Goal: Task Accomplishment & Management: Complete application form

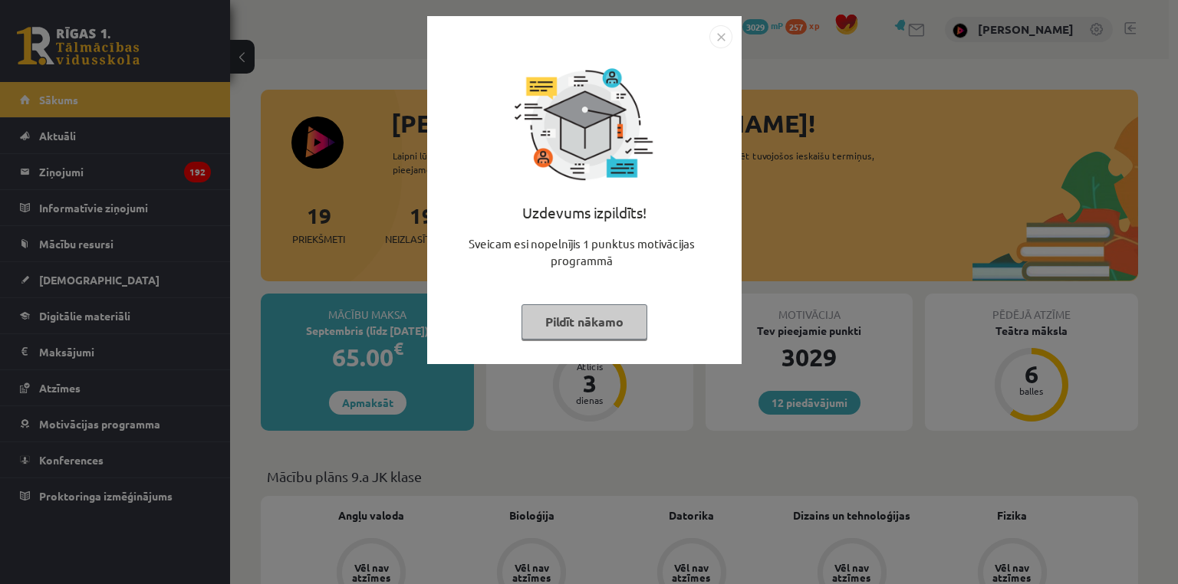
click at [209, 184] on div "Uzdevums izpildīts! Sveicam esi nopelnījis 1 punktus motivācijas programmā Pild…" at bounding box center [589, 292] width 1178 height 584
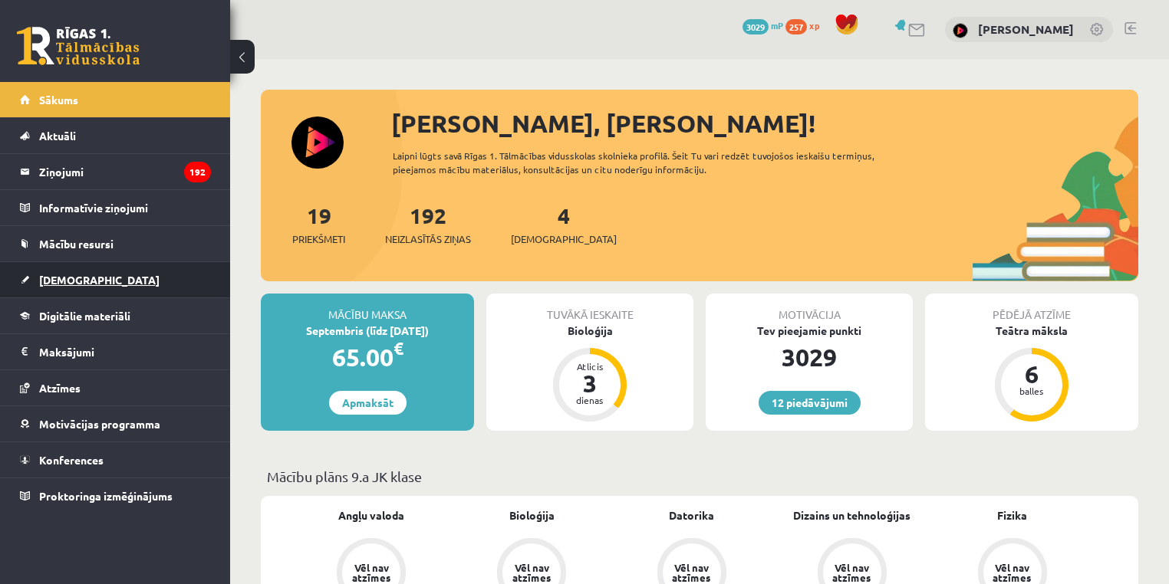
click at [67, 278] on span "[DEMOGRAPHIC_DATA]" at bounding box center [99, 280] width 120 height 14
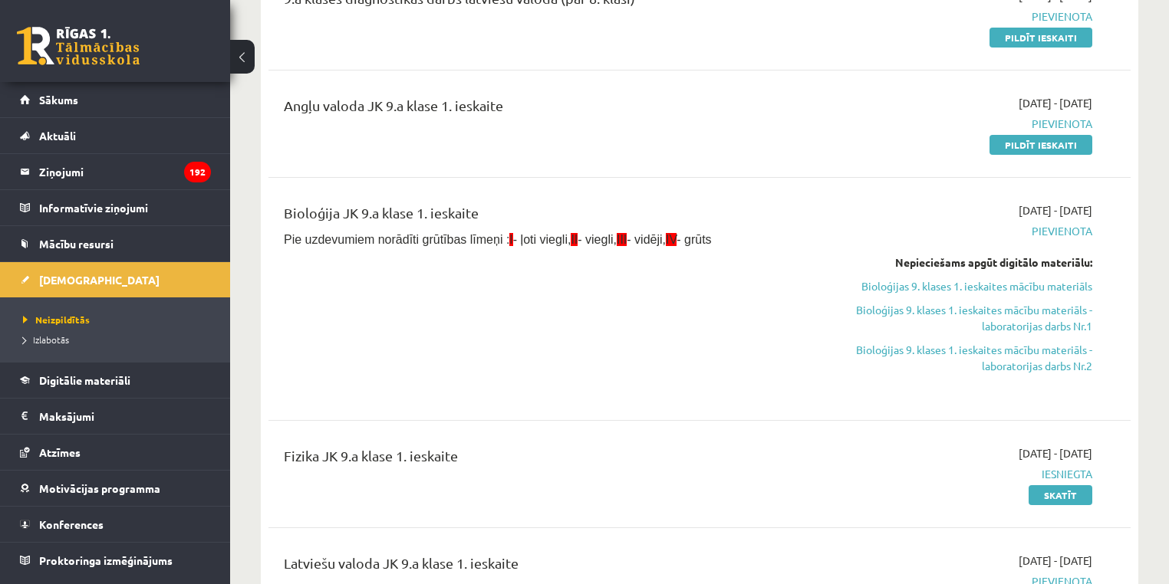
scroll to position [249, 0]
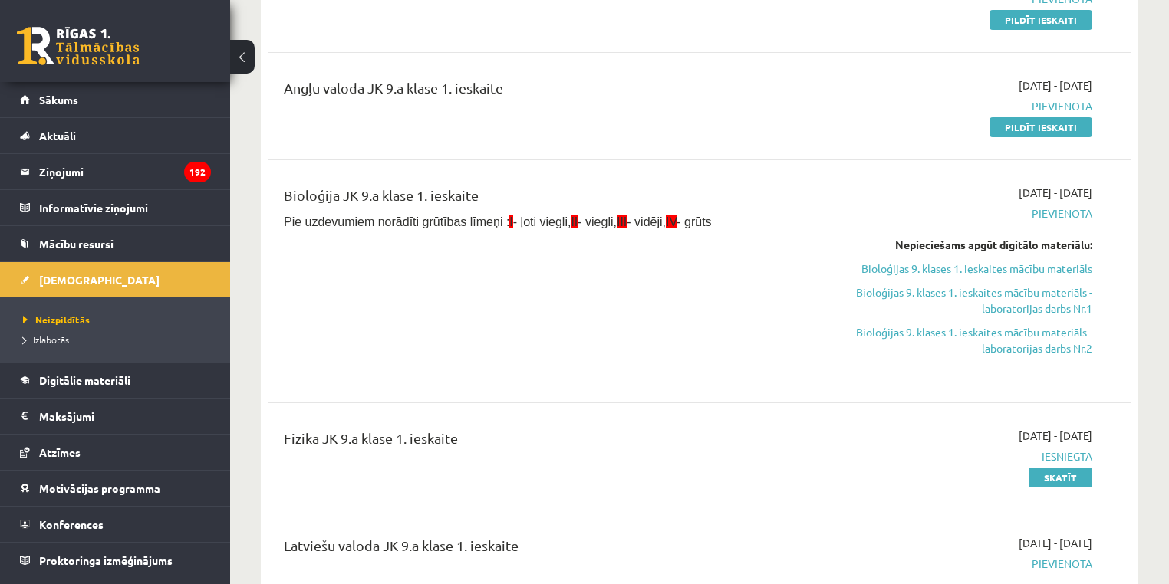
click at [1064, 120] on link "Pildīt ieskaiti" at bounding box center [1040, 127] width 103 height 20
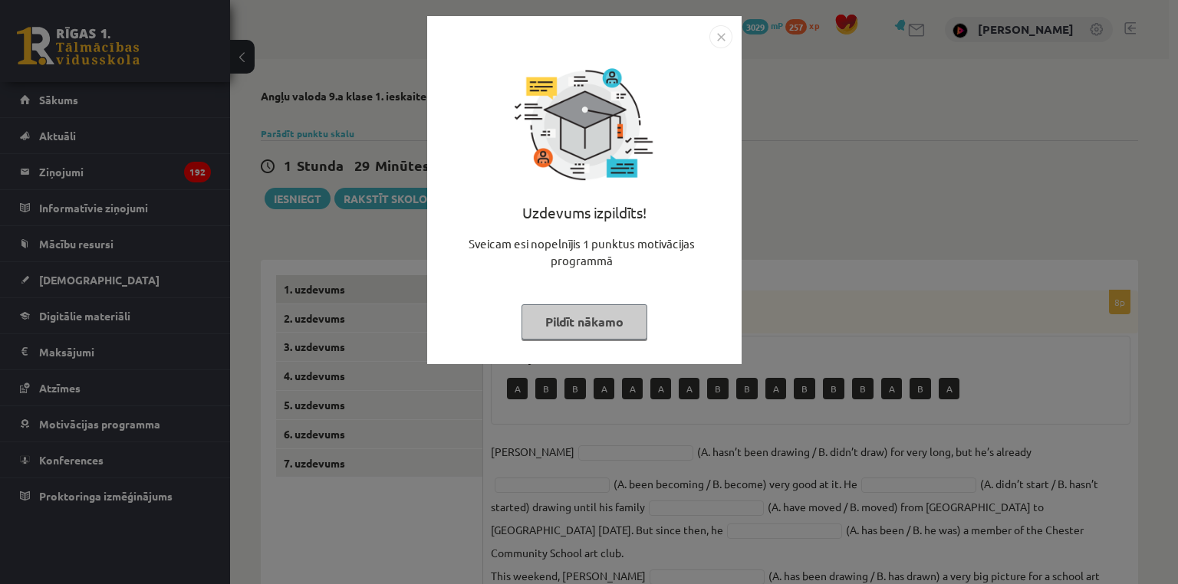
click at [814, 284] on div "Uzdevums izpildīts! Sveicam esi nopelnījis 1 punktus motivācijas programmā Pild…" at bounding box center [589, 292] width 1178 height 584
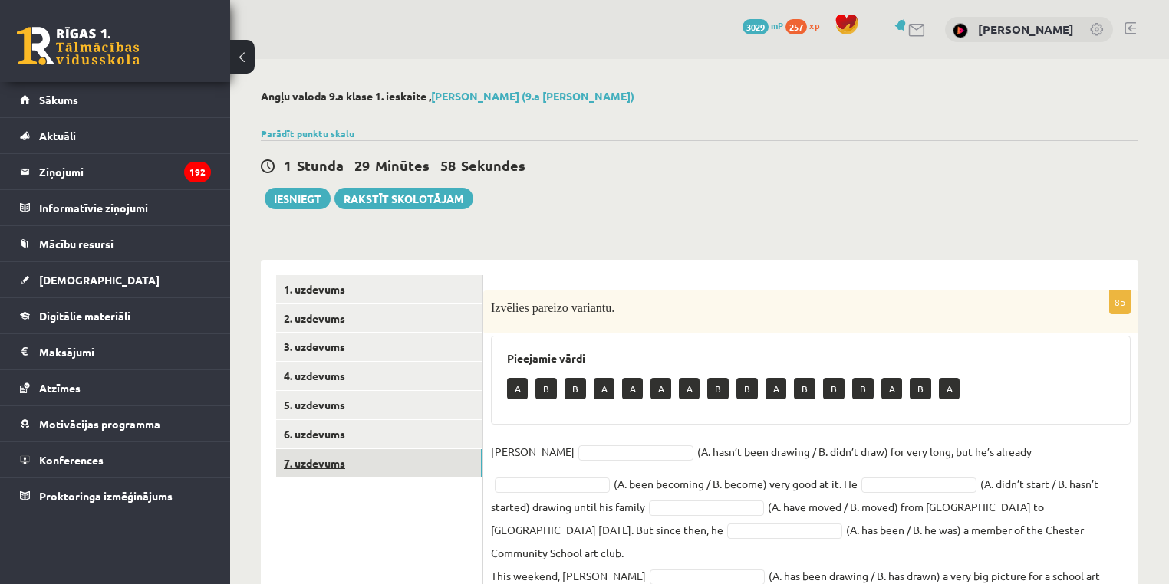
click at [360, 476] on link "7. uzdevums" at bounding box center [379, 463] width 206 height 28
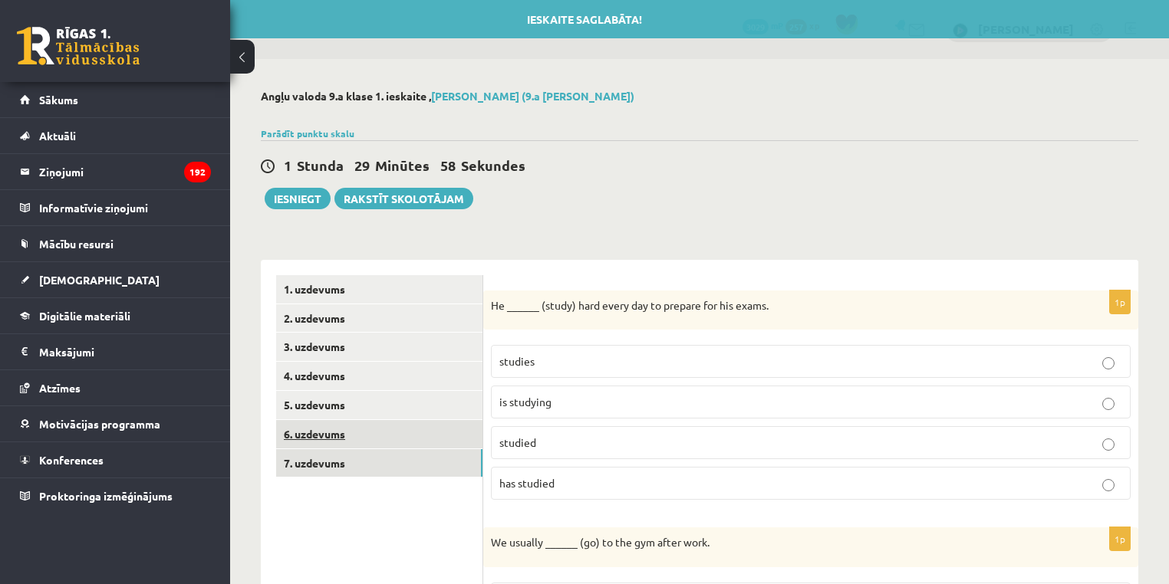
click at [327, 439] on link "6. uzdevums" at bounding box center [379, 434] width 206 height 28
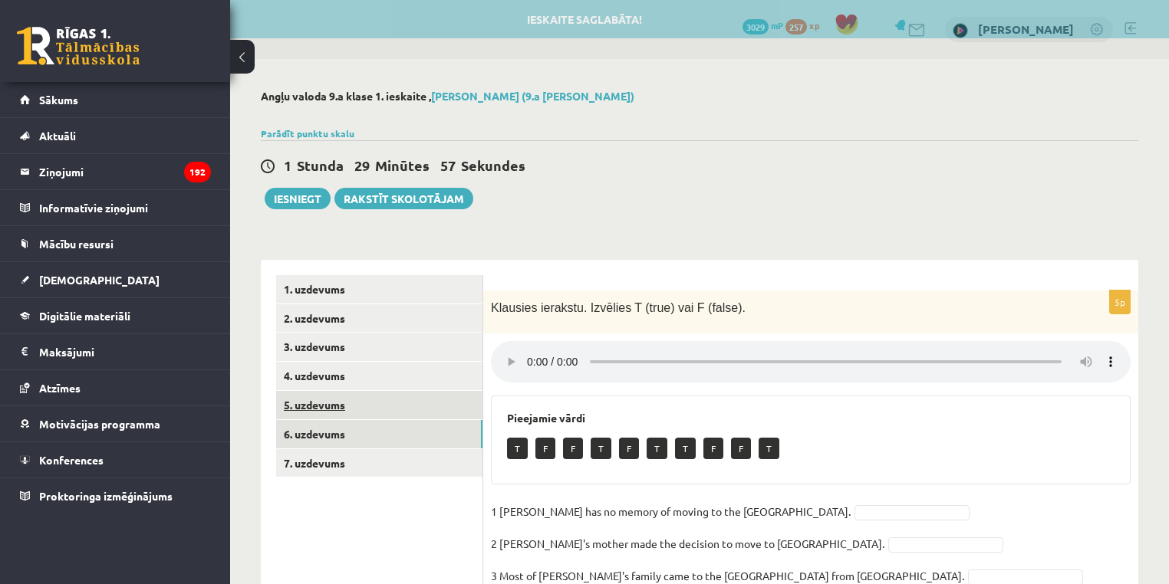
click at [319, 408] on link "5. uzdevums" at bounding box center [379, 405] width 206 height 28
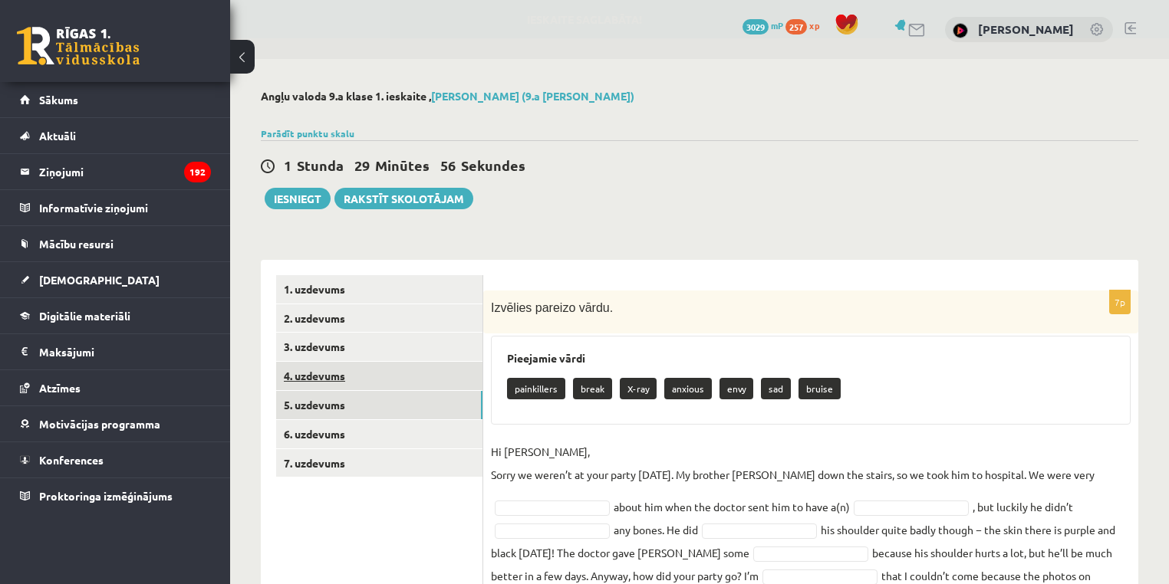
click at [328, 377] on link "4. uzdevums" at bounding box center [379, 376] width 206 height 28
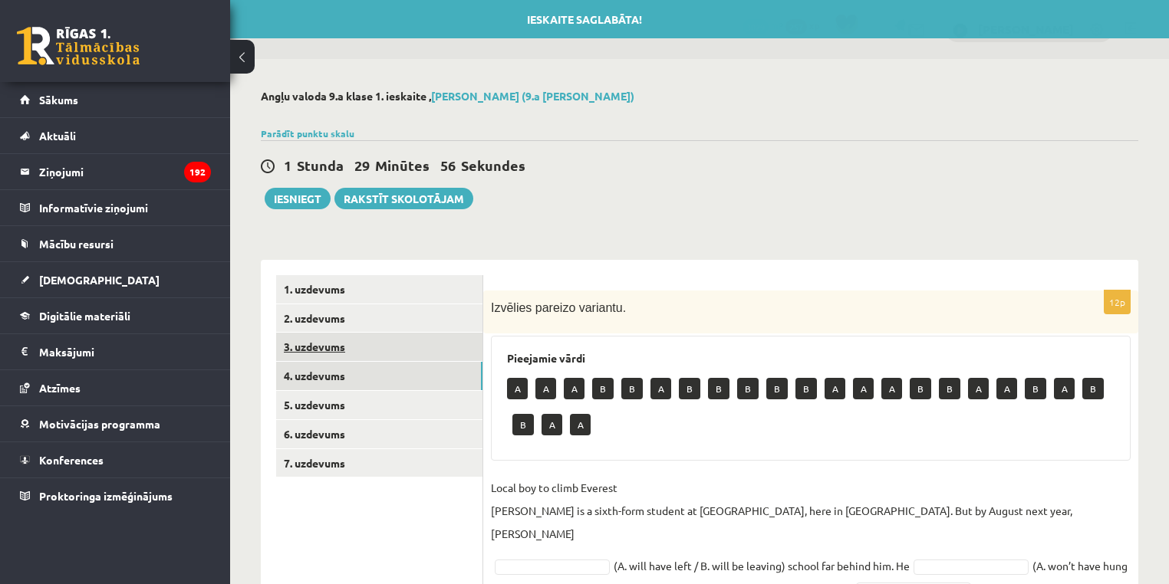
click at [347, 341] on link "3. uzdevums" at bounding box center [379, 347] width 206 height 28
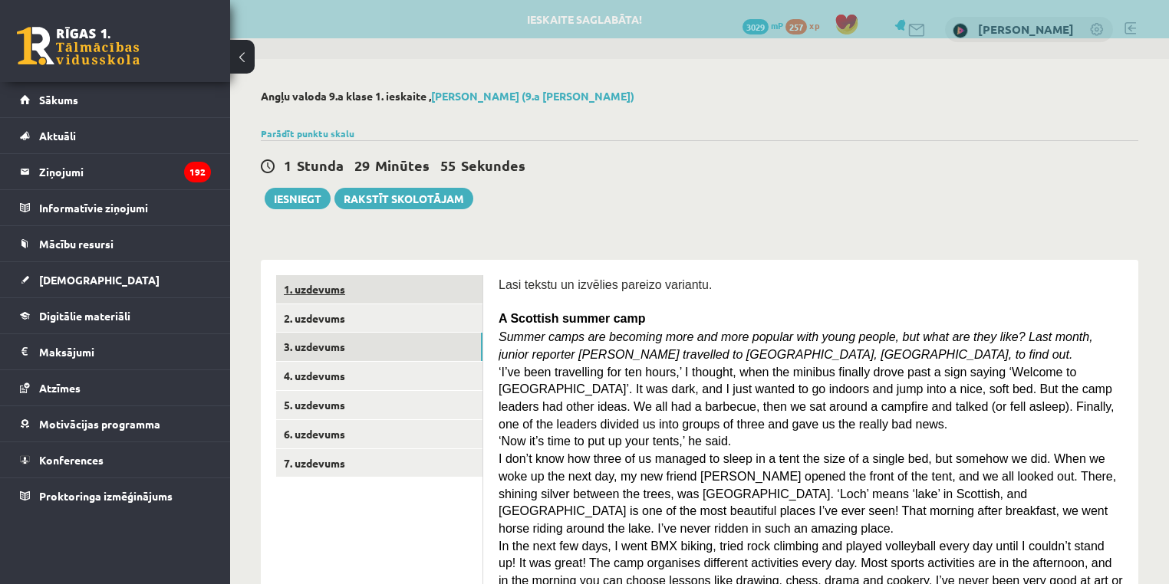
click at [334, 301] on link "1. uzdevums" at bounding box center [379, 289] width 206 height 28
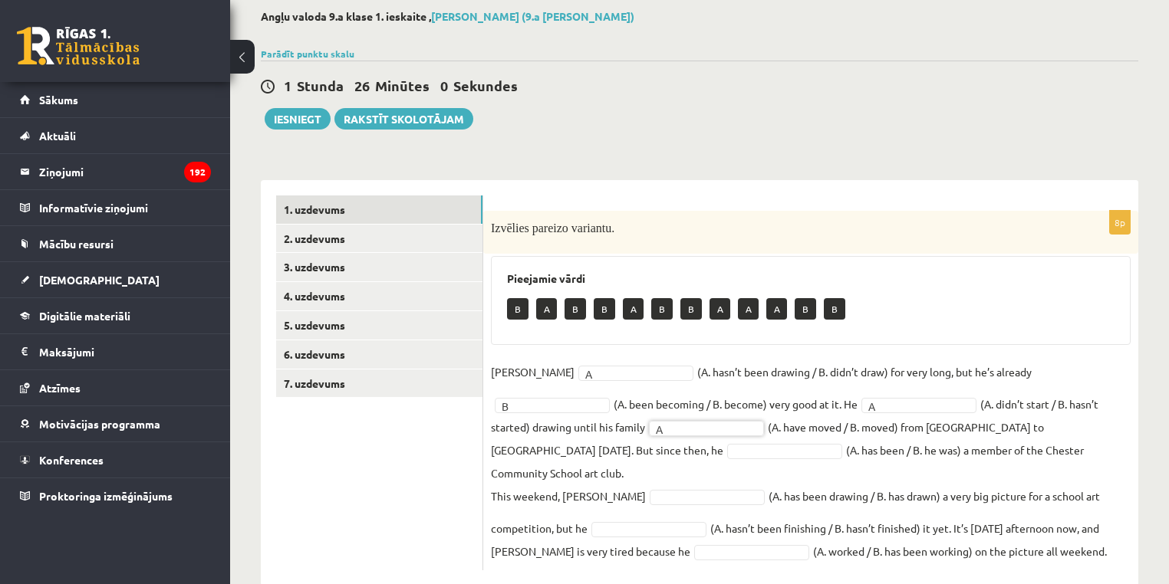
scroll to position [87, 0]
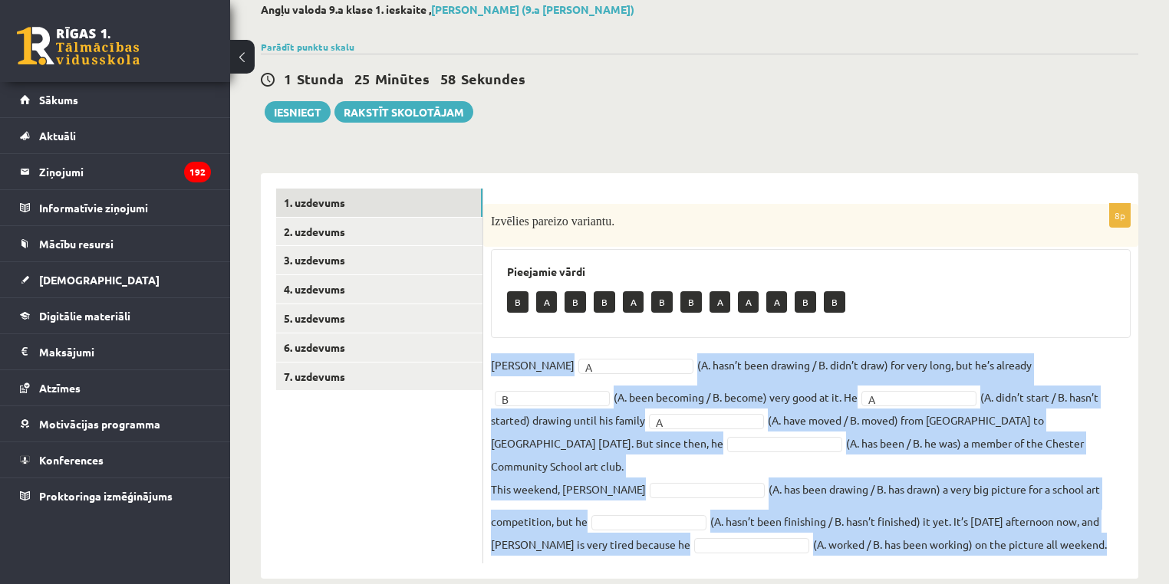
drag, startPoint x: 679, startPoint y: 445, endPoint x: 489, endPoint y: 365, distance: 205.5
click at [489, 365] on div "8p Izvēlies pareizo variantu. Pieejamie vārdi B A B B A B B A A A B B Danny A *…" at bounding box center [810, 384] width 655 height 360
copy fieldset "Danny A (A. hasn’t been drawing / B. didn’t draw) for very long, but he’s alrea…"
click at [506, 354] on p "Danny" at bounding box center [533, 365] width 84 height 23
click at [505, 354] on p "Danny" at bounding box center [533, 365] width 84 height 23
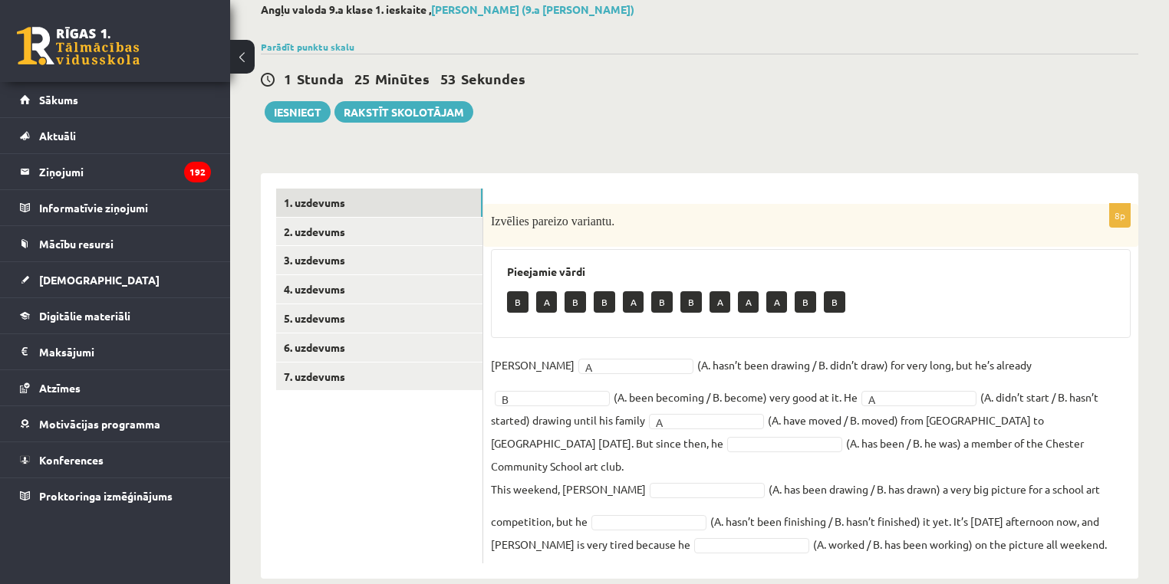
click at [503, 359] on p "Danny" at bounding box center [533, 365] width 84 height 23
copy p "Danny"
drag, startPoint x: 644, startPoint y: 362, endPoint x: 992, endPoint y: 355, distance: 348.2
click at [992, 355] on fieldset "Danny A * (A. hasn’t been drawing / B. didn’t draw) for very long, but he’s alr…" at bounding box center [811, 455] width 640 height 202
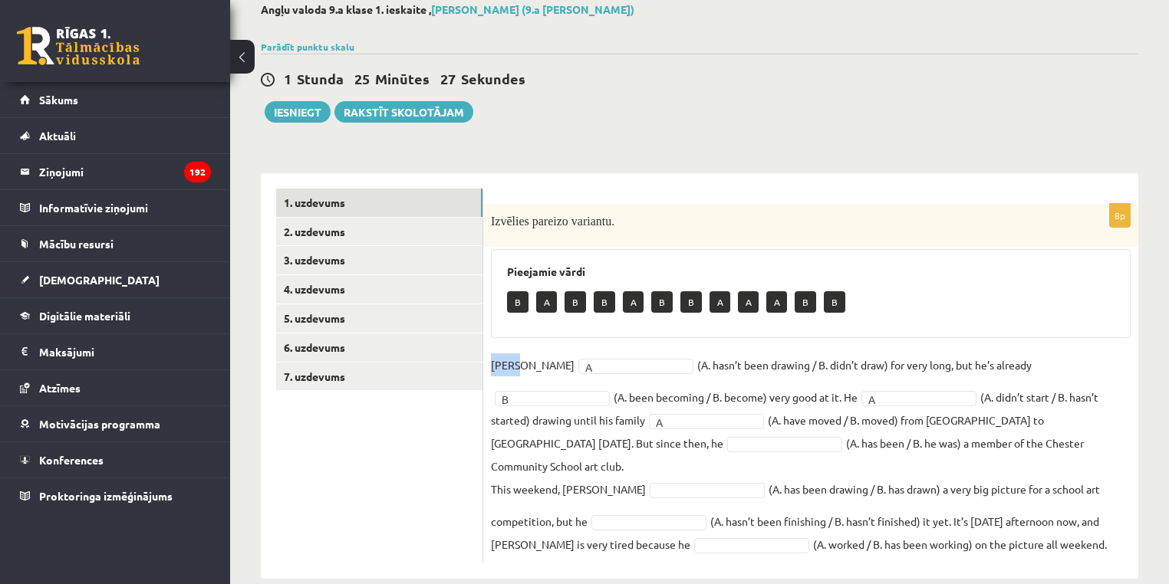
copy fieldset "(A. hasn’t been drawing / B. didn’t draw) for very long, but he’s already"
drag, startPoint x: 1120, startPoint y: 373, endPoint x: 690, endPoint y: 425, distance: 432.5
click at [719, 396] on fieldset "Danny A * (A. hasn’t been drawing / B. didn’t draw) for very long, but he’s alr…" at bounding box center [811, 455] width 640 height 202
copy fieldset "A. been becoming / B. become) very good at it. He"
drag, startPoint x: 844, startPoint y: 399, endPoint x: 930, endPoint y: 400, distance: 86.7
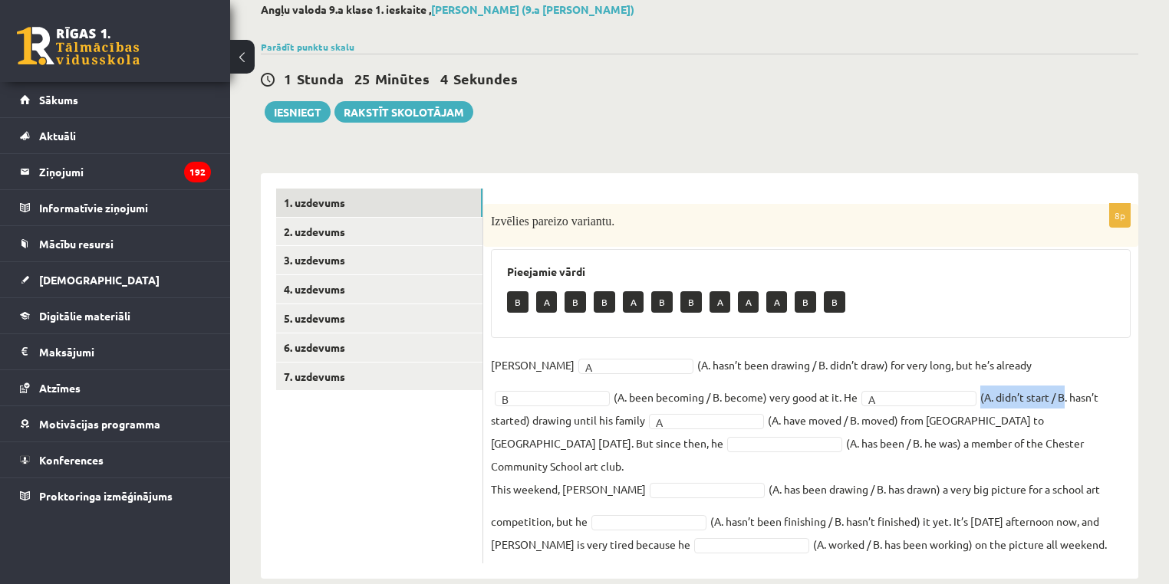
click at [930, 400] on fieldset "Danny A * (A. hasn’t been drawing / B. didn’t draw) for very long, but he’s alr…" at bounding box center [811, 455] width 640 height 202
click at [1012, 398] on fieldset "Danny A * (A. hasn’t been drawing / B. didn’t draw) for very long, but he’s alr…" at bounding box center [811, 455] width 640 height 202
drag, startPoint x: 843, startPoint y: 396, endPoint x: 630, endPoint y: 526, distance: 249.2
click at [1143, 393] on div "Angļu valoda 9.a klase 1. ieskaite , Marija Gudrenika (9.a JK klase) Parādīt pu…" at bounding box center [699, 290] width 939 height 637
copy fieldset "(A. didn’t start / B. hasn’t started) drawing until his family"
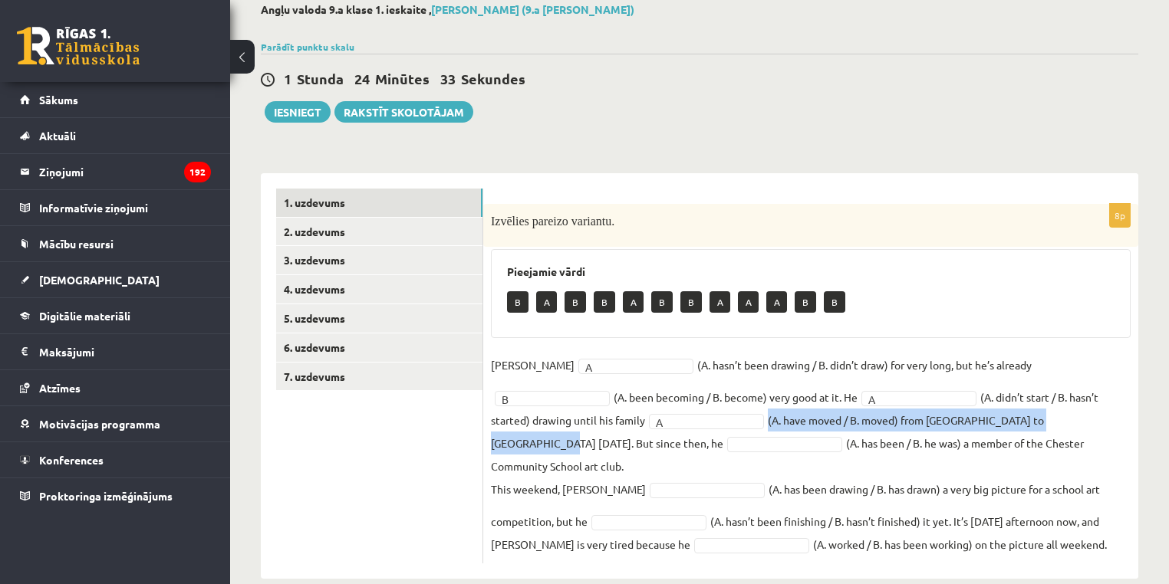
drag, startPoint x: 617, startPoint y: 417, endPoint x: 955, endPoint y: 423, distance: 338.2
click at [955, 423] on fieldset "Danny A * (A. hasn’t been drawing / B. didn’t draw) for very long, but he’s alr…" at bounding box center [811, 455] width 640 height 202
click at [618, 419] on fieldset "Danny A * (A. hasn’t been drawing / B. didn’t draw) for very long, but he’s alr…" at bounding box center [811, 455] width 640 height 202
drag, startPoint x: 618, startPoint y: 419, endPoint x: 957, endPoint y: 427, distance: 339.1
click at [957, 427] on fieldset "Danny A * (A. hasn’t been drawing / B. didn’t draw) for very long, but he’s alr…" at bounding box center [811, 455] width 640 height 202
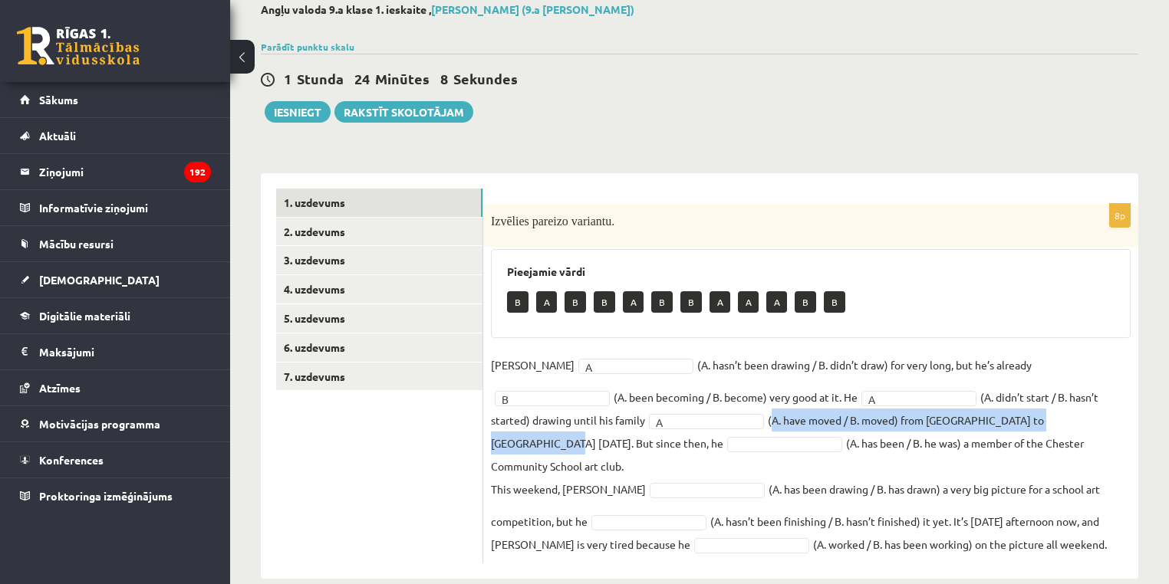
click at [712, 433] on fieldset "Danny A * (A. hasn’t been drawing / B. didn’t draw) for very long, but he’s alr…" at bounding box center [811, 455] width 640 height 202
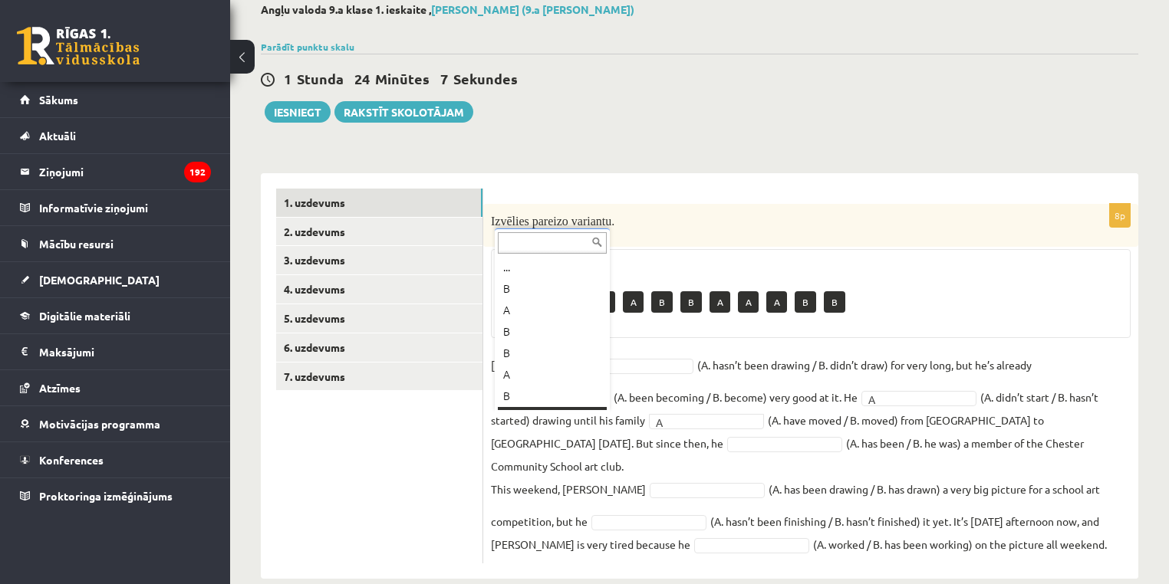
scroll to position [18, 0]
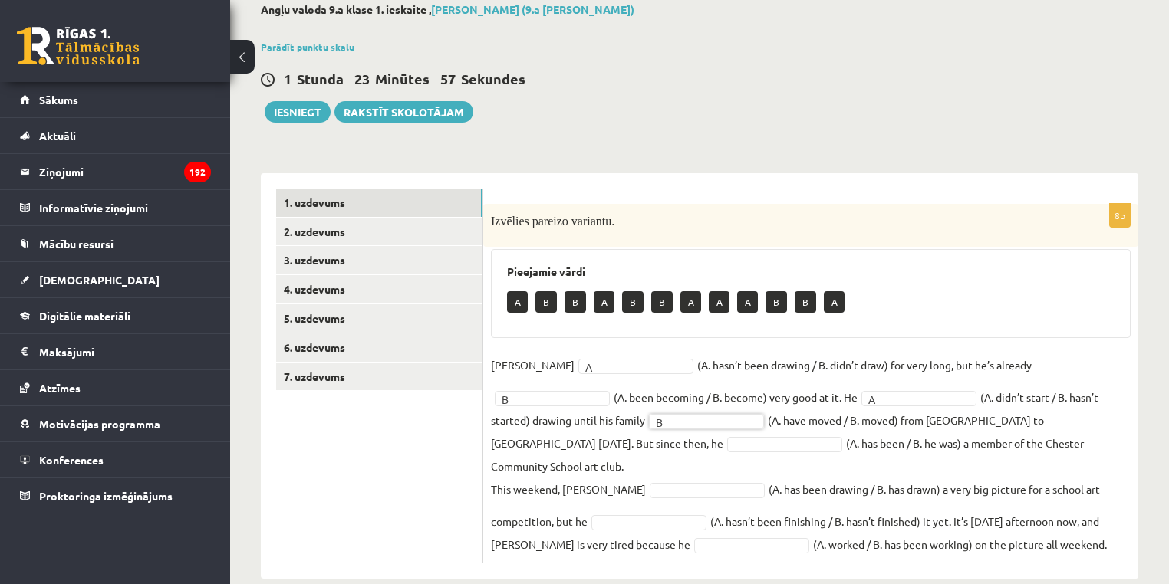
click at [726, 423] on fieldset "Danny A * (A. hasn’t been drawing / B. didn’t draw) for very long, but he’s alr…" at bounding box center [811, 455] width 640 height 202
click at [1042, 420] on fieldset "Danny A * (A. hasn’t been drawing / B. didn’t draw) for very long, but he’s alr…" at bounding box center [811, 455] width 640 height 202
click at [708, 441] on fieldset "Danny A * (A. hasn’t been drawing / B. didn’t draw) for very long, but he’s alr…" at bounding box center [811, 455] width 640 height 202
click at [635, 440] on fieldset "Danny A * (A. hasn’t been drawing / B. didn’t draw) for very long, but he’s alr…" at bounding box center [811, 455] width 640 height 202
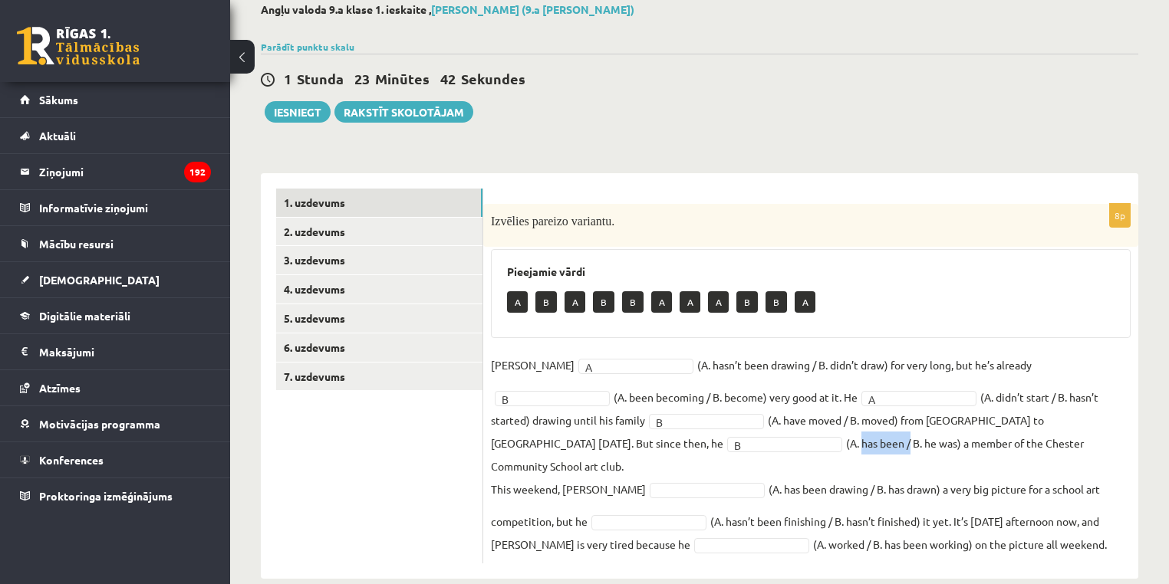
drag, startPoint x: 635, startPoint y: 440, endPoint x: 676, endPoint y: 442, distance: 40.7
click at [676, 442] on fieldset "Danny A * (A. hasn’t been drawing / B. didn’t draw) for very long, but he’s alr…" at bounding box center [811, 455] width 640 height 202
click at [663, 441] on fieldset "Danny A * (A. hasn’t been drawing / B. didn’t draw) for very long, but he’s alr…" at bounding box center [811, 455] width 640 height 202
drag, startPoint x: 663, startPoint y: 441, endPoint x: 952, endPoint y: 428, distance: 290.2
click at [798, 439] on fieldset "Danny A * (A. hasn’t been drawing / B. didn’t draw) for very long, but he’s alr…" at bounding box center [811, 455] width 640 height 202
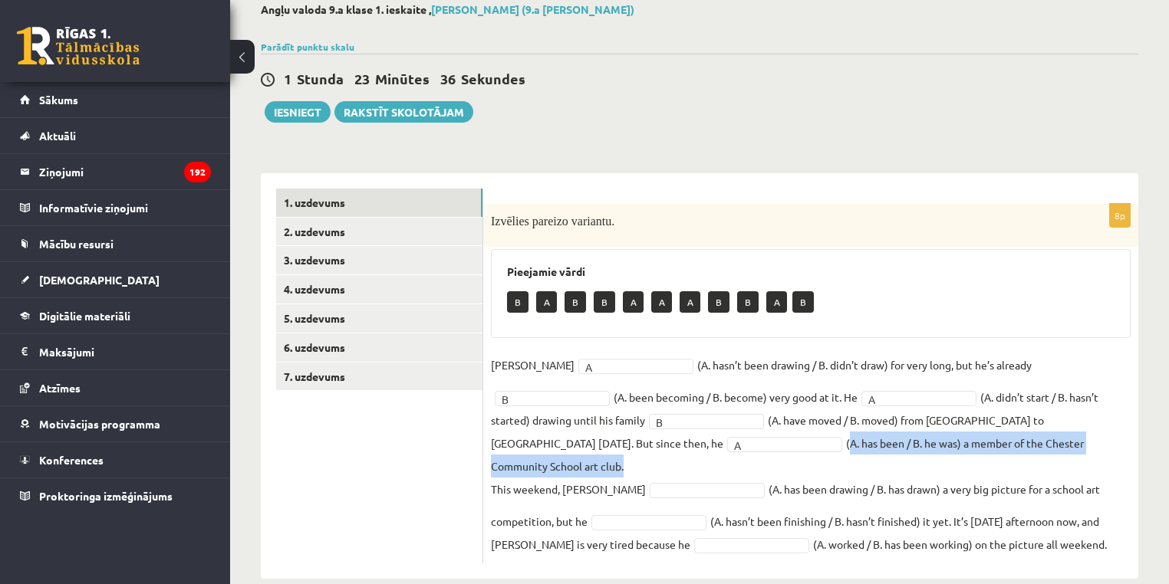
drag, startPoint x: 618, startPoint y: 443, endPoint x: 1005, endPoint y: 445, distance: 387.3
click at [1005, 445] on fieldset "Danny A * (A. hasn’t been drawing / B. didn’t draw) for very long, but he’s alr…" at bounding box center [811, 455] width 640 height 202
click at [992, 445] on fieldset "Danny A * (A. hasn’t been drawing / B. didn’t draw) for very long, but he’s alr…" at bounding box center [811, 455] width 640 height 202
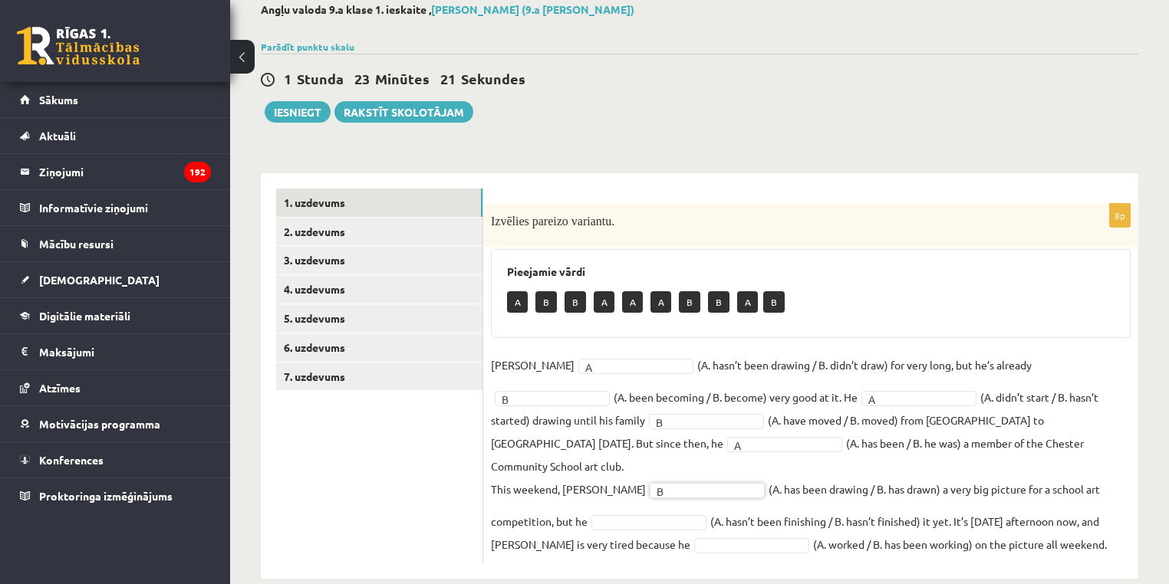
click at [739, 464] on fieldset "Danny A * (A. hasn’t been drawing / B. didn’t draw) for very long, but he’s alr…" at bounding box center [811, 455] width 640 height 202
drag, startPoint x: 739, startPoint y: 464, endPoint x: 826, endPoint y: 472, distance: 87.1
click at [826, 472] on fieldset "Danny A * (A. hasn’t been drawing / B. didn’t draw) for very long, but he’s alr…" at bounding box center [811, 455] width 640 height 202
click at [846, 469] on fieldset "Danny A * (A. hasn’t been drawing / B. didn’t draw) for very long, but he’s alr…" at bounding box center [811, 455] width 640 height 202
click at [920, 466] on fieldset "Danny A * (A. hasn’t been drawing / B. didn’t draw) for very long, but he’s alr…" at bounding box center [811, 455] width 640 height 202
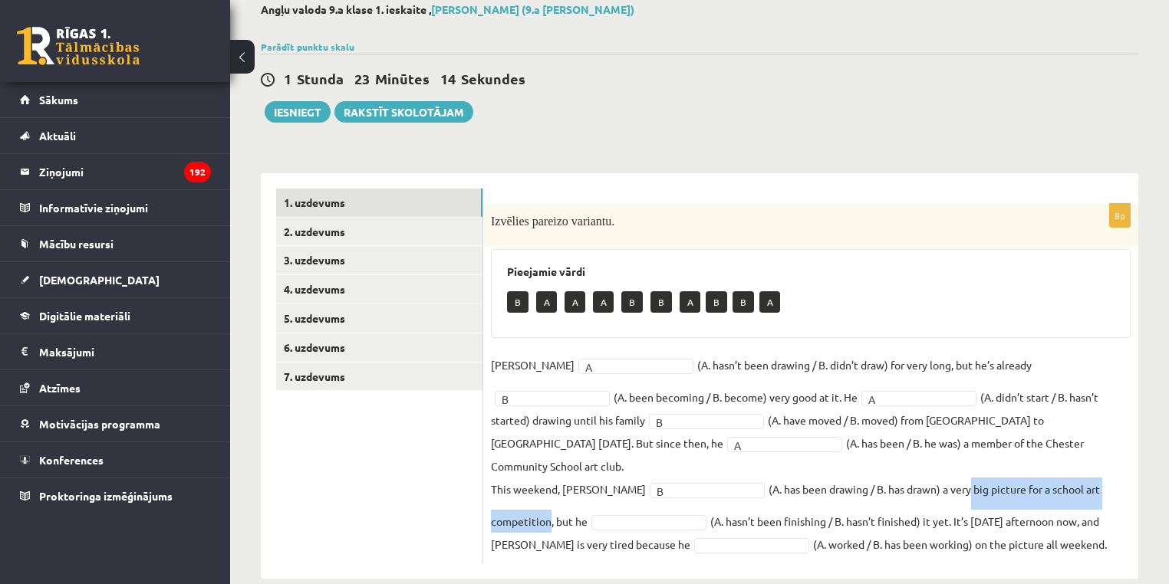
drag, startPoint x: 920, startPoint y: 466, endPoint x: 1064, endPoint y: 465, distance: 144.2
click at [1064, 465] on fieldset "Danny A * (A. hasn’t been drawing / B. didn’t draw) for very long, but he’s alr…" at bounding box center [811, 455] width 640 height 202
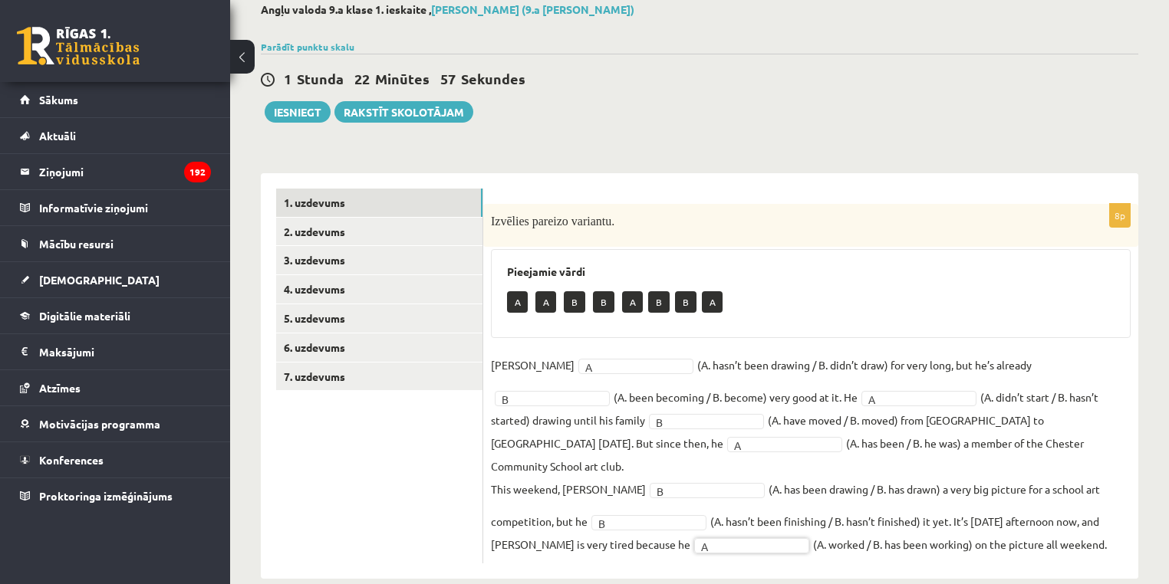
click at [966, 419] on fieldset "Danny A * (A. hasn’t been drawing / B. didn’t draw) for very long, but he’s alr…" at bounding box center [811, 455] width 640 height 202
drag, startPoint x: 966, startPoint y: 419, endPoint x: 1052, endPoint y: 424, distance: 86.1
click at [1052, 424] on fieldset "Danny A * (A. hasn’t been drawing / B. didn’t draw) for very long, but he’s alr…" at bounding box center [811, 455] width 640 height 202
copy fieldset "But since then, he"
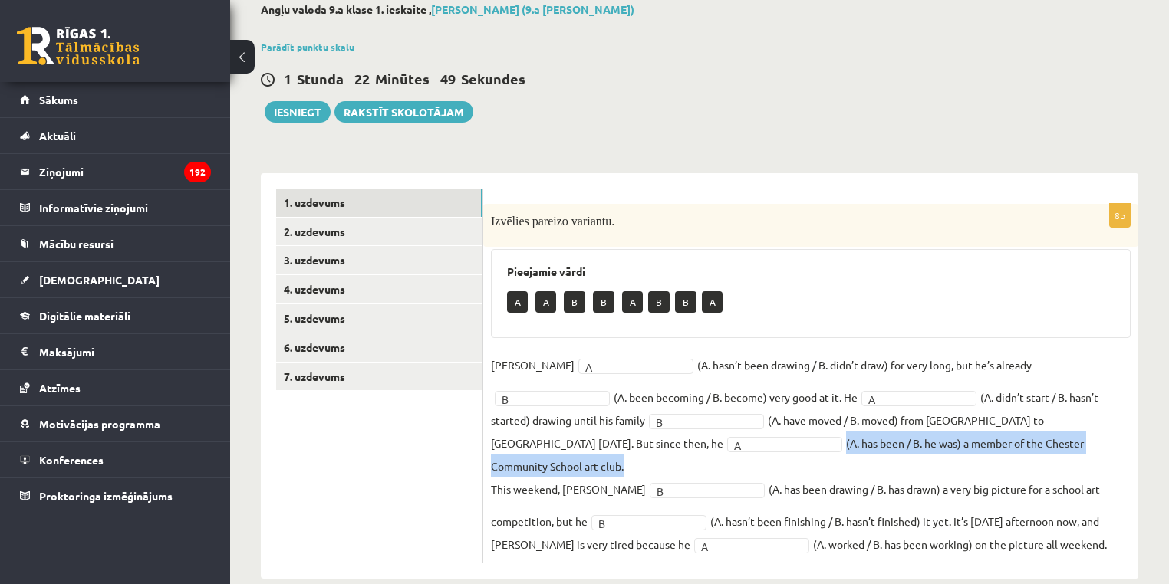
drag, startPoint x: 610, startPoint y: 437, endPoint x: 1001, endPoint y: 437, distance: 391.1
click at [1001, 437] on fieldset "Danny A * (A. hasn’t been drawing / B. didn’t draw) for very long, but he’s alr…" at bounding box center [811, 455] width 640 height 202
copy fieldset "(A. has been / B. he was) a member of the Chester Community School art club."
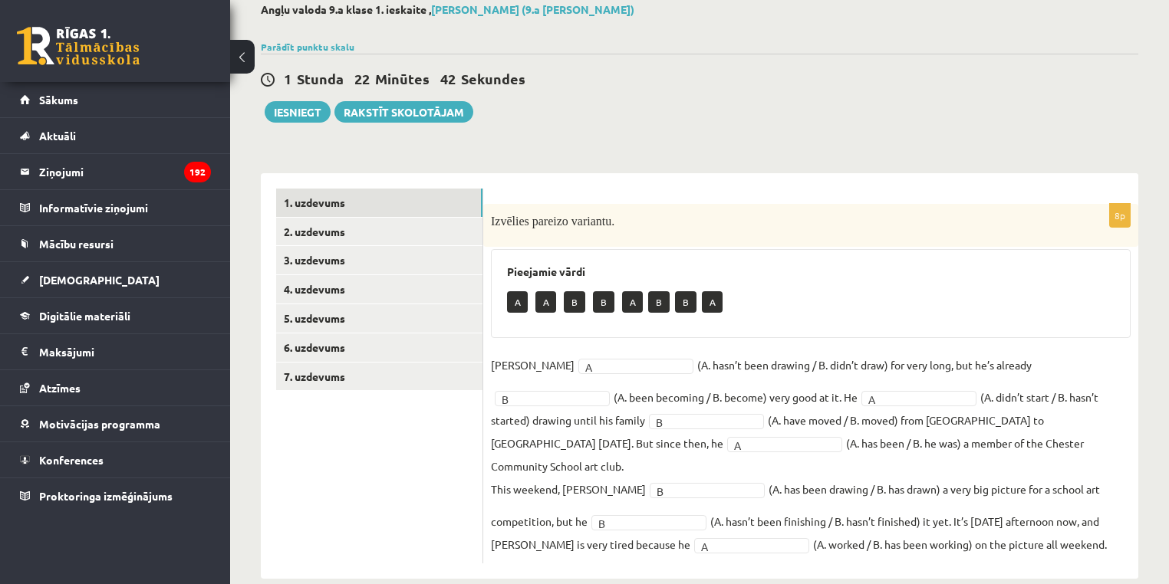
click at [495, 478] on p "This weekend, Danny" at bounding box center [568, 489] width 155 height 23
drag, startPoint x: 499, startPoint y: 462, endPoint x: 582, endPoint y: 470, distance: 83.3
click at [594, 463] on fieldset "Danny A * (A. hasn’t been drawing / B. didn’t draw) for very long, but he’s alr…" at bounding box center [811, 455] width 640 height 202
copy fieldset "This weekend, Danny B"
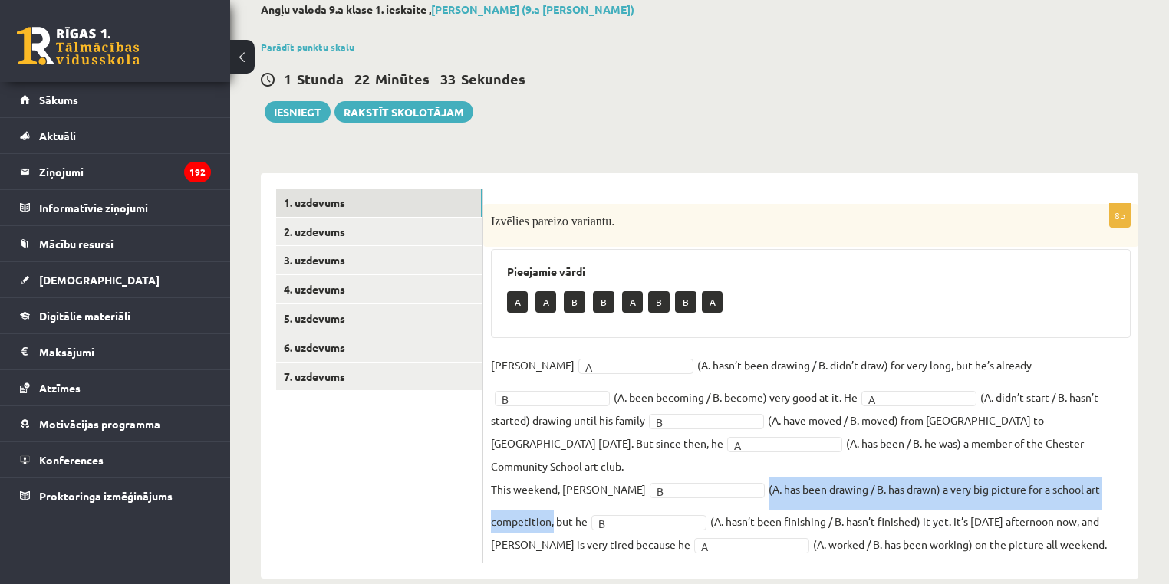
drag, startPoint x: 715, startPoint y: 465, endPoint x: 1133, endPoint y: 460, distance: 418.7
click at [1133, 460] on div "8p Izvēlies pareizo variantu. Pieejamie vārdi A A B B A B B A Danny A * (A. has…" at bounding box center [810, 384] width 655 height 360
copy fieldset "(A. has been drawing / B. has drawn) a very big picture for a school art compet…"
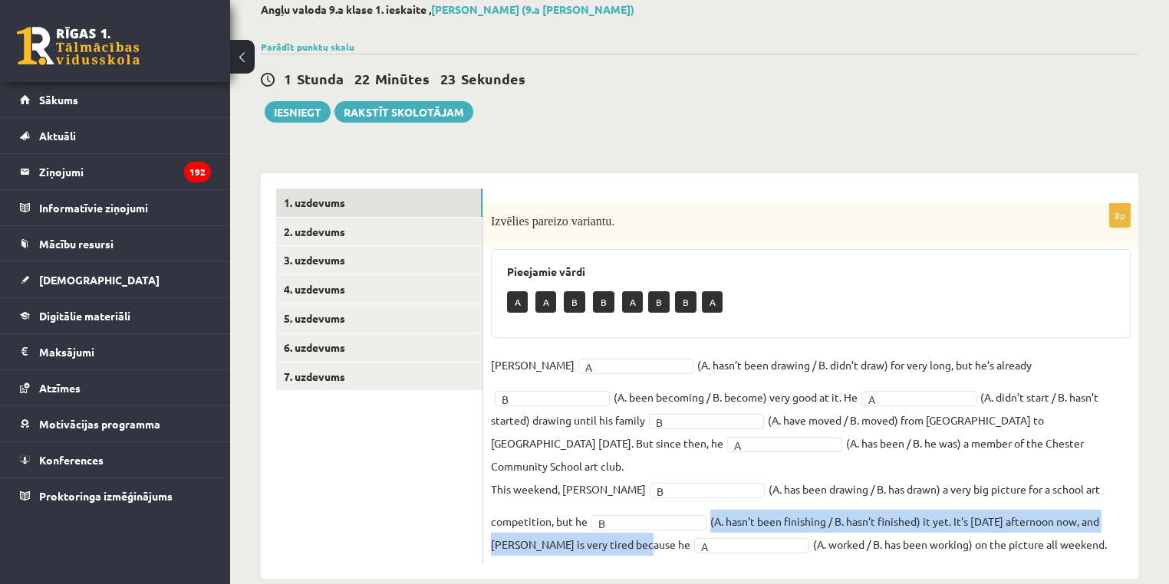
drag, startPoint x: 646, startPoint y: 496, endPoint x: 573, endPoint y: 522, distance: 77.4
click at [573, 522] on fieldset "Danny A * (A. hasn’t been drawing / B. didn’t draw) for very long, but he’s alr…" at bounding box center [811, 455] width 640 height 202
copy fieldset "(A. hasn’t been finishing / B. hasn’t finished) it yet. It’s Sunday afternoon n…"
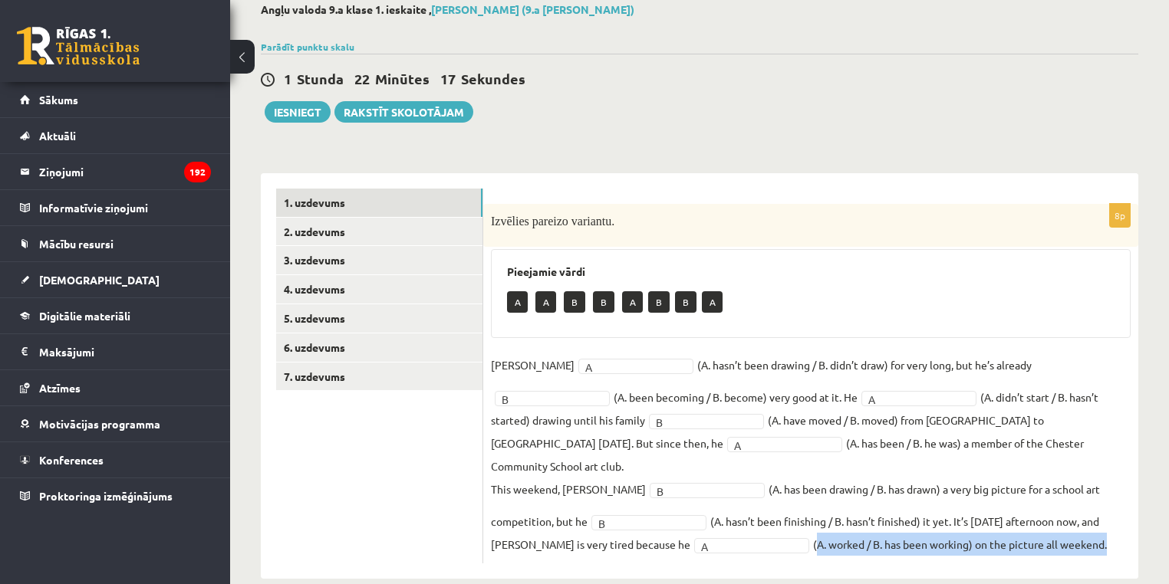
drag, startPoint x: 699, startPoint y: 519, endPoint x: 1011, endPoint y: 526, distance: 311.4
click at [1011, 526] on fieldset "Danny A * (A. hasn’t been drawing / B. didn’t draw) for very long, but he’s alr…" at bounding box center [811, 455] width 640 height 202
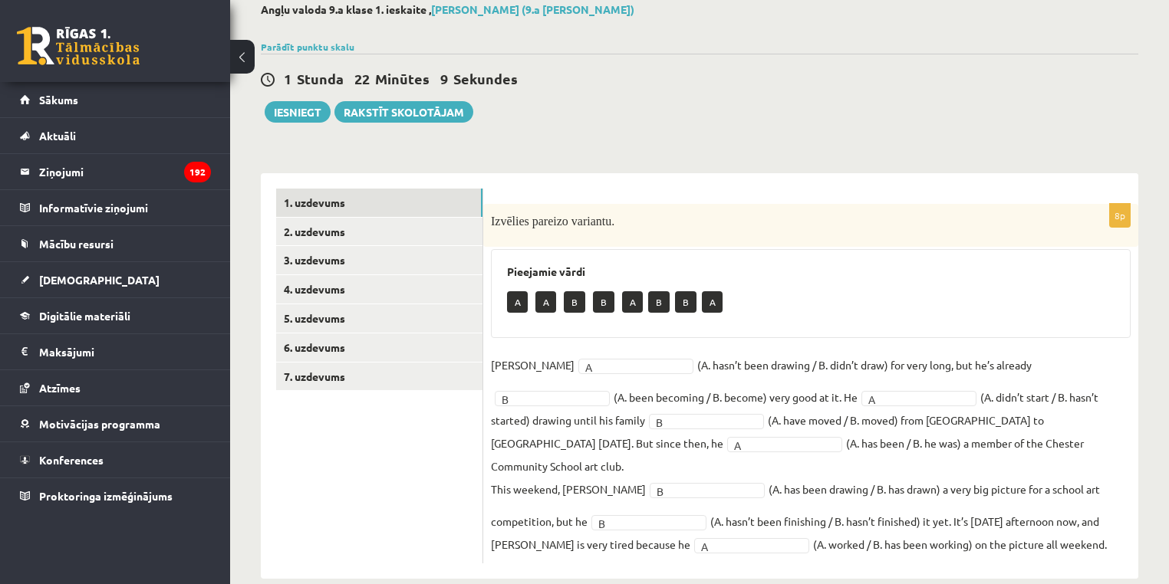
click at [899, 457] on fieldset "Danny A * (A. hasn’t been drawing / B. didn’t draw) for very long, but he’s alr…" at bounding box center [811, 455] width 640 height 202
click at [630, 434] on fieldset "Danny A * (A. hasn’t been drawing / B. didn’t draw) for very long, but he’s alr…" at bounding box center [811, 455] width 640 height 202
drag, startPoint x: 630, startPoint y: 434, endPoint x: 664, endPoint y: 436, distance: 34.5
click at [664, 436] on fieldset "Danny A * (A. hasn’t been drawing / B. didn’t draw) for very long, but he’s alr…" at bounding box center [811, 455] width 640 height 202
click at [814, 472] on fieldset "Danny A * (A. hasn’t been drawing / B. didn’t draw) for very long, but he’s alr…" at bounding box center [811, 455] width 640 height 202
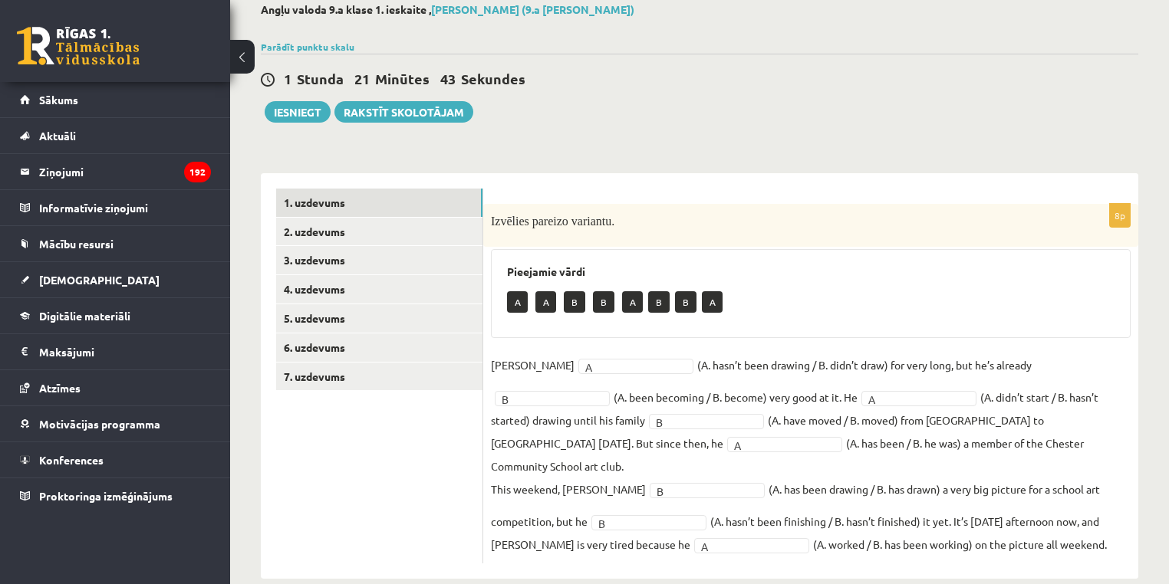
drag, startPoint x: 844, startPoint y: 552, endPoint x: 801, endPoint y: 550, distance: 43.0
click at [844, 552] on div "8p Izvēlies pareizo variantu. Pieejamie vārdi A A B B A B B A Danny A * (A. has…" at bounding box center [810, 376] width 655 height 406
click at [808, 483] on fieldset "Danny A * (A. hasn’t been drawing / B. didn’t draw) for very long, but he’s alr…" at bounding box center [811, 455] width 640 height 202
click at [330, 225] on link "2. uzdevums" at bounding box center [379, 232] width 206 height 28
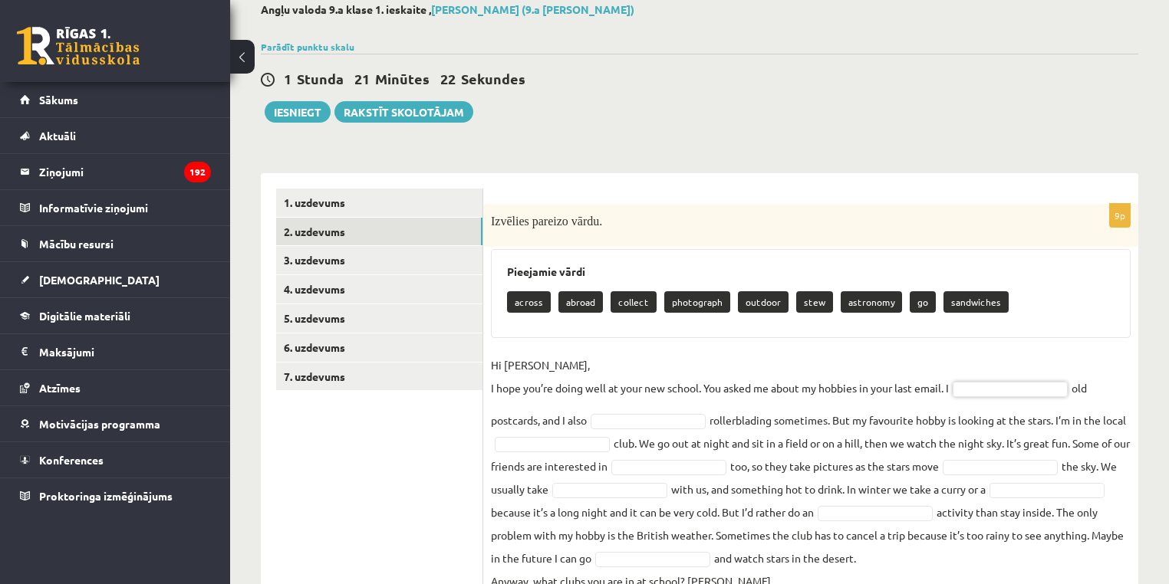
click at [801, 298] on p "stew" at bounding box center [814, 301] width 37 height 21
click at [647, 371] on p "Hi Gracie, I hope you’re doing well at your new school. You asked me about my h…" at bounding box center [720, 377] width 458 height 46
click at [698, 294] on p "photograph" at bounding box center [697, 301] width 66 height 21
click at [697, 294] on p "photograph" at bounding box center [697, 301] width 66 height 21
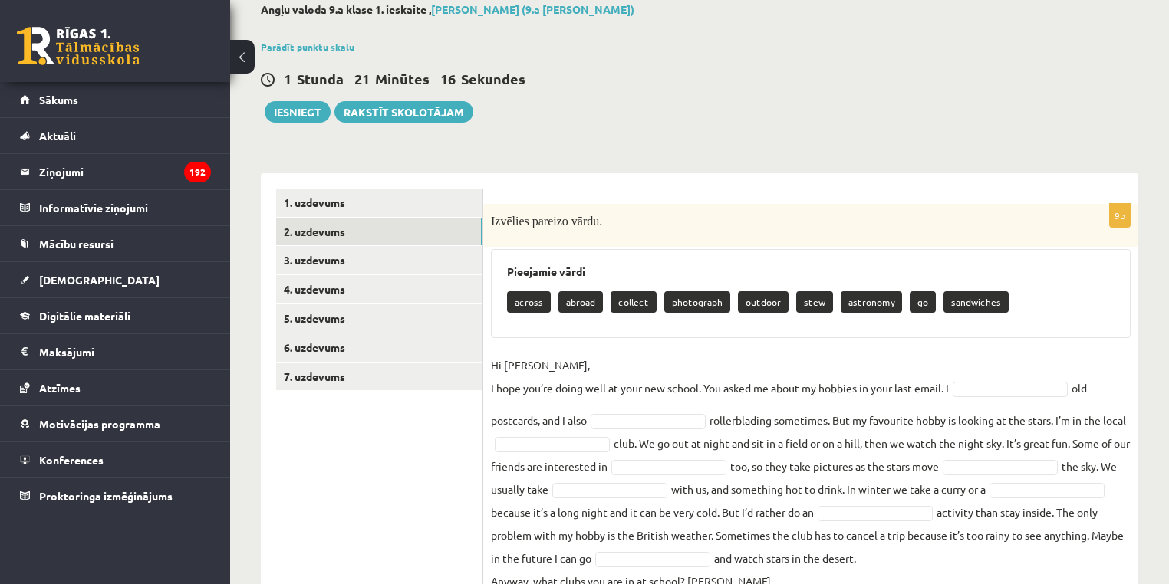
click at [620, 301] on p "collect" at bounding box center [633, 301] width 46 height 21
click at [532, 295] on p "across" at bounding box center [529, 301] width 44 height 21
click at [525, 298] on p "across" at bounding box center [529, 301] width 44 height 21
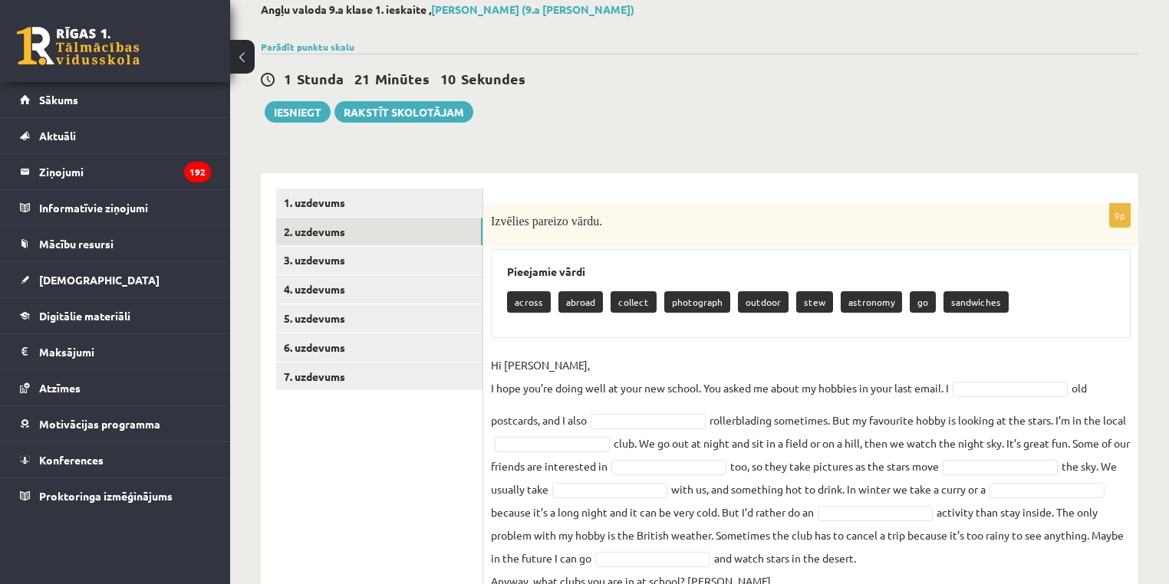
click at [514, 413] on fieldset "Hi Gracie, I hope you’re doing well at your new school. You asked me about my h…" at bounding box center [811, 473] width 640 height 239
click at [908, 330] on div "Pieejamie vārdi across abroad collect photograph outdoor stew astronomy go sand…" at bounding box center [811, 293] width 640 height 89
click at [729, 420] on fieldset "Hi Gracie, I hope you’re doing well at your new school. You asked me about my h…" at bounding box center [811, 473] width 640 height 239
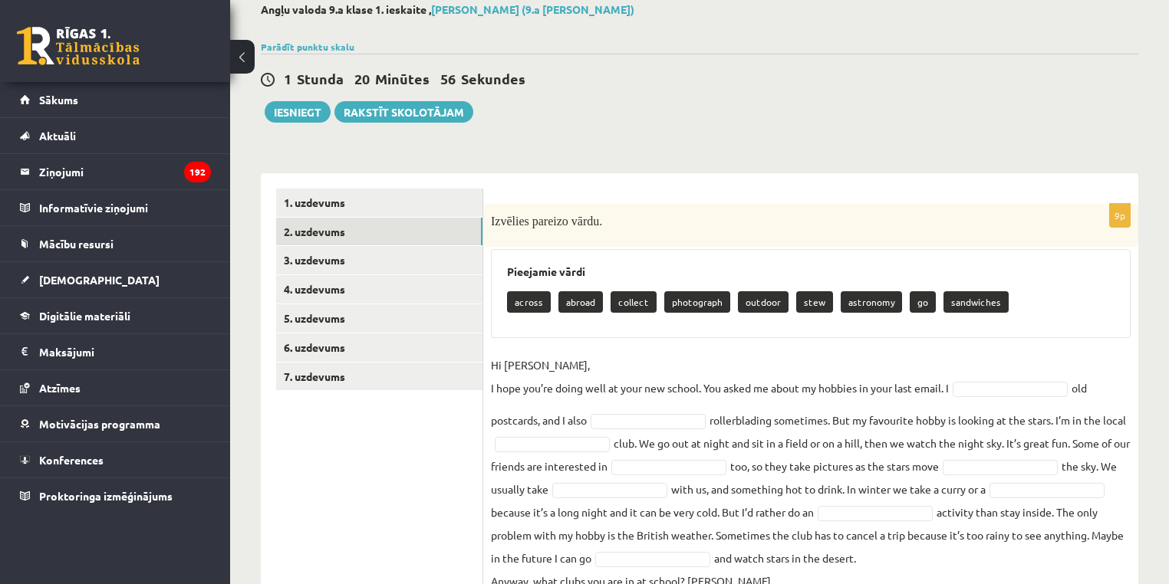
click at [543, 420] on fieldset "Hi Gracie, I hope you’re doing well at your new school. You asked me about my h…" at bounding box center [811, 473] width 640 height 239
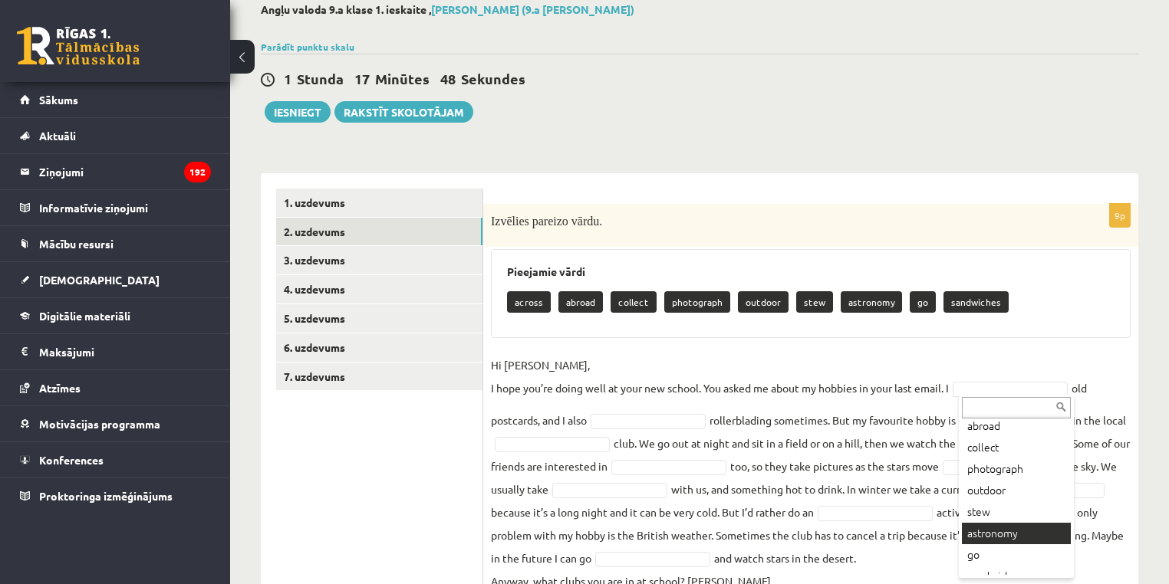
scroll to position [61, 0]
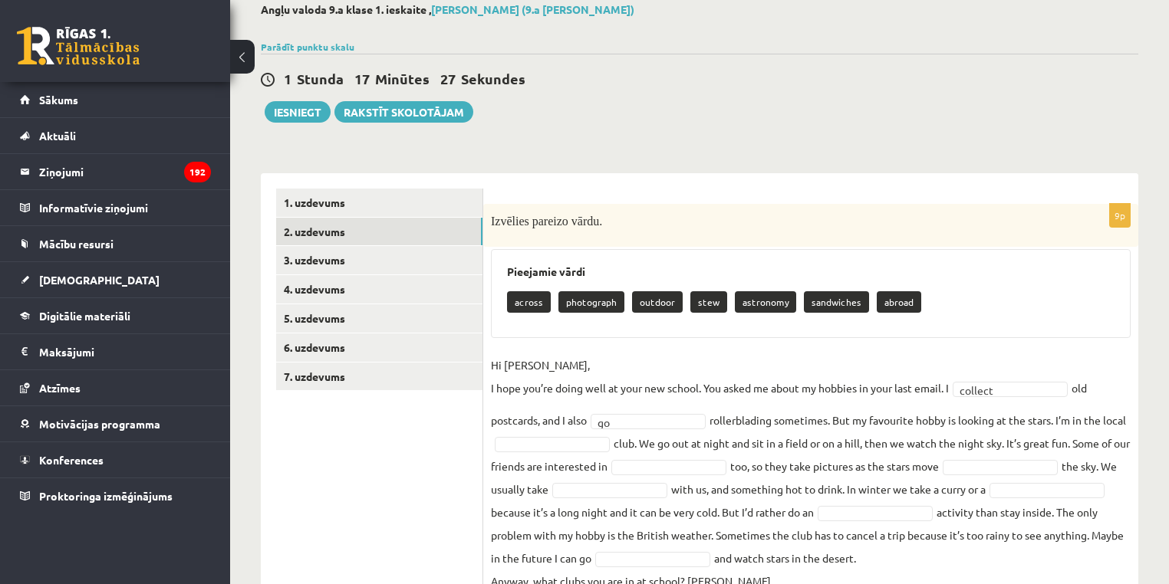
click at [1069, 422] on fieldset "Hi Gracie, I hope you’re doing well at your new school. You asked me about my h…" at bounding box center [811, 473] width 640 height 239
drag, startPoint x: 1069, startPoint y: 422, endPoint x: 948, endPoint y: 430, distance: 121.5
click at [1087, 423] on fieldset "Hi Gracie, I hope you’re doing well at your new school. You asked me about my h…" at bounding box center [811, 473] width 640 height 239
click at [821, 436] on fieldset "Hi Gracie, I hope you’re doing well at your new school. You asked me about my h…" at bounding box center [811, 473] width 640 height 239
drag, startPoint x: 821, startPoint y: 437, endPoint x: 920, endPoint y: 444, distance: 99.9
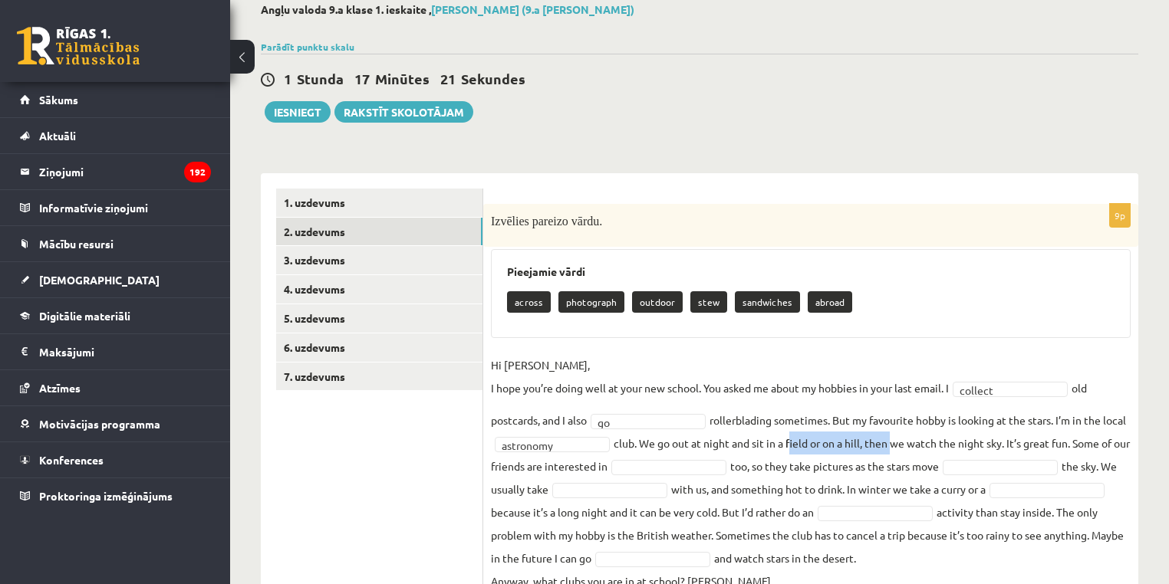
click at [902, 443] on fieldset "Hi Gracie, I hope you’re doing well at your new school. You asked me about my h…" at bounding box center [811, 473] width 640 height 239
click at [502, 471] on fieldset "Hi Gracie, I hope you’re doing well at your new school. You asked me about my h…" at bounding box center [811, 473] width 640 height 239
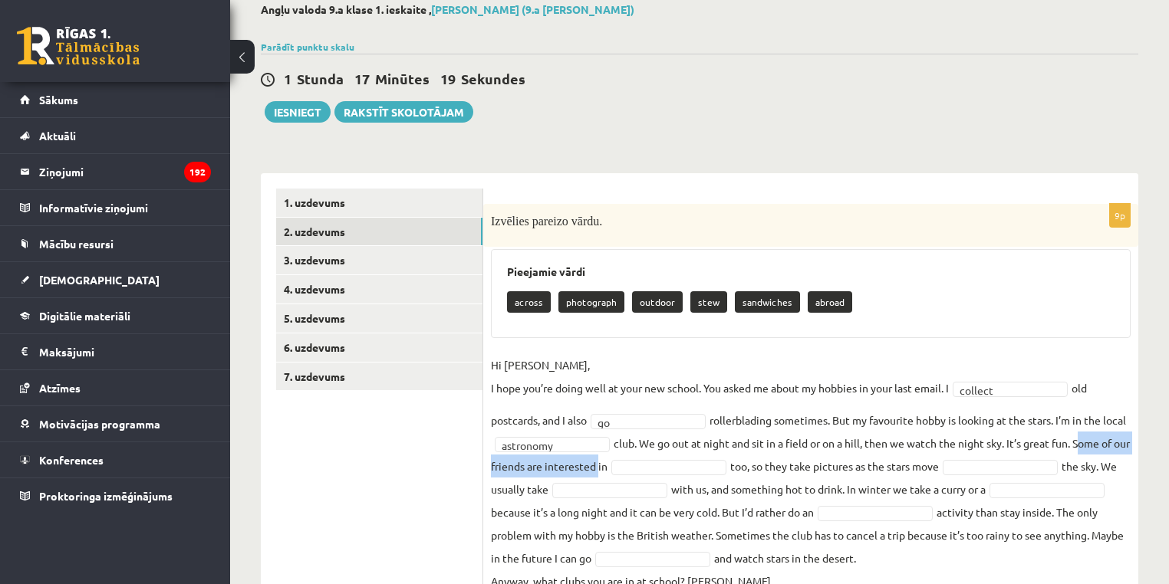
drag, startPoint x: 502, startPoint y: 471, endPoint x: 650, endPoint y: 466, distance: 148.8
click at [650, 466] on fieldset "Hi Gracie, I hope you’re doing well at your new school. You asked me about my h…" at bounding box center [811, 473] width 640 height 239
click at [655, 465] on fieldset "Hi Gracie, I hope you’re doing well at your new school. You asked me about my h…" at bounding box center [811, 473] width 640 height 239
drag, startPoint x: 655, startPoint y: 465, endPoint x: 494, endPoint y: 452, distance: 161.5
click at [494, 452] on fieldset "Hi Gracie, I hope you’re doing well at your new school. You asked me about my h…" at bounding box center [811, 473] width 640 height 239
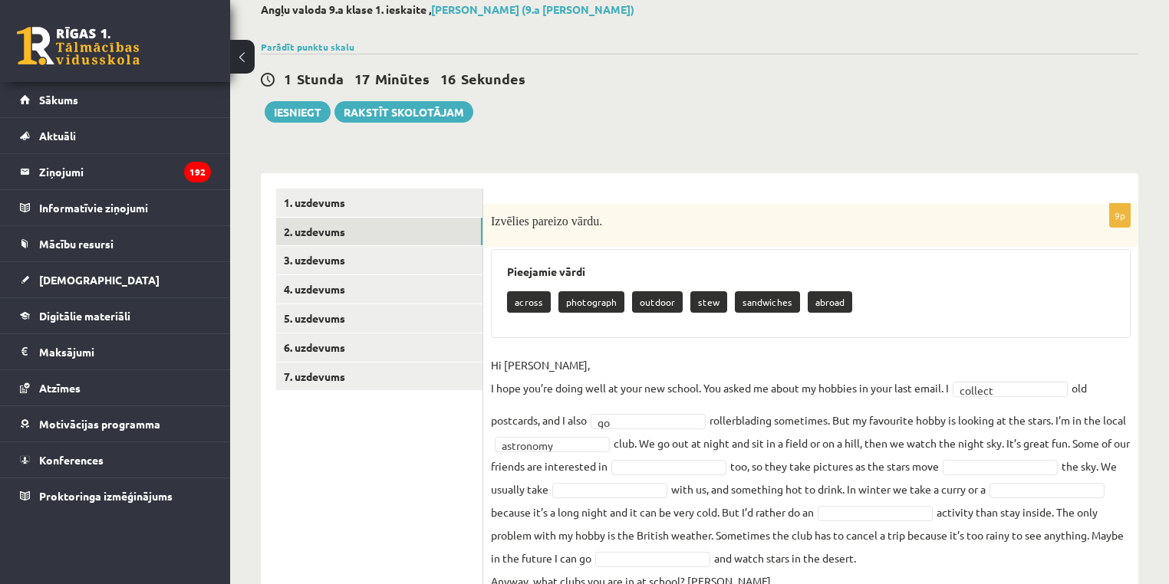
click at [696, 296] on p "stew" at bounding box center [708, 301] width 37 height 21
click at [604, 469] on fieldset "Hi Gracie, I hope you’re doing well at your new school. You asked me about my h…" at bounding box center [811, 473] width 640 height 239
click at [683, 296] on p "sandwiches" at bounding box center [693, 301] width 65 height 21
drag, startPoint x: 683, startPoint y: 296, endPoint x: 699, endPoint y: 297, distance: 16.1
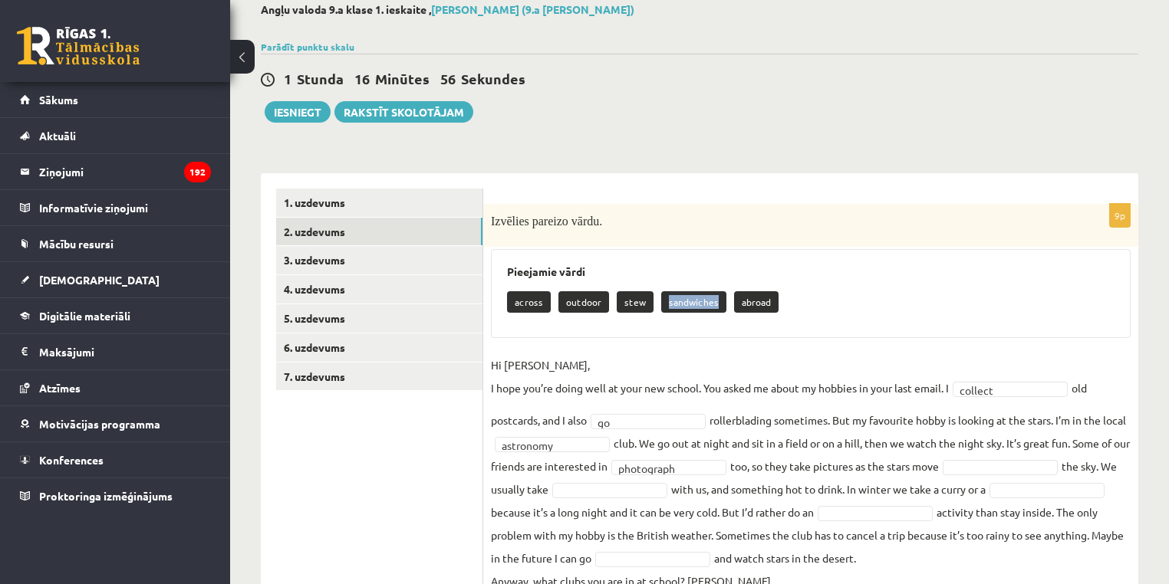
click at [693, 296] on p "sandwiches" at bounding box center [693, 301] width 65 height 21
click at [741, 301] on \} "abroad" at bounding box center [756, 301] width 44 height 21
drag, startPoint x: 741, startPoint y: 301, endPoint x: 506, endPoint y: 305, distance: 234.7
click at [506, 305] on div "Pieejamie vārdi across outdoor stew sandwiches abroad" at bounding box center [811, 293] width 640 height 89
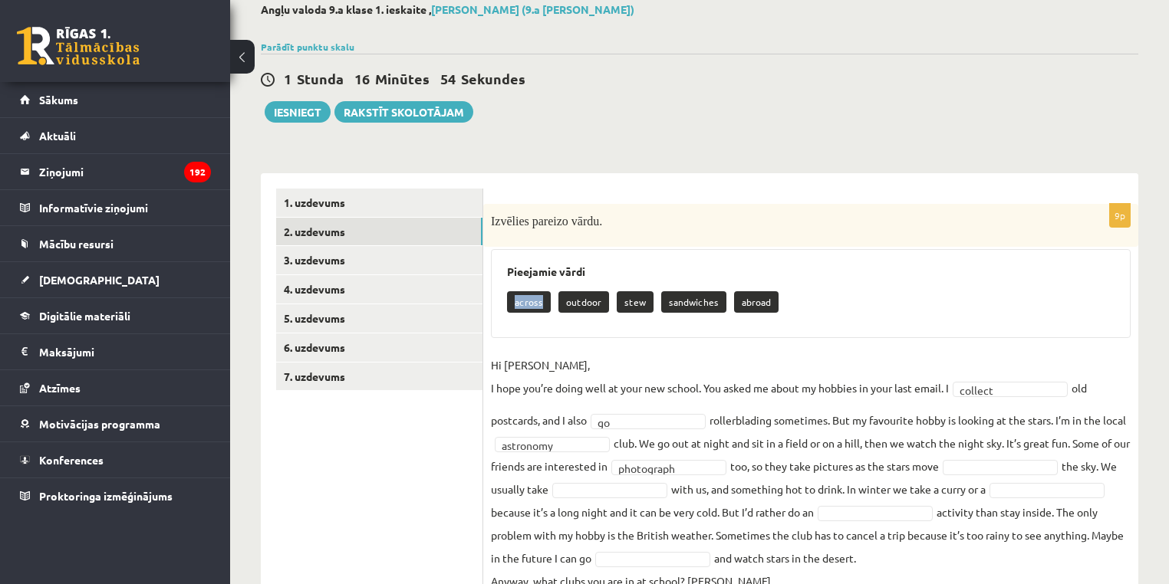
click at [506, 305] on div "Pieejamie vārdi across outdoor stew sandwiches abroad" at bounding box center [811, 293] width 640 height 89
drag, startPoint x: 506, startPoint y: 305, endPoint x: 553, endPoint y: 496, distance: 196.6
click at [552, 497] on fieldset "**********" at bounding box center [811, 473] width 640 height 239
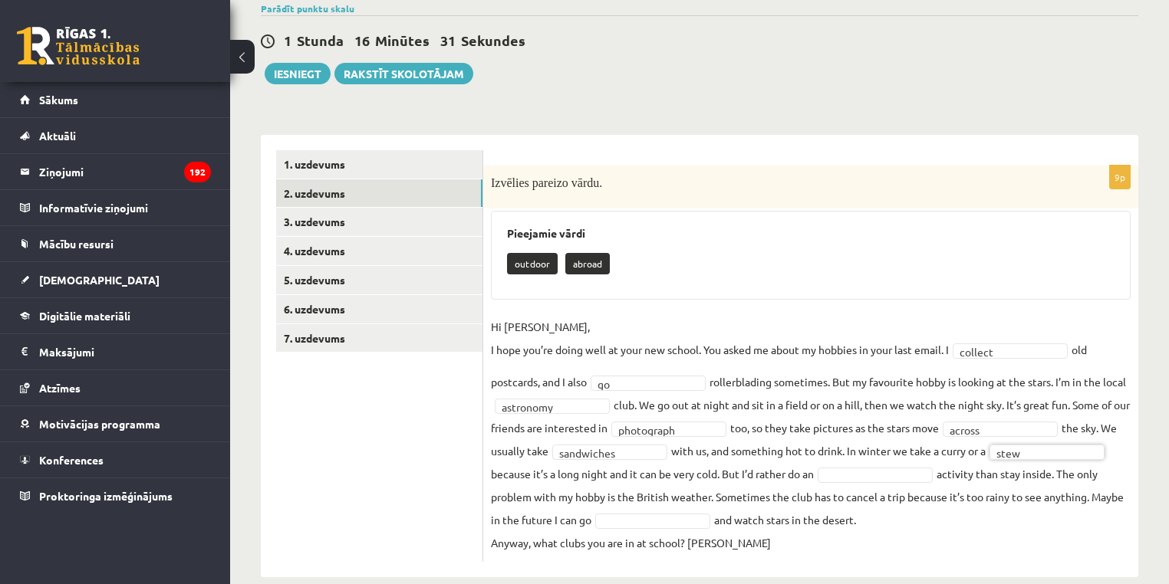
scroll to position [146, 0]
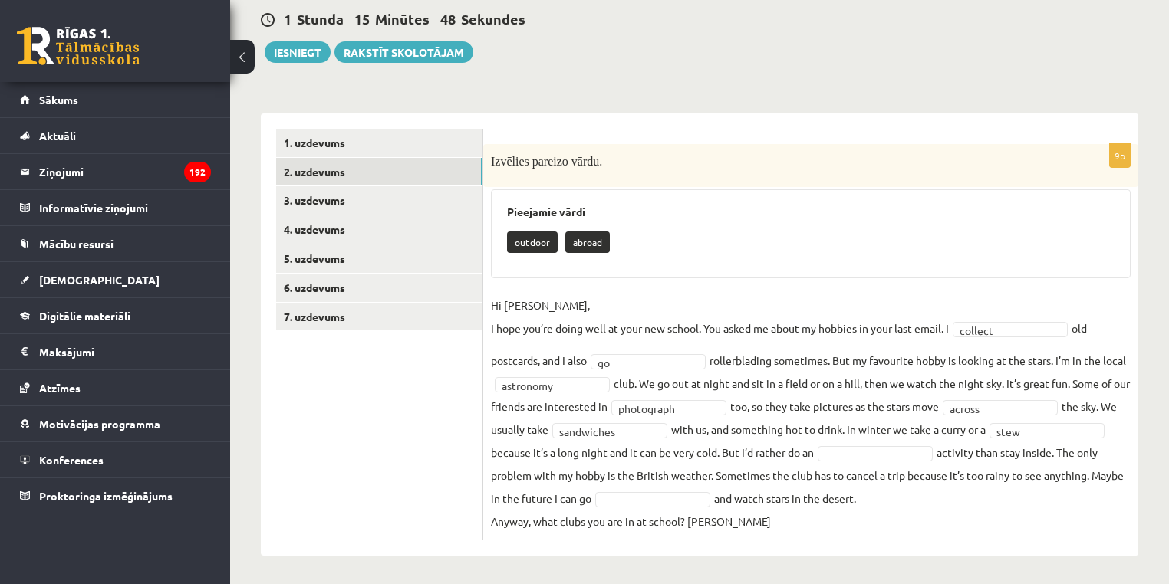
click at [581, 236] on \} "abroad" at bounding box center [587, 242] width 44 height 21
click at [629, 423] on fieldset "**********" at bounding box center [811, 413] width 640 height 239
drag, startPoint x: 629, startPoint y: 423, endPoint x: 748, endPoint y: 423, distance: 118.9
click at [748, 423] on fieldset "**********" at bounding box center [811, 413] width 640 height 239
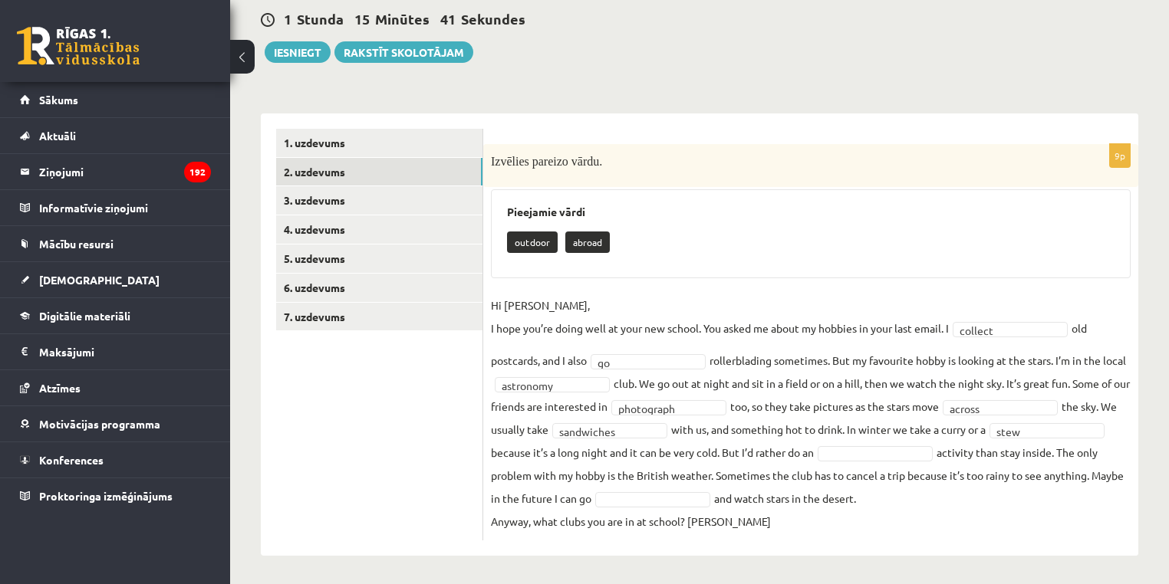
click at [923, 430] on fieldset "**********" at bounding box center [811, 413] width 640 height 239
drag, startPoint x: 923, startPoint y: 430, endPoint x: 1111, endPoint y: 423, distance: 188.8
click at [1111, 423] on fieldset "**********" at bounding box center [811, 413] width 640 height 239
click at [504, 453] on fieldset "**********" at bounding box center [811, 413] width 640 height 239
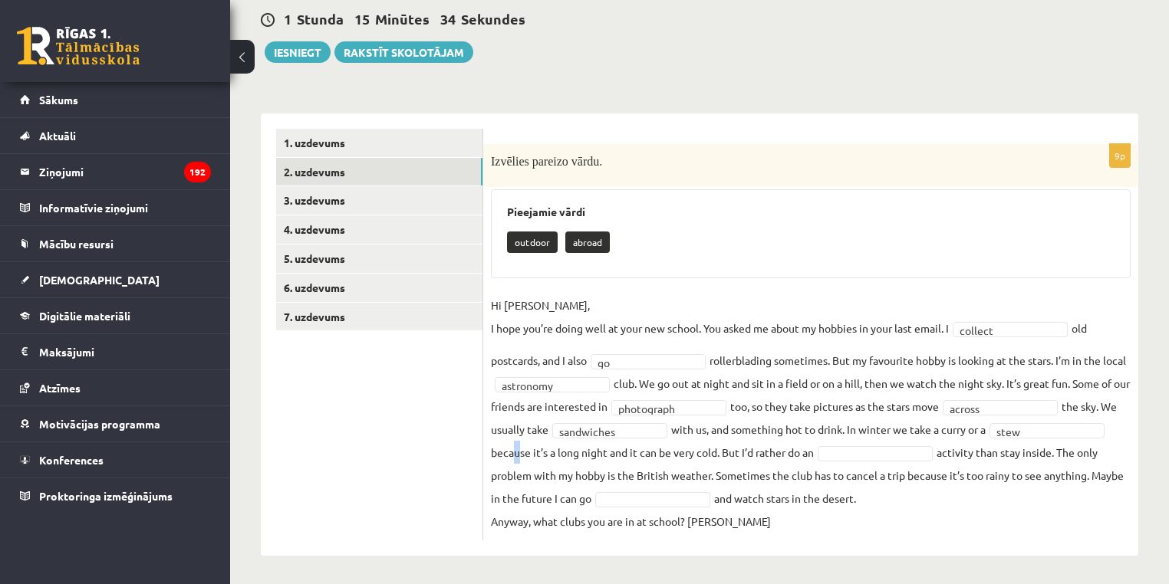
click at [683, 453] on fieldset "**********" at bounding box center [811, 413] width 640 height 239
click at [769, 451] on fieldset "**********" at bounding box center [811, 413] width 640 height 239
drag, startPoint x: 769, startPoint y: 451, endPoint x: 988, endPoint y: 453, distance: 218.6
click at [988, 453] on fieldset "**********" at bounding box center [811, 413] width 640 height 239
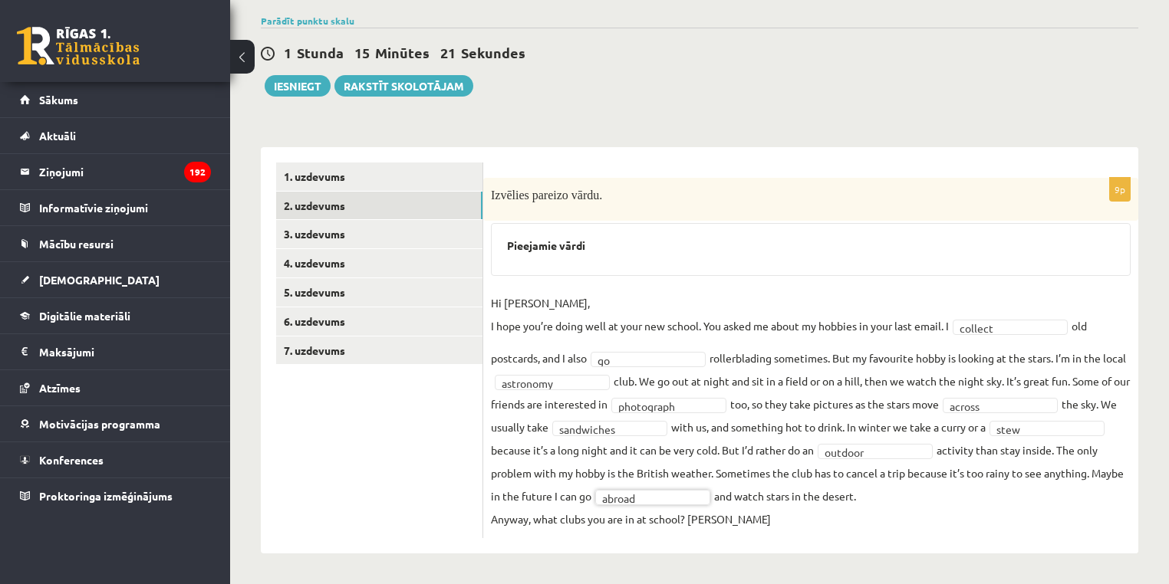
scroll to position [110, 0]
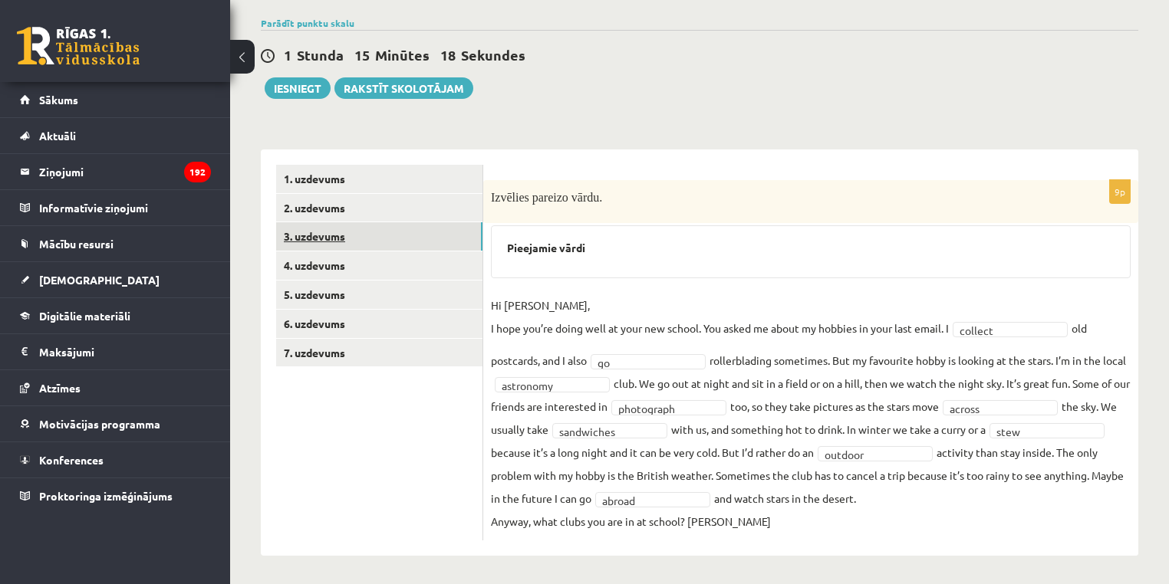
click at [322, 227] on link "3. uzdevums" at bounding box center [379, 236] width 206 height 28
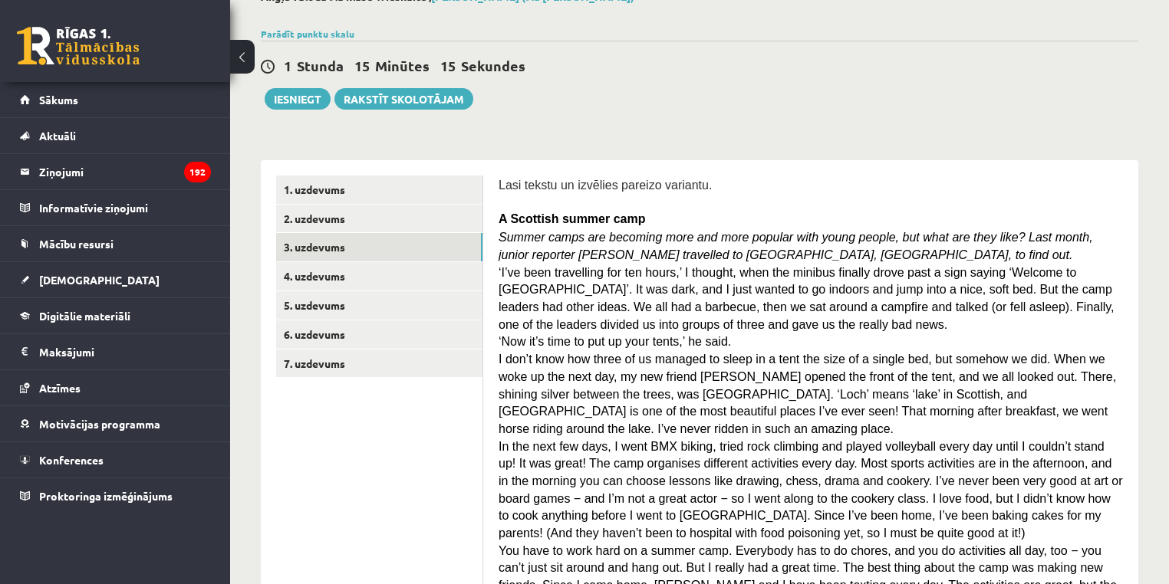
scroll to position [93, 0]
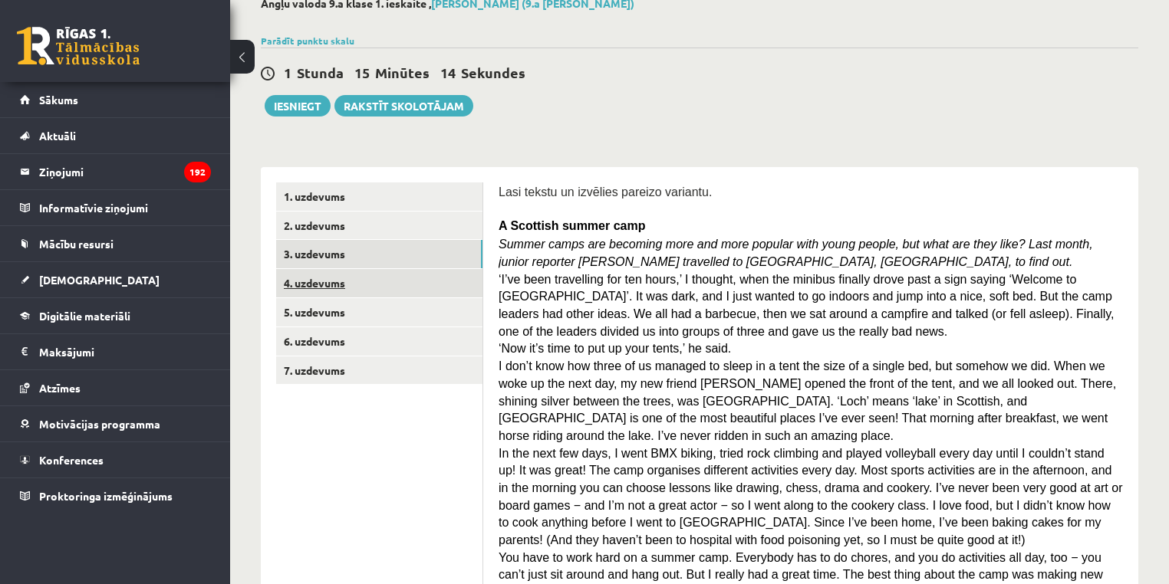
click at [321, 275] on link "4. uzdevums" at bounding box center [379, 283] width 206 height 28
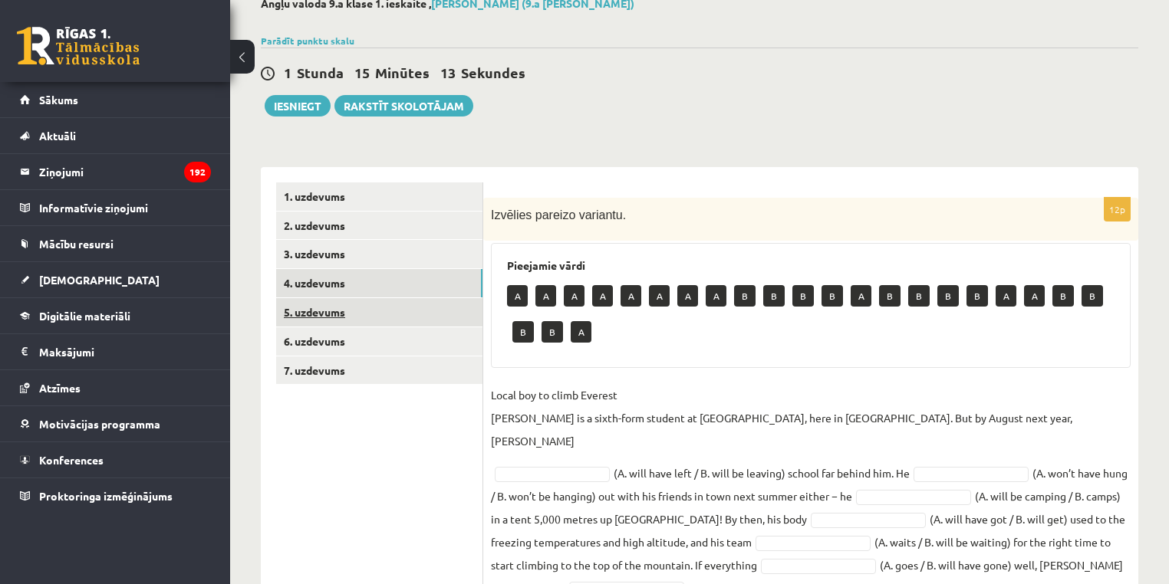
click at [337, 309] on link "5. uzdevums" at bounding box center [379, 312] width 206 height 28
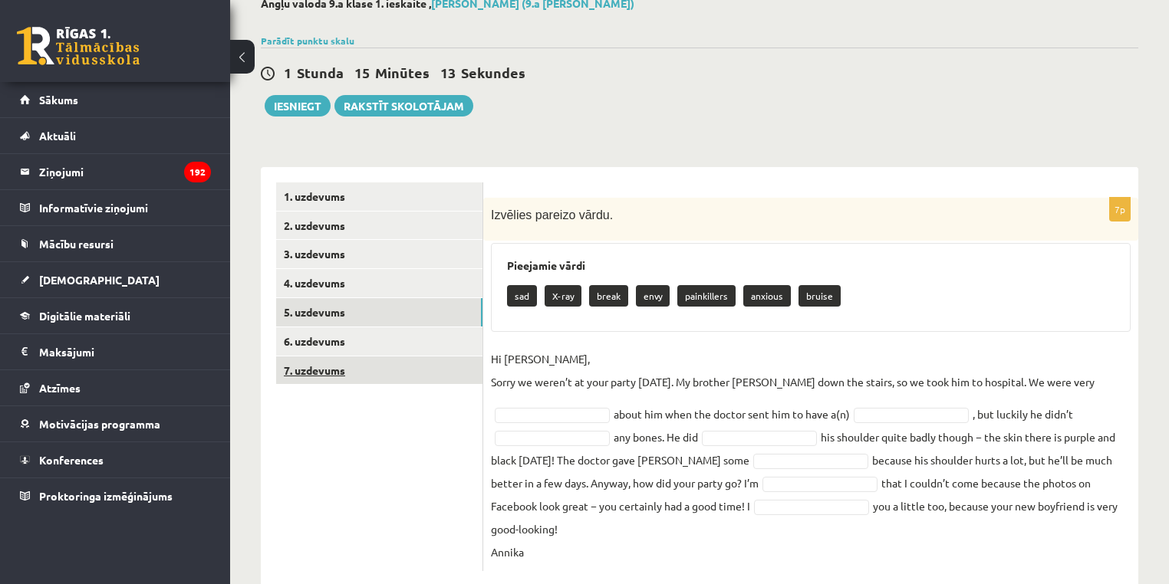
click at [347, 357] on link "7. uzdevums" at bounding box center [379, 371] width 206 height 28
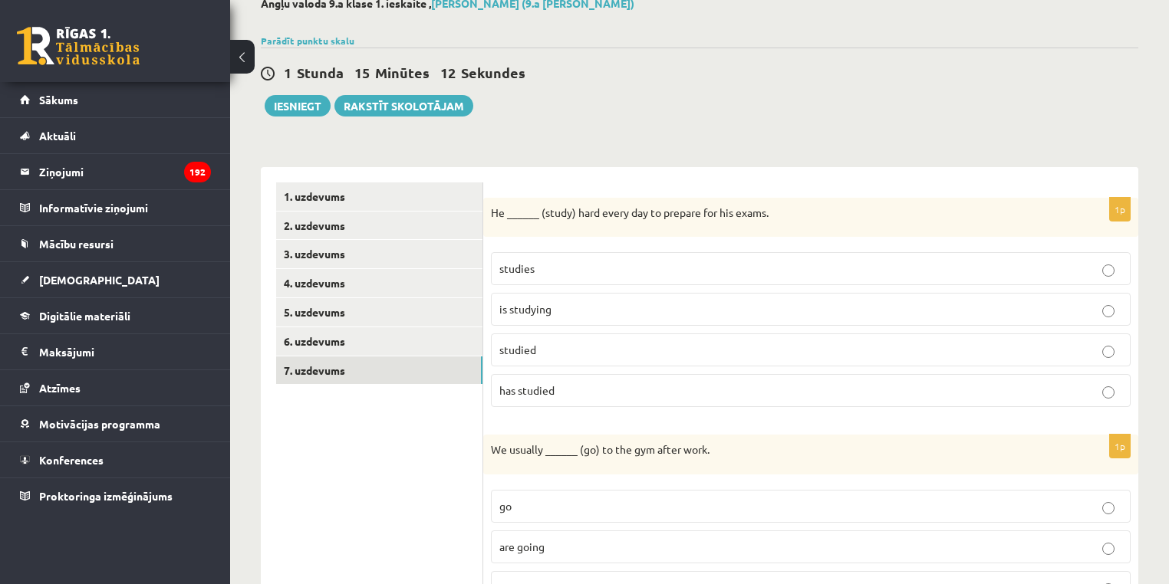
click at [329, 371] on link "7. uzdevums" at bounding box center [379, 371] width 206 height 28
click at [308, 332] on link "6. uzdevums" at bounding box center [379, 341] width 206 height 28
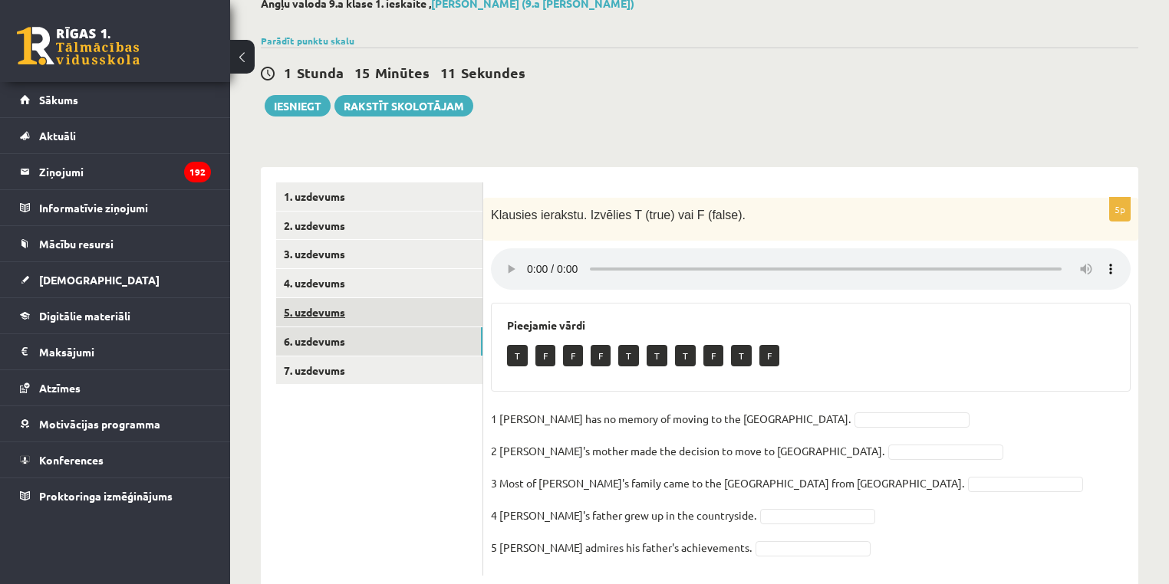
click at [316, 300] on link "5. uzdevums" at bounding box center [379, 312] width 206 height 28
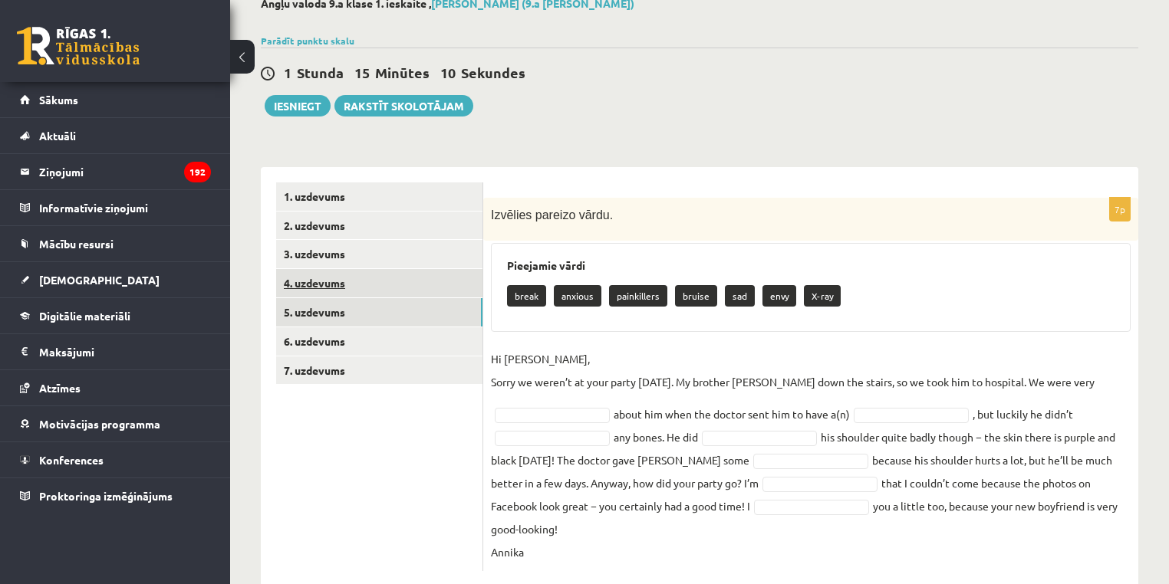
click at [315, 282] on link "4. uzdevums" at bounding box center [379, 283] width 206 height 28
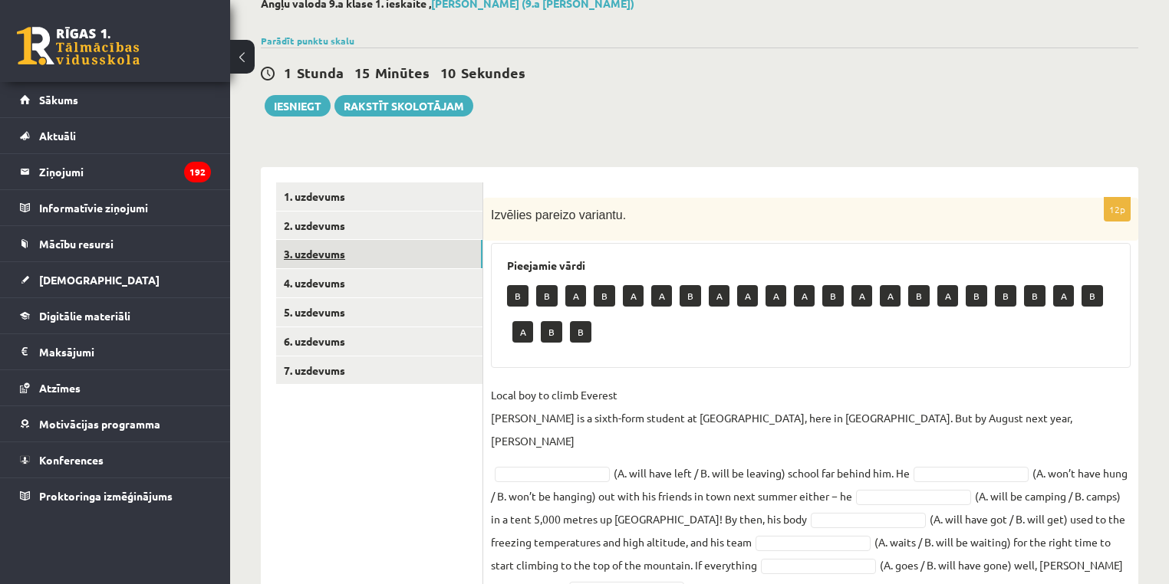
click at [314, 253] on link "3. uzdevums" at bounding box center [379, 254] width 206 height 28
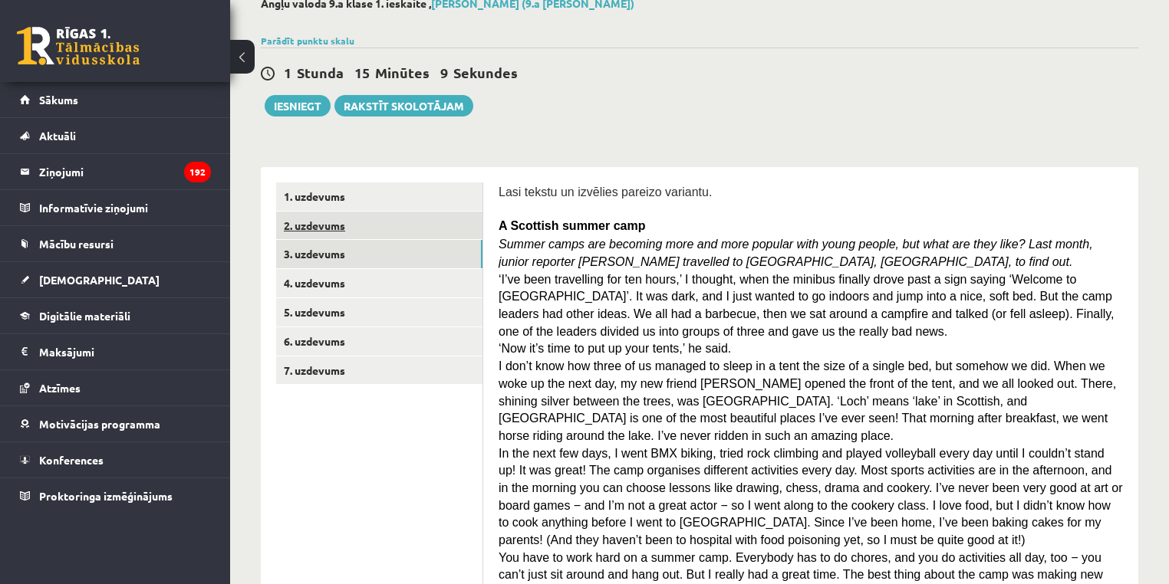
click at [310, 221] on link "2. uzdevums" at bounding box center [379, 226] width 206 height 28
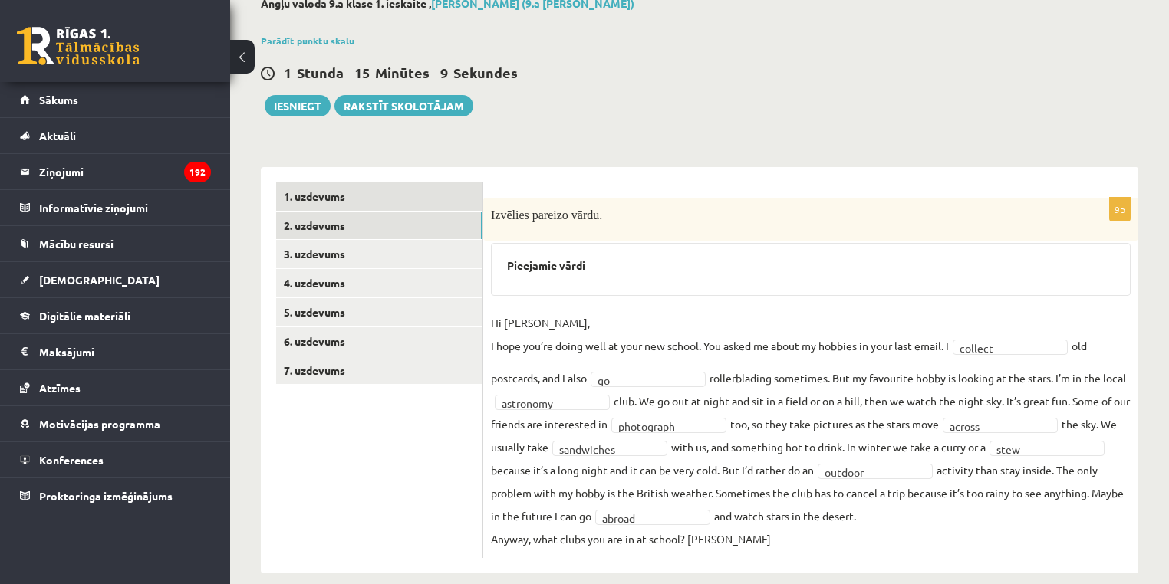
click at [306, 205] on link "1. uzdevums" at bounding box center [379, 197] width 206 height 28
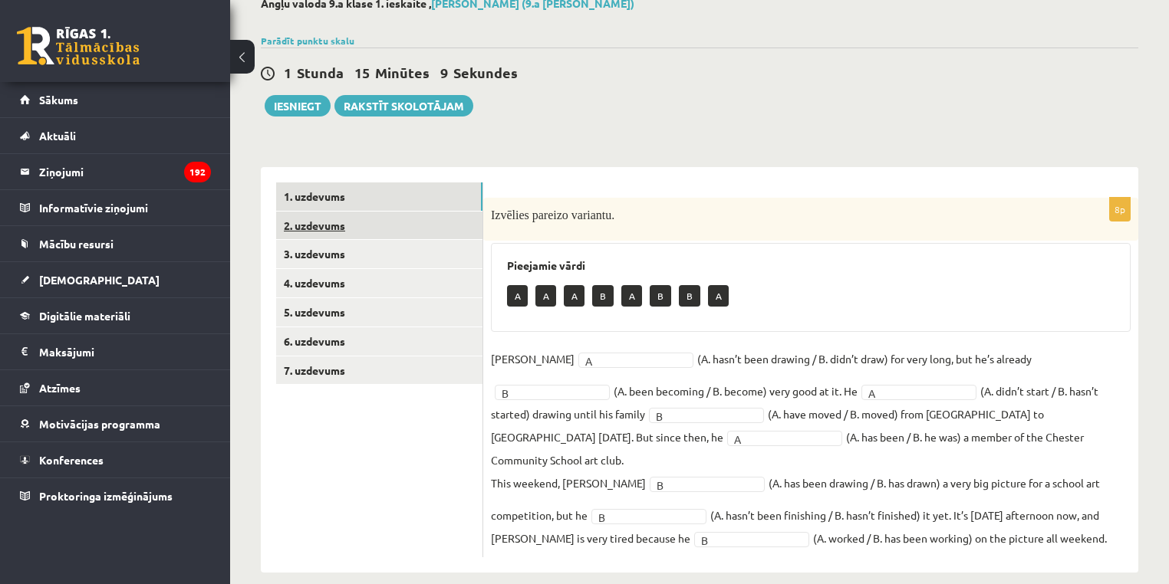
scroll to position [87, 0]
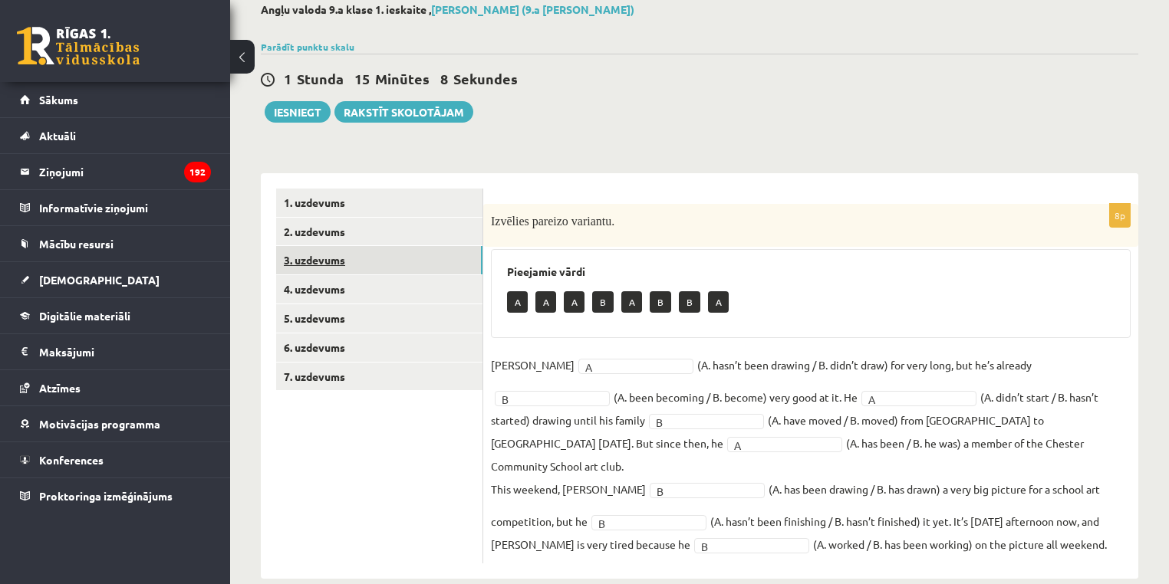
click at [328, 268] on link "3. uzdevums" at bounding box center [379, 260] width 206 height 28
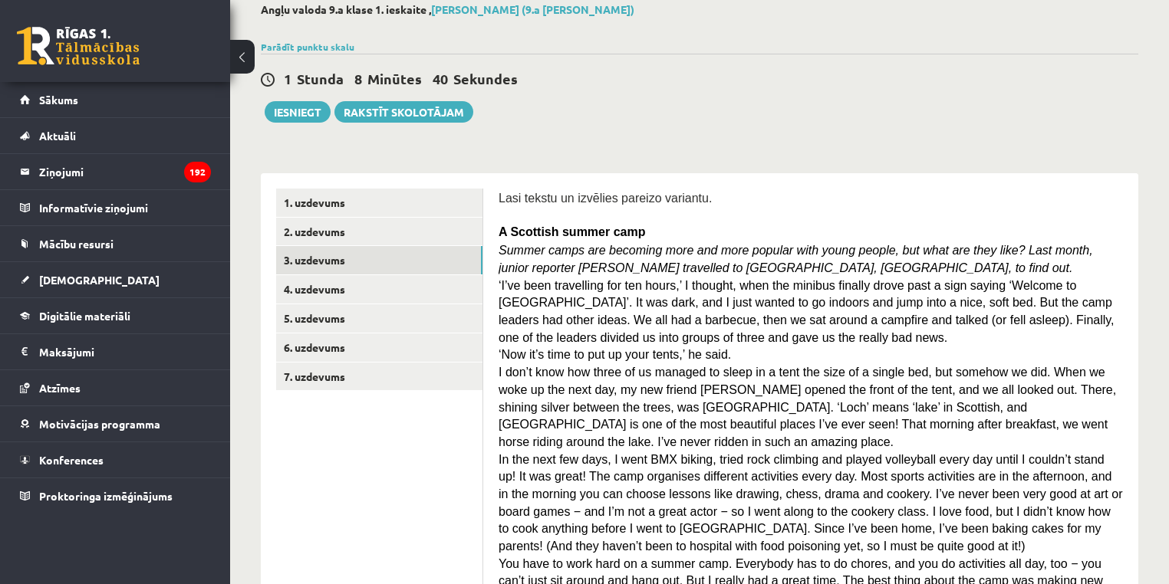
click at [509, 227] on span "A Scottish summer camp" at bounding box center [571, 231] width 146 height 13
drag, startPoint x: 906, startPoint y: 328, endPoint x: 660, endPoint y: 202, distance: 276.4
click at [660, 202] on span "Lasi tekstu un izvēlies pareizo variantu." at bounding box center [604, 198] width 213 height 13
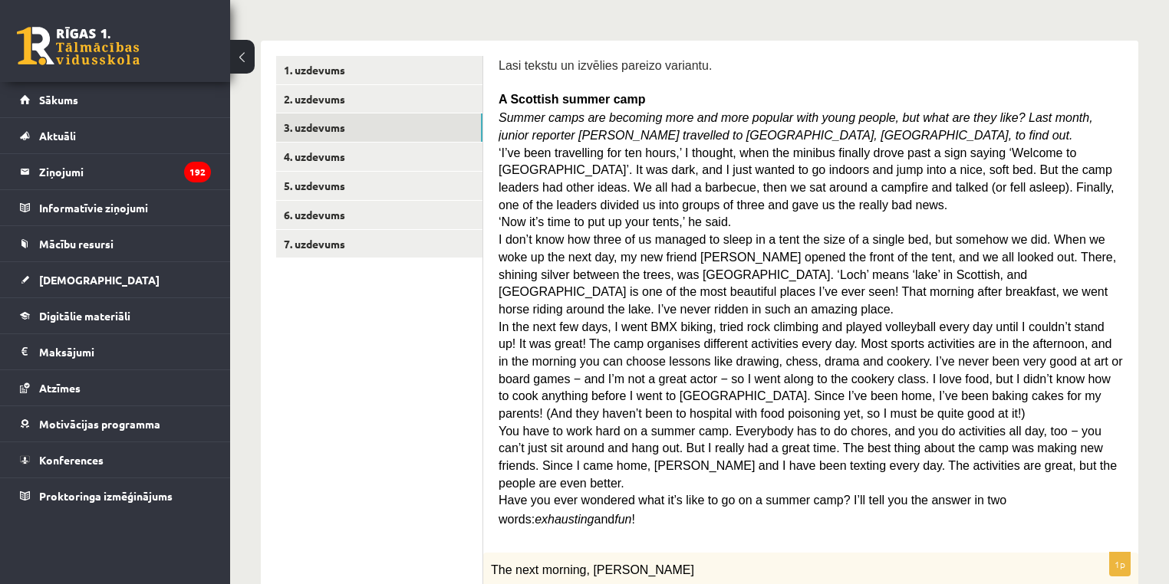
scroll to position [228, 0]
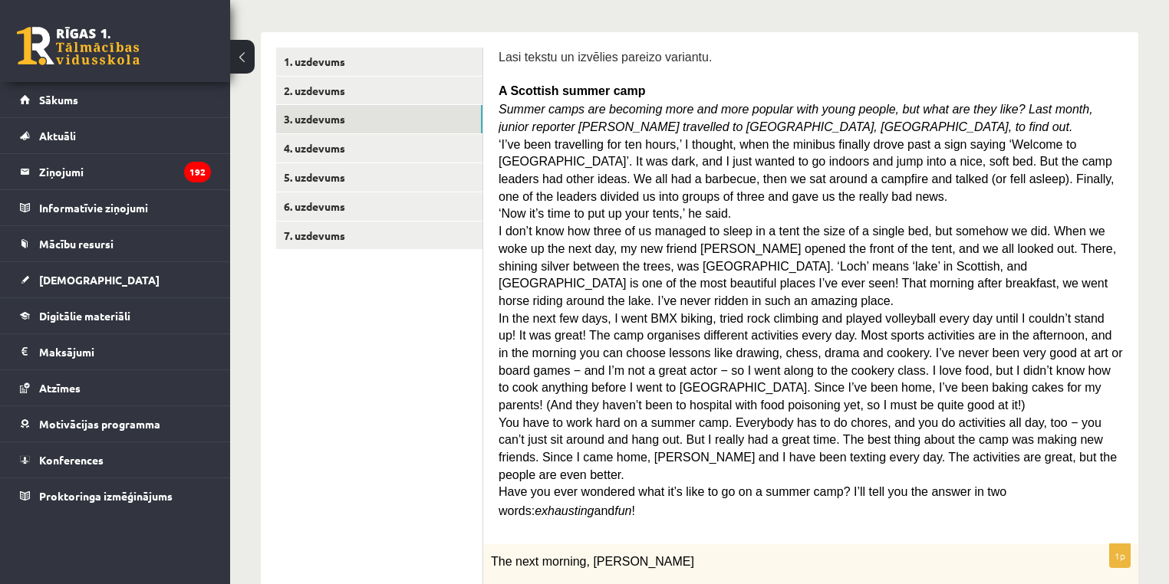
click at [528, 184] on span "‘I’ve been travelling for ten hours,’ I thought, when the minibus finally drove…" at bounding box center [806, 170] width 616 height 65
click at [512, 174] on span "‘I’ve been travelling for ten hours,’ I thought, when the minibus finally drove…" at bounding box center [806, 170] width 616 height 65
click at [549, 171] on span "‘I’ve been travelling for ten hours,’ I thought, when the minibus finally drove…" at bounding box center [806, 170] width 616 height 65
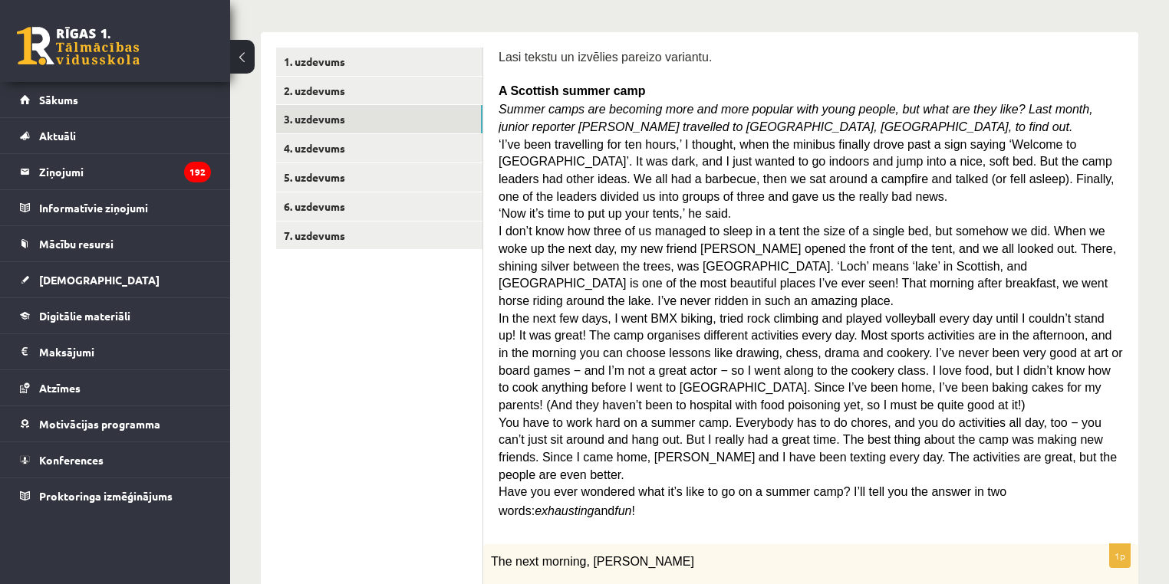
drag, startPoint x: 549, startPoint y: 171, endPoint x: 633, endPoint y: 175, distance: 83.7
click at [633, 175] on span "‘I’ve been travelling for ten hours,’ I thought, when the minibus finally drove…" at bounding box center [806, 170] width 616 height 65
click at [616, 173] on span "‘I’ve been travelling for ten hours,’ I thought, when the minibus finally drove…" at bounding box center [806, 170] width 616 height 65
drag, startPoint x: 616, startPoint y: 173, endPoint x: 660, endPoint y: 176, distance: 43.8
click at [660, 176] on span "‘I’ve been travelling for ten hours,’ I thought, when the minibus finally drove…" at bounding box center [806, 170] width 616 height 65
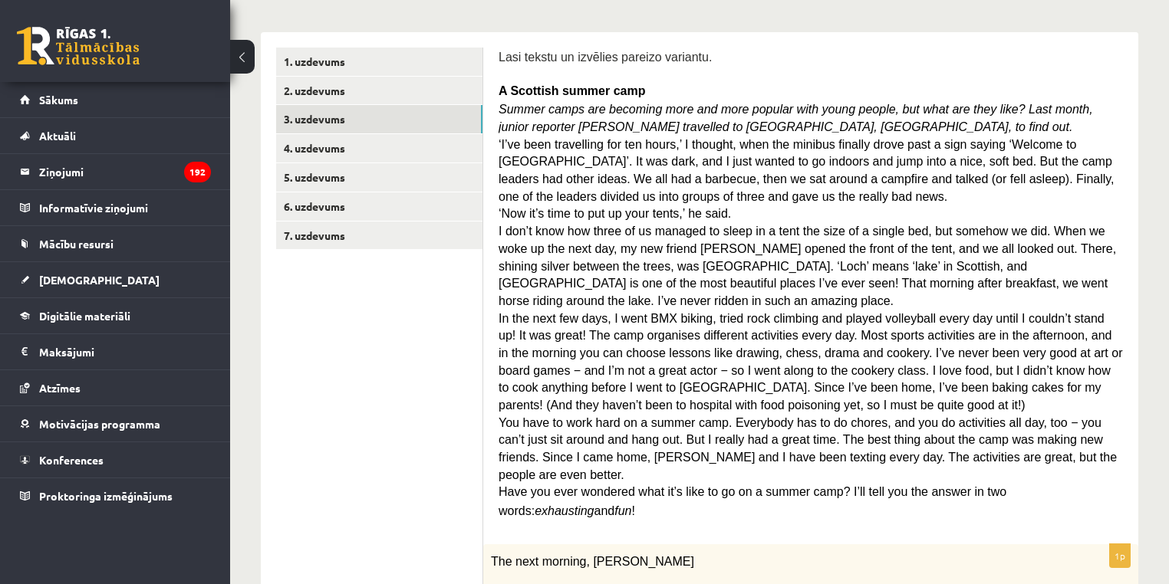
click at [657, 207] on span "‘Now it’s time to put up your tents,’ he said." at bounding box center [614, 213] width 232 height 13
click at [689, 207] on span "‘Now it’s time to put up your tents,’ he said." at bounding box center [614, 213] width 232 height 13
click at [994, 242] on span "I don’t know how three of us managed to sleep in a tent the size of a single be…" at bounding box center [806, 266] width 617 height 83
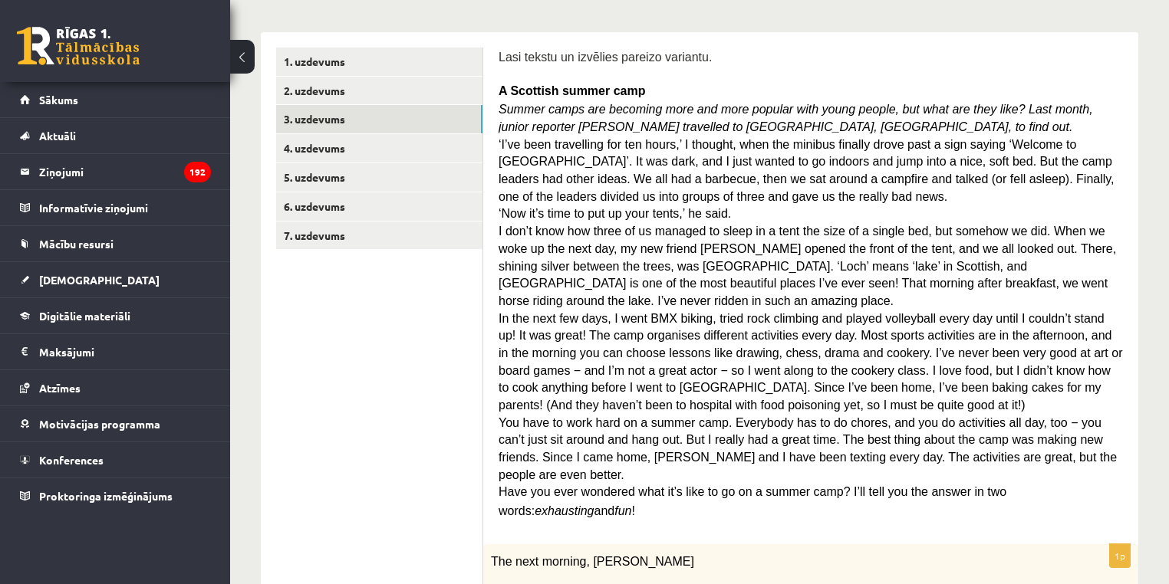
click at [1025, 234] on p "I don’t know how three of us managed to sleep in a tent the size of a single be…" at bounding box center [810, 265] width 624 height 87
drag, startPoint x: 1025, startPoint y: 234, endPoint x: 666, endPoint y: 280, distance: 361.8
click at [1043, 238] on p "I don’t know how three of us managed to sleep in a tent the size of a single be…" at bounding box center [810, 265] width 624 height 87
click at [528, 262] on span "I don’t know how three of us managed to sleep in a tent the size of a single be…" at bounding box center [806, 266] width 617 height 83
drag, startPoint x: 528, startPoint y: 262, endPoint x: 696, endPoint y: 255, distance: 168.9
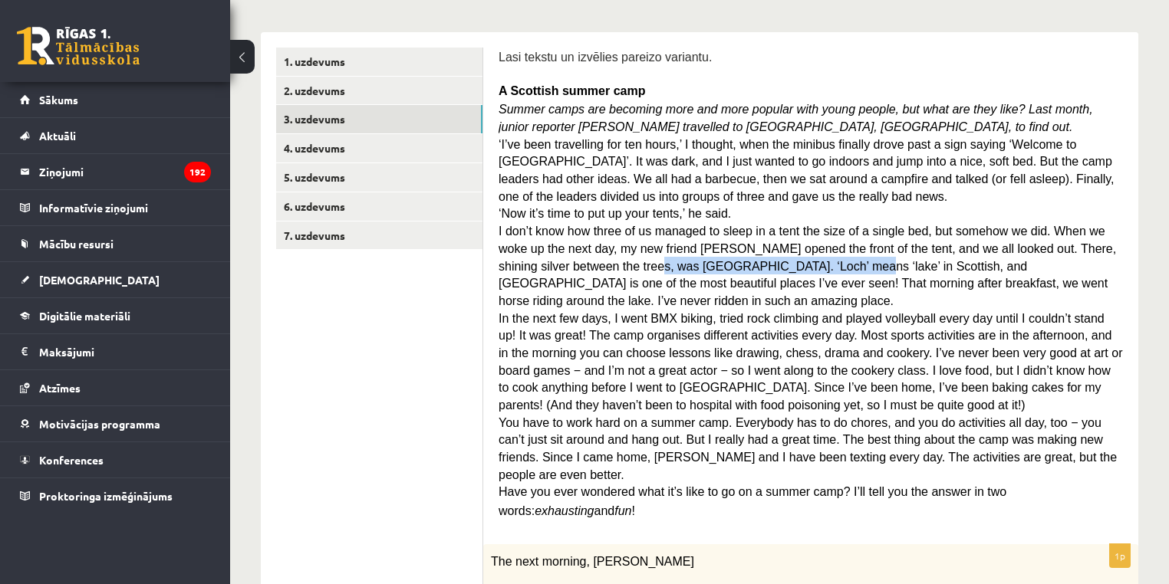
click at [696, 255] on span "I don’t know how three of us managed to sleep in a tent the size of a single be…" at bounding box center [806, 266] width 617 height 83
click at [706, 253] on span "I don’t know how three of us managed to sleep in a tent the size of a single be…" at bounding box center [806, 266] width 617 height 83
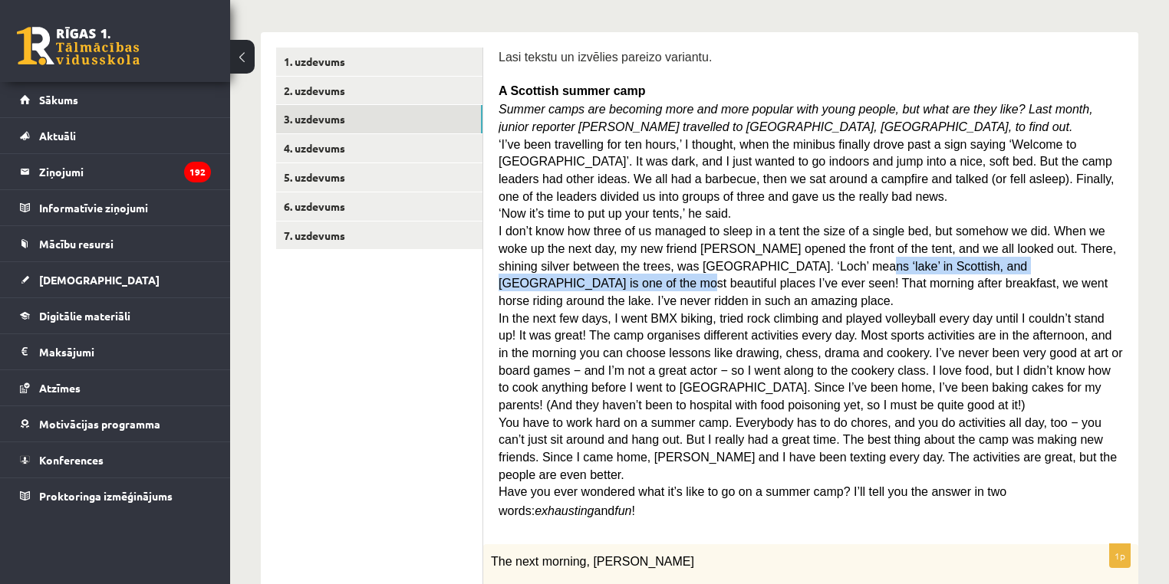
drag, startPoint x: 706, startPoint y: 253, endPoint x: 996, endPoint y: 257, distance: 290.7
click at [996, 257] on span "I don’t know how three of us managed to sleep in a tent the size of a single be…" at bounding box center [806, 266] width 617 height 83
click at [998, 257] on span "I don’t know how three of us managed to sleep in a tent the size of a single be…" at bounding box center [806, 266] width 617 height 83
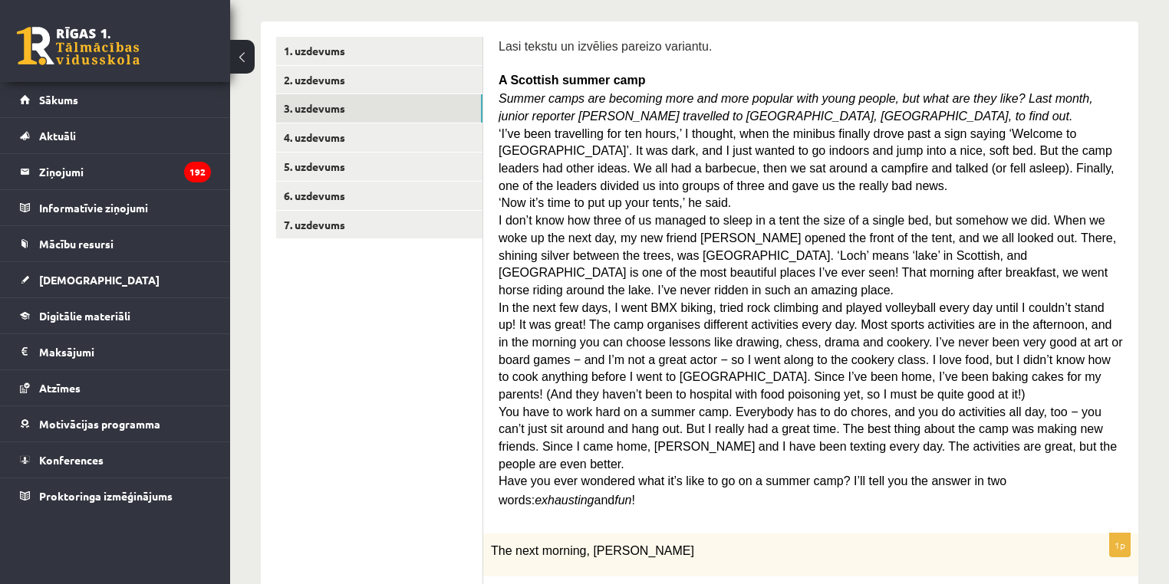
click at [648, 264] on span "I don’t know how three of us managed to sleep in a tent the size of a single be…" at bounding box center [806, 255] width 617 height 83
drag, startPoint x: 656, startPoint y: 265, endPoint x: 681, endPoint y: 262, distance: 25.4
click at [681, 262] on span "I don’t know how three of us managed to sleep in a tent the size of a single be…" at bounding box center [806, 255] width 617 height 83
click at [732, 301] on span "In the next few days, I went BMX biking, tried rock climbing and played volleyb…" at bounding box center [809, 351] width 623 height 100
click at [544, 273] on span "I don’t know how three of us managed to sleep in a tent the size of a single be…" at bounding box center [806, 255] width 617 height 83
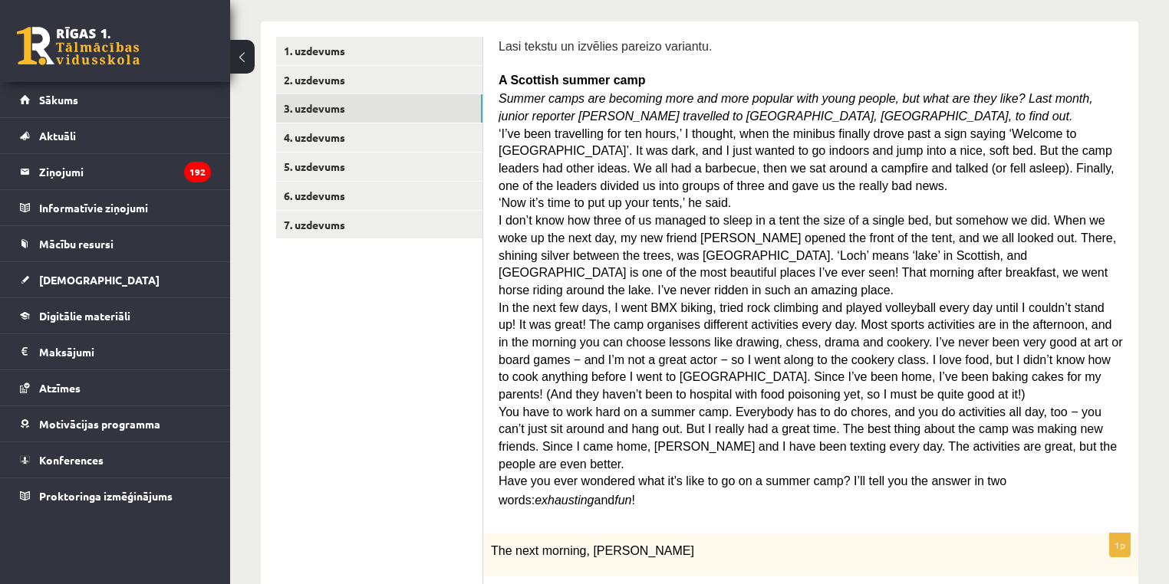
click at [524, 308] on p "In the next few days, I went BMX biking, tried rock climbing and played volleyb…" at bounding box center [810, 350] width 624 height 104
drag, startPoint x: 524, startPoint y: 308, endPoint x: 640, endPoint y: 305, distance: 116.6
click at [640, 305] on p "In the next few days, I went BMX biking, tried rock climbing and played volleyb…" at bounding box center [810, 350] width 624 height 104
click at [663, 301] on span "In the next few days, I went BMX biking, tried rock climbing and played volleyb…" at bounding box center [809, 351] width 623 height 100
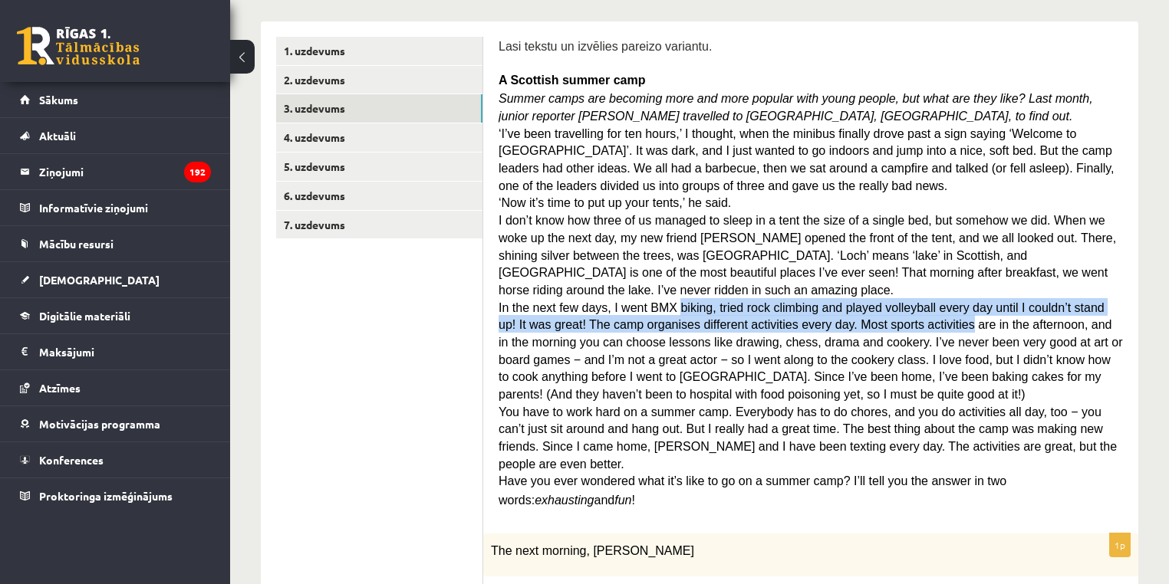
drag, startPoint x: 663, startPoint y: 288, endPoint x: 848, endPoint y: 294, distance: 184.9
click at [848, 301] on span "In the next few days, I went BMX biking, tried rock climbing and played volleyb…" at bounding box center [809, 351] width 623 height 100
click at [571, 301] on span "In the next few days, I went BMX biking, tried rock climbing and played volleyb…" at bounding box center [809, 351] width 623 height 100
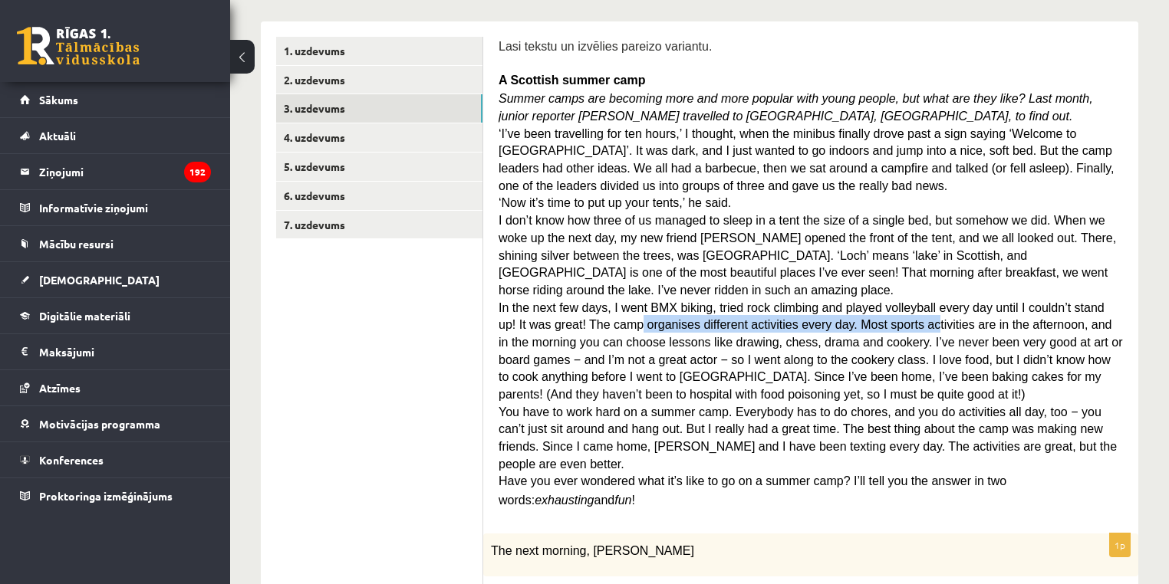
drag, startPoint x: 649, startPoint y: 303, endPoint x: 848, endPoint y: 306, distance: 199.4
click at [848, 306] on span "In the next few days, I went BMX biking, tried rock climbing and played volleyb…" at bounding box center [809, 351] width 623 height 100
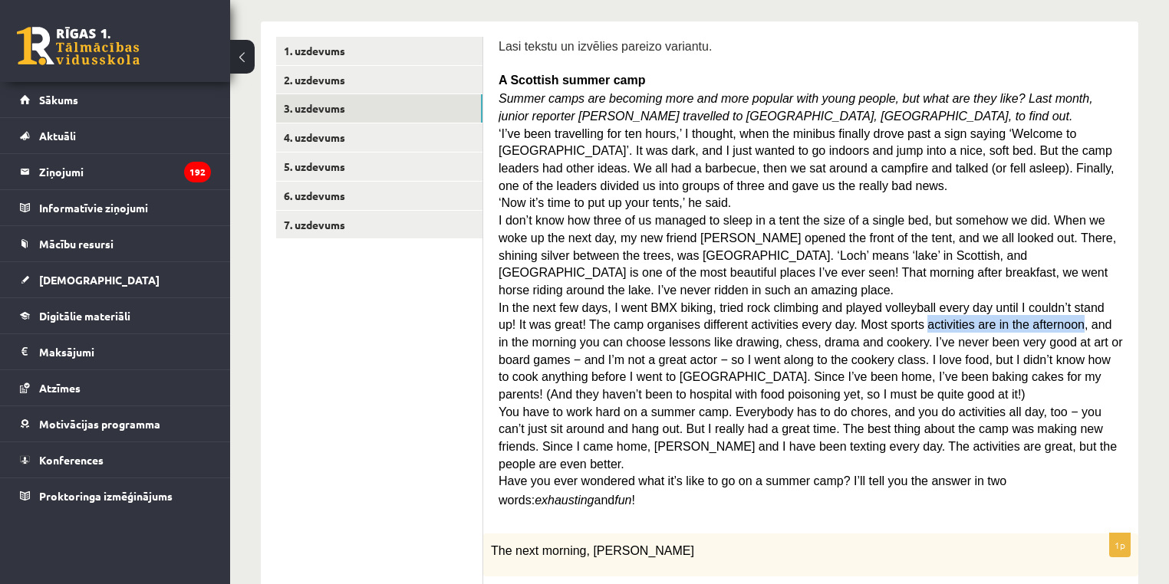
drag, startPoint x: 848, startPoint y: 306, endPoint x: 1000, endPoint y: 301, distance: 151.9
click at [990, 301] on span "In the next few days, I went BMX biking, tried rock climbing and played volleyb…" at bounding box center [809, 351] width 623 height 100
click at [973, 305] on span "In the next few days, I went BMX biking, tried rock climbing and played volleyb…" at bounding box center [809, 351] width 623 height 100
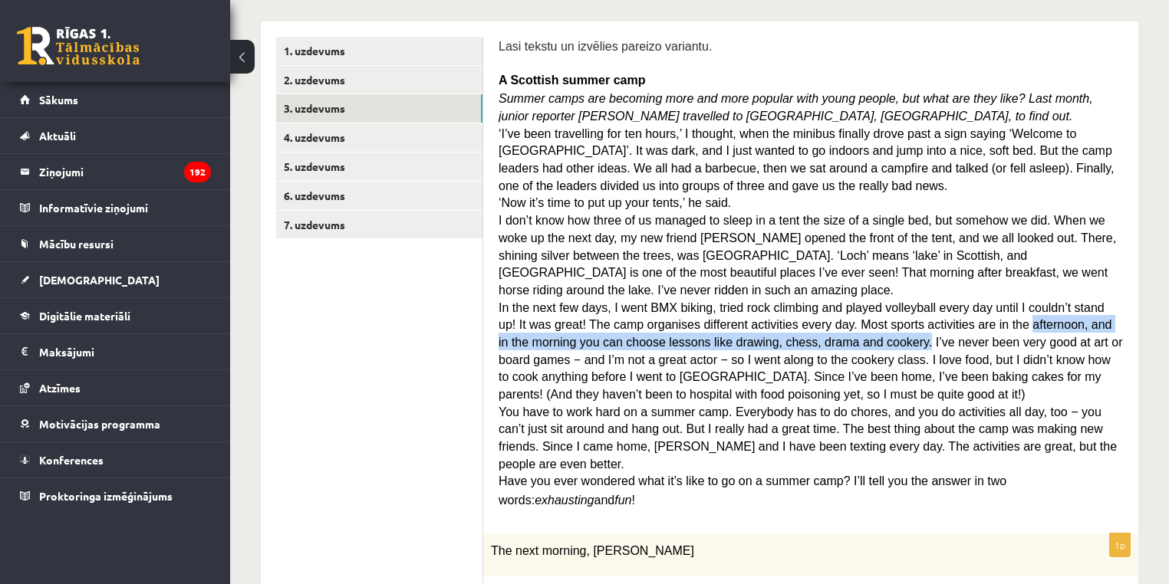
drag, startPoint x: 973, startPoint y: 305, endPoint x: 788, endPoint y: 319, distance: 186.1
click at [788, 319] on span "In the next few days, I went BMX biking, tried rock climbing and played volleyb…" at bounding box center [809, 351] width 623 height 100
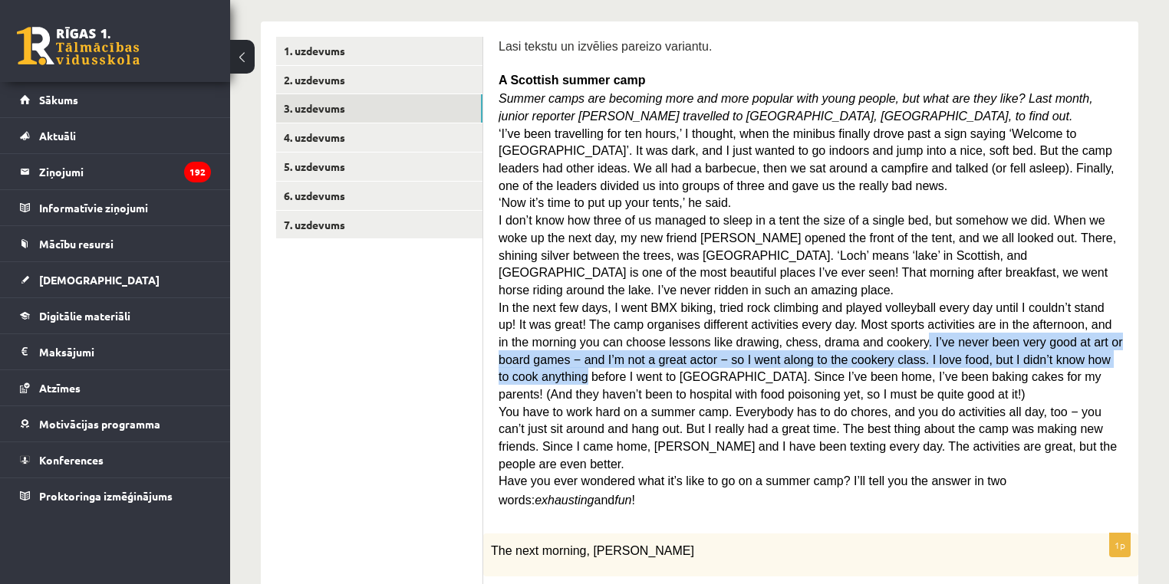
drag, startPoint x: 788, startPoint y: 319, endPoint x: 890, endPoint y: 323, distance: 102.1
click at [900, 323] on span "In the next few days, I went BMX biking, tried rock climbing and played volleyb…" at bounding box center [809, 351] width 623 height 100
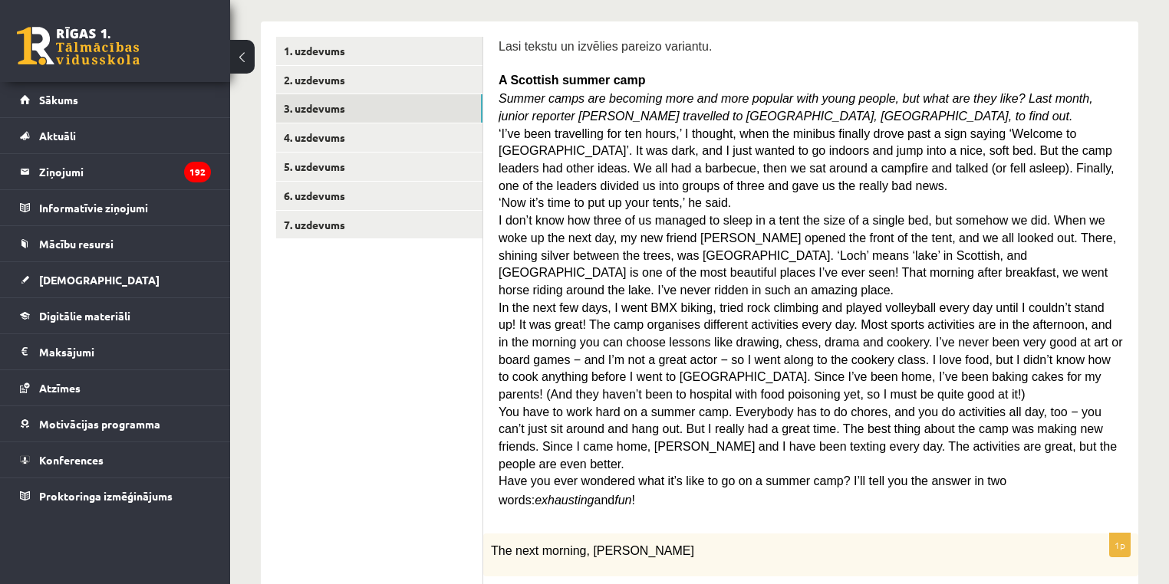
click at [581, 325] on span "In the next few days, I went BMX biking, tried rock climbing and played volleyb…" at bounding box center [809, 351] width 623 height 100
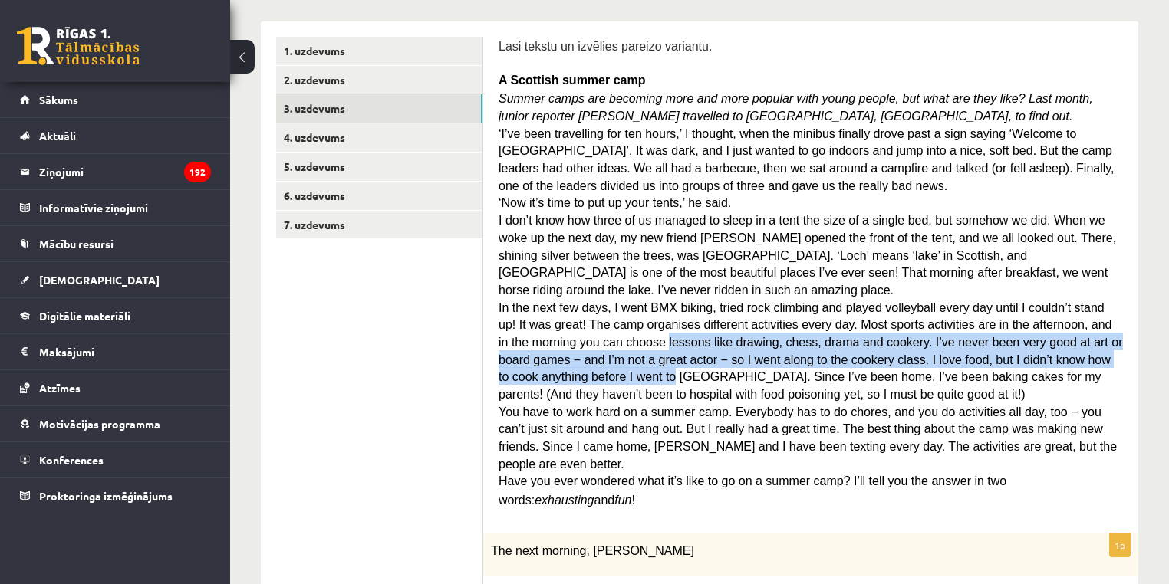
drag, startPoint x: 581, startPoint y: 325, endPoint x: 1095, endPoint y: 331, distance: 514.6
click at [1095, 331] on p "In the next few days, I went BMX biking, tried rock climbing and played volleyb…" at bounding box center [810, 350] width 624 height 104
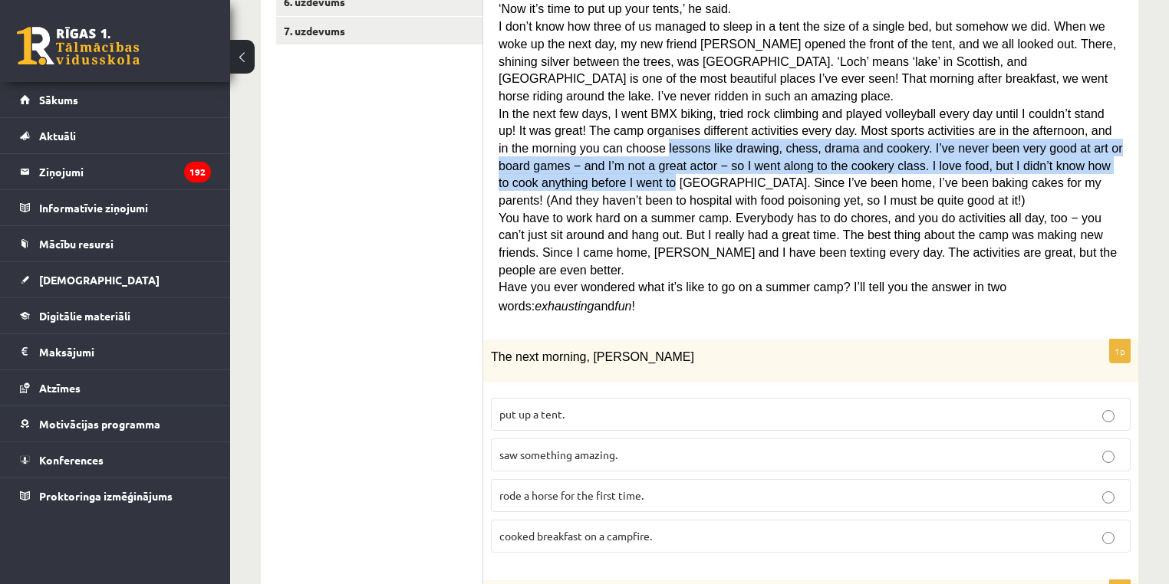
scroll to position [442, 0]
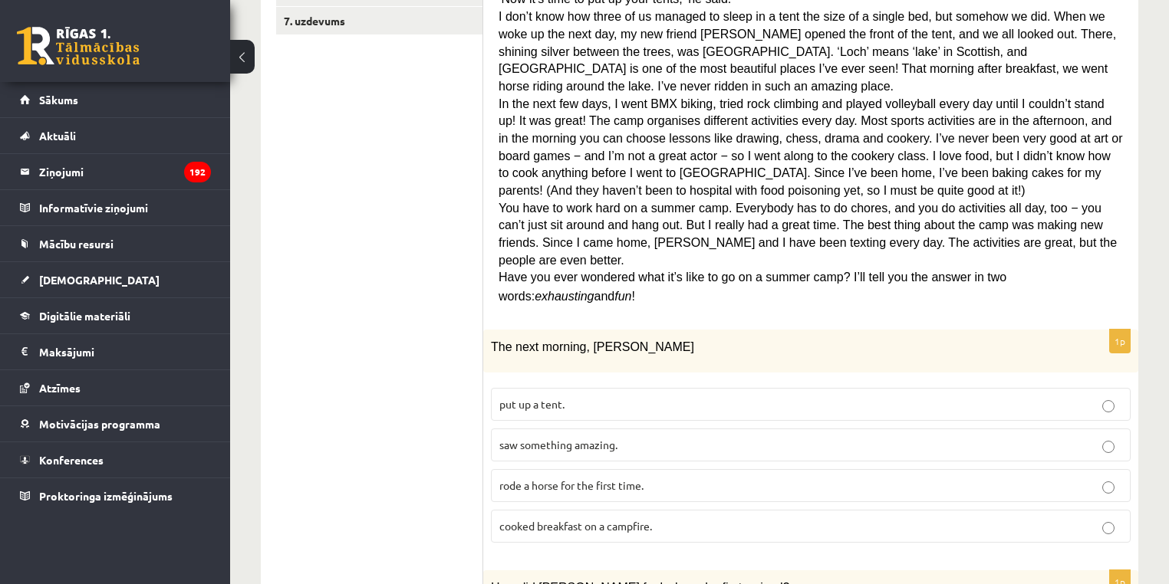
click at [674, 250] on div "Lasi tekstu un izvēlies pareizo variantu. A Scottish summer camp Summer camps a…" at bounding box center [810, 74] width 624 height 482
drag, startPoint x: 606, startPoint y: 290, endPoint x: 491, endPoint y: 283, distance: 115.2
click at [491, 340] on span "The next morning, Sally" at bounding box center [592, 346] width 203 height 13
click at [561, 340] on span "The next morning, Sally" at bounding box center [592, 346] width 203 height 13
click at [646, 478] on p "rode a horse for the first time." at bounding box center [810, 486] width 623 height 16
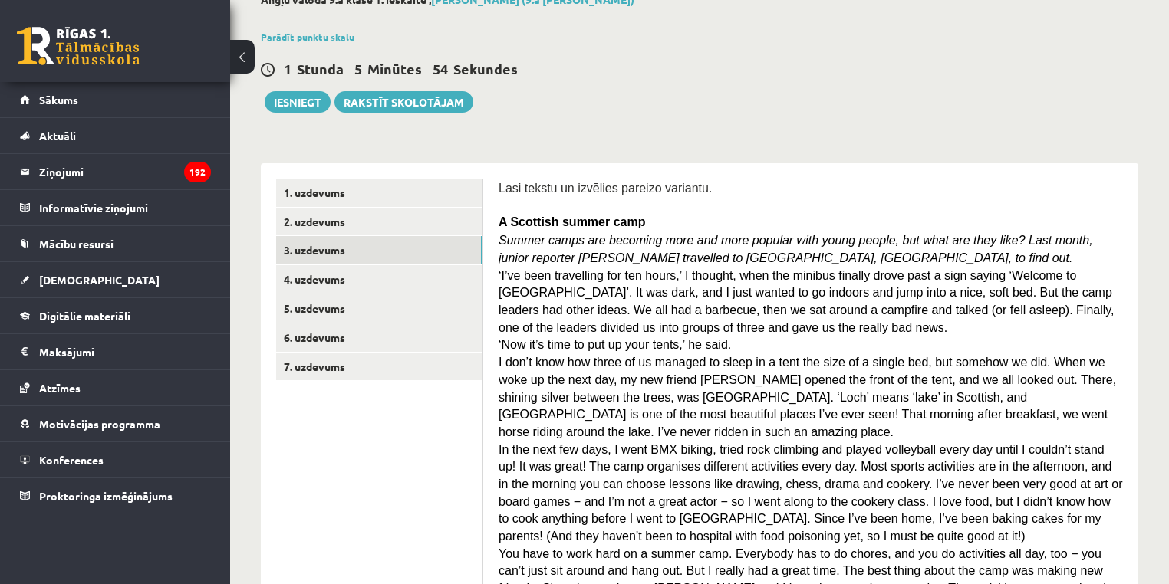
scroll to position [101, 0]
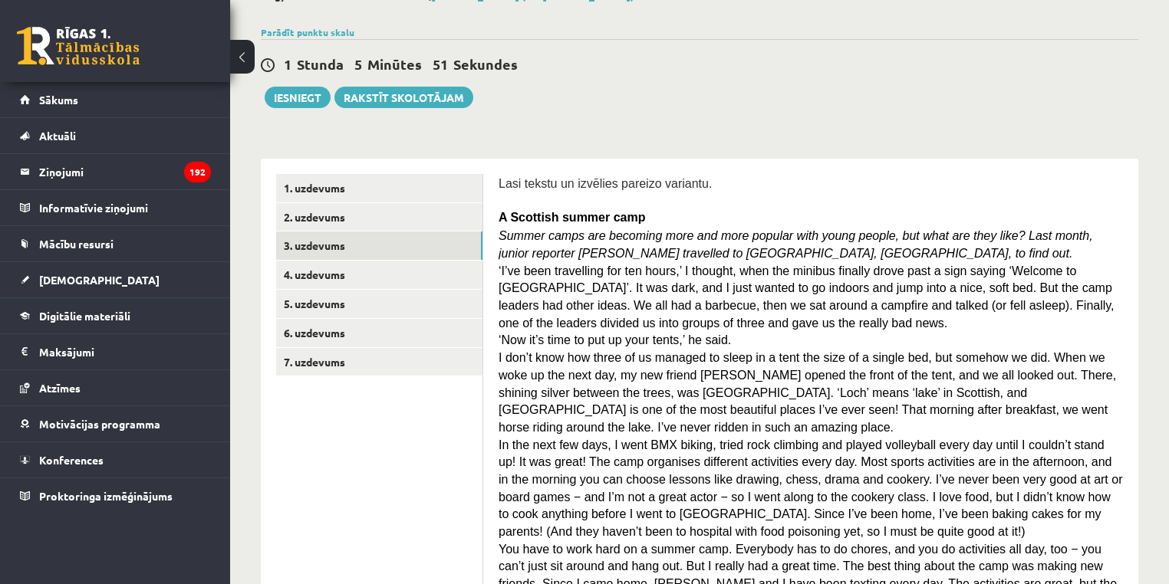
click at [705, 355] on span "I don’t know how three of us managed to sleep in a tent the size of a single be…" at bounding box center [806, 392] width 617 height 83
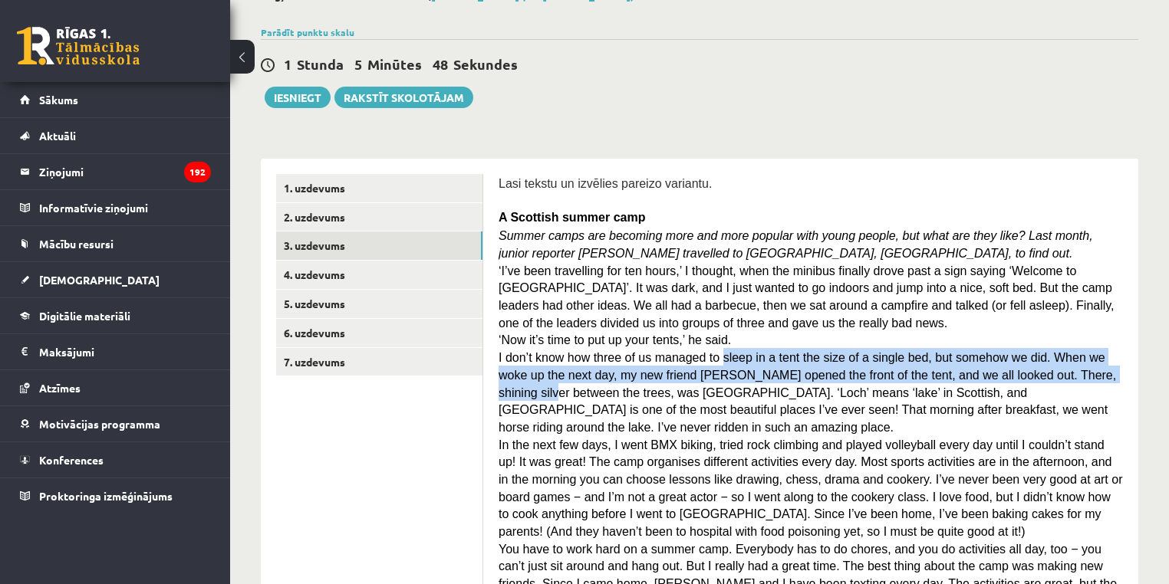
drag, startPoint x: 708, startPoint y: 355, endPoint x: 1036, endPoint y: 376, distance: 328.9
click at [1036, 376] on span "I don’t know how three of us managed to sleep in a tent the size of a single be…" at bounding box center [806, 392] width 617 height 83
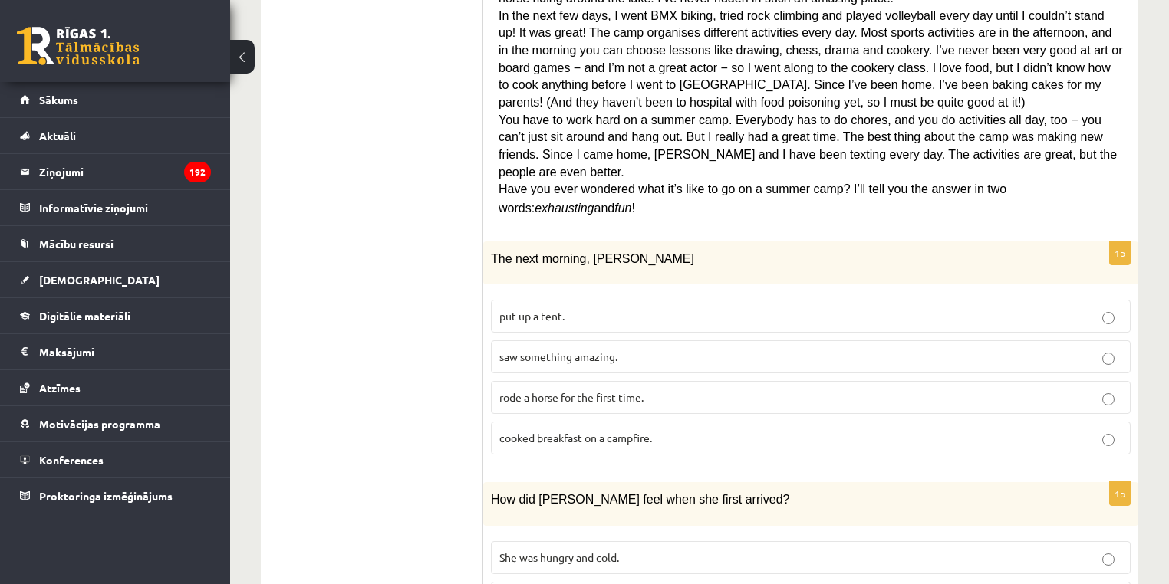
scroll to position [528, 0]
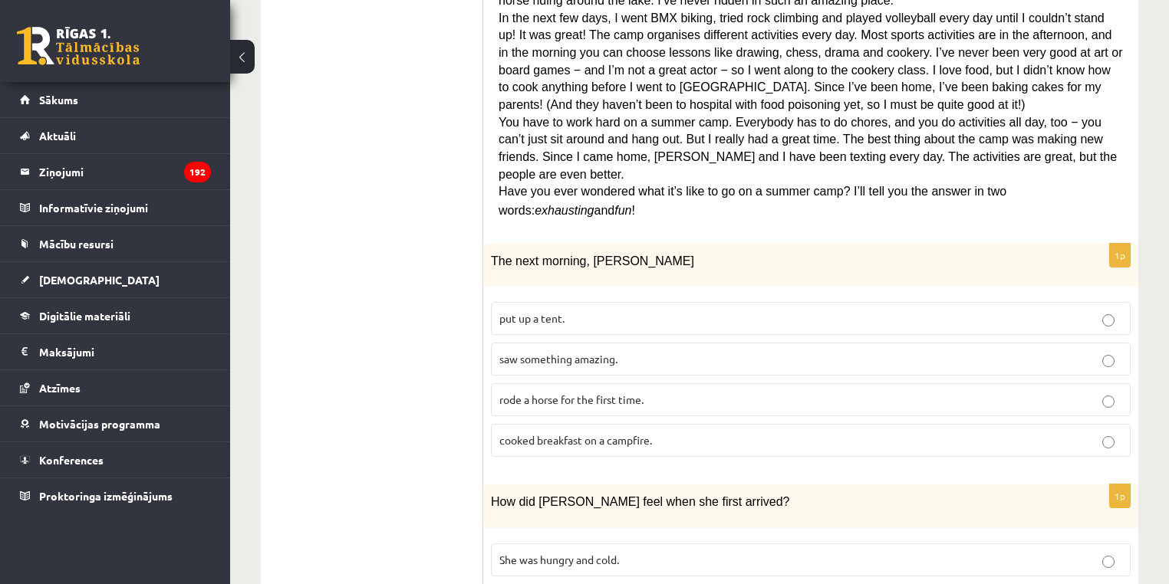
click at [583, 433] on span "cooked breakfast on a campfire." at bounding box center [575, 440] width 153 height 14
click at [620, 343] on label "saw something amazing." at bounding box center [811, 359] width 640 height 33
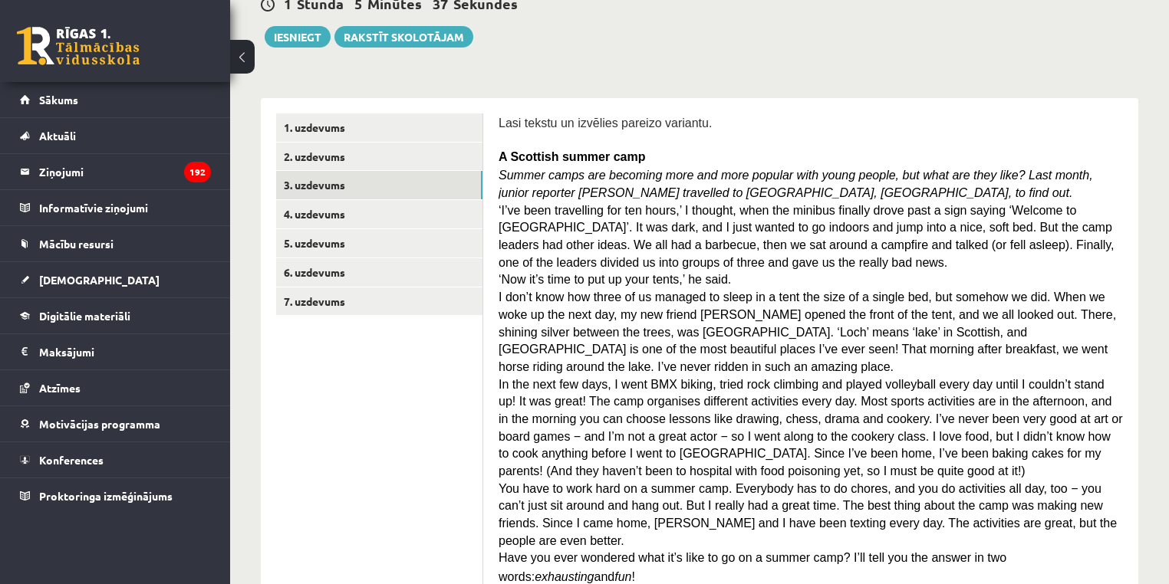
scroll to position [117, 0]
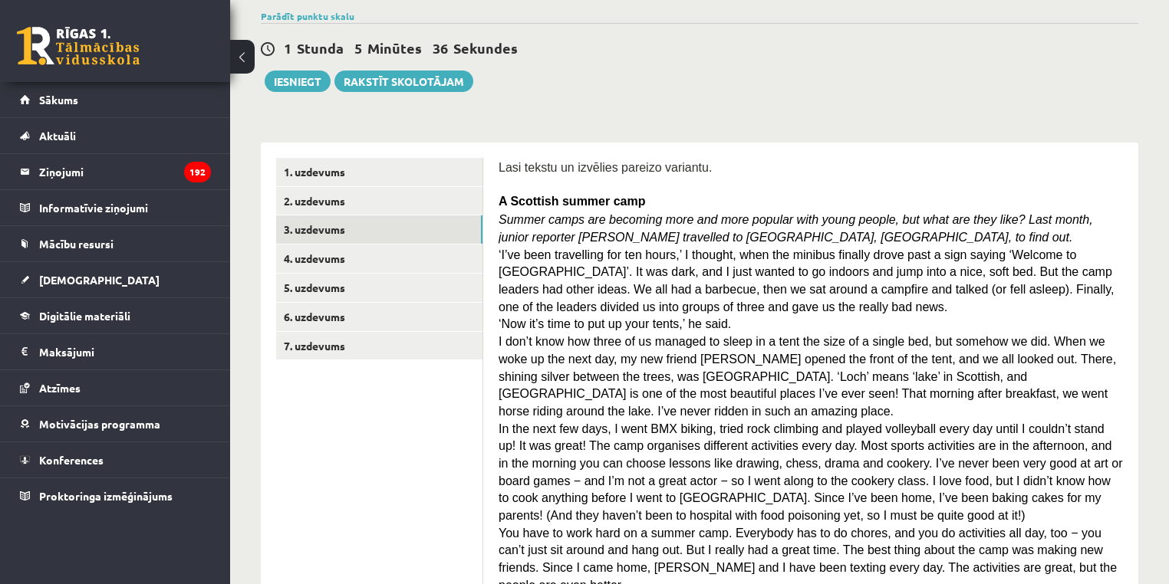
click at [1061, 254] on span "‘I’ve been travelling for ten hours,’ I thought, when the minibus finally drove…" at bounding box center [806, 280] width 616 height 65
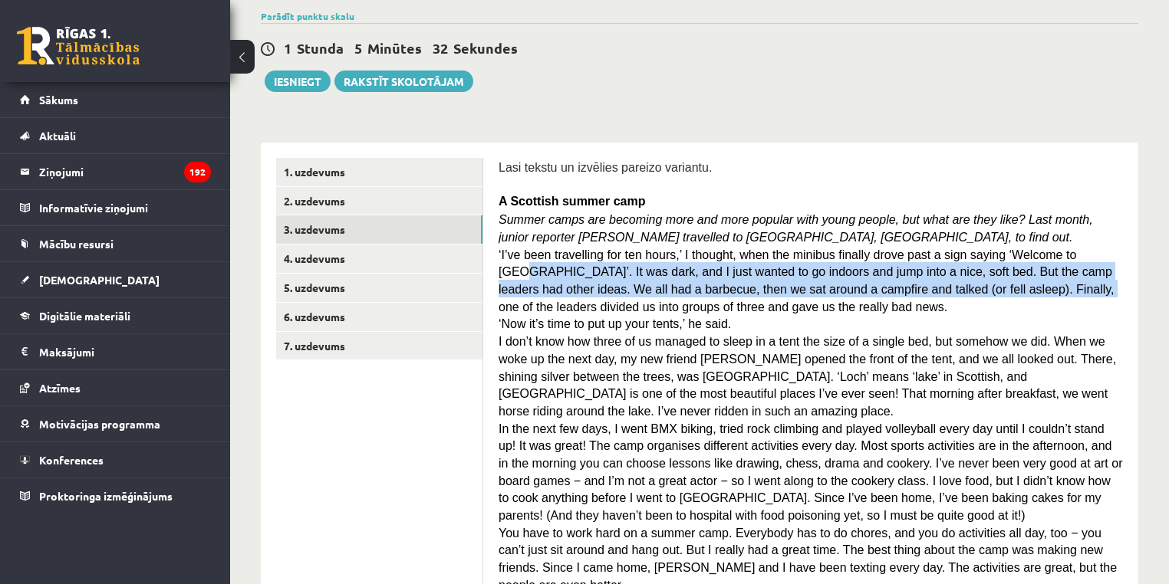
drag, startPoint x: 1061, startPoint y: 254, endPoint x: 896, endPoint y: 282, distance: 167.3
click at [896, 282] on span "‘I’ve been travelling for ten hours,’ I thought, when the minibus finally drove…" at bounding box center [806, 280] width 616 height 65
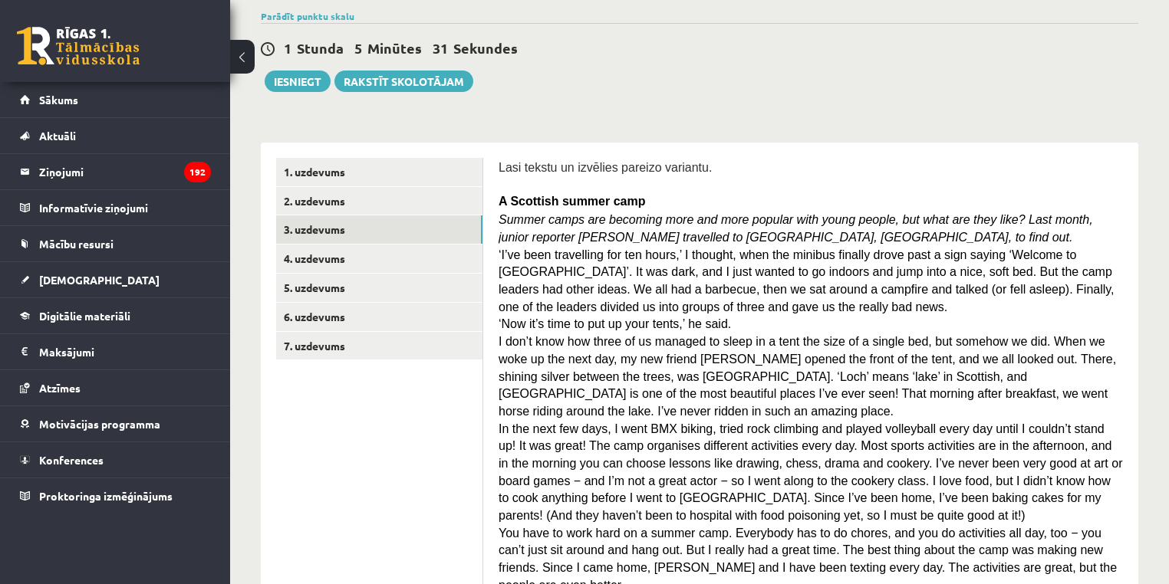
click at [630, 248] on span "‘I’ve been travelling for ten hours,’ I thought, when the minibus finally drove…" at bounding box center [806, 280] width 616 height 65
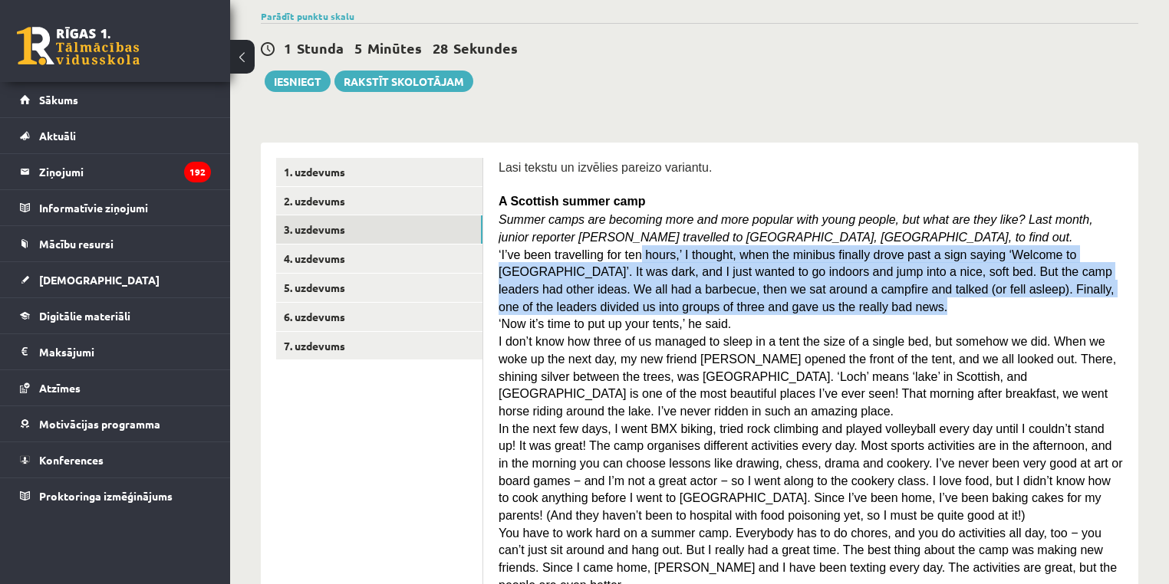
drag, startPoint x: 630, startPoint y: 243, endPoint x: 718, endPoint y: 301, distance: 105.3
click at [718, 301] on p "‘I’ve been travelling for ten hours,’ I thought, when the minibus finally drove…" at bounding box center [810, 280] width 624 height 70
click at [742, 301] on p "‘I’ve been travelling for ten hours,’ I thought, when the minibus finally drove…" at bounding box center [810, 280] width 624 height 70
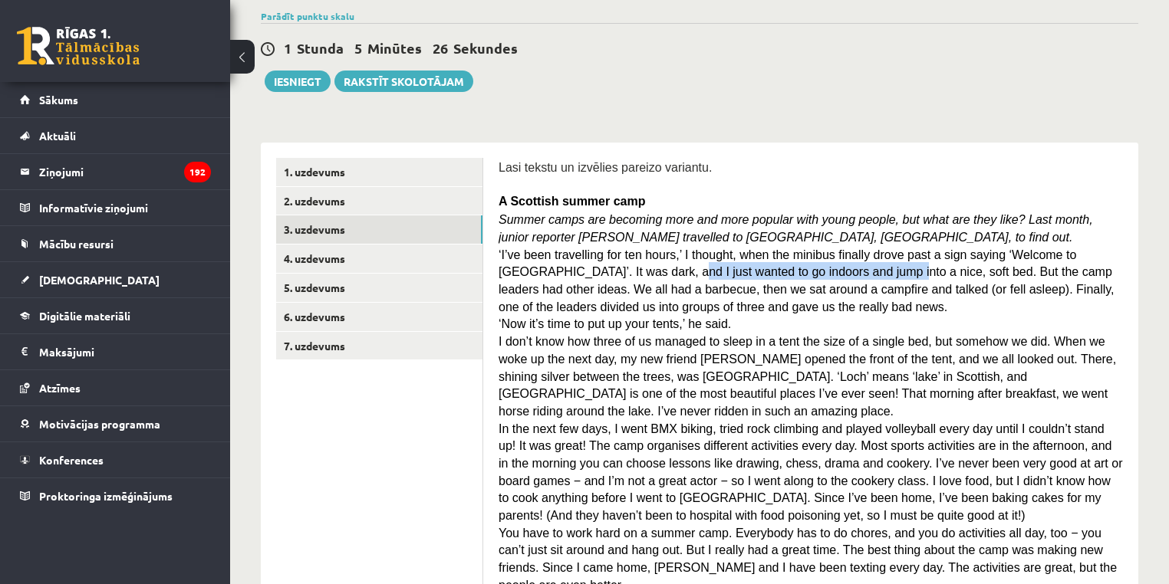
drag, startPoint x: 581, startPoint y: 274, endPoint x: 788, endPoint y: 275, distance: 206.3
click at [788, 275] on p "‘I’ve been travelling for ten hours,’ I thought, when the minibus finally drove…" at bounding box center [810, 280] width 624 height 70
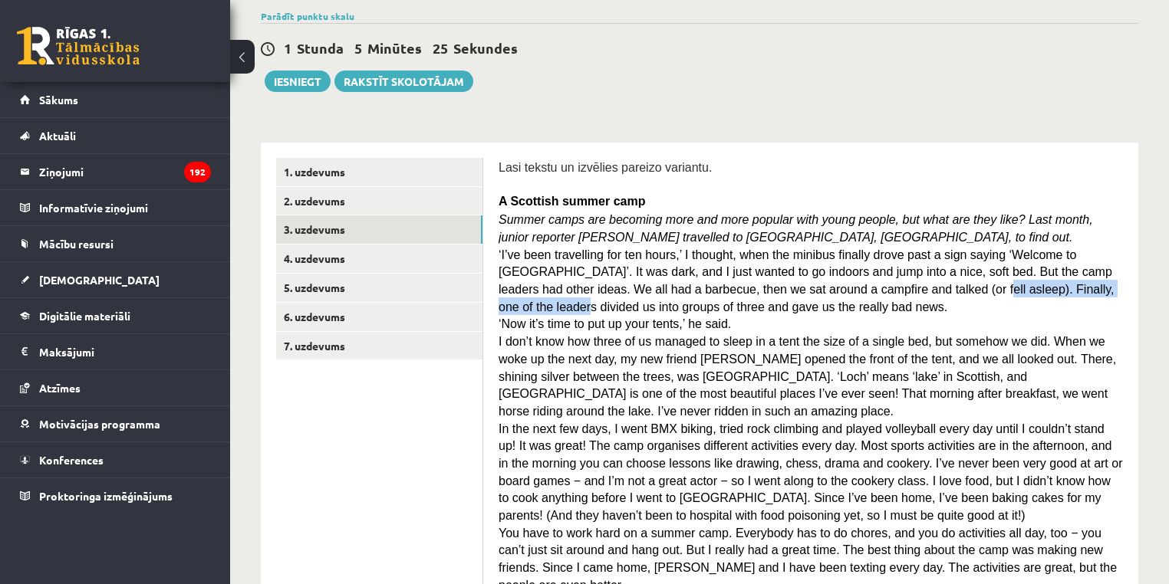
drag, startPoint x: 807, startPoint y: 279, endPoint x: 991, endPoint y: 278, distance: 184.1
click at [991, 278] on span "‘I’ve been travelling for ten hours,’ I thought, when the minibus finally drove…" at bounding box center [806, 280] width 616 height 65
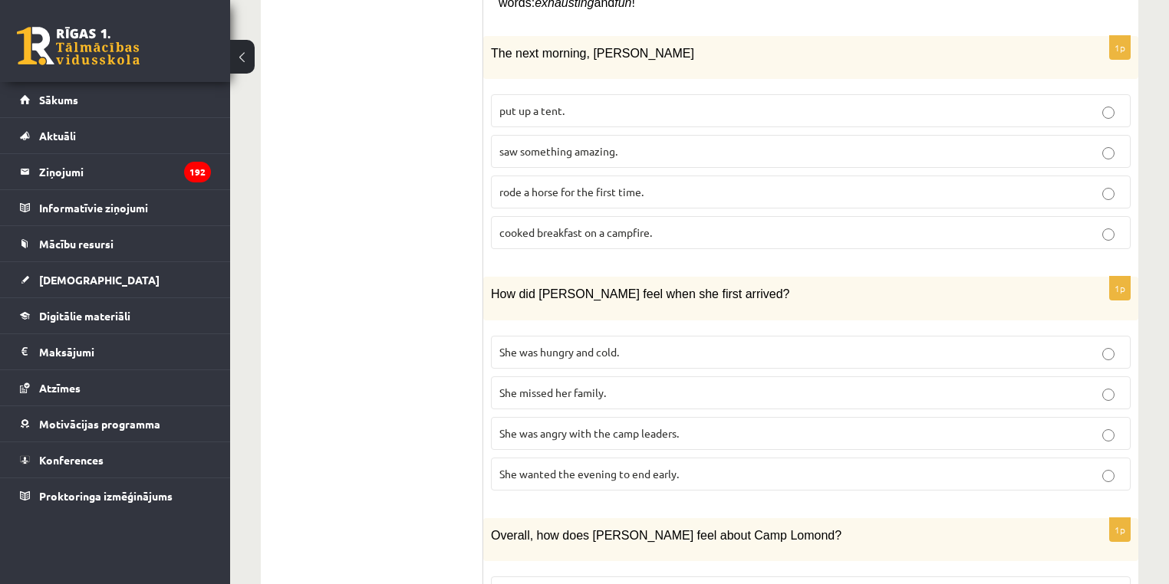
scroll to position [739, 0]
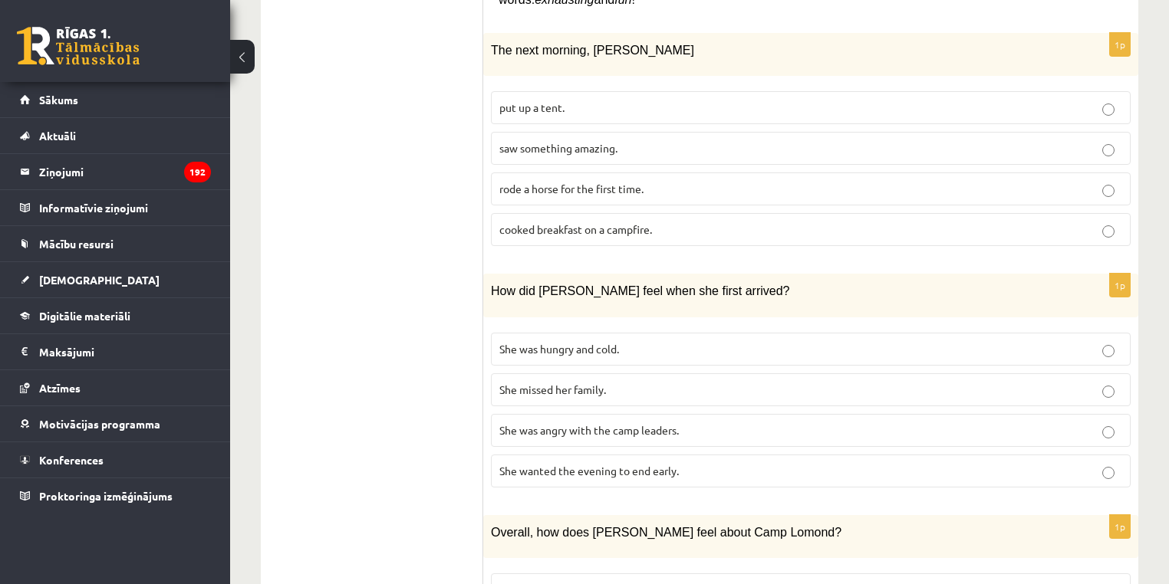
click at [611, 333] on label "She was hungry and cold." at bounding box center [811, 349] width 640 height 33
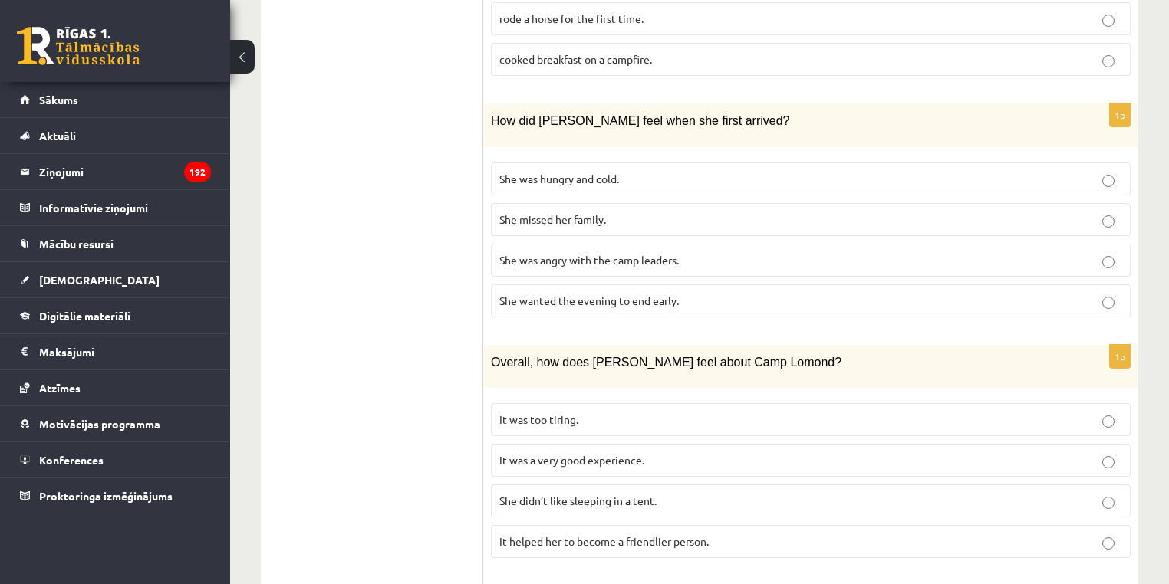
scroll to position [914, 0]
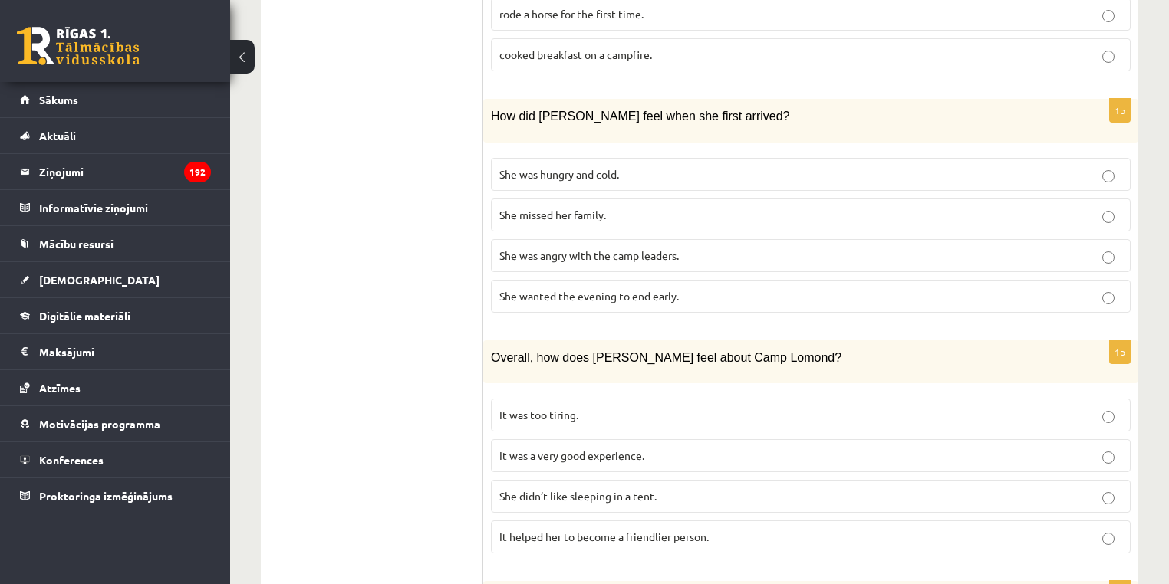
click at [739, 529] on p "It helped her to become a friendlier person." at bounding box center [810, 537] width 623 height 16
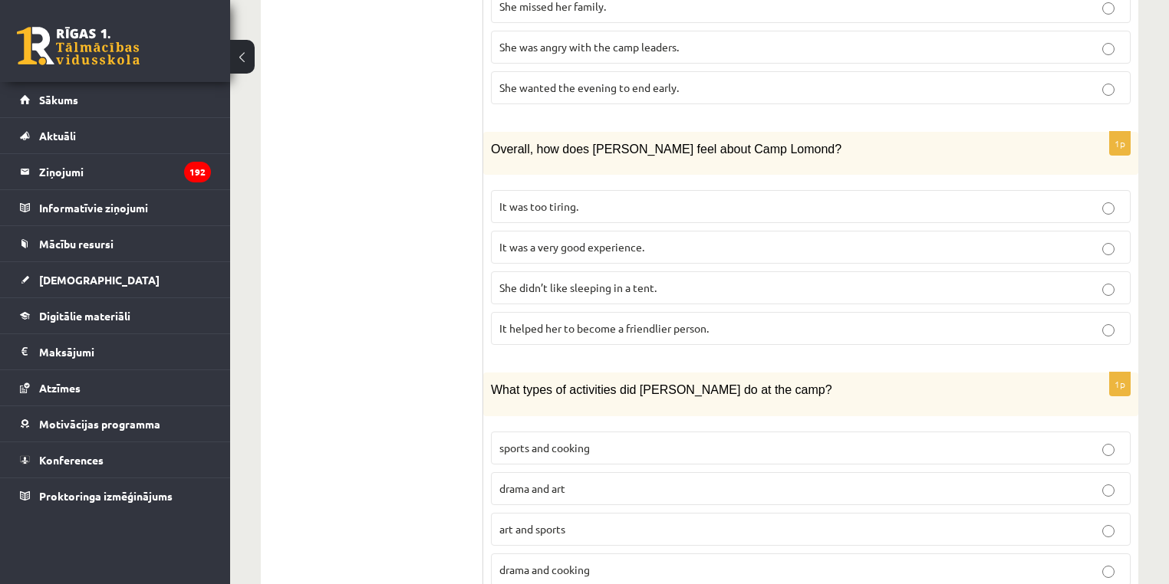
scroll to position [1127, 0]
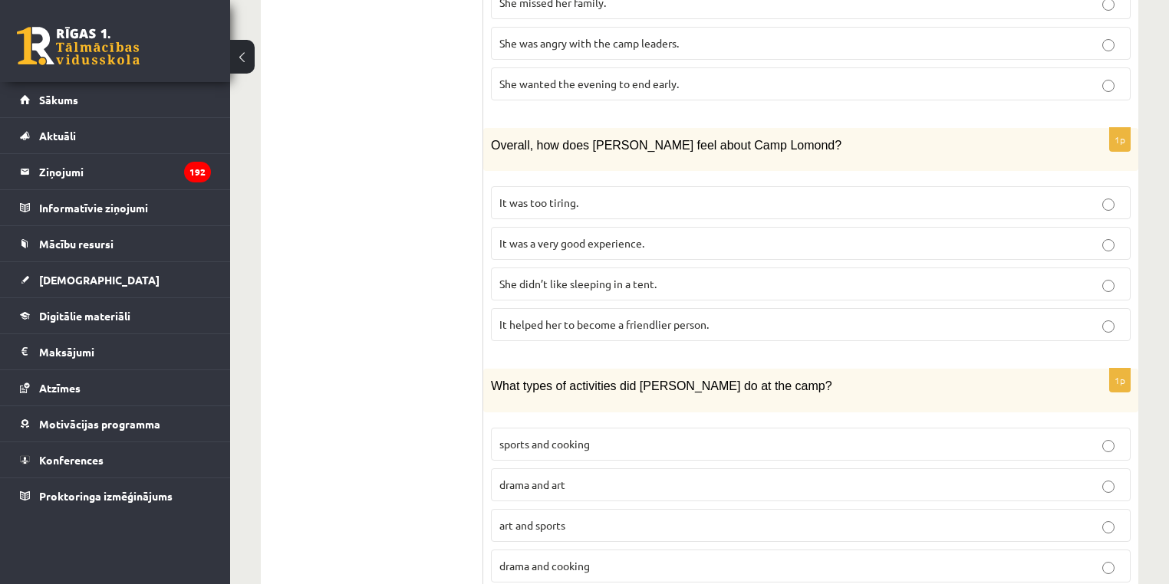
drag, startPoint x: 547, startPoint y: 355, endPoint x: 729, endPoint y: 383, distance: 184.7
click at [548, 428] on label "sports and cooking" at bounding box center [811, 444] width 640 height 33
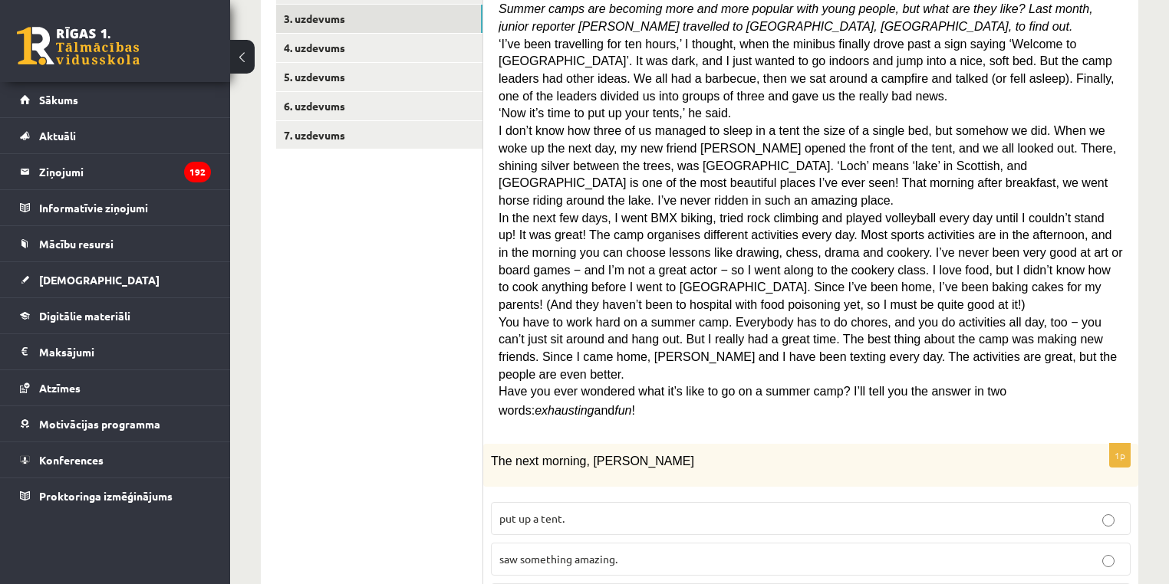
scroll to position [324, 0]
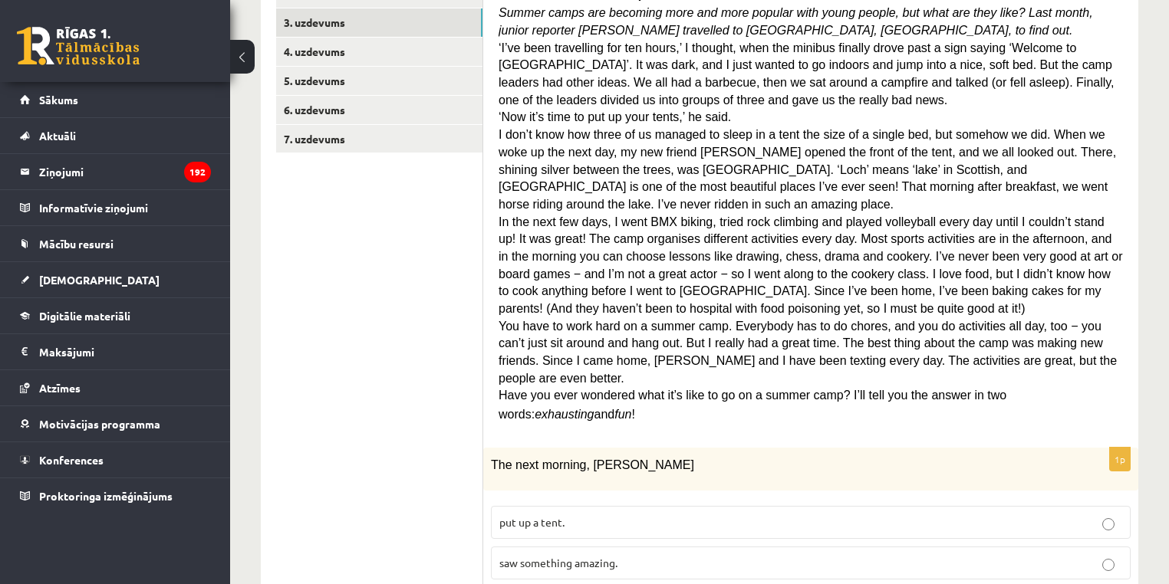
click at [959, 320] on span "You have to work hard on a summer camp. Everybody has to do chores, and you do …" at bounding box center [807, 352] width 618 height 65
drag, startPoint x: 959, startPoint y: 304, endPoint x: 1077, endPoint y: 268, distance: 122.7
click at [1065, 278] on div "Lasi tekstu un izvēlies pareizo variantu. A Scottish summer camp Summer camps a…" at bounding box center [810, 192] width 624 height 482
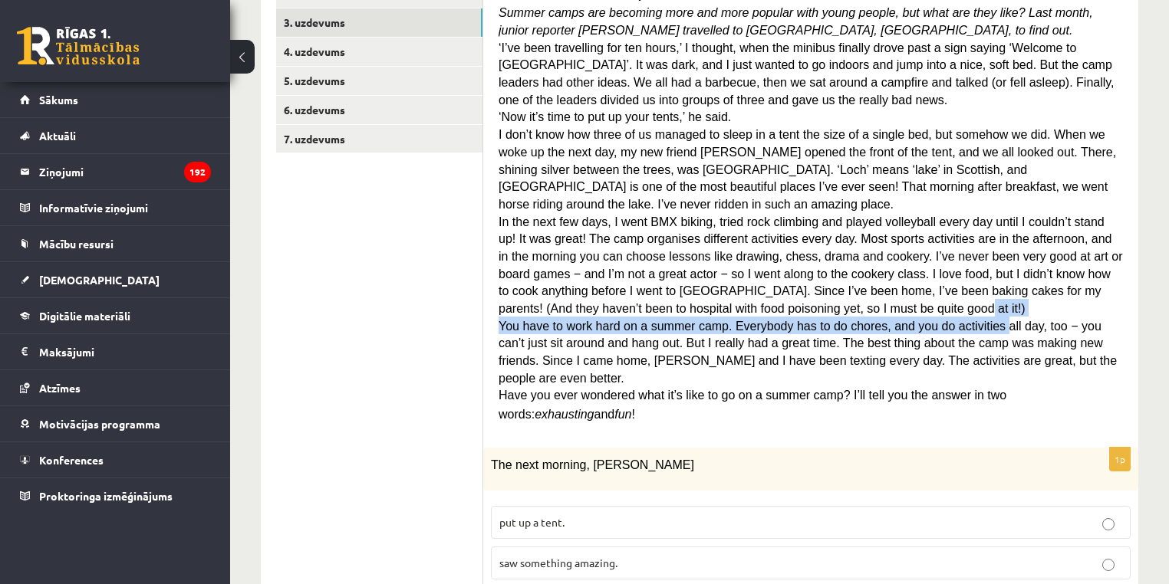
click at [1077, 264] on p "In the next few days, I went BMX biking, tried rock climbing and played volleyb…" at bounding box center [810, 264] width 624 height 104
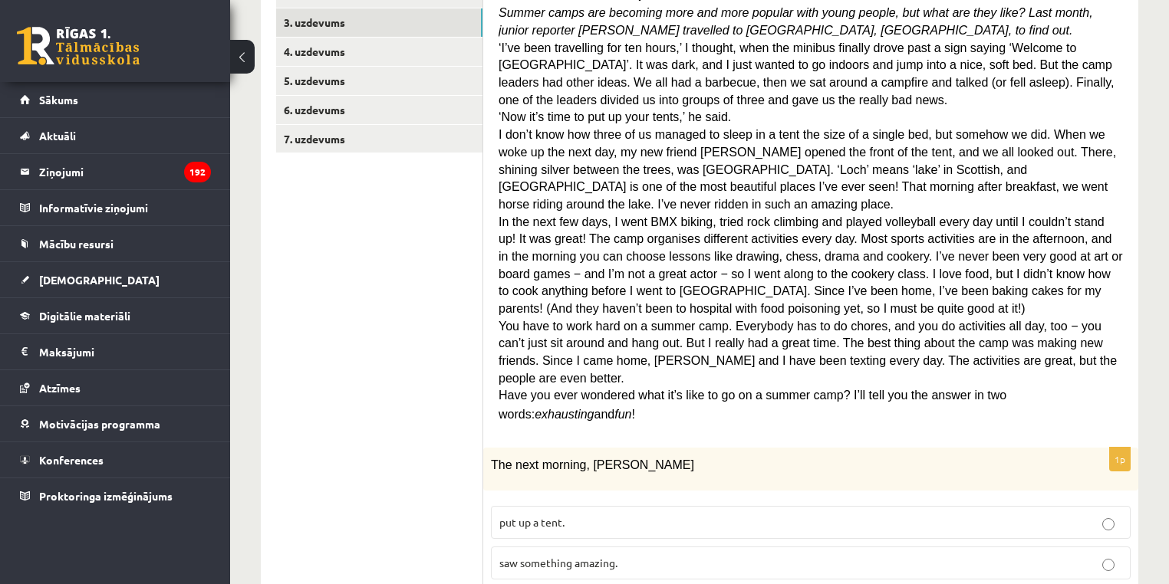
click at [564, 265] on span "In the next few days, I went BMX biking, tried rock climbing and played volleyb…" at bounding box center [809, 265] width 623 height 100
drag, startPoint x: 564, startPoint y: 265, endPoint x: 801, endPoint y: 265, distance: 237.0
click at [801, 265] on span "In the next few days, I went BMX biking, tried rock climbing and played volleyb…" at bounding box center [809, 265] width 623 height 100
click at [790, 264] on span "In the next few days, I went BMX biking, tried rock climbing and played volleyb…" at bounding box center [809, 265] width 623 height 100
drag, startPoint x: 731, startPoint y: 248, endPoint x: 883, endPoint y: 248, distance: 151.8
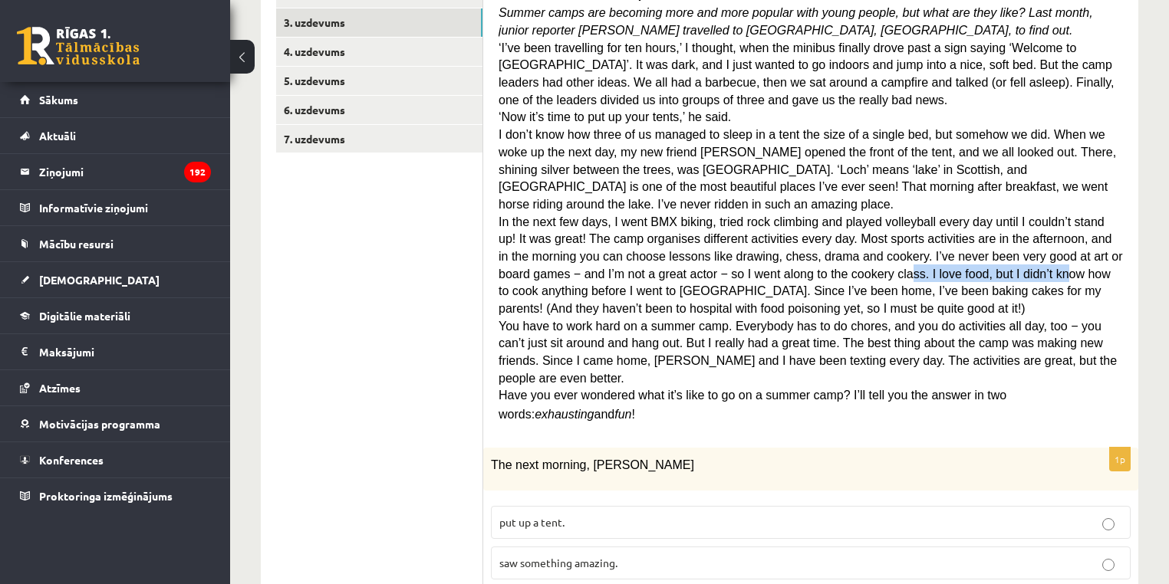
click at [877, 245] on span "In the next few days, I went BMX biking, tried rock climbing and played volleyb…" at bounding box center [809, 265] width 623 height 100
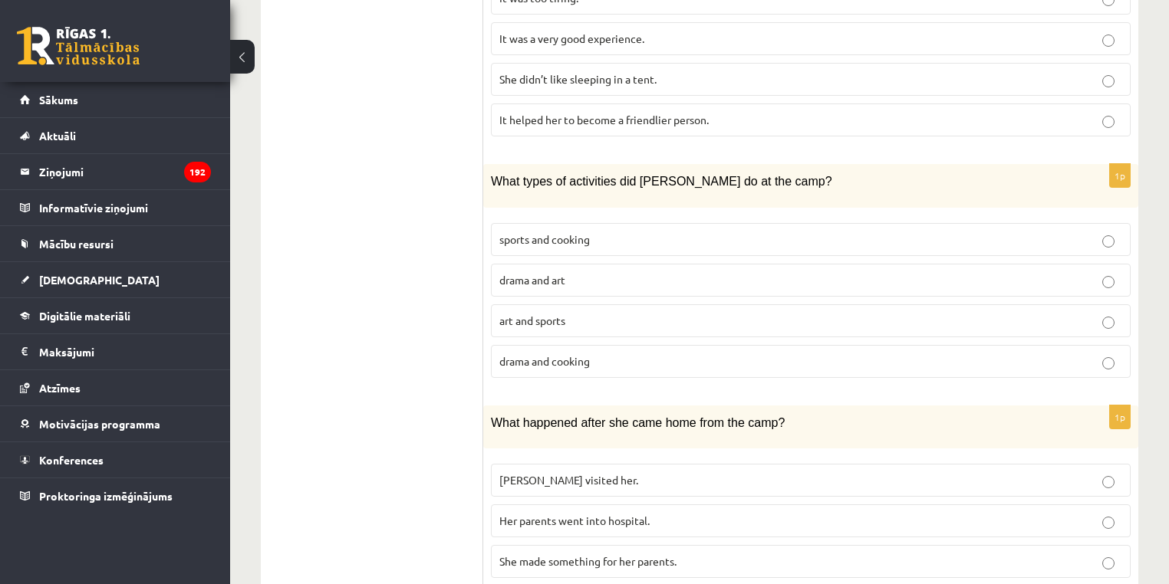
scroll to position [1347, 0]
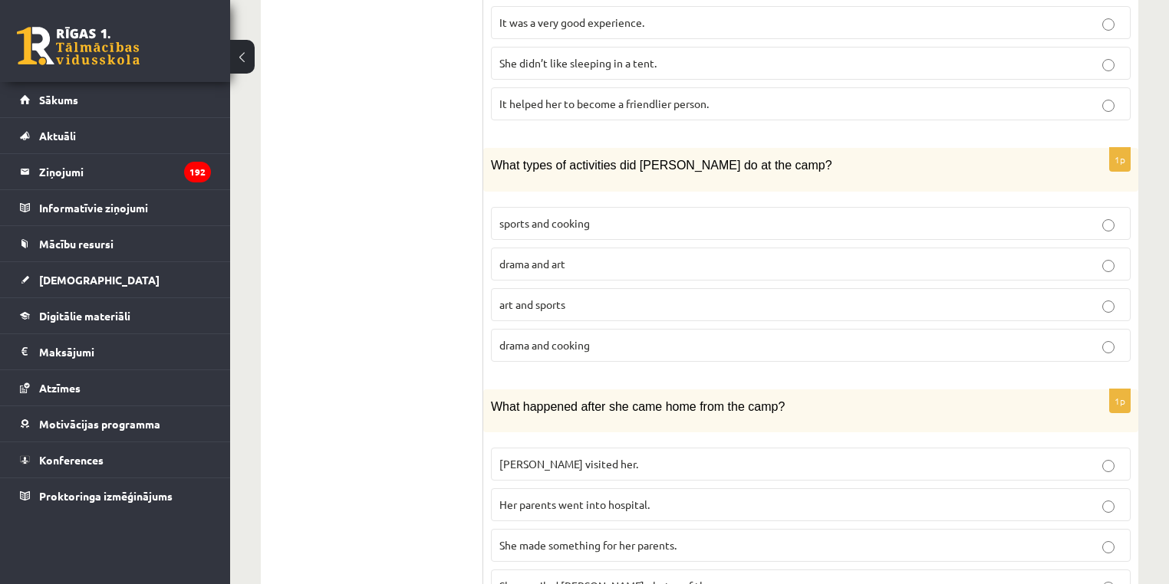
click at [588, 489] on label "Her parents went into hospital." at bounding box center [811, 505] width 640 height 33
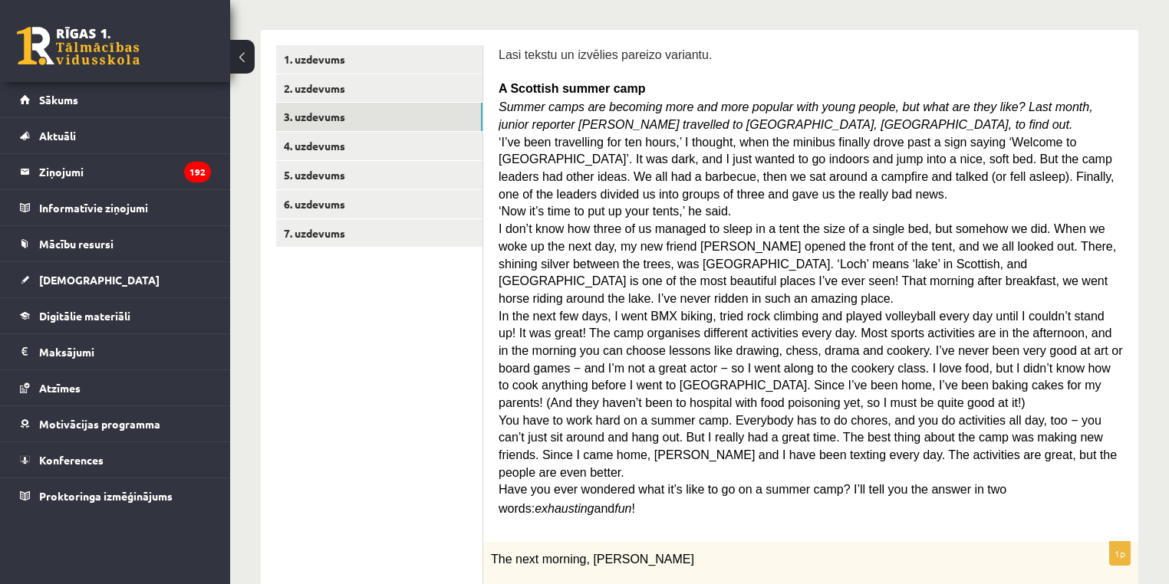
scroll to position [225, 0]
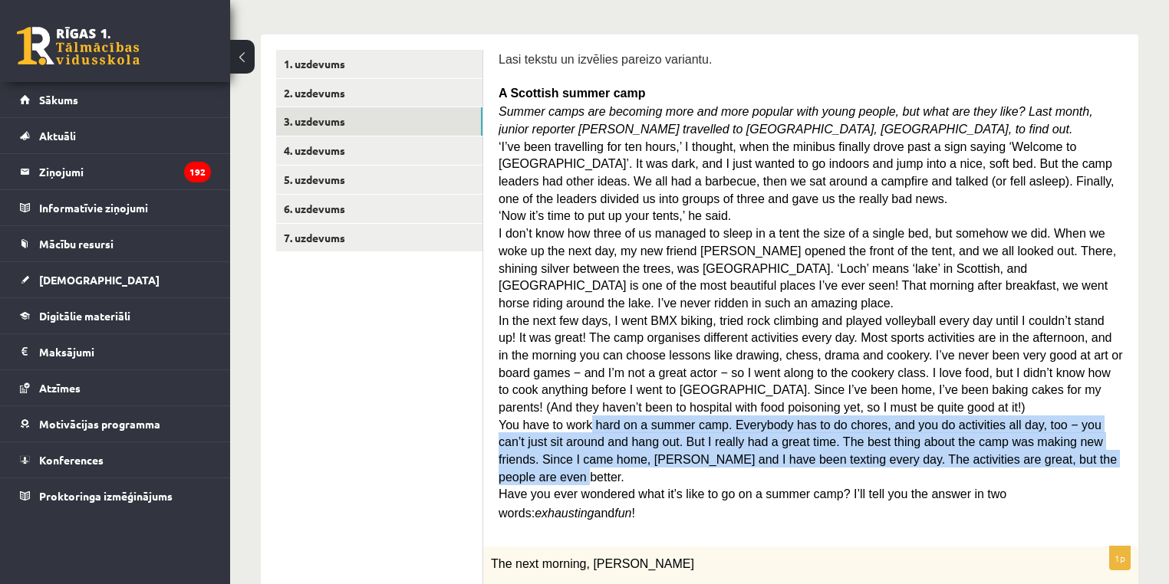
drag, startPoint x: 582, startPoint y: 403, endPoint x: 1049, endPoint y: 427, distance: 467.6
click at [1049, 427] on p "You have to work hard on a summer camp. Everybody has to do chores, and you do …" at bounding box center [810, 451] width 624 height 70
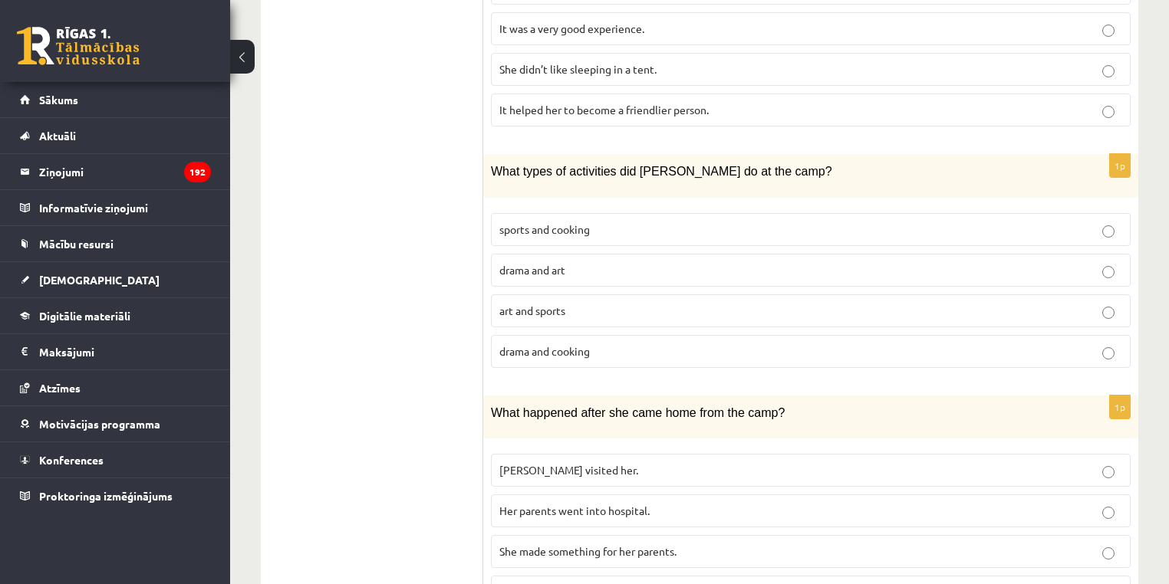
scroll to position [1347, 0]
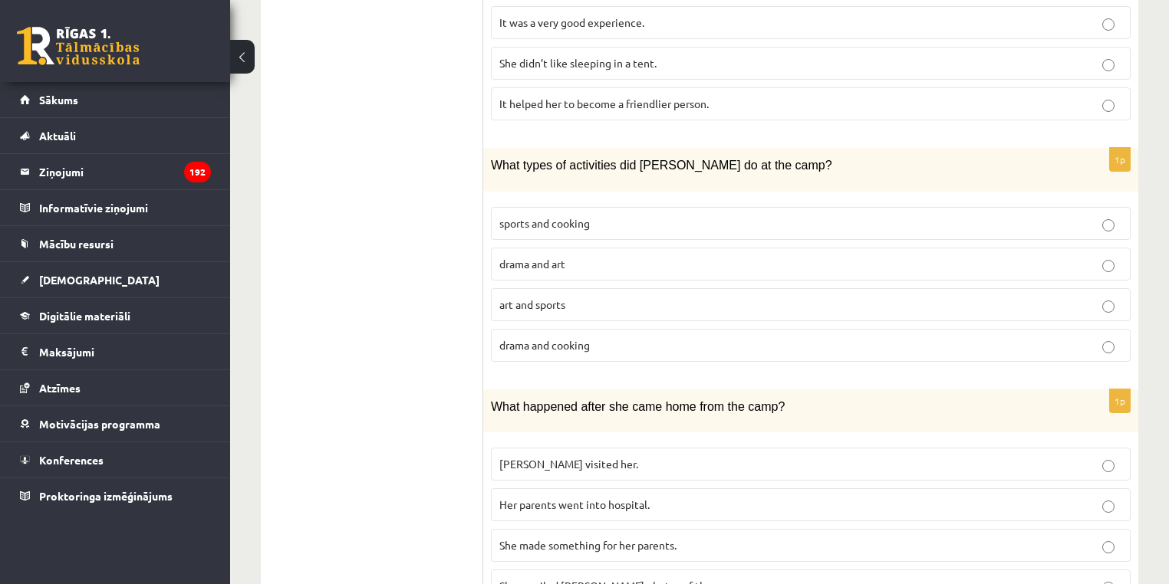
click at [555, 456] on p "Ingrid visited her." at bounding box center [810, 464] width 623 height 16
click at [638, 570] on label "She emailed Ingrid photos of the camp." at bounding box center [811, 586] width 640 height 33
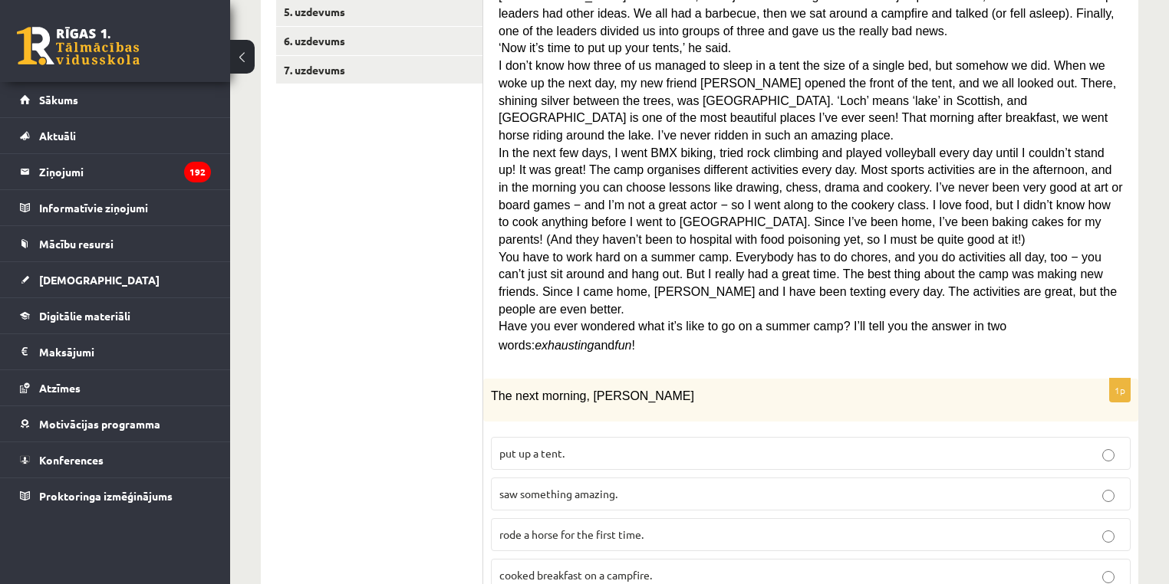
scroll to position [235, 0]
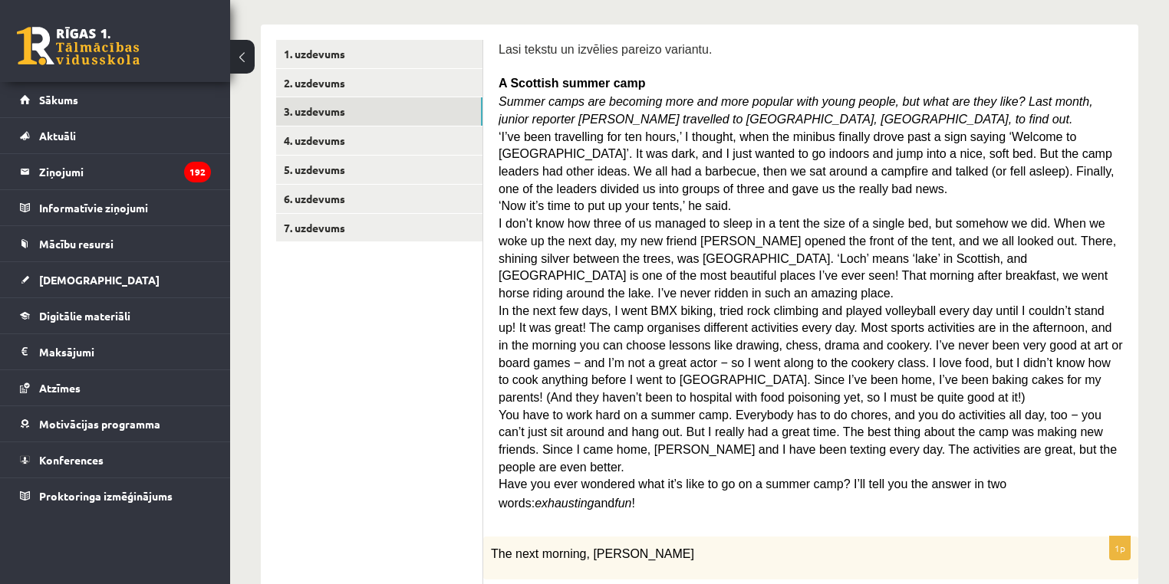
click at [634, 414] on span "You have to work hard on a summer camp. Everybody has to do chores, and you do …" at bounding box center [807, 441] width 618 height 65
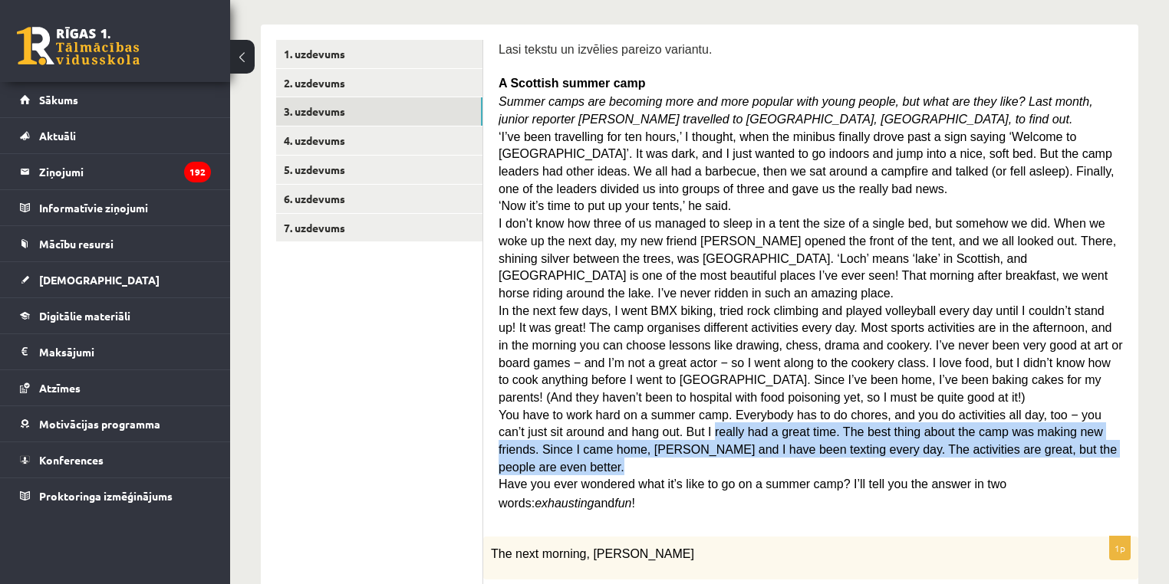
drag, startPoint x: 634, startPoint y: 414, endPoint x: 1049, endPoint y: 419, distance: 414.9
click at [1049, 419] on p "You have to work hard on a summer camp. Everybody has to do chores, and you do …" at bounding box center [810, 441] width 624 height 70
click at [964, 419] on span "You have to work hard on a summer camp. Everybody has to do chores, and you do …" at bounding box center [807, 441] width 618 height 65
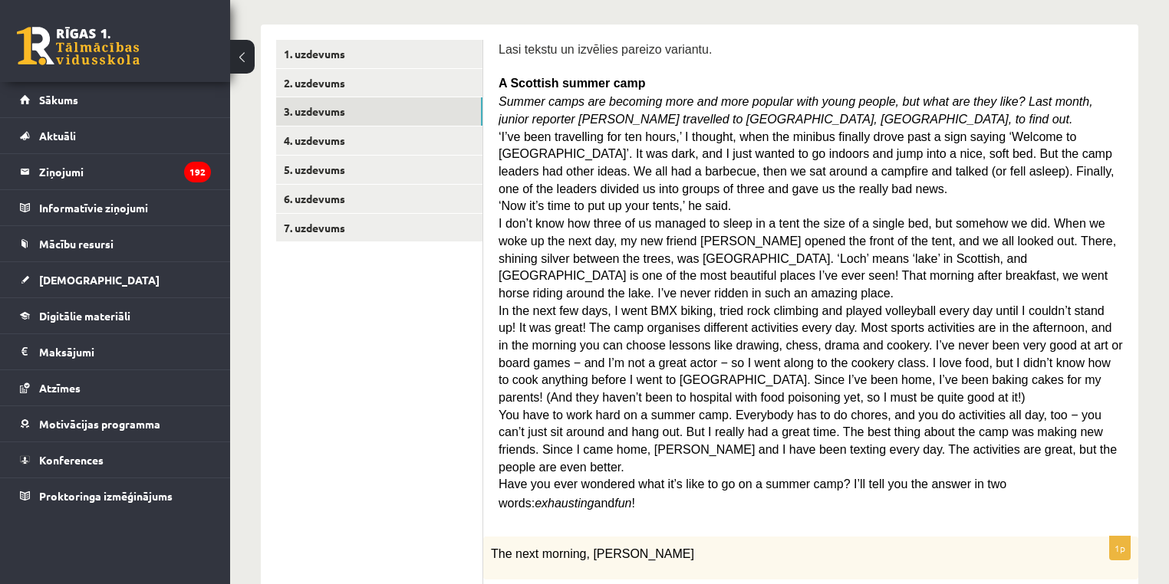
click at [590, 217] on span "I don’t know how three of us managed to sleep in a tent the size of a single be…" at bounding box center [806, 258] width 617 height 83
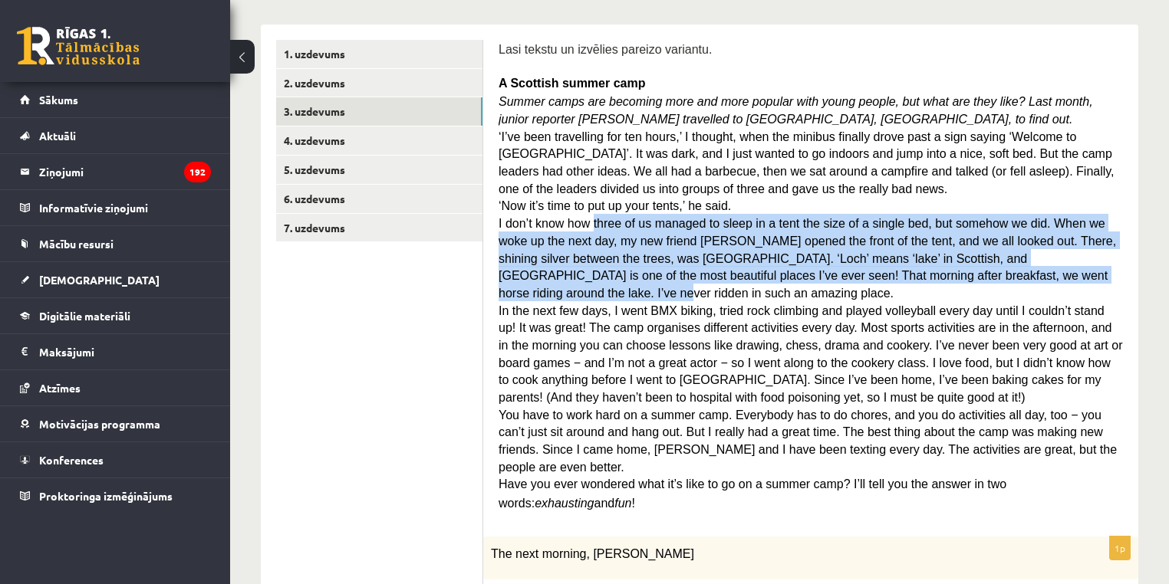
drag, startPoint x: 590, startPoint y: 212, endPoint x: 932, endPoint y: 271, distance: 347.0
click at [932, 271] on span "I don’t know how three of us managed to sleep in a tent the size of a single be…" at bounding box center [806, 258] width 617 height 83
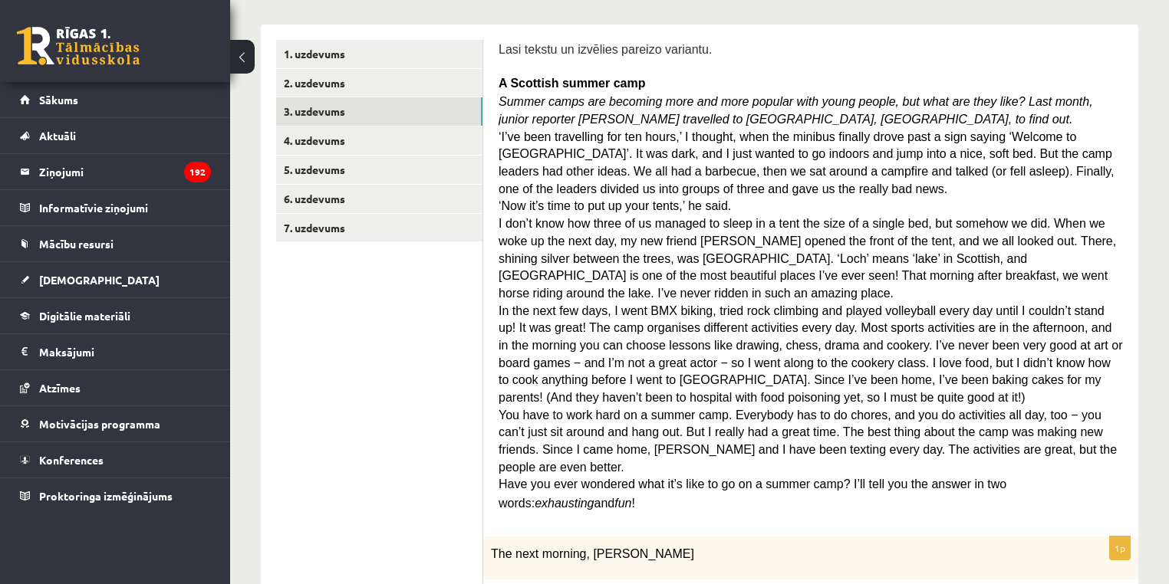
click at [808, 196] on p "‘Now it’s time to put up your tents,’ he said." at bounding box center [810, 205] width 624 height 18
click at [385, 142] on link "4. uzdevums" at bounding box center [379, 141] width 206 height 28
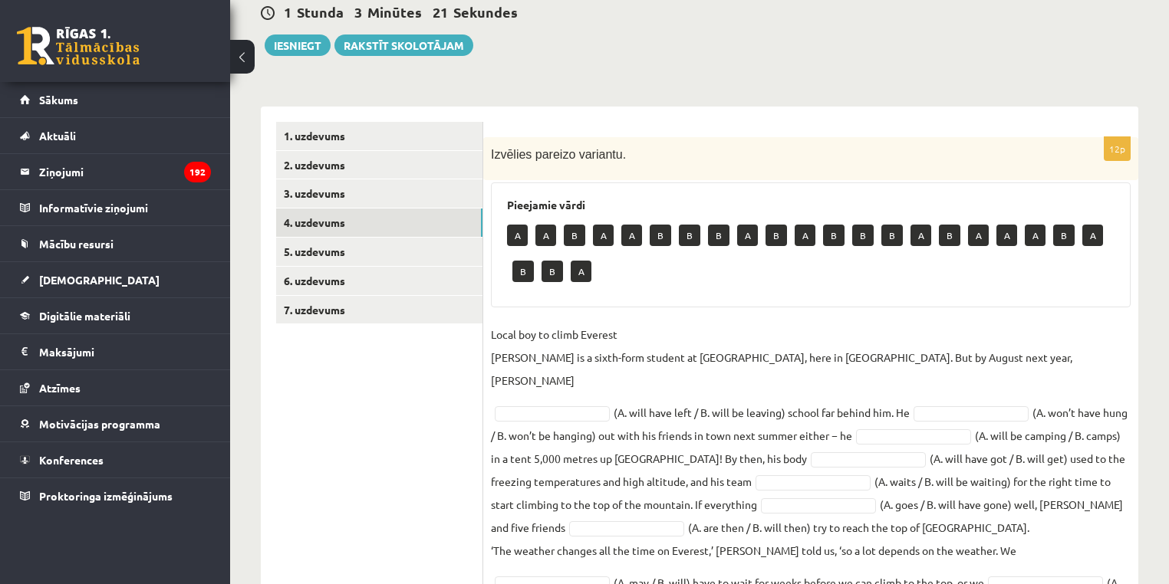
scroll to position [160, 0]
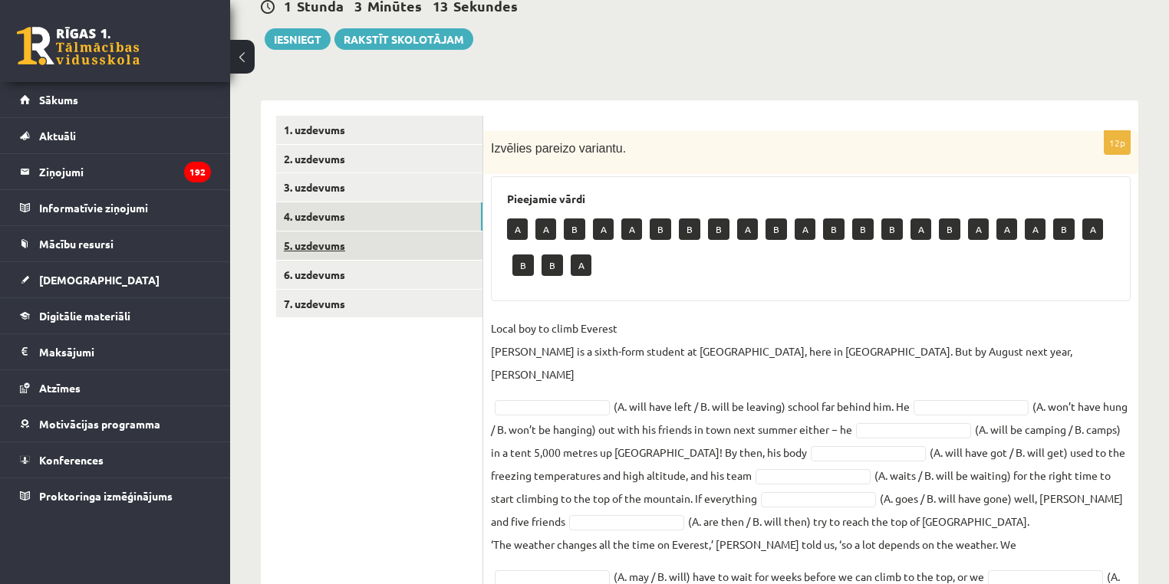
click at [373, 248] on link "5. uzdevums" at bounding box center [379, 246] width 206 height 28
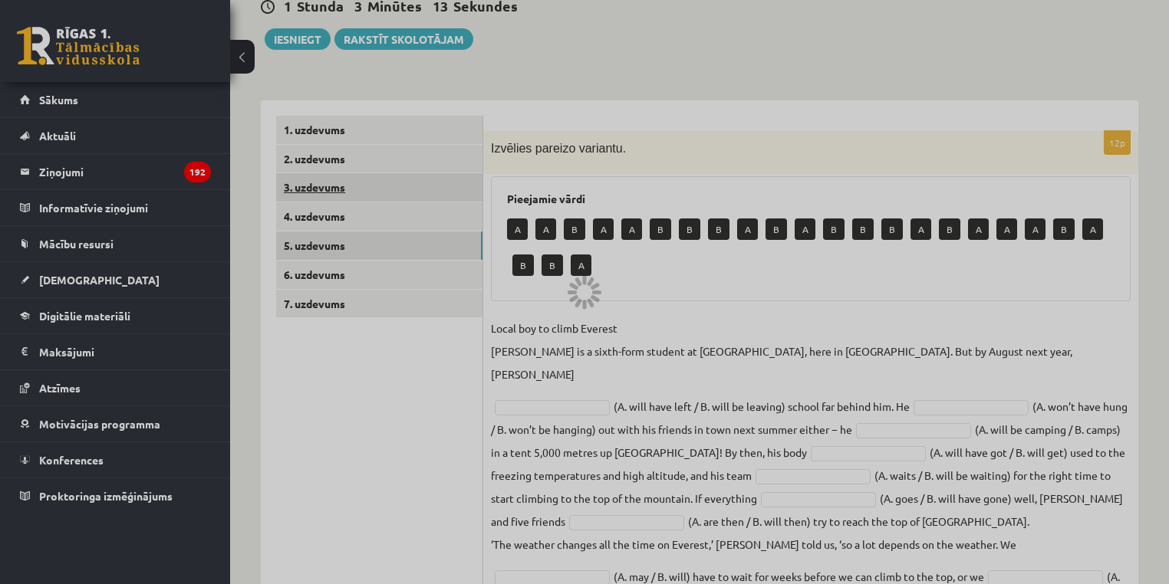
scroll to position [100, 0]
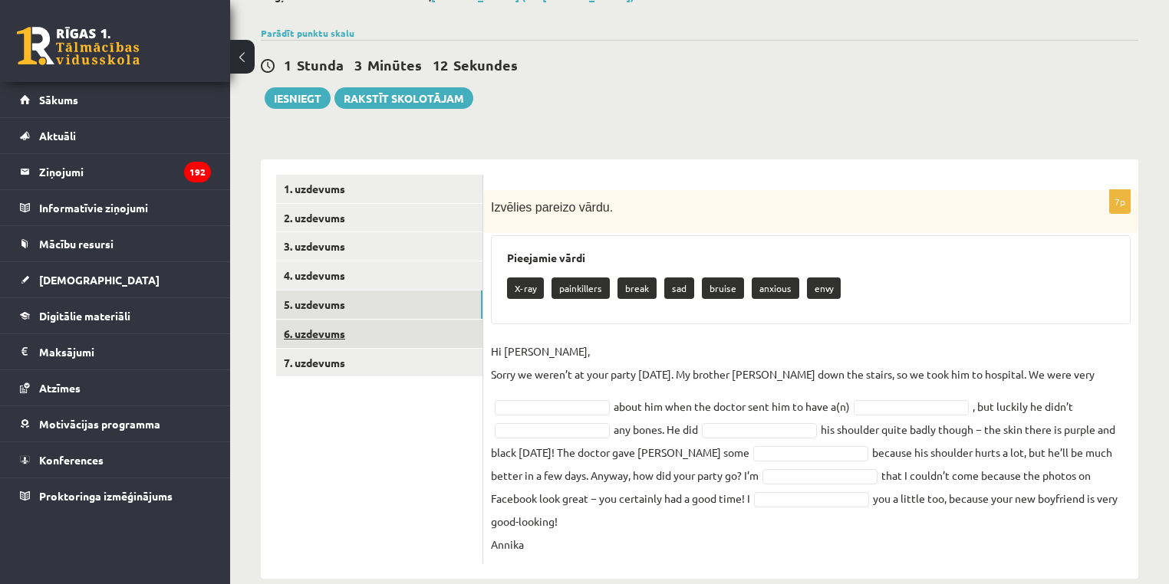
click at [350, 334] on link "6. uzdevums" at bounding box center [379, 334] width 206 height 28
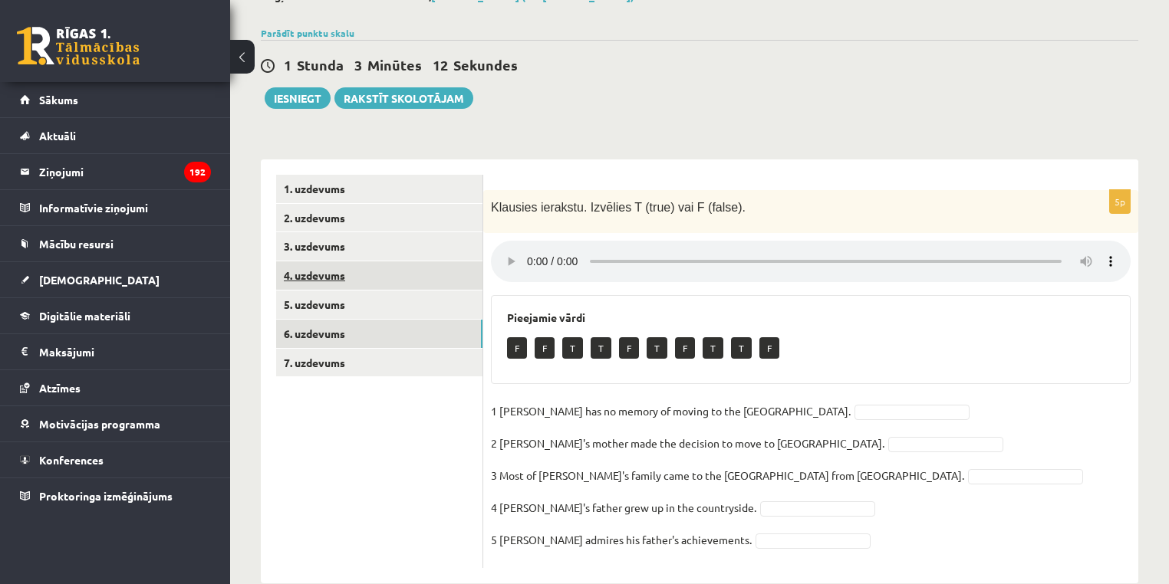
click at [315, 282] on link "4. uzdevums" at bounding box center [379, 276] width 206 height 28
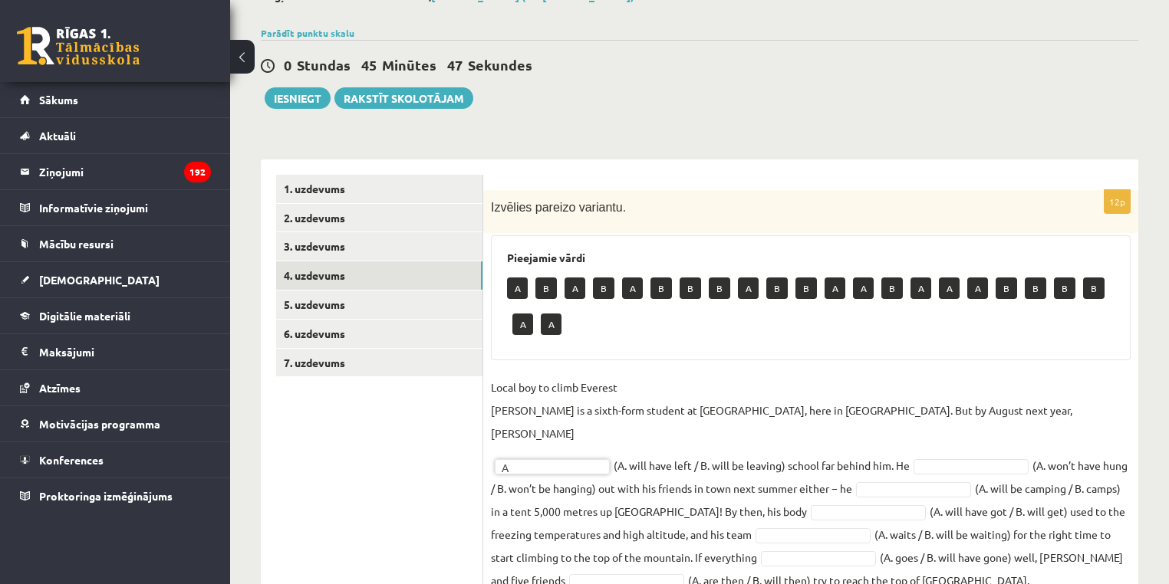
click at [678, 440] on fieldset "Local boy to climb Everest Nathan Short is a sixth-form student at Pittville Co…" at bounding box center [811, 546] width 640 height 340
drag, startPoint x: 678, startPoint y: 440, endPoint x: 864, endPoint y: 436, distance: 186.4
click at [864, 436] on fieldset "Local boy to climb Everest Nathan Short is a sixth-form student at Pittville Co…" at bounding box center [811, 546] width 640 height 340
drag, startPoint x: 864, startPoint y: 436, endPoint x: 900, endPoint y: 440, distance: 36.2
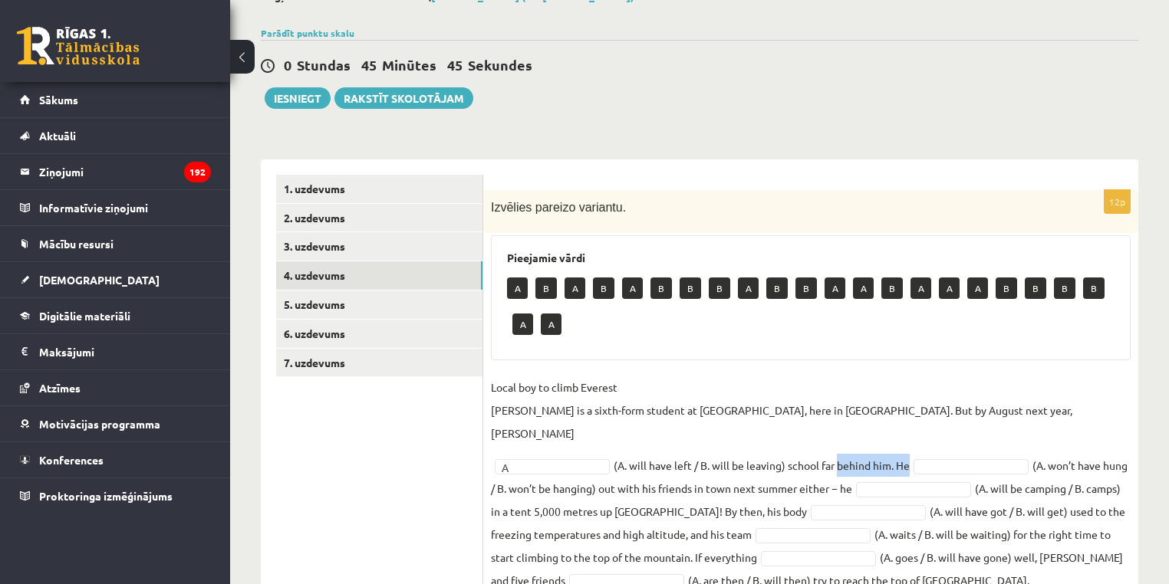
click at [900, 440] on fieldset "Local boy to climb Everest Nathan Short is a sixth-form student at Pittville Co…" at bounding box center [811, 546] width 640 height 340
drag, startPoint x: 900, startPoint y: 440, endPoint x: 849, endPoint y: 440, distance: 51.4
click at [849, 440] on fieldset "Local boy to climb Everest Nathan Short is a sixth-form student at Pittville Co…" at bounding box center [811, 546] width 640 height 340
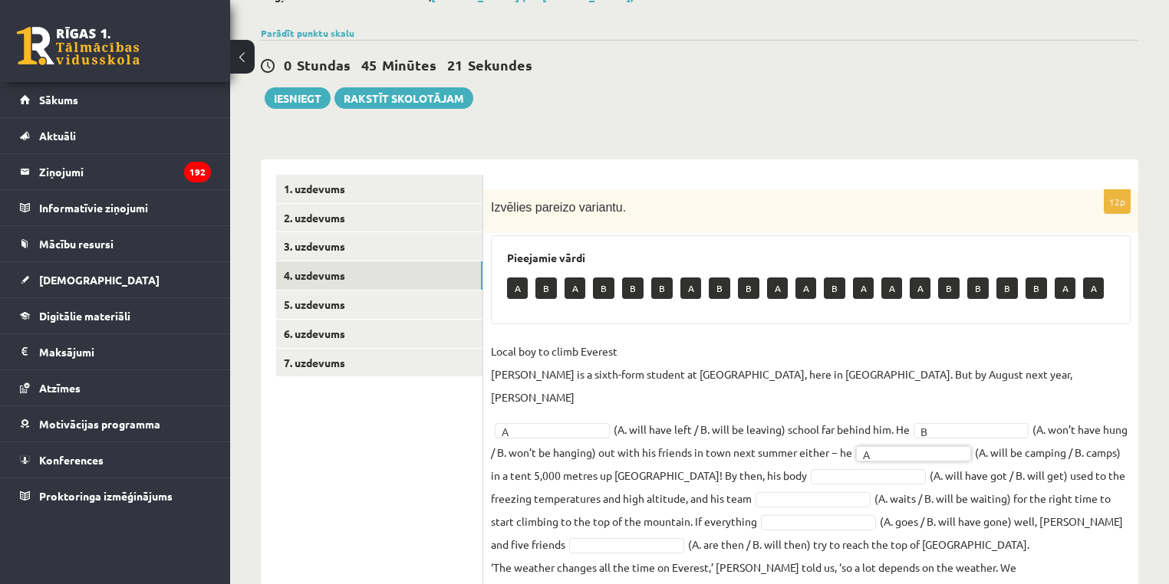
click at [492, 346] on p "Local boy to climb Everest Nathan Short is a sixth-form student at Pittville Co…" at bounding box center [811, 374] width 640 height 69
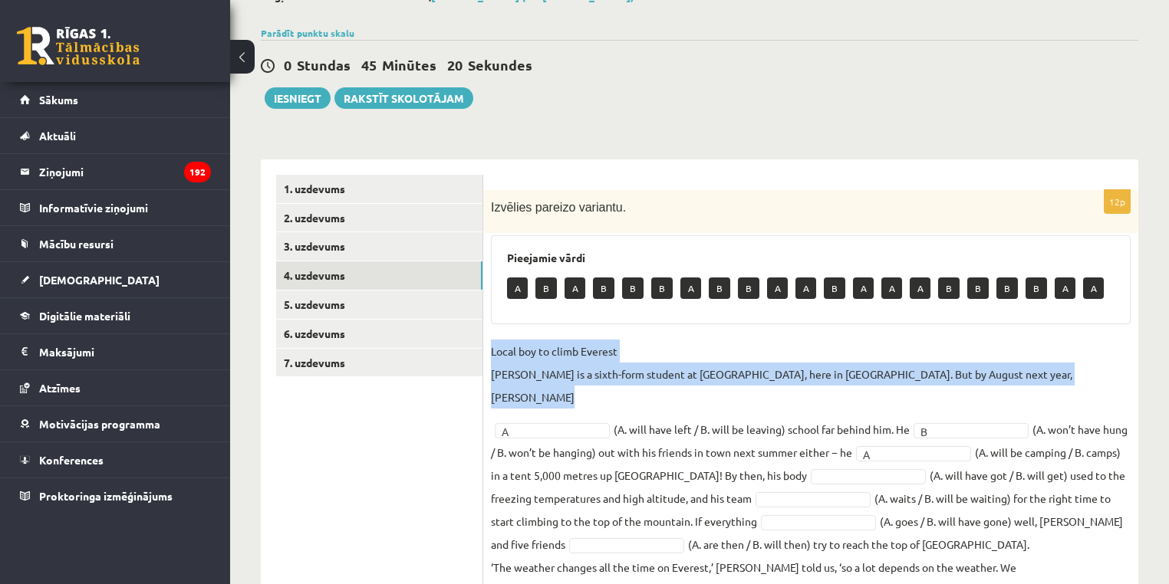
drag, startPoint x: 492, startPoint y: 346, endPoint x: 1120, endPoint y: 383, distance: 629.1
click at [1122, 383] on fieldset "Local boy to climb Everest Nathan Short is a sixth-form student at Pittville Co…" at bounding box center [811, 510] width 640 height 340
click at [1096, 377] on fieldset "Local boy to climb Everest Nathan Short is a sixth-form student at Pittville Co…" at bounding box center [811, 510] width 640 height 340
drag, startPoint x: 1096, startPoint y: 377, endPoint x: 695, endPoint y: 359, distance: 401.5
click at [695, 359] on fieldset "Local boy to climb Everest Nathan Short is a sixth-form student at Pittville Co…" at bounding box center [811, 510] width 640 height 340
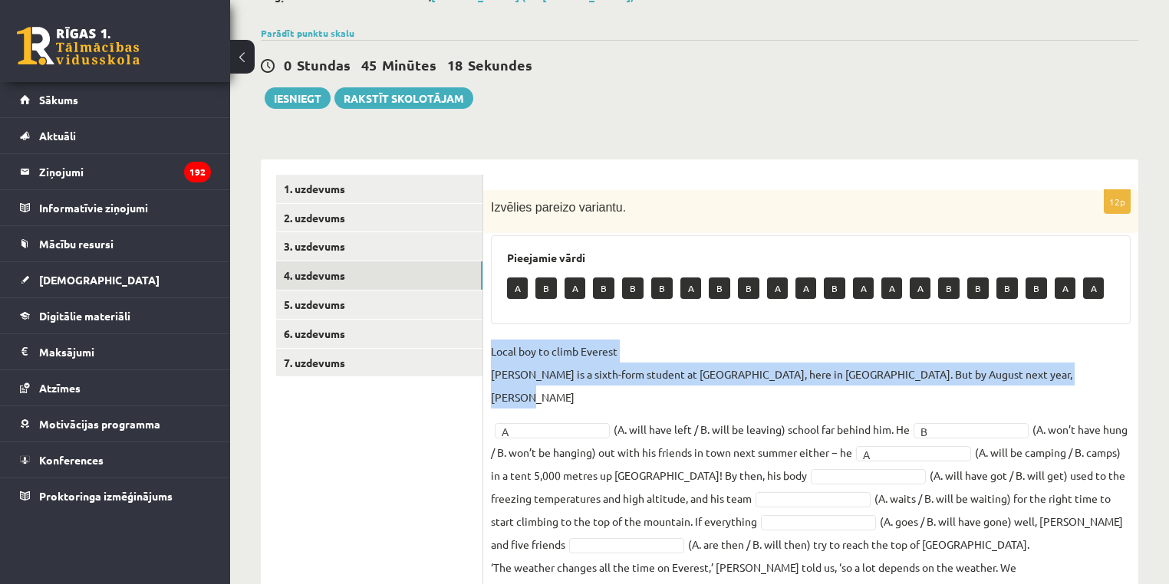
click at [695, 359] on p "Local boy to climb Everest Nathan Short is a sixth-form student at Pittville Co…" at bounding box center [811, 374] width 640 height 69
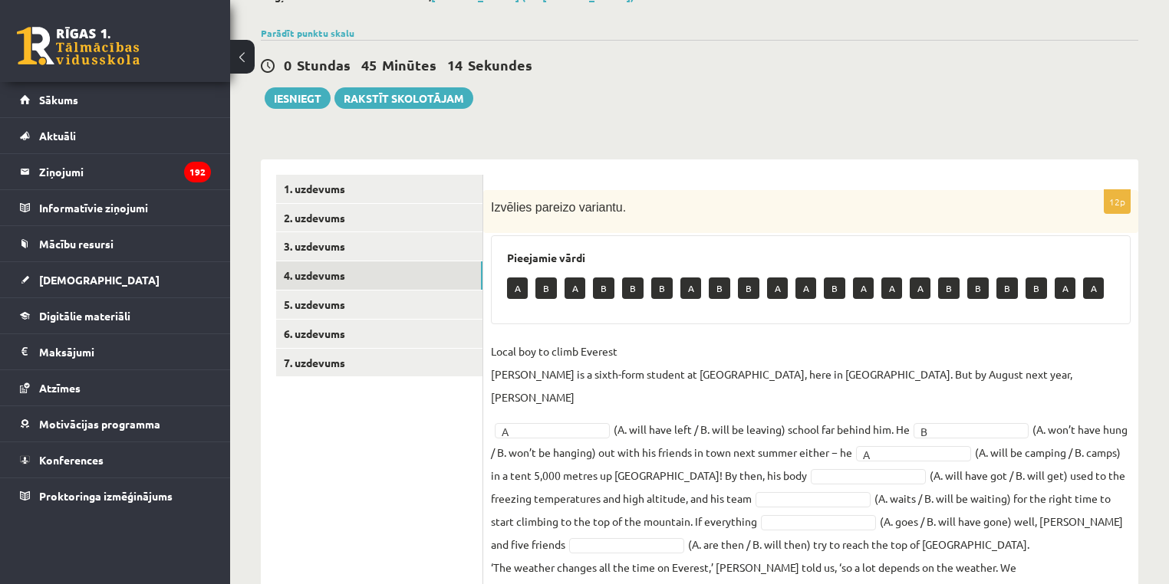
click at [553, 455] on fieldset "Local boy to climb Everest Nathan Short is a sixth-form student at Pittville Co…" at bounding box center [811, 510] width 640 height 340
drag, startPoint x: 554, startPoint y: 455, endPoint x: 821, endPoint y: 442, distance: 268.0
click at [821, 442] on fieldset "Local boy to climb Everest Nathan Short is a sixth-form student at Pittville Co…" at bounding box center [811, 510] width 640 height 340
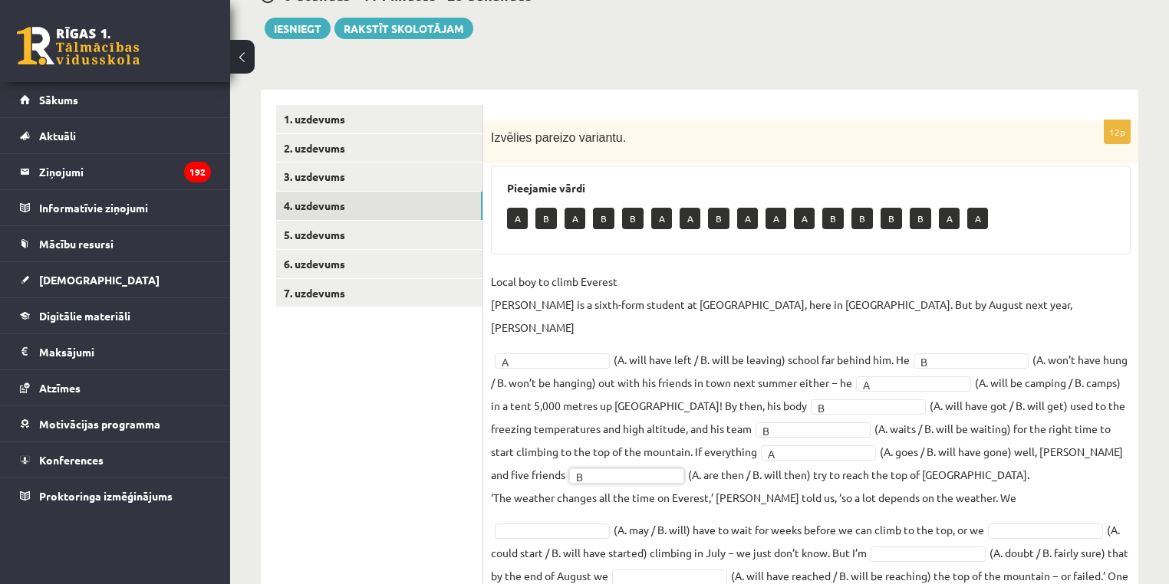
scroll to position [171, 0]
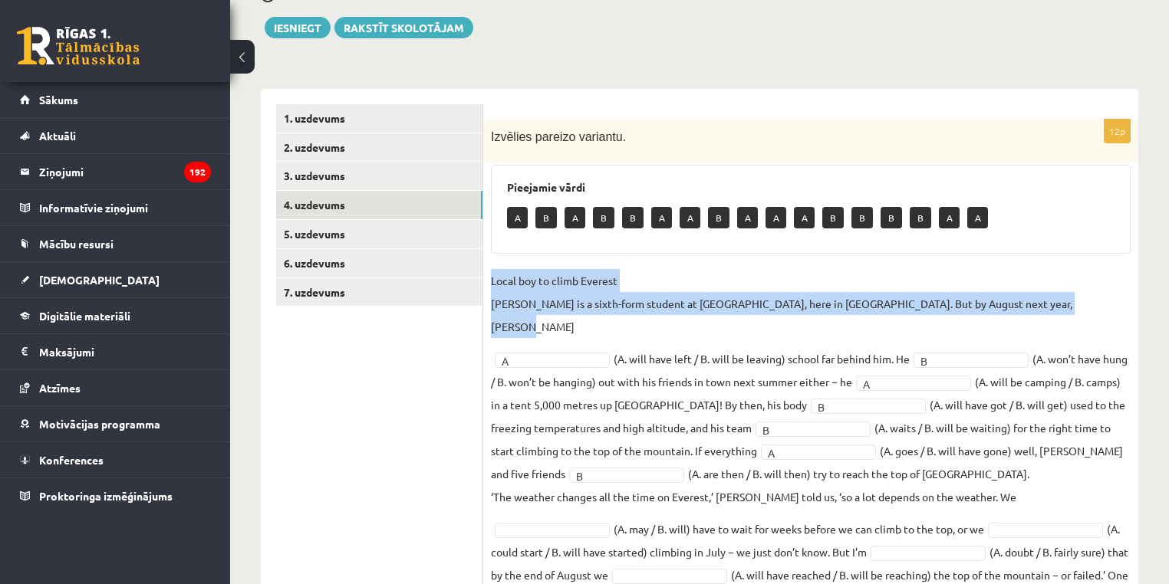
drag, startPoint x: 483, startPoint y: 282, endPoint x: 1092, endPoint y: 302, distance: 609.2
click at [1092, 302] on div "12p Izvēlies pareizo variantu. Pieejamie vārdi A B A B B A A B A A A B B B B A …" at bounding box center [810, 369] width 655 height 498
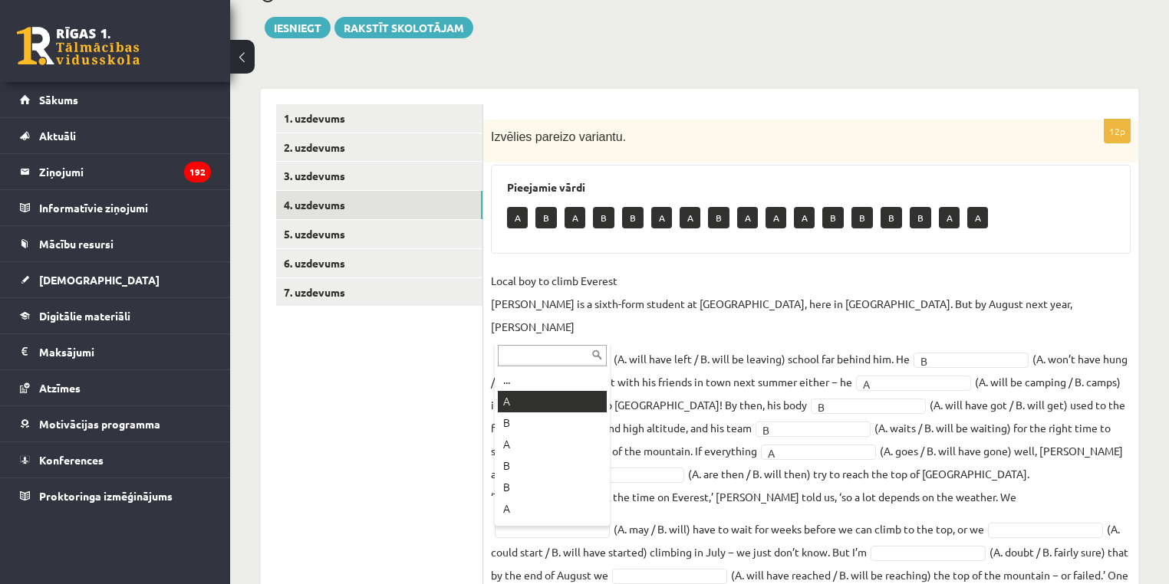
drag, startPoint x: 607, startPoint y: 341, endPoint x: 919, endPoint y: 340, distance: 312.1
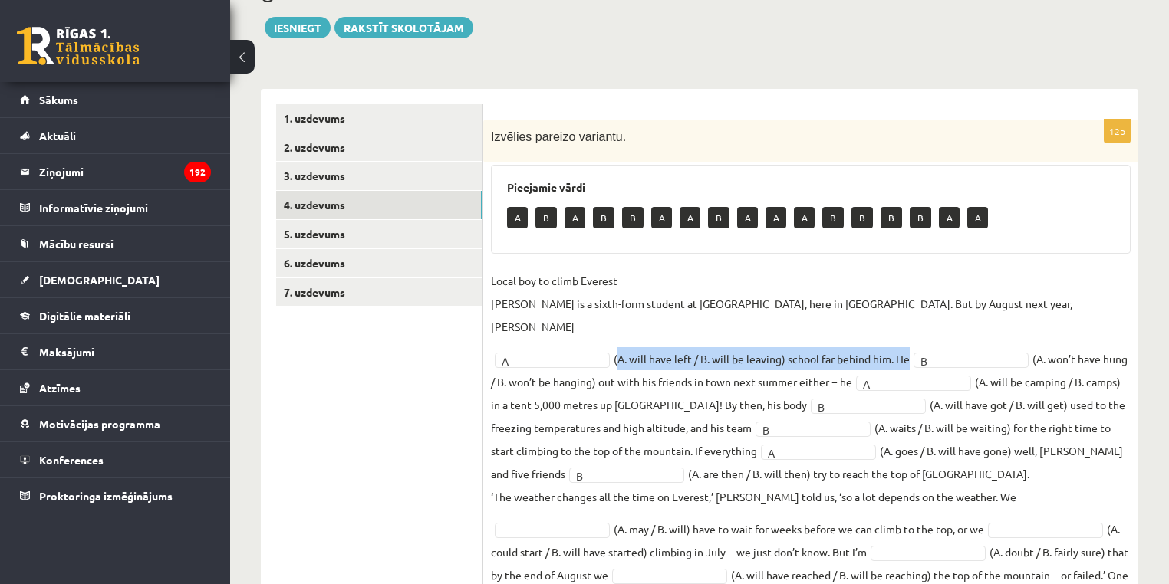
drag, startPoint x: 615, startPoint y: 331, endPoint x: 911, endPoint y: 340, distance: 296.2
click at [911, 340] on fieldset "Local boy to climb Everest Nathan Short is a sixth-form student at Pittville Co…" at bounding box center [811, 439] width 640 height 340
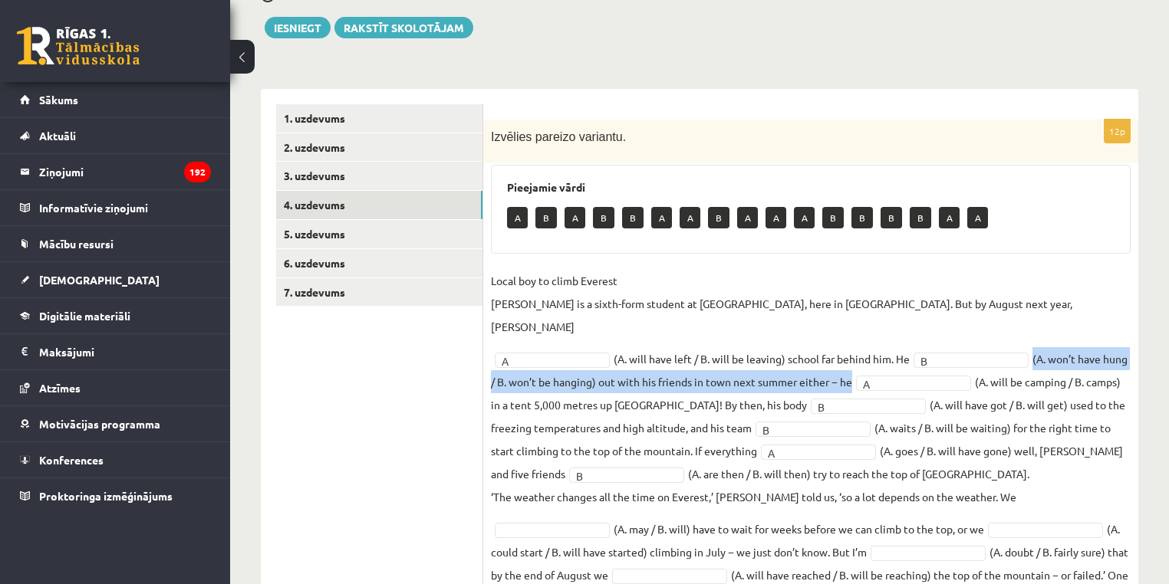
drag, startPoint x: 1036, startPoint y: 332, endPoint x: 899, endPoint y: 360, distance: 140.2
click at [899, 360] on fieldset "Local boy to climb Everest Nathan Short is a sixth-form student at Pittville Co…" at bounding box center [811, 439] width 640 height 340
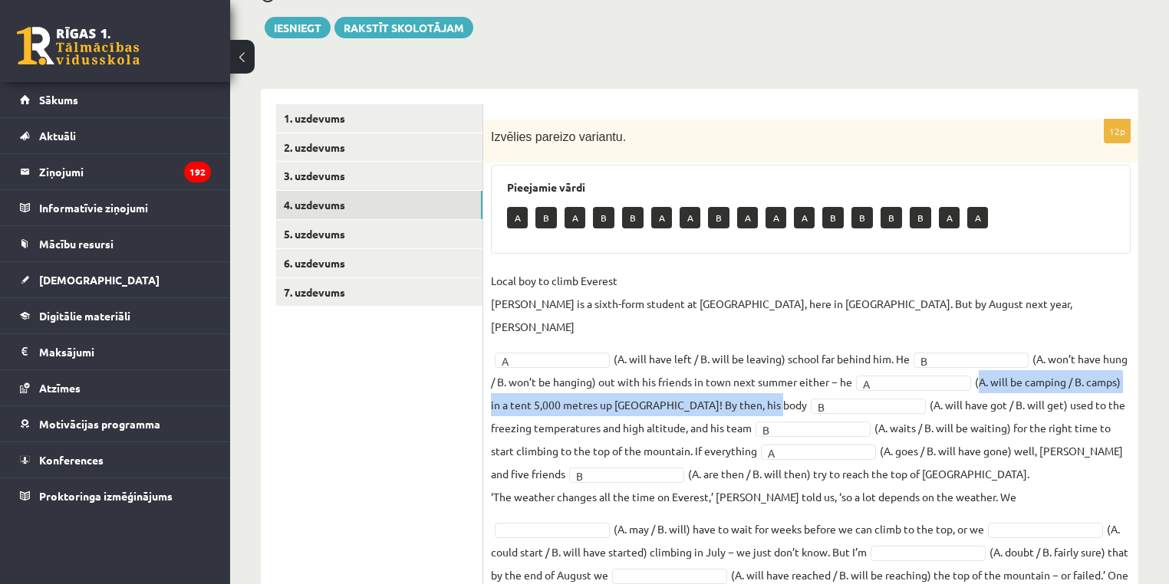
drag, startPoint x: 1009, startPoint y: 355, endPoint x: 811, endPoint y: 378, distance: 199.9
click at [811, 378] on fieldset "Local boy to climb Everest Nathan Short is a sixth-form student at Pittville Co…" at bounding box center [811, 439] width 640 height 340
drag, startPoint x: 937, startPoint y: 380, endPoint x: 776, endPoint y: 405, distance: 162.9
click at [776, 405] on fieldset "Local boy to climb Everest Nathan Short is a sixth-form student at Pittville Co…" at bounding box center [811, 439] width 640 height 340
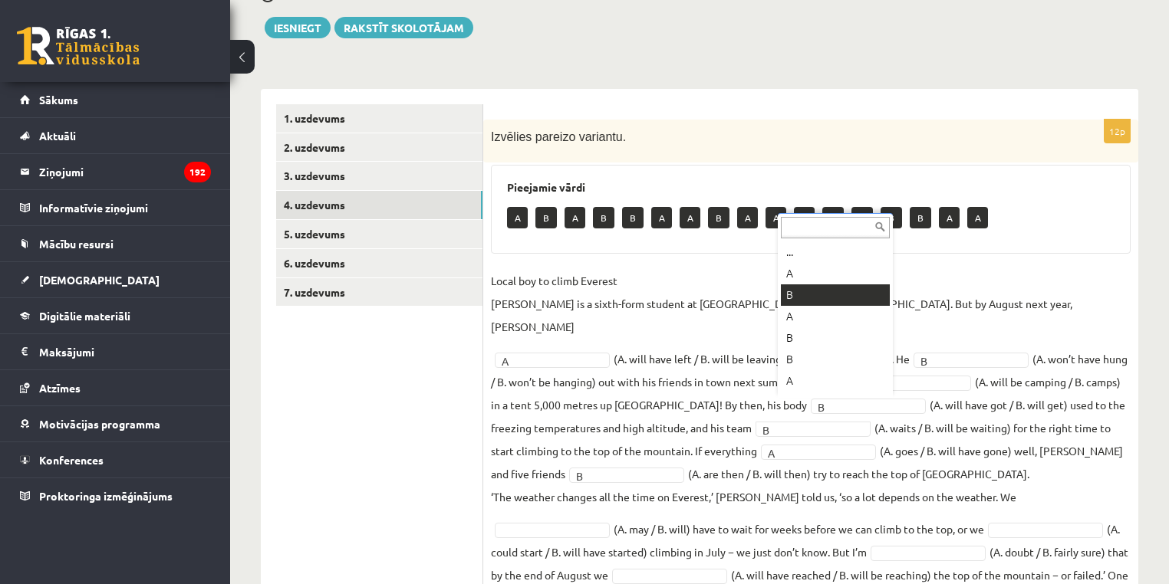
drag, startPoint x: 890, startPoint y: 401, endPoint x: 1089, endPoint y: 402, distance: 199.4
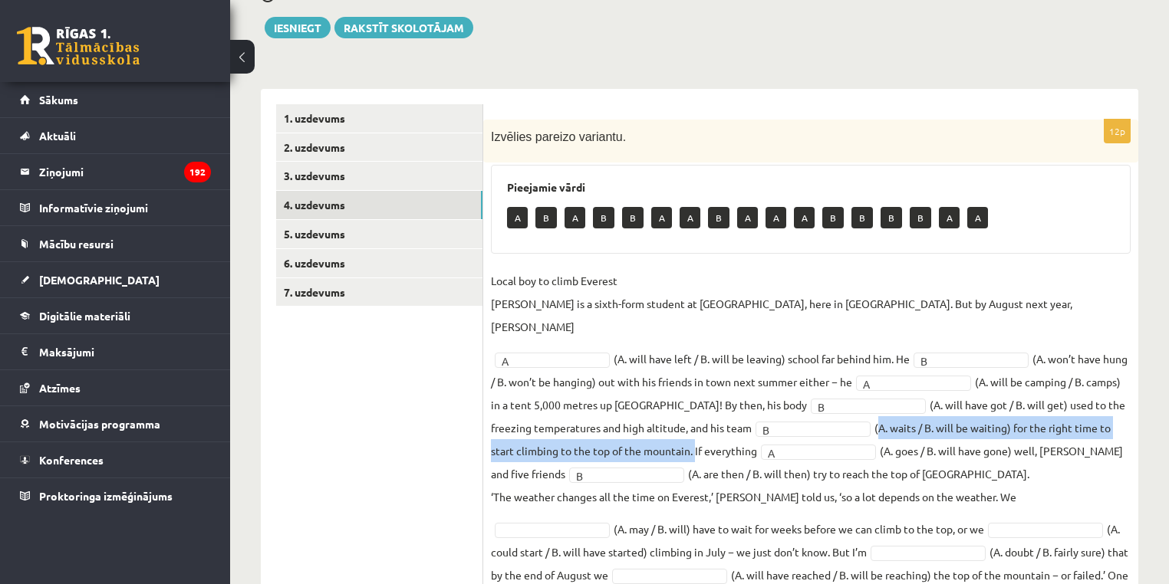
drag, startPoint x: 903, startPoint y: 401, endPoint x: 708, endPoint y: 426, distance: 196.3
click at [708, 426] on fieldset "Local boy to climb Everest Nathan Short is a sixth-form student at Pittville Co…" at bounding box center [811, 439] width 640 height 340
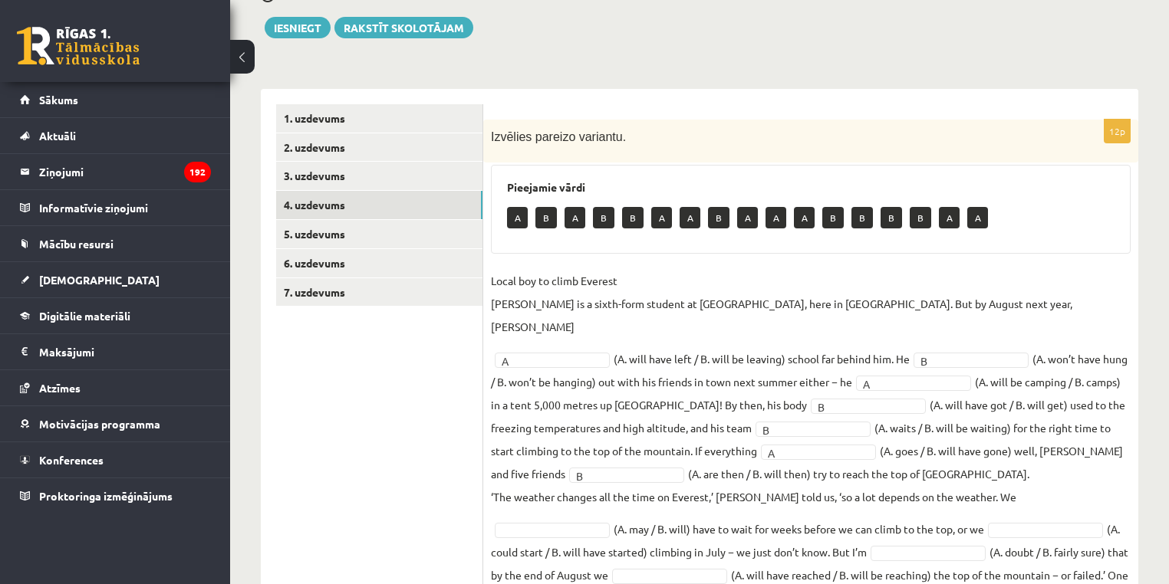
click at [715, 343] on fieldset "Local boy to climb Everest Nathan Short is a sixth-form student at Pittville Co…" at bounding box center [811, 439] width 640 height 340
drag, startPoint x: 715, startPoint y: 343, endPoint x: 819, endPoint y: 326, distance: 104.9
click at [819, 326] on fieldset "Local boy to climb Everest Nathan Short is a sixth-form student at Pittville Co…" at bounding box center [811, 439] width 640 height 340
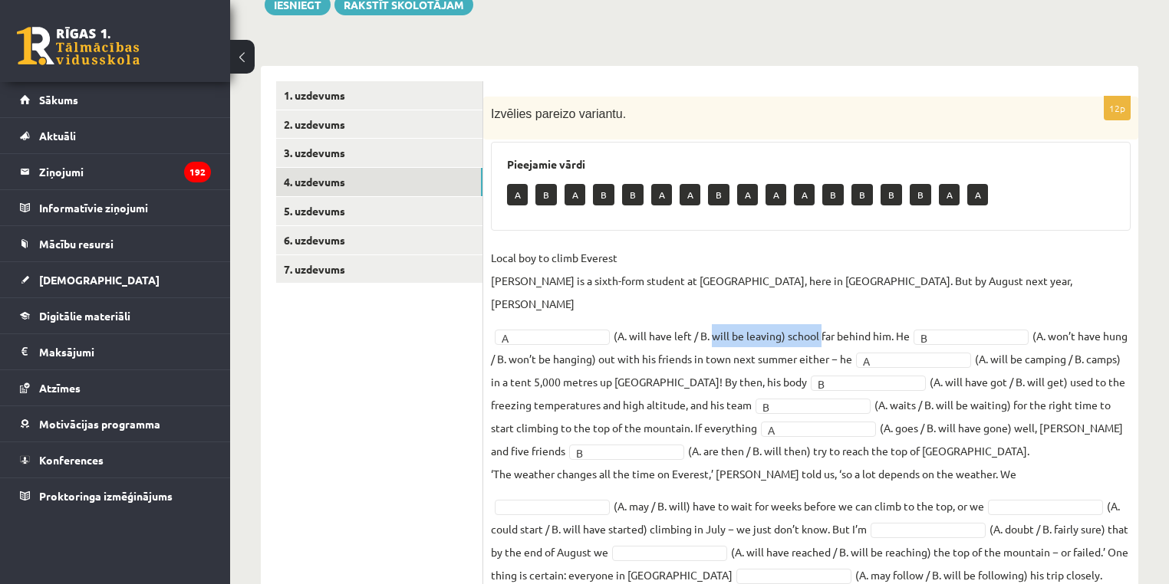
scroll to position [212, 0]
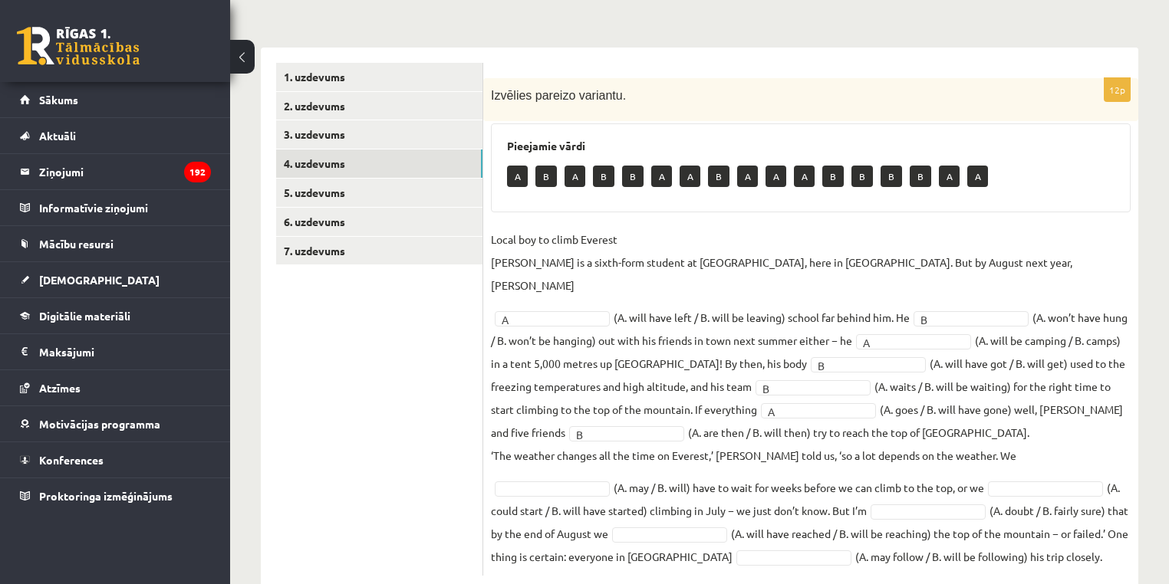
drag, startPoint x: 767, startPoint y: 318, endPoint x: 786, endPoint y: 322, distance: 19.6
click at [767, 318] on fieldset "Local boy to climb Everest Nathan Short is a sixth-form student at Pittville Co…" at bounding box center [811, 398] width 640 height 340
drag, startPoint x: 786, startPoint y: 322, endPoint x: 508, endPoint y: 548, distance: 358.1
click at [835, 318] on fieldset "Local boy to climb Everest Nathan Short is a sixth-form student at Pittville Co…" at bounding box center [811, 398] width 640 height 340
click at [773, 332] on fieldset "Local boy to climb Everest Nathan Short is a sixth-form student at Pittville Co…" at bounding box center [811, 398] width 640 height 340
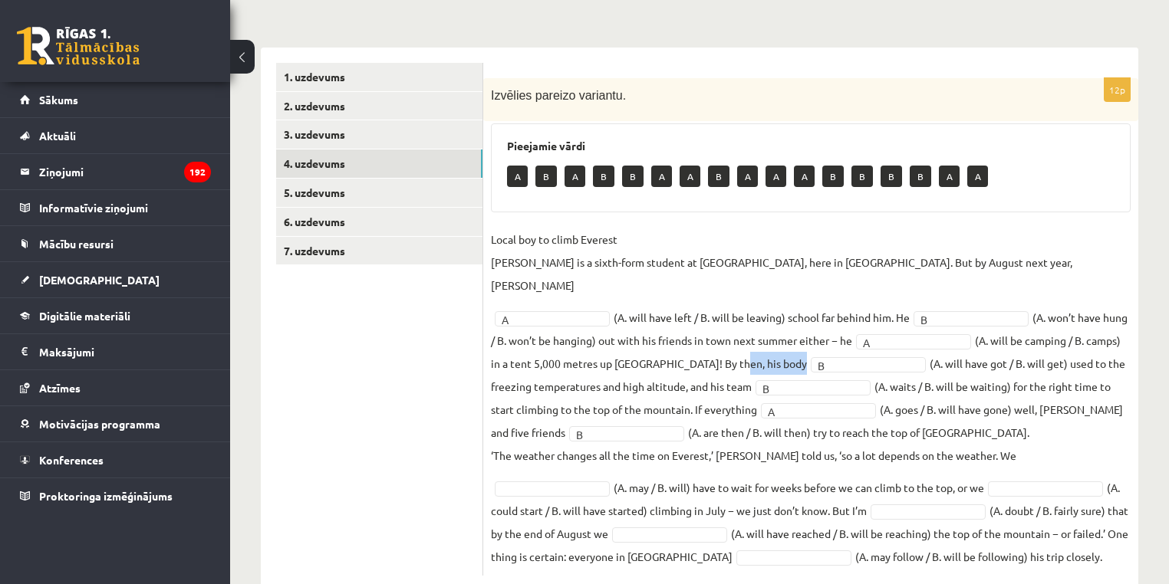
drag, startPoint x: 773, startPoint y: 332, endPoint x: 452, endPoint y: 460, distance: 345.9
click at [816, 331] on fieldset "Local boy to climb Everest Nathan Short is a sixth-form student at Pittville Co…" at bounding box center [811, 398] width 640 height 340
click at [1009, 337] on fieldset "Local boy to climb Everest Nathan Short is a sixth-form student at Pittville Co…" at bounding box center [811, 398] width 640 height 340
drag, startPoint x: 1009, startPoint y: 337, endPoint x: 1055, endPoint y: 337, distance: 46.0
click at [1055, 337] on fieldset "Local boy to climb Everest Nathan Short is a sixth-form student at Pittville Co…" at bounding box center [811, 398] width 640 height 340
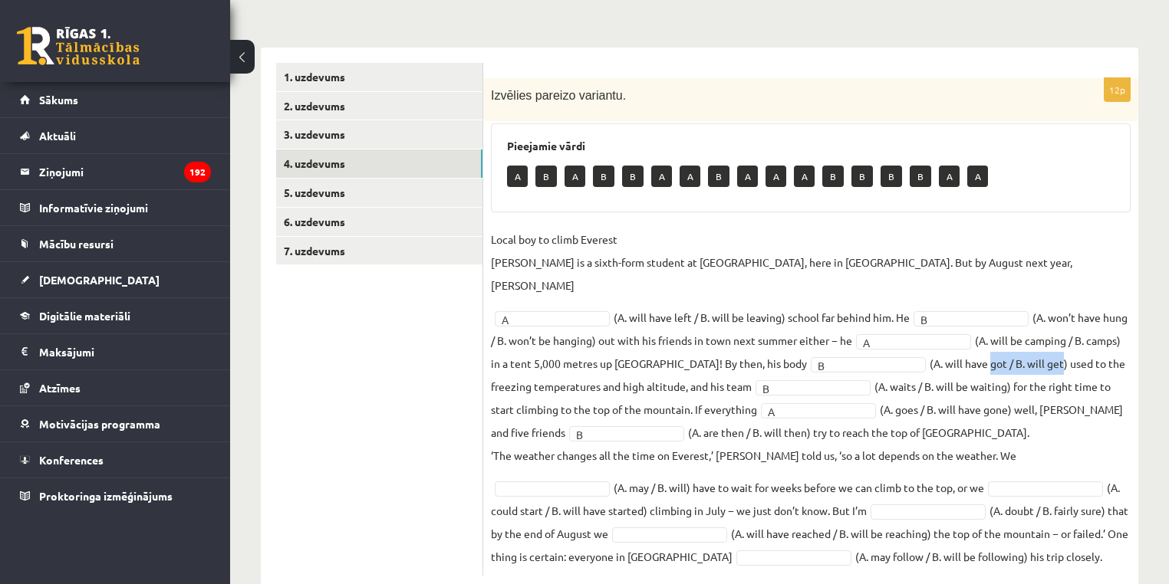
click at [1055, 339] on fieldset "Local boy to climb Everest Nathan Short is a sixth-form student at Pittville Co…" at bounding box center [811, 398] width 640 height 340
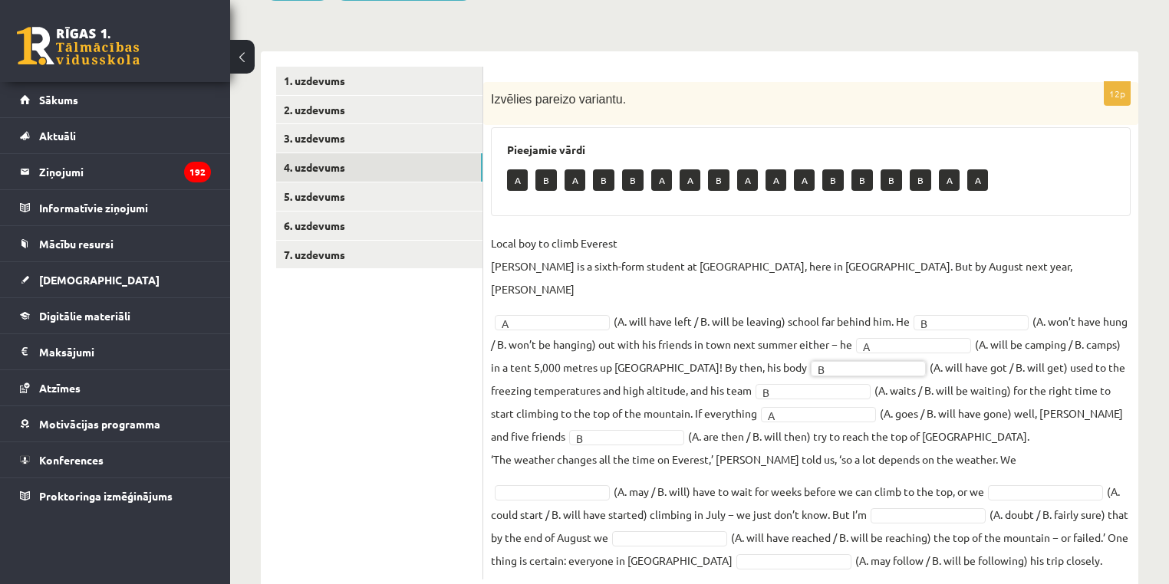
scroll to position [225, 0]
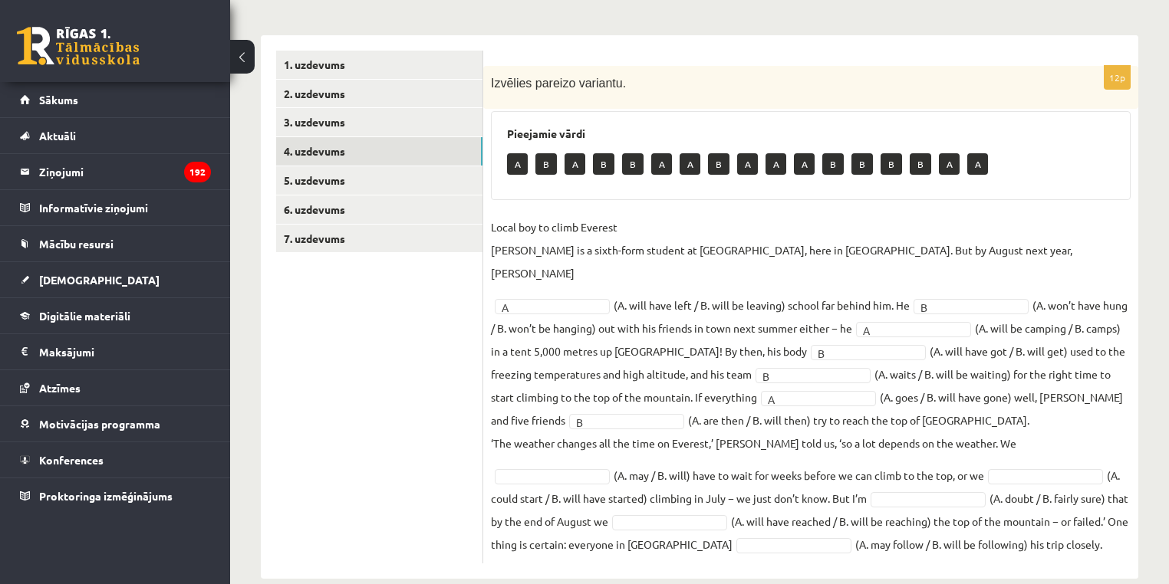
click at [1058, 370] on fieldset "Local boy to climb Everest Nathan Short is a sixth-form student at Pittville Co…" at bounding box center [811, 385] width 640 height 340
drag, startPoint x: 1058, startPoint y: 370, endPoint x: 954, endPoint y: 405, distance: 110.1
click at [1098, 381] on fieldset "Local boy to climb Everest Nathan Short is a sixth-form student at Pittville Co…" at bounding box center [811, 385] width 640 height 340
click at [684, 432] on p "‘The weather changes all the time on Everest,’ Nathan told us, ‘so a lot depend…" at bounding box center [753, 443] width 525 height 23
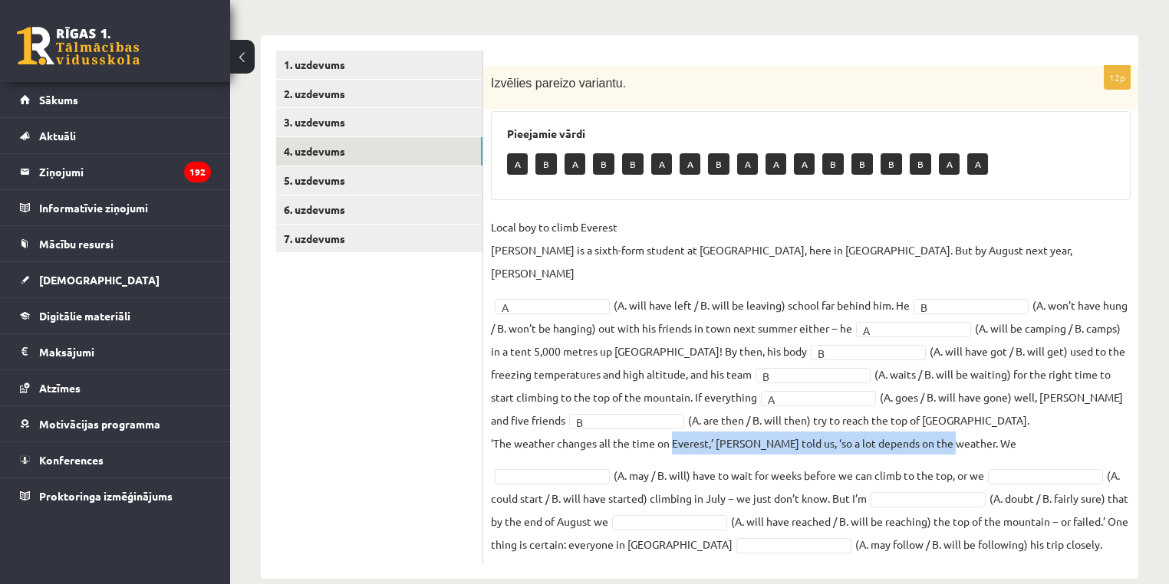
drag, startPoint x: 684, startPoint y: 413, endPoint x: 929, endPoint y: 420, distance: 245.5
click at [929, 432] on p "‘The weather changes all the time on Everest,’ Nathan told us, ‘so a lot depend…" at bounding box center [753, 443] width 525 height 23
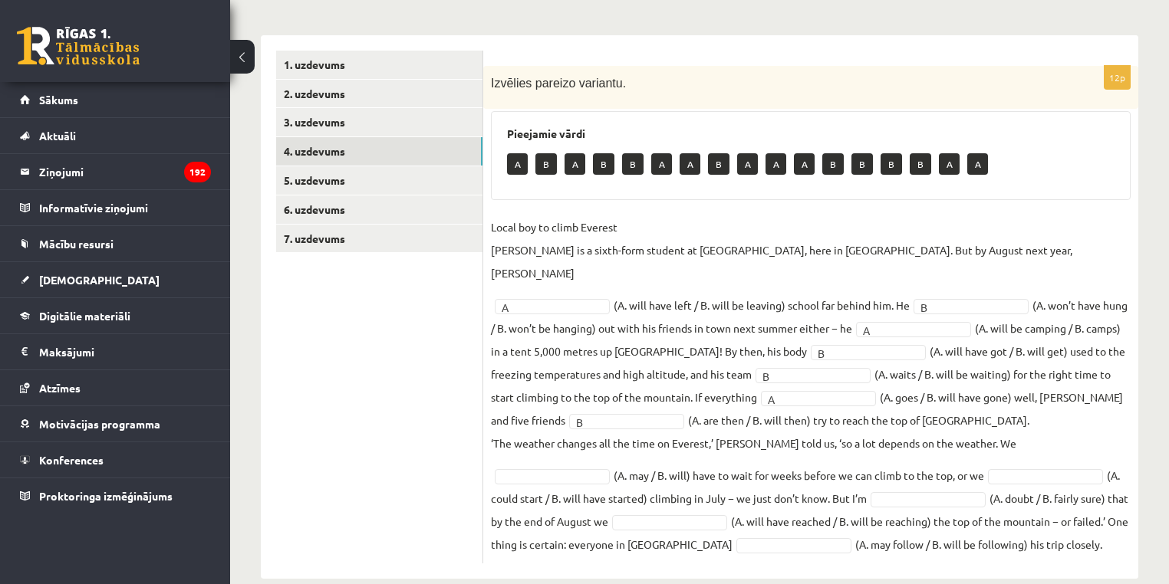
click at [592, 432] on p "‘The weather changes all the time on Everest,’ Nathan told us, ‘so a lot depend…" at bounding box center [753, 443] width 525 height 23
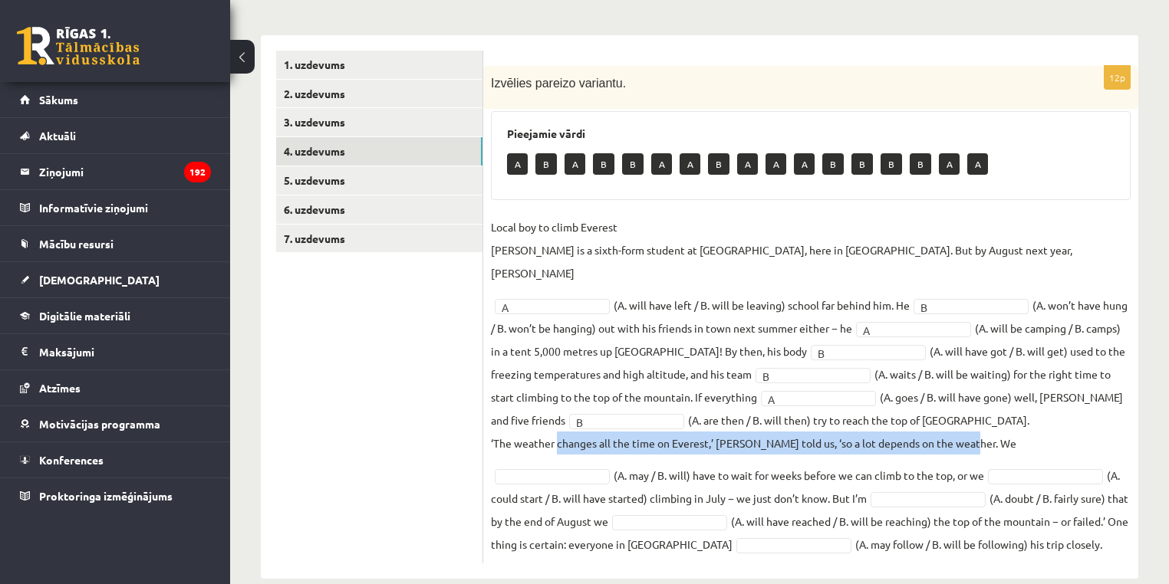
drag, startPoint x: 592, startPoint y: 420, endPoint x: 961, endPoint y: 419, distance: 368.9
click at [961, 432] on p "‘The weather changes all the time on Everest,’ Nathan told us, ‘so a lot depend…" at bounding box center [753, 443] width 525 height 23
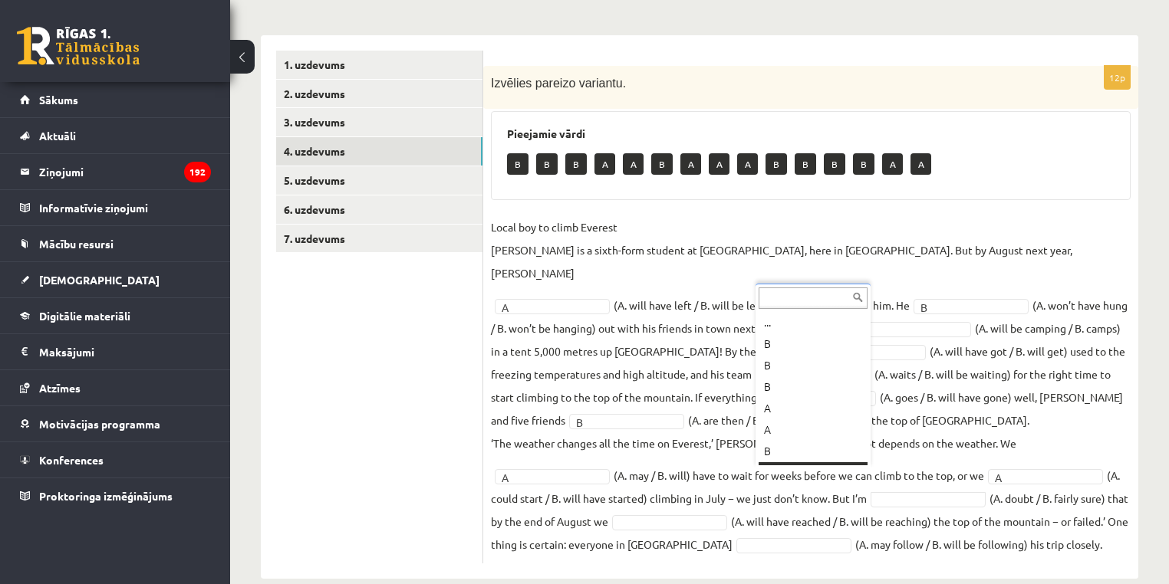
scroll to position [18, 0]
drag, startPoint x: 762, startPoint y: 362, endPoint x: 788, endPoint y: 376, distance: 28.8
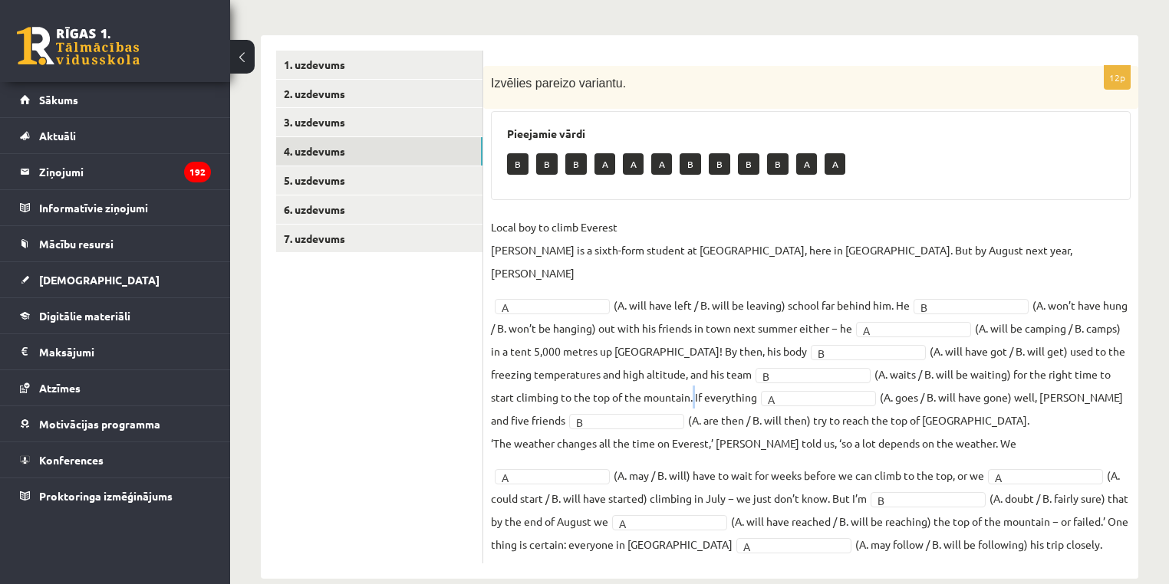
click at [707, 368] on fieldset "Local boy to climb Everest Nathan Short is a sixth-form student at Pittville Co…" at bounding box center [811, 385] width 640 height 340
drag, startPoint x: 739, startPoint y: 363, endPoint x: 731, endPoint y: 405, distance: 42.3
click at [767, 373] on fieldset "Local boy to climb Everest Nathan Short is a sixth-form student at Pittville Co…" at bounding box center [811, 385] width 640 height 340
click at [712, 374] on fieldset "Local boy to climb Everest Nathan Short is a sixth-form student at Pittville Co…" at bounding box center [811, 385] width 640 height 340
drag, startPoint x: 712, startPoint y: 374, endPoint x: 752, endPoint y: 363, distance: 41.3
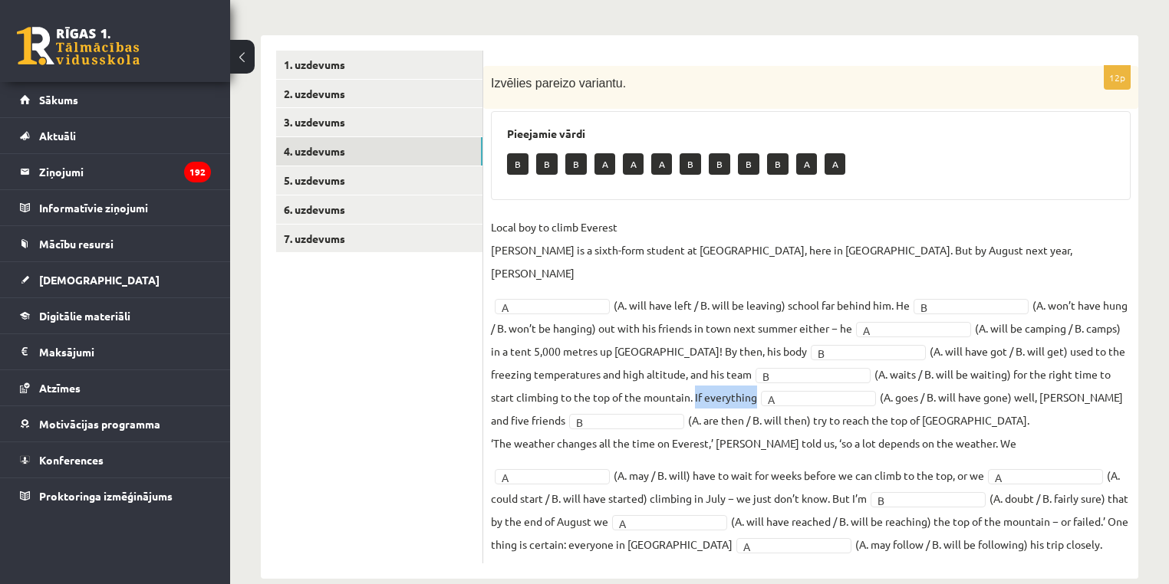
click at [752, 363] on fieldset "Local boy to climb Everest Nathan Short is a sixth-form student at Pittville Co…" at bounding box center [811, 385] width 640 height 340
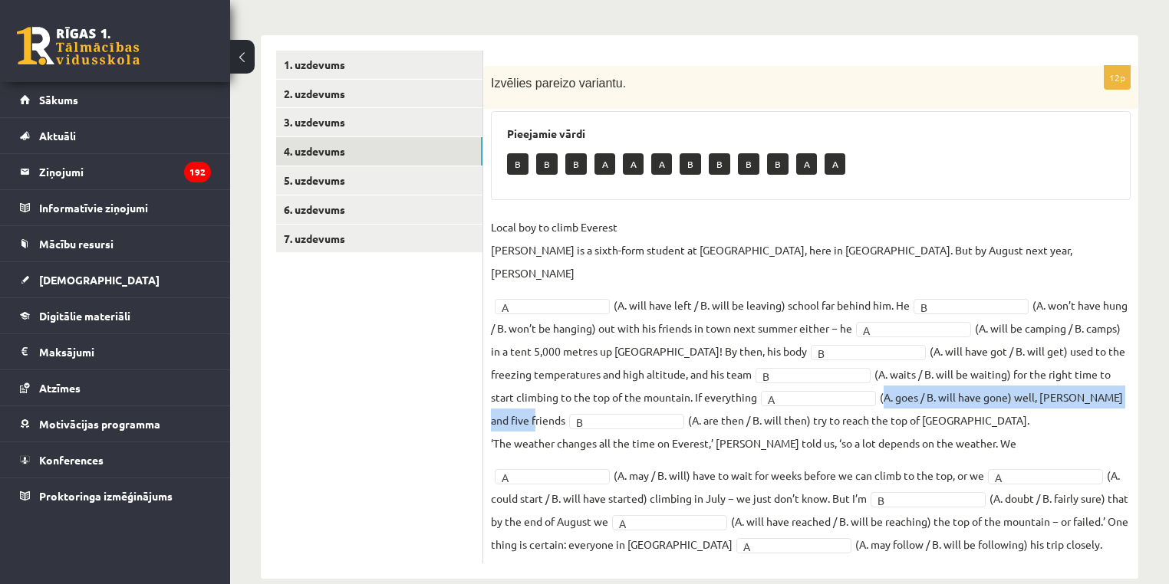
drag, startPoint x: 898, startPoint y: 369, endPoint x: 548, endPoint y: 390, distance: 351.1
click at [548, 390] on fieldset "Local boy to climb Everest Nathan Short is a sixth-form student at Pittville Co…" at bounding box center [811, 385] width 640 height 340
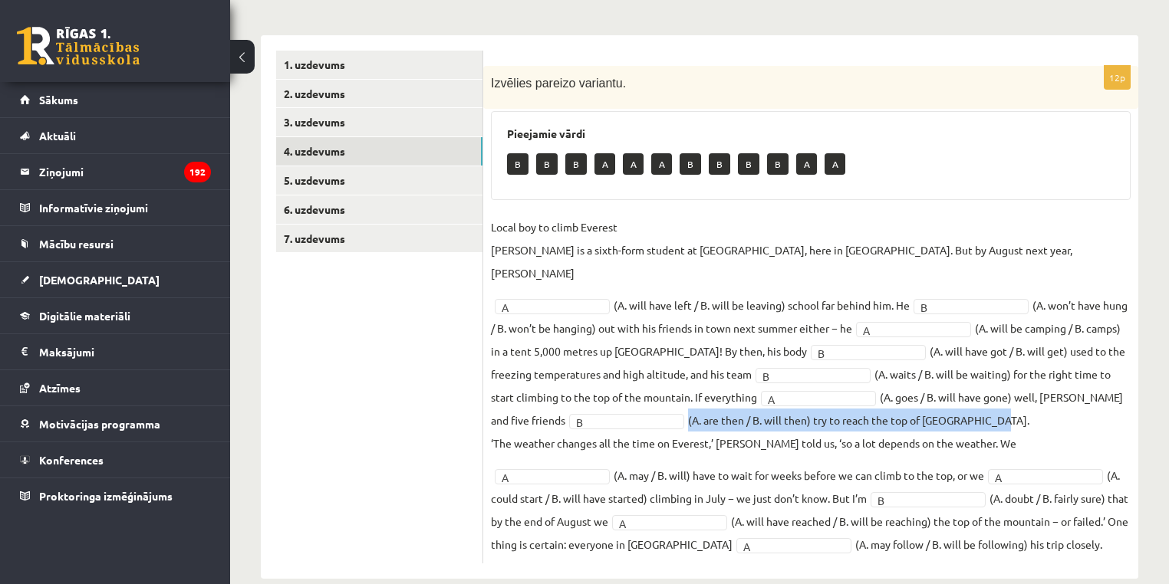
drag, startPoint x: 667, startPoint y: 396, endPoint x: 993, endPoint y: 392, distance: 325.9
click at [993, 392] on fieldset "Local boy to climb Everest Nathan Short is a sixth-form student at Pittville Co…" at bounding box center [811, 385] width 640 height 340
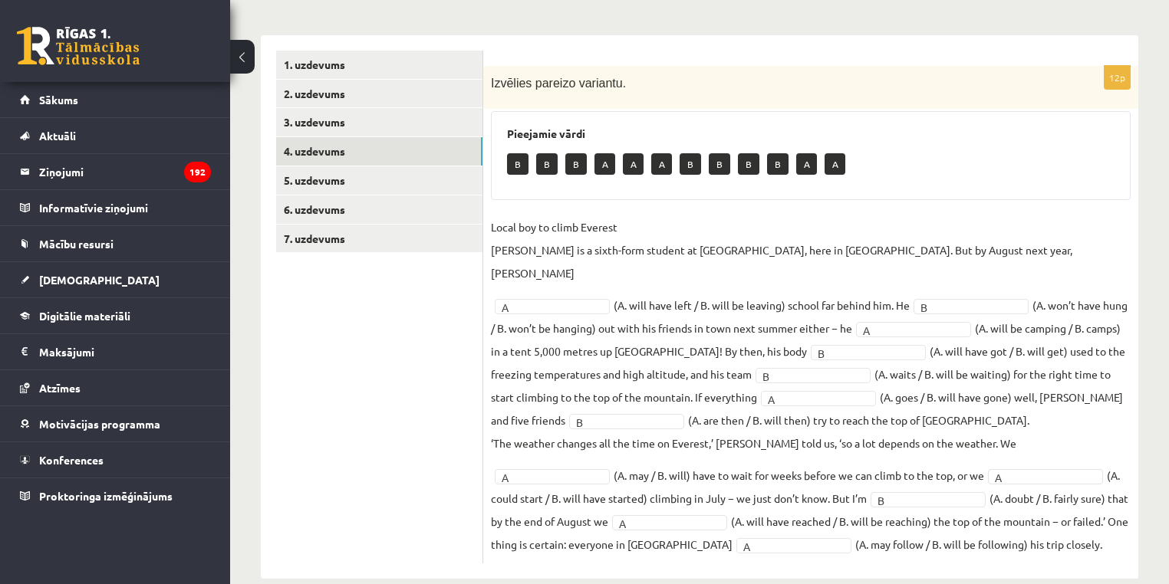
click at [497, 432] on p "‘The weather changes all the time on Everest,’ Nathan told us, ‘so a lot depend…" at bounding box center [753, 443] width 525 height 23
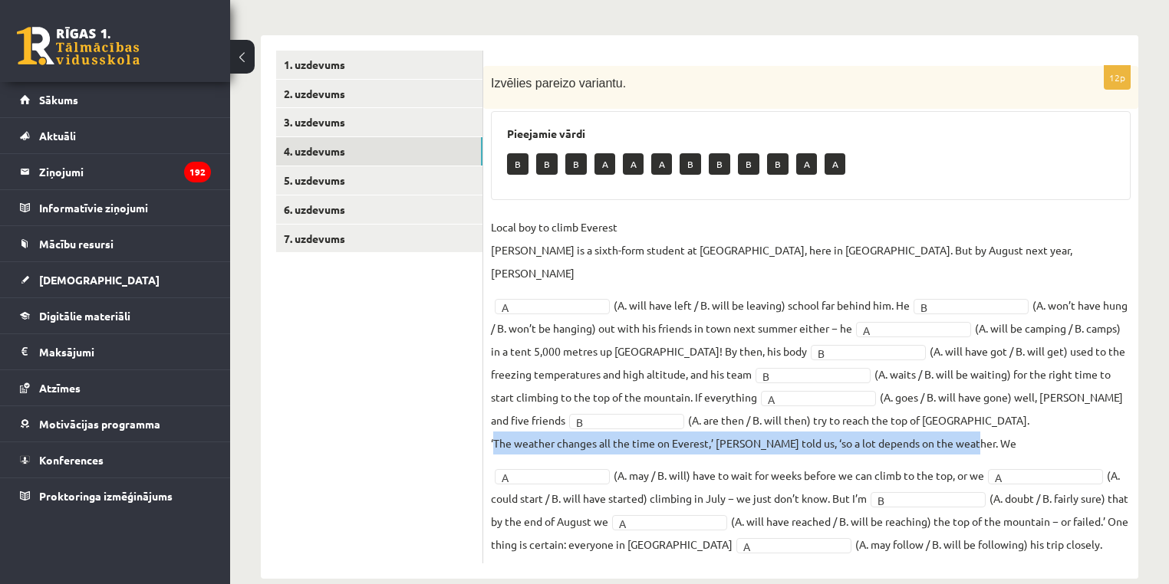
drag, startPoint x: 497, startPoint y: 414, endPoint x: 959, endPoint y: 425, distance: 461.8
click at [959, 432] on p "‘The weather changes all the time on Everest,’ Nathan told us, ‘so a lot depend…" at bounding box center [753, 443] width 525 height 23
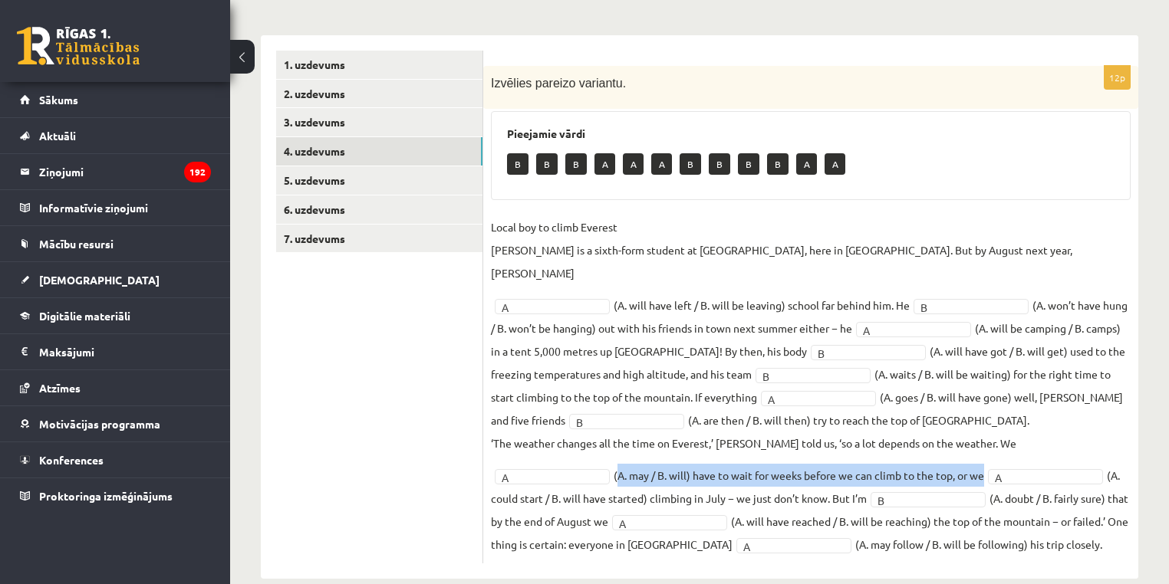
drag, startPoint x: 1110, startPoint y: 423, endPoint x: 846, endPoint y: 452, distance: 265.3
click at [846, 452] on fieldset "Local boy to climb Everest Nathan Short is a sixth-form student at Pittville Co…" at bounding box center [811, 385] width 640 height 340
drag, startPoint x: 975, startPoint y: 451, endPoint x: 751, endPoint y: 473, distance: 225.8
click at [751, 473] on fieldset "Local boy to climb Everest Nathan Short is a sixth-form student at Pittville Co…" at bounding box center [811, 385] width 640 height 340
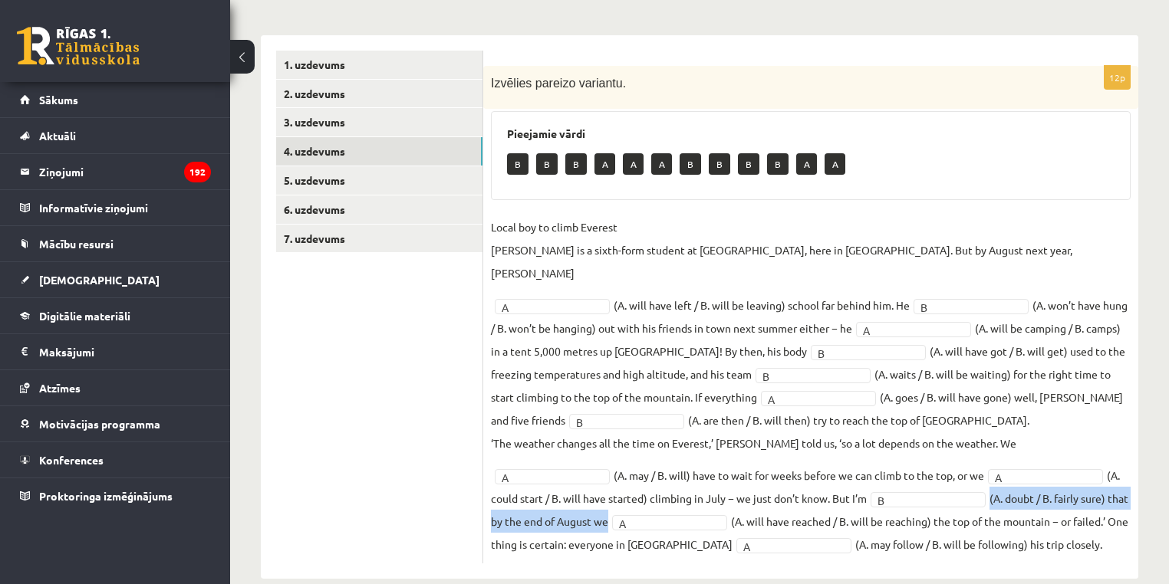
drag, startPoint x: 873, startPoint y: 473, endPoint x: 502, endPoint y: 489, distance: 370.7
click at [502, 489] on fieldset "Local boy to climb Everest Nathan Short is a sixth-form student at Pittville Co…" at bounding box center [811, 385] width 640 height 340
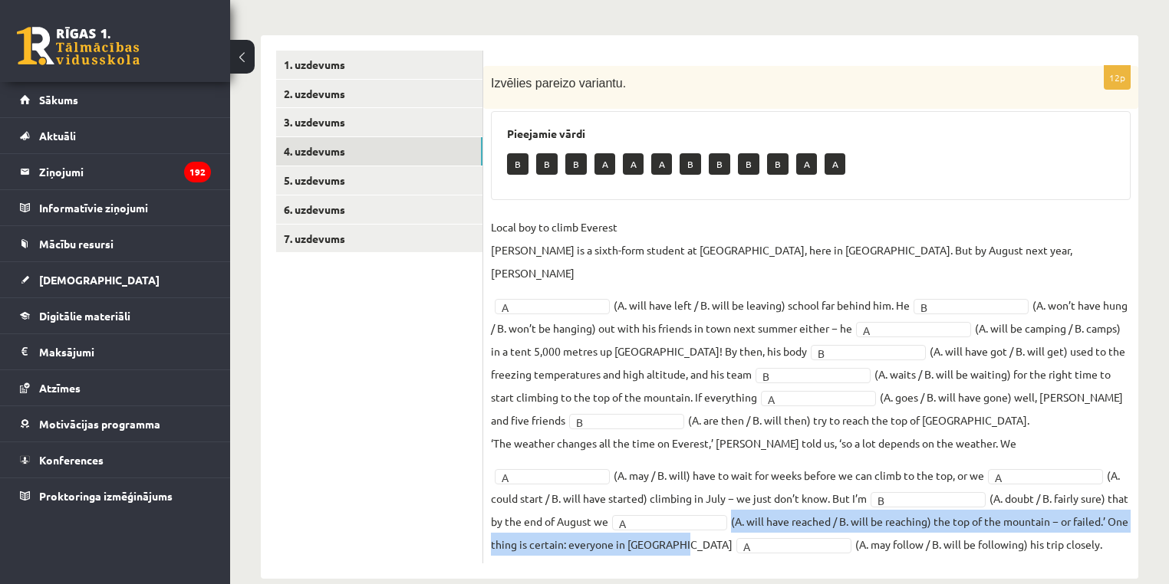
drag, startPoint x: 631, startPoint y: 495, endPoint x: 608, endPoint y: 520, distance: 34.2
click at [608, 520] on fieldset "Local boy to climb Everest Nathan Short is a sixth-form student at Pittville Co…" at bounding box center [811, 385] width 640 height 340
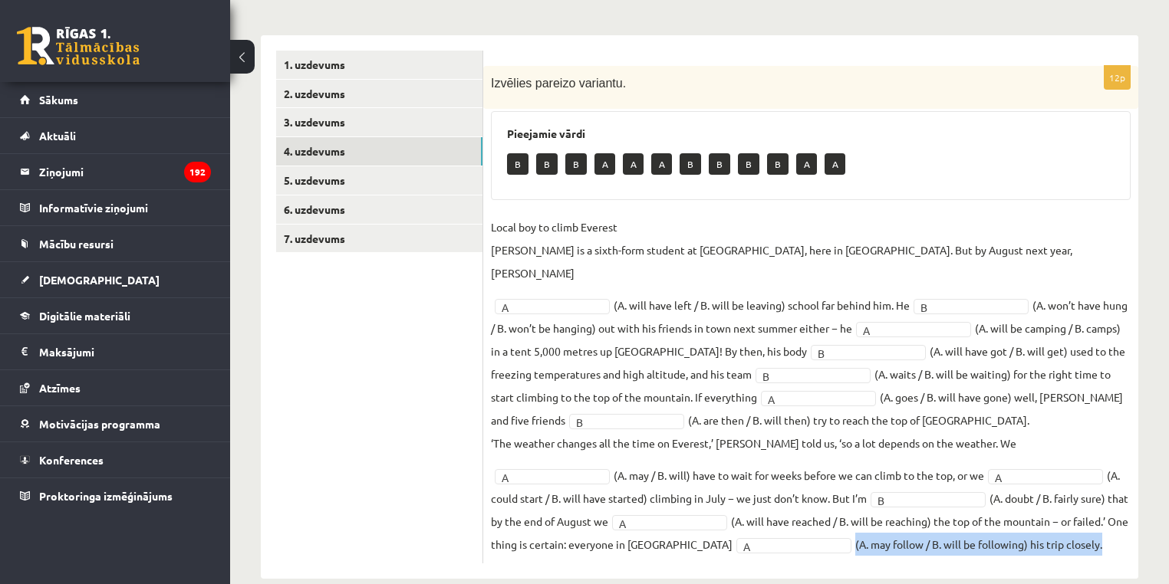
drag, startPoint x: 731, startPoint y: 518, endPoint x: 1025, endPoint y: 515, distance: 293.7
click at [1025, 515] on fieldset "Local boy to climb Everest Nathan Short is a sixth-form student at Pittville Co…" at bounding box center [811, 385] width 640 height 340
click at [929, 432] on p "‘The weather changes all the time on Everest,’ Nathan told us, ‘so a lot depend…" at bounding box center [753, 443] width 525 height 23
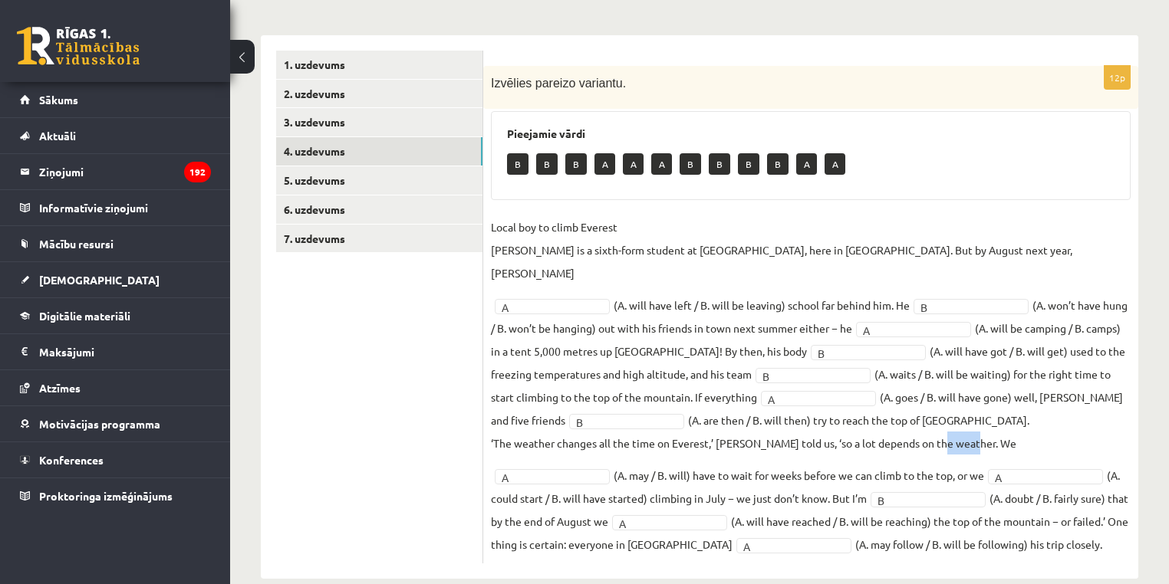
drag, startPoint x: 946, startPoint y: 414, endPoint x: 973, endPoint y: 417, distance: 27.0
click at [973, 417] on fieldset "Local boy to climb Everest Nathan Short is a sixth-form student at Pittville Co…" at bounding box center [811, 385] width 640 height 340
drag, startPoint x: 761, startPoint y: 393, endPoint x: 783, endPoint y: 396, distance: 22.4
click at [761, 393] on fieldset "Local boy to climb Everest Nathan Short is a sixth-form student at Pittville Co…" at bounding box center [811, 385] width 640 height 340
click at [905, 396] on fieldset "Local boy to climb Everest Nathan Short is a sixth-form student at Pittville Co…" at bounding box center [811, 385] width 640 height 340
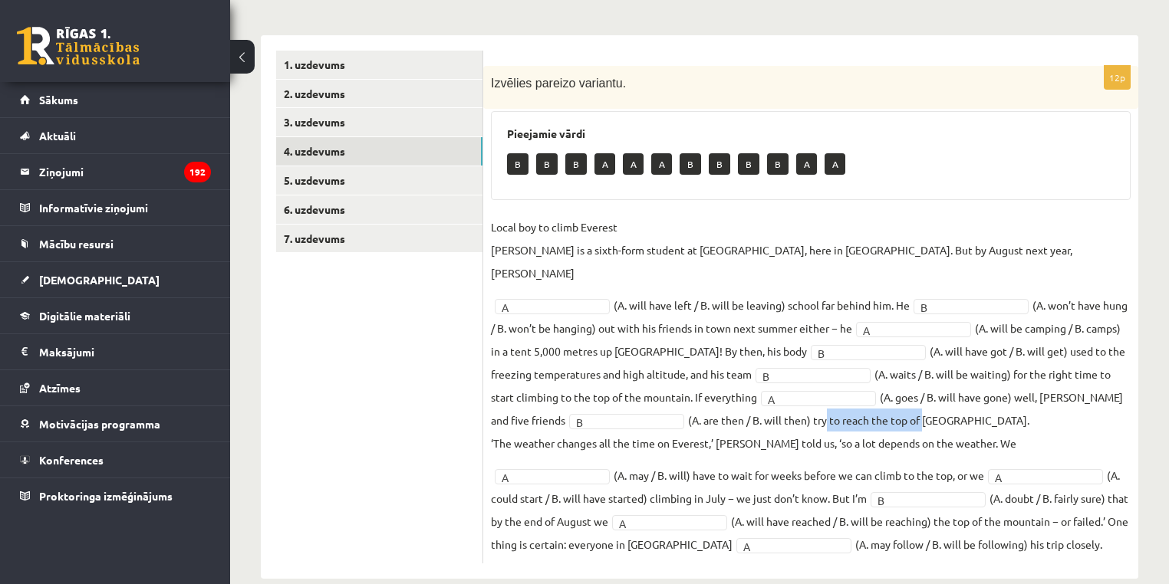
drag, startPoint x: 905, startPoint y: 396, endPoint x: 809, endPoint y: 409, distance: 96.7
click at [811, 404] on fieldset "Local boy to climb Everest Nathan Short is a sixth-form student at Pittville Co…" at bounding box center [811, 385] width 640 height 340
click at [809, 432] on p "‘The weather changes all the time on Everest,’ Nathan told us, ‘so a lot depend…" at bounding box center [753, 443] width 525 height 23
drag, startPoint x: 809, startPoint y: 412, endPoint x: 880, endPoint y: 418, distance: 71.6
click at [880, 432] on p "‘The weather changes all the time on Everest,’ Nathan told us, ‘so a lot depend…" at bounding box center [753, 443] width 525 height 23
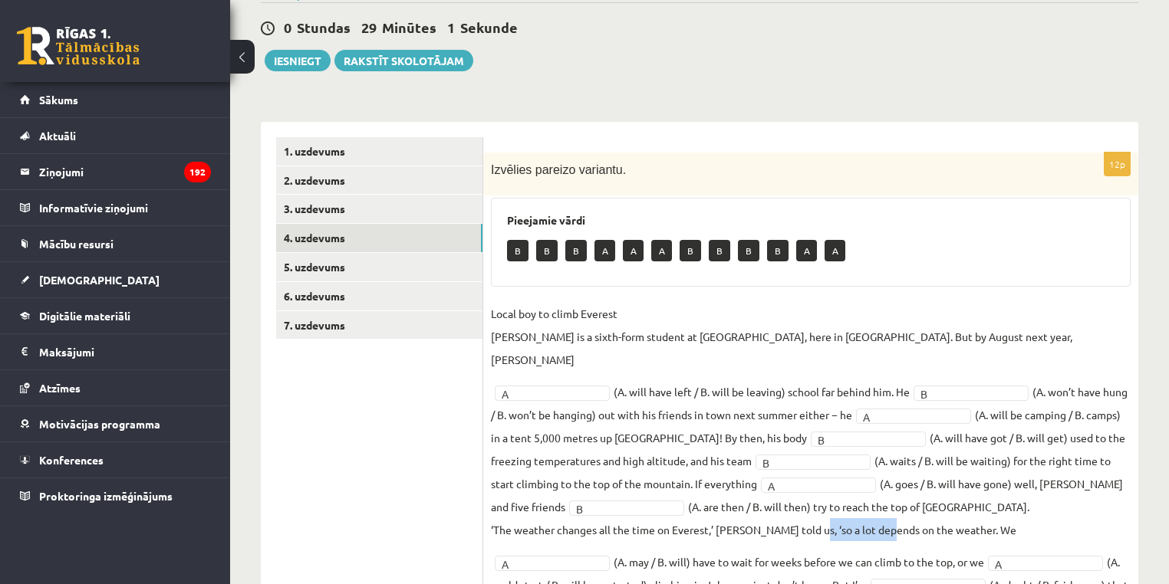
scroll to position [106, 0]
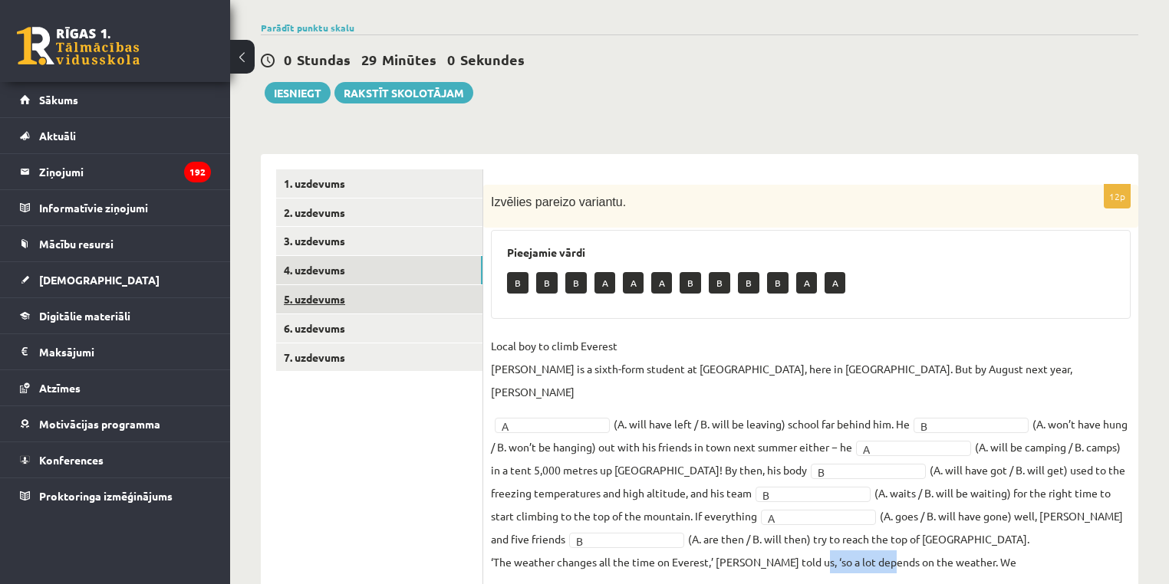
click at [333, 294] on link "5. uzdevums" at bounding box center [379, 299] width 206 height 28
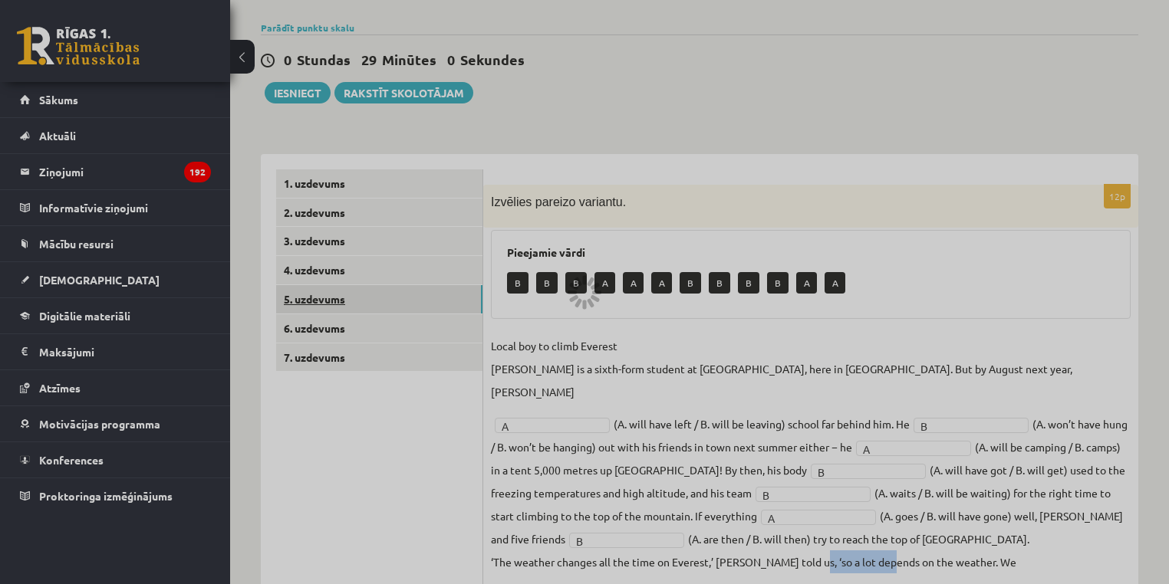
scroll to position [100, 0]
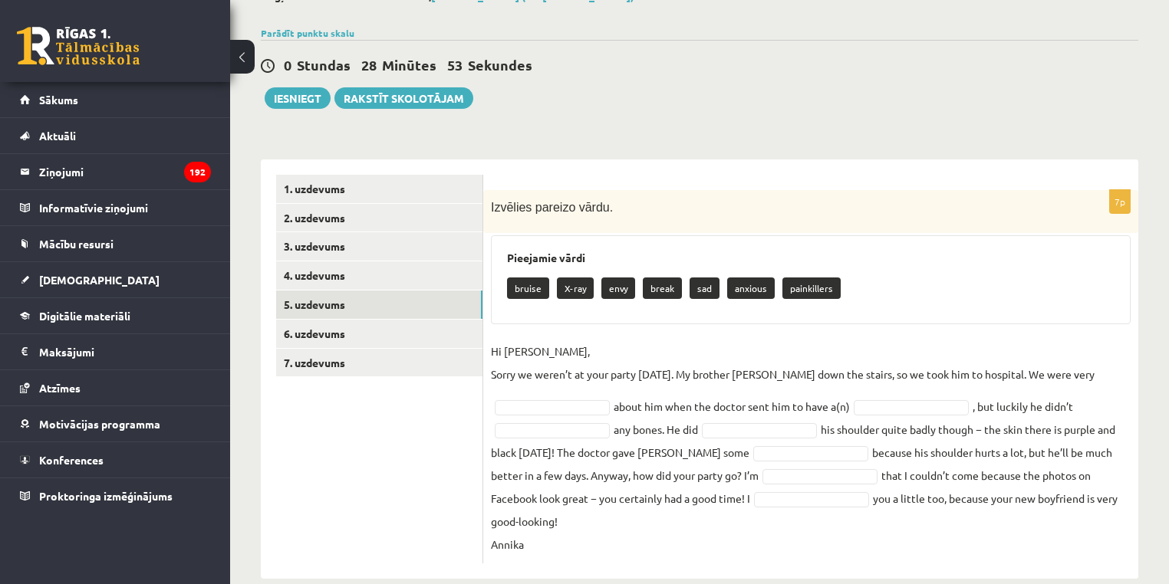
click at [818, 284] on p "painkillers" at bounding box center [811, 288] width 58 height 21
click at [817, 284] on p "painkillers" at bounding box center [811, 288] width 58 height 21
click at [749, 288] on p "anxious" at bounding box center [751, 288] width 48 height 21
click at [528, 373] on p "Hi Jenny, Sorry we weren’t at your party yesterday. My brother Kevin fell down …" at bounding box center [793, 363] width 604 height 46
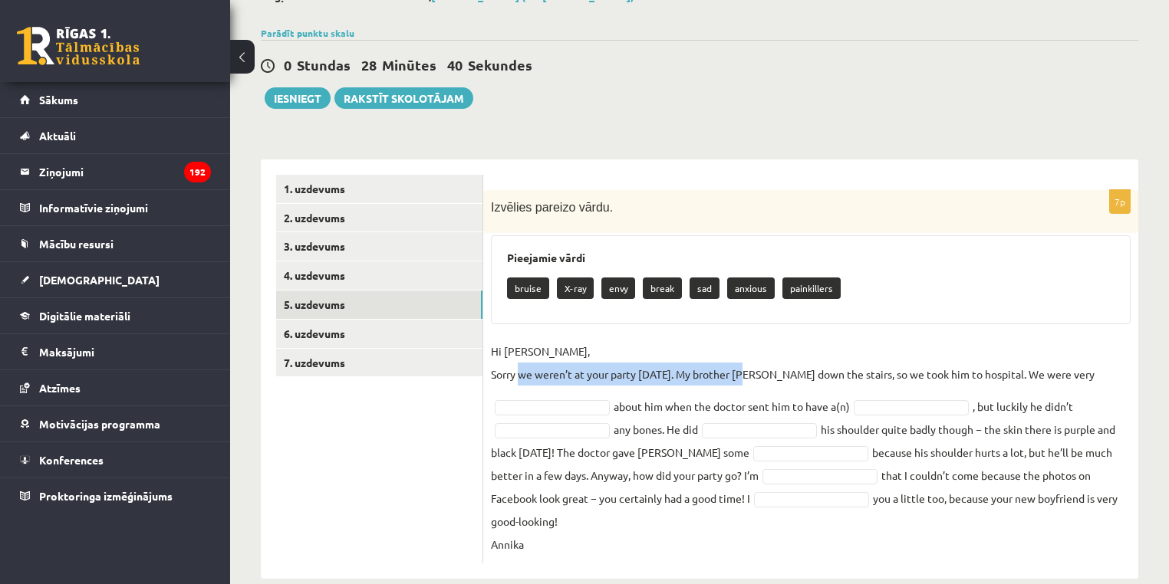
drag, startPoint x: 528, startPoint y: 373, endPoint x: 735, endPoint y: 373, distance: 207.1
click at [735, 373] on p "Hi Jenny, Sorry we weren’t at your party yesterday. My brother Kevin fell down …" at bounding box center [793, 363] width 604 height 46
click at [843, 369] on p "Hi Jenny, Sorry we weren’t at your party yesterday. My brother Kevin fell down …" at bounding box center [793, 363] width 604 height 46
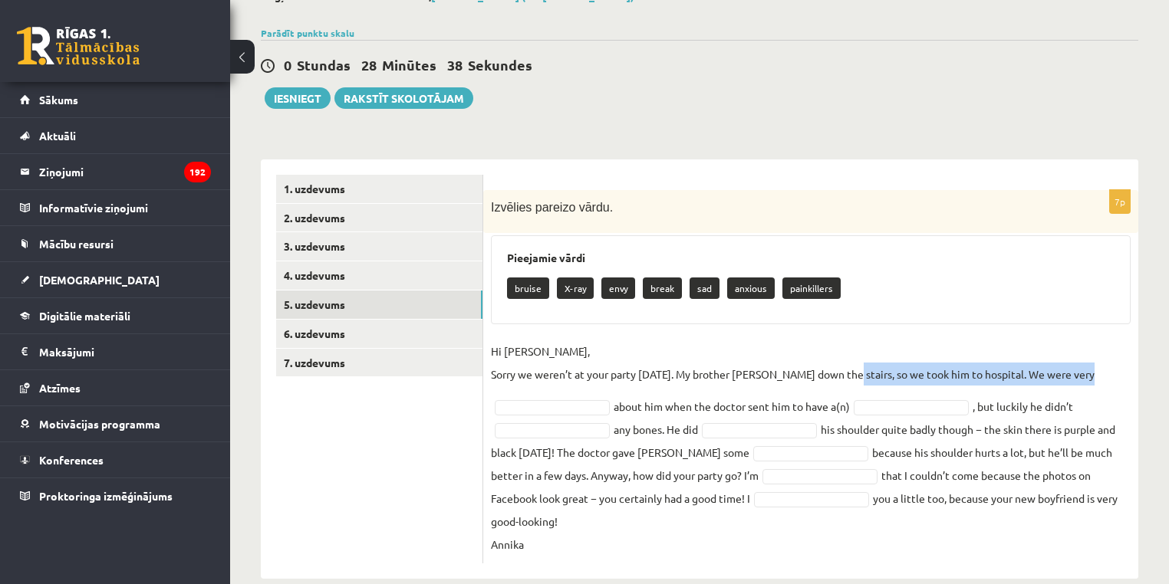
drag, startPoint x: 844, startPoint y: 370, endPoint x: 1056, endPoint y: 375, distance: 212.5
click at [1056, 375] on p "Hi Jenny, Sorry we weren’t at your party yesterday. My brother Kevin fell down …" at bounding box center [793, 363] width 604 height 46
click at [1054, 375] on p "Hi Jenny, Sorry we weren’t at your party yesterday. My brother Kevin fell down …" at bounding box center [793, 363] width 604 height 46
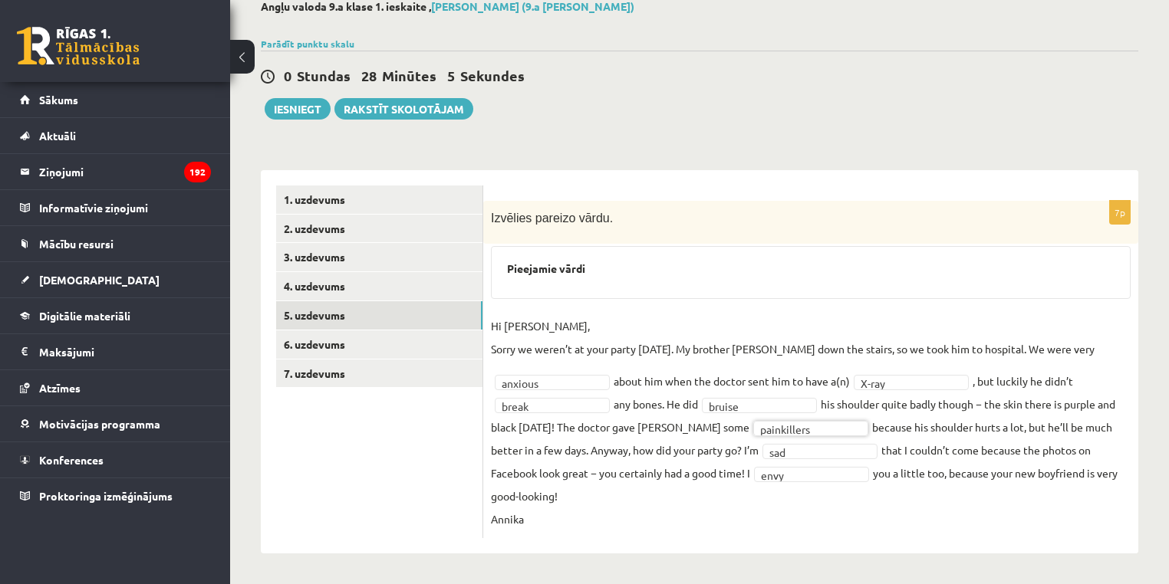
scroll to position [64, 0]
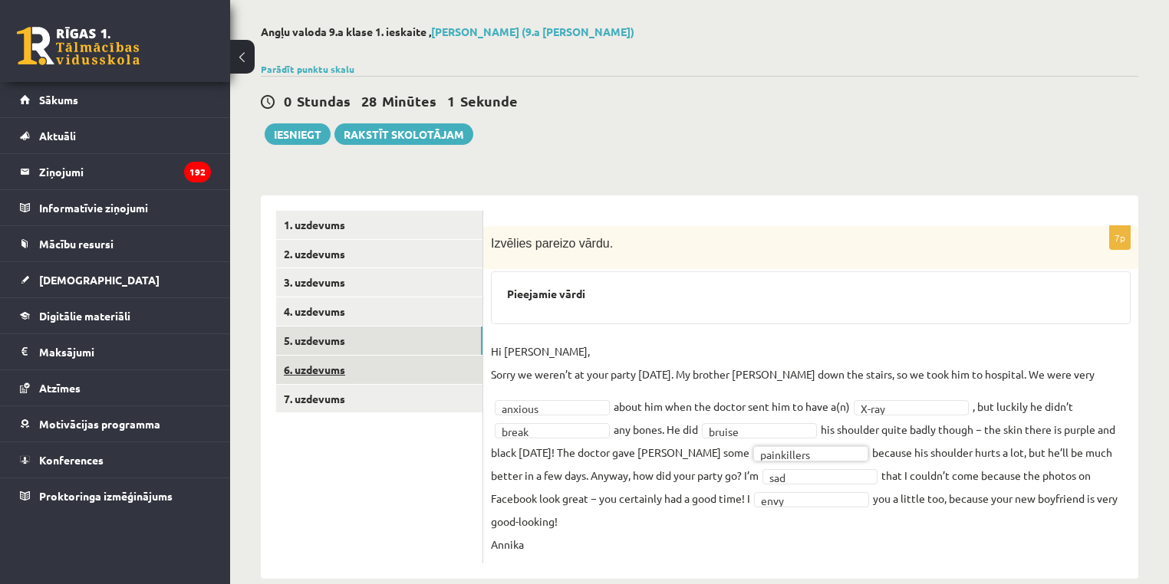
click at [380, 372] on link "6. uzdevums" at bounding box center [379, 370] width 206 height 28
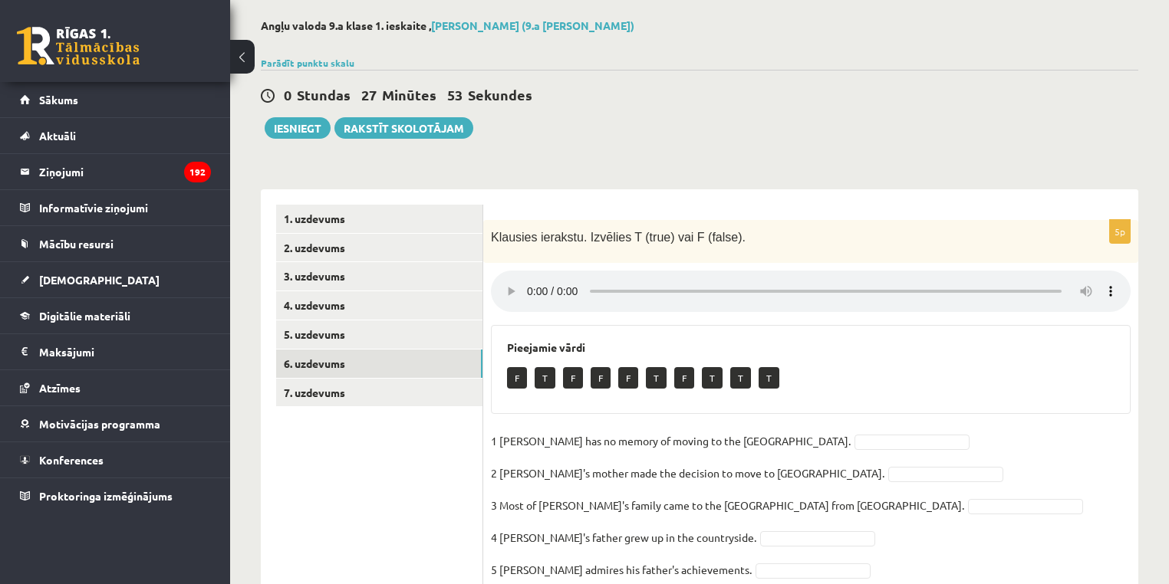
scroll to position [129, 0]
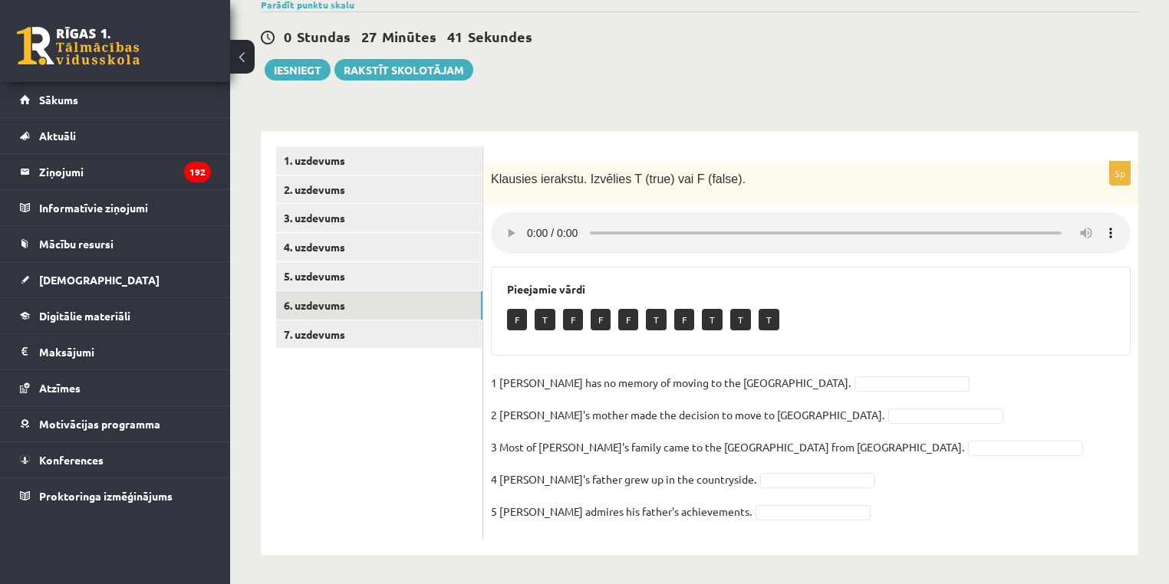
click at [948, 367] on div "5p Klausies ierakstu. Izvēlies T (true) vai F (false). Pieejamie vārdi F T F F …" at bounding box center [810, 351] width 655 height 378
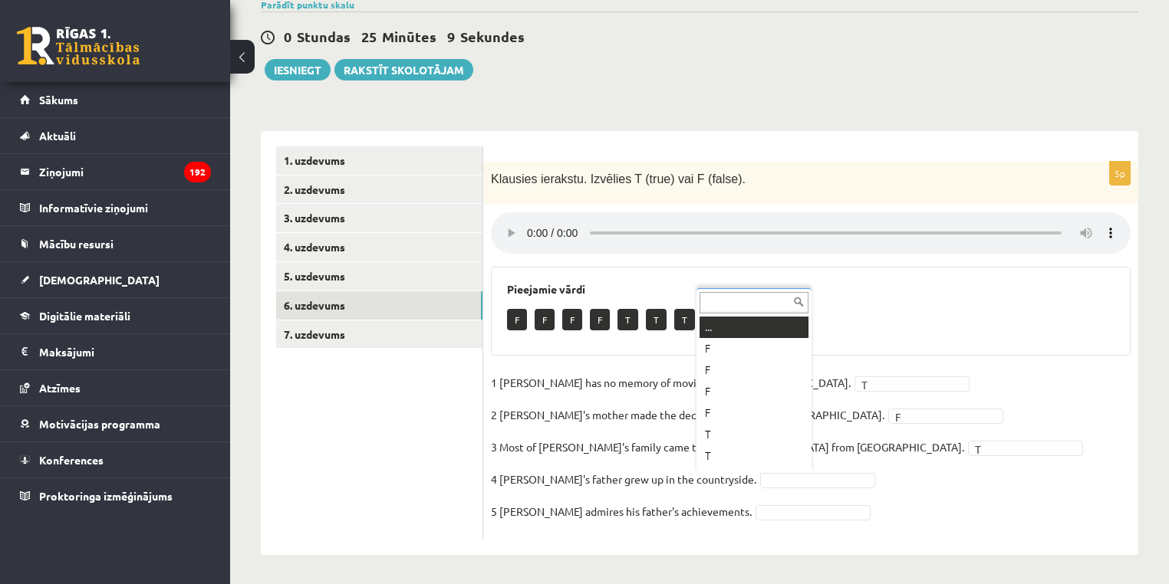
scroll to position [18, 0]
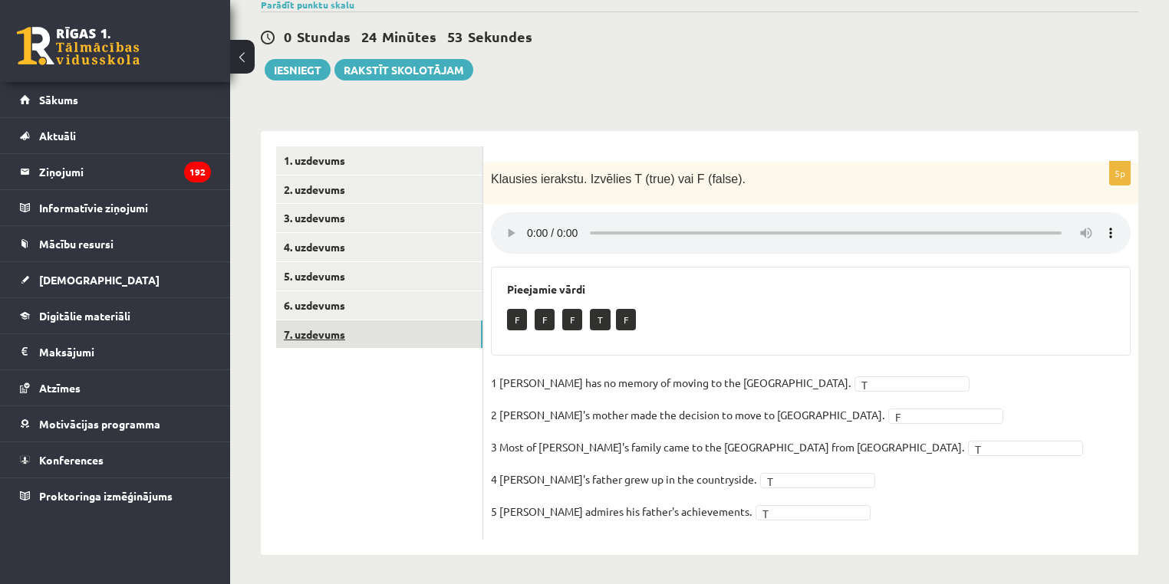
click at [393, 338] on link "7. uzdevums" at bounding box center [379, 335] width 206 height 28
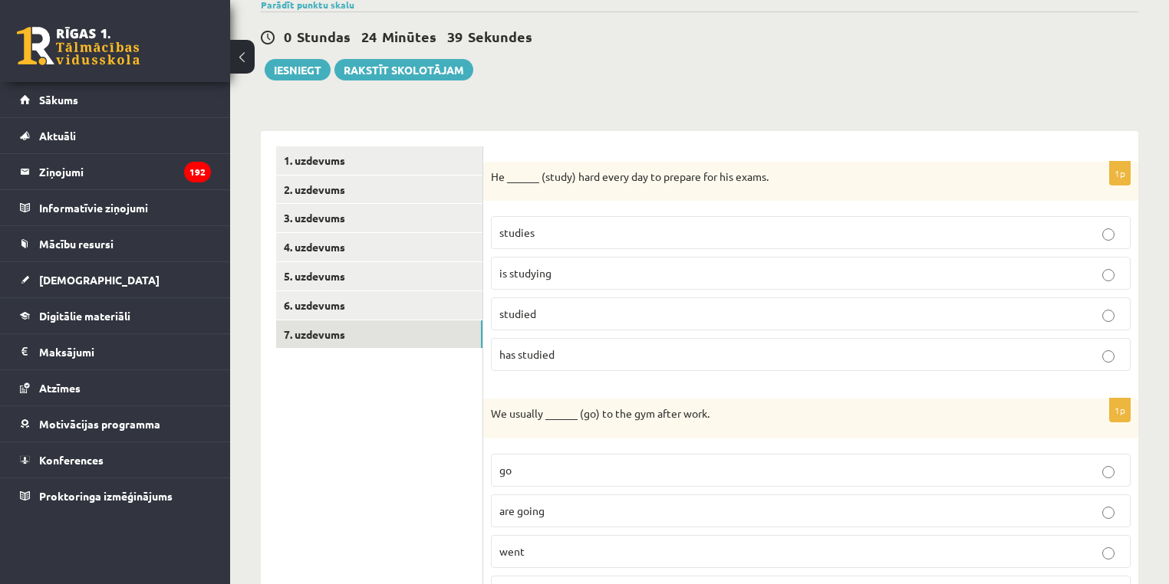
click at [534, 347] on p "has studied" at bounding box center [810, 355] width 623 height 16
click at [576, 221] on label "studies" at bounding box center [811, 232] width 640 height 33
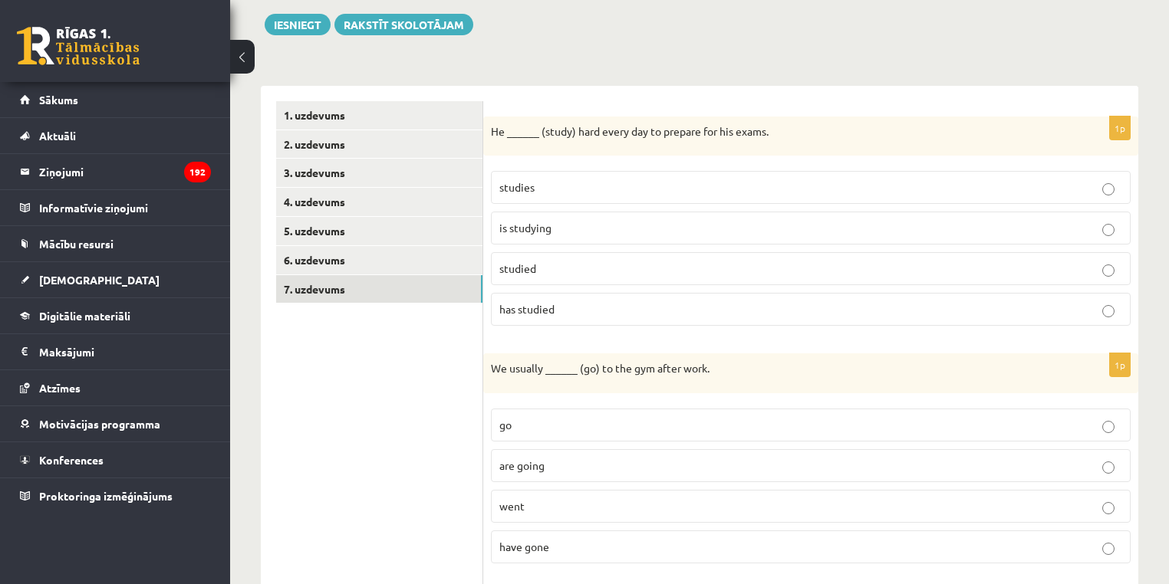
scroll to position [190, 0]
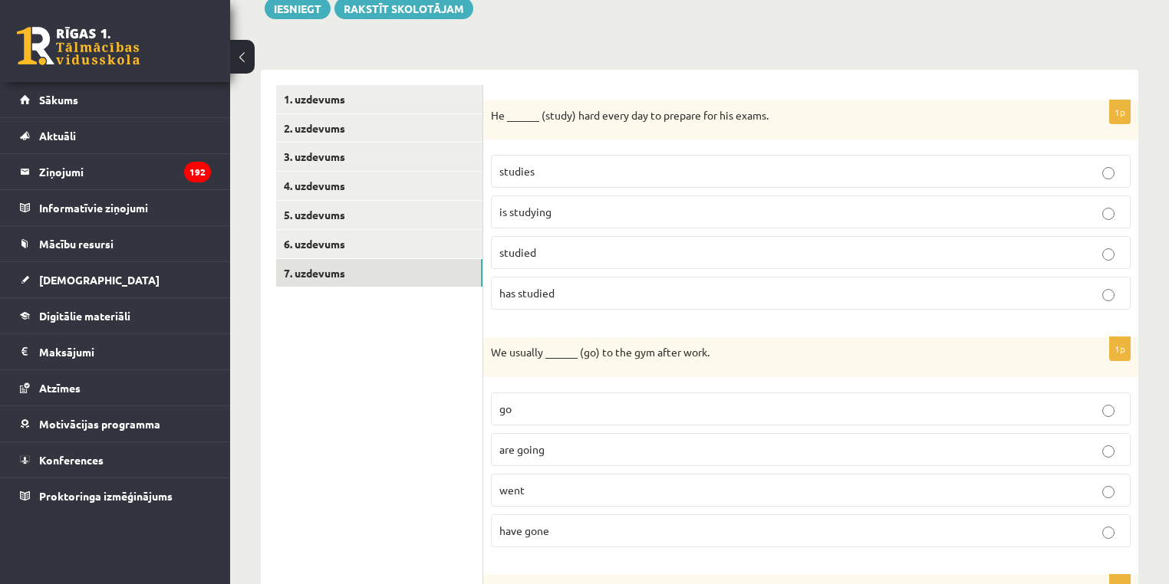
click at [513, 354] on p "We usually ______ (go) to the gym after work." at bounding box center [772, 352] width 563 height 15
click at [529, 495] on p "went" at bounding box center [810, 490] width 623 height 16
click at [557, 447] on p "are going" at bounding box center [810, 450] width 623 height 16
click at [557, 515] on label "have gone" at bounding box center [811, 531] width 640 height 33
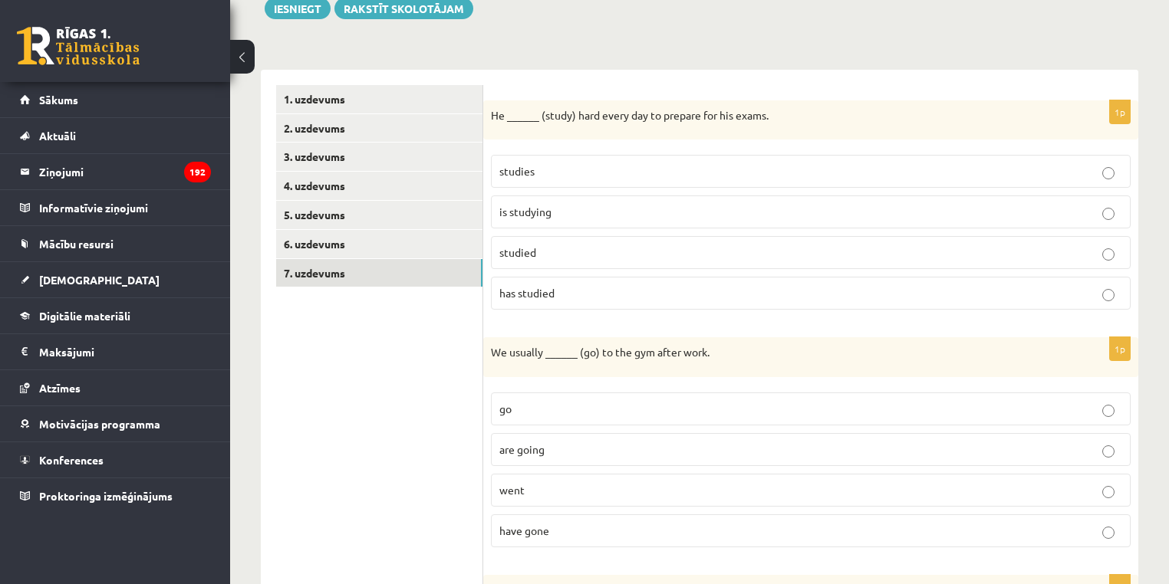
click at [541, 502] on label "went" at bounding box center [811, 490] width 640 height 33
drag, startPoint x: 494, startPoint y: 350, endPoint x: 598, endPoint y: 531, distance: 208.9
click at [599, 531] on div "1p We usually ______ (go) to the gym after work. go are going went have gone" at bounding box center [810, 448] width 655 height 222
click at [508, 396] on label "go" at bounding box center [811, 409] width 640 height 33
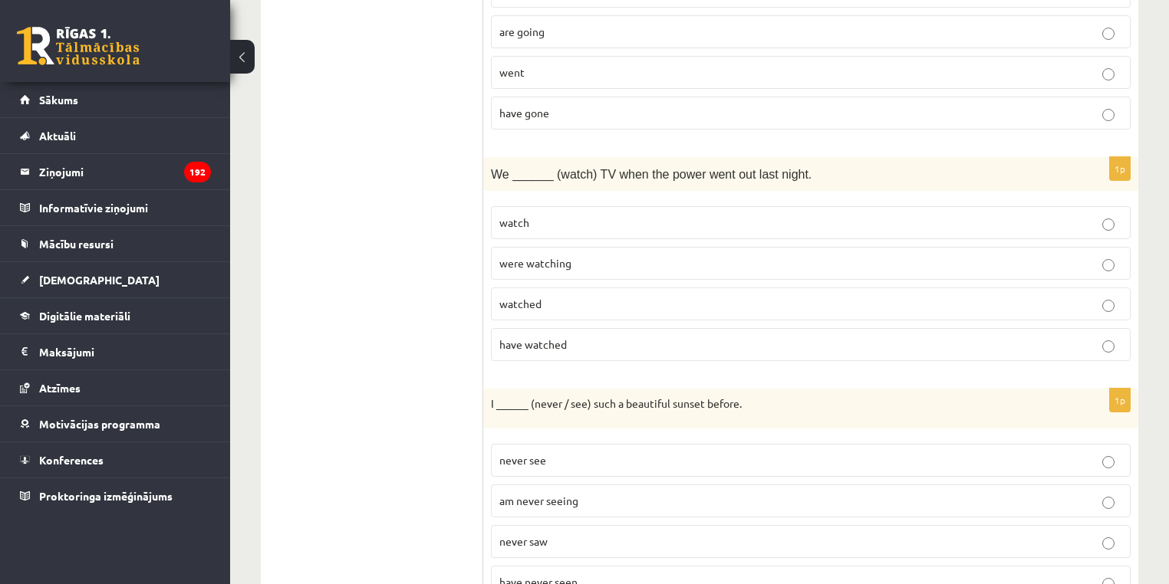
scroll to position [614, 0]
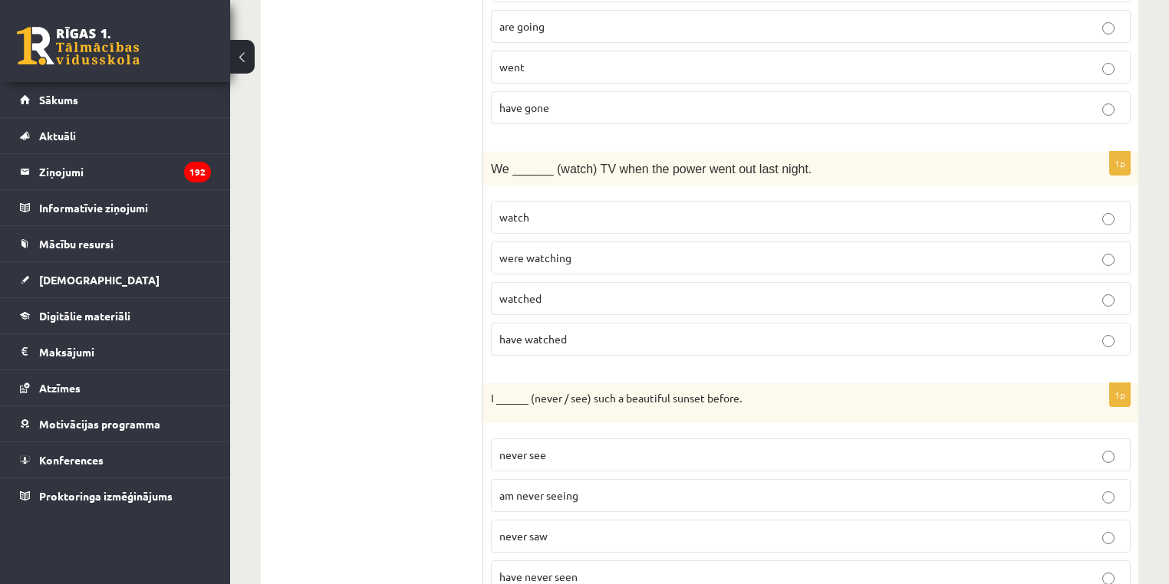
click at [574, 323] on label "have watched" at bounding box center [811, 339] width 640 height 33
click at [604, 165] on span "We ______ (watch) TV when the power went out last night." at bounding box center [651, 169] width 321 height 13
drag, startPoint x: 604, startPoint y: 165, endPoint x: 771, endPoint y: 166, distance: 167.2
click at [771, 166] on span "We ______ (watch) TV when the power went out last night." at bounding box center [651, 169] width 321 height 13
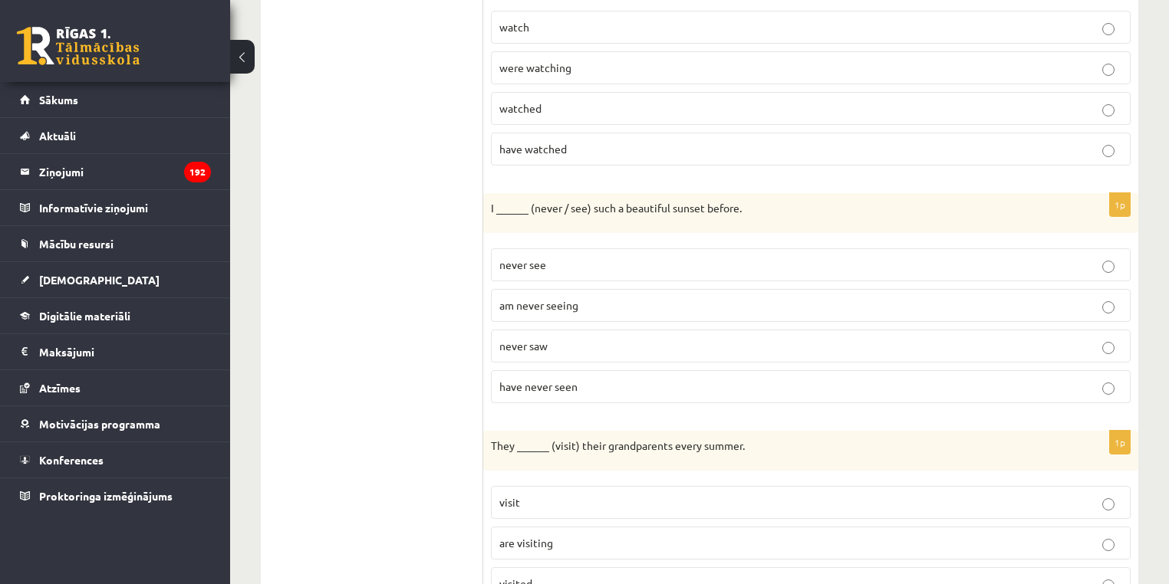
scroll to position [821, 0]
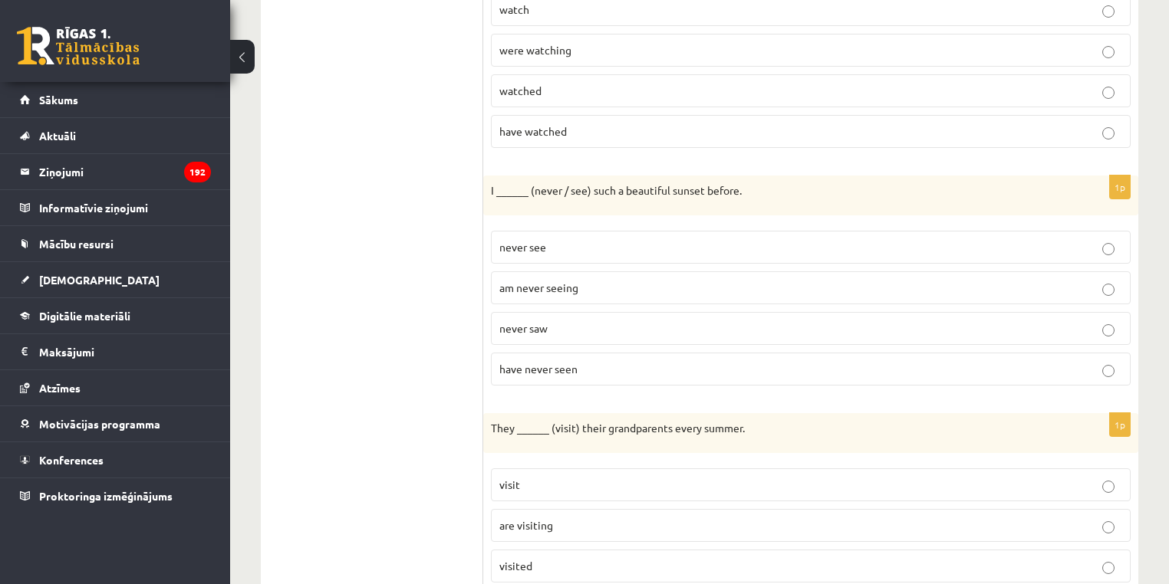
click at [599, 361] on p "have never seen" at bounding box center [810, 369] width 623 height 16
click at [669, 183] on p "I ______ (never / see) such a beautiful sunset before." at bounding box center [772, 190] width 563 height 15
drag, startPoint x: 669, startPoint y: 183, endPoint x: 715, endPoint y: 172, distance: 47.2
click at [715, 176] on div "I ______ (never / see) such a beautiful sunset before." at bounding box center [810, 196] width 655 height 40
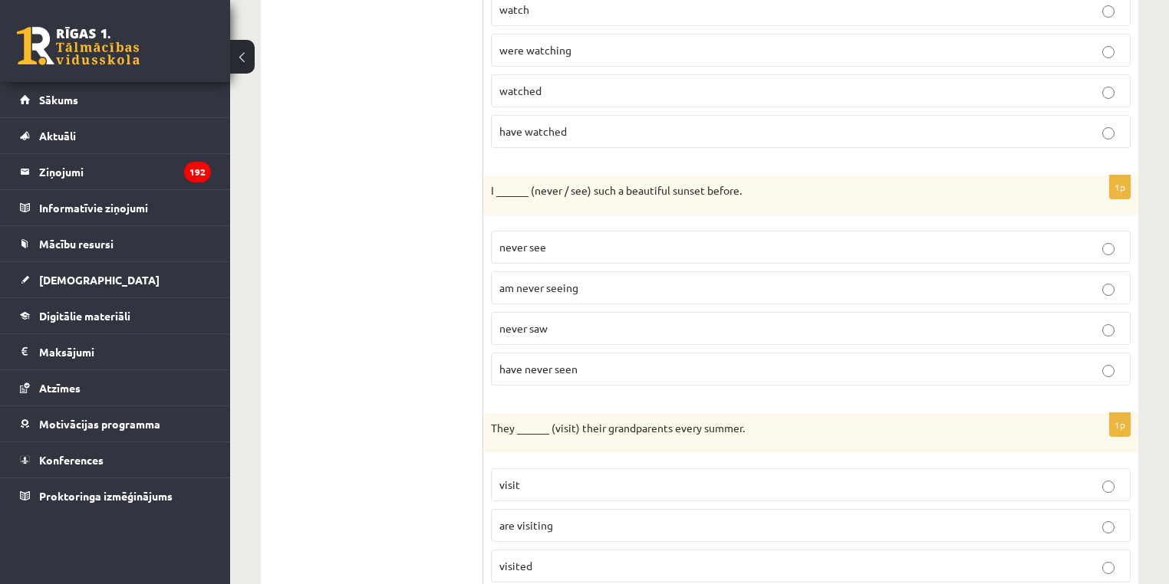
click at [573, 371] on label "have never seen" at bounding box center [811, 369] width 640 height 33
drag, startPoint x: 592, startPoint y: 371, endPoint x: 558, endPoint y: 366, distance: 34.2
click at [558, 366] on label "have never seen" at bounding box center [811, 369] width 640 height 33
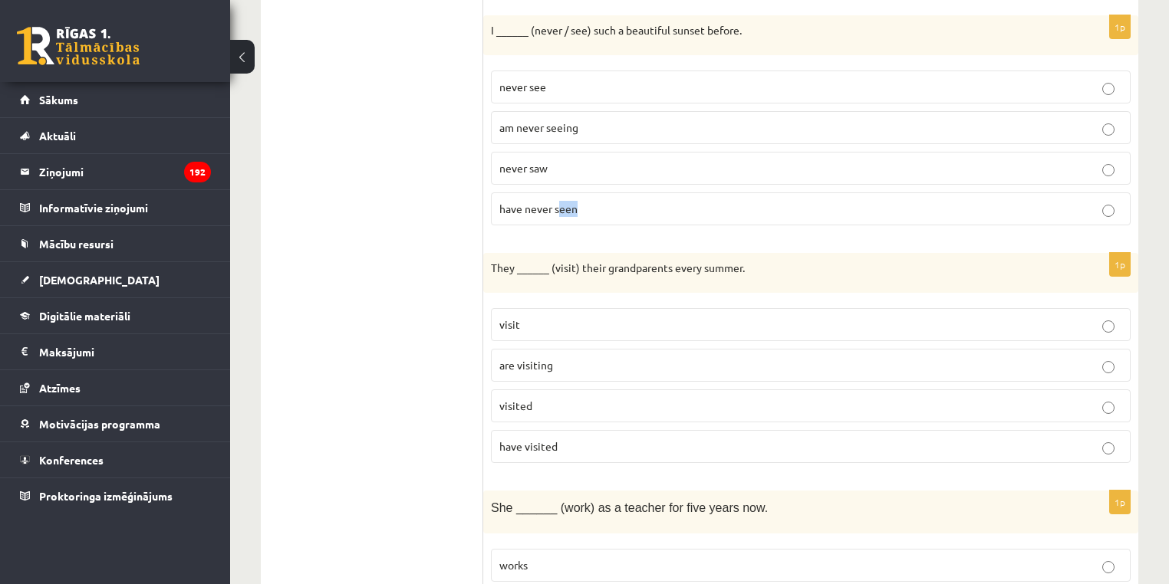
scroll to position [988, 0]
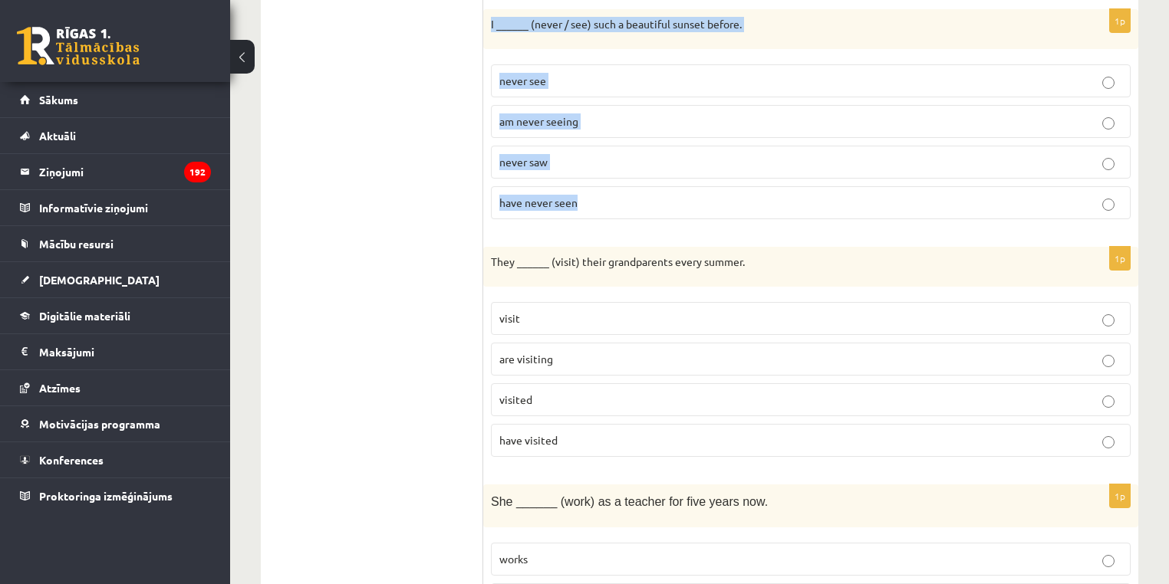
drag, startPoint x: 495, startPoint y: 21, endPoint x: 591, endPoint y: 180, distance: 185.8
click at [591, 180] on div "1p I ______ (never / see) such a beautiful sunset before. never see am never se…" at bounding box center [810, 120] width 655 height 222
click at [547, 353] on span "are visiting" at bounding box center [526, 359] width 54 height 14
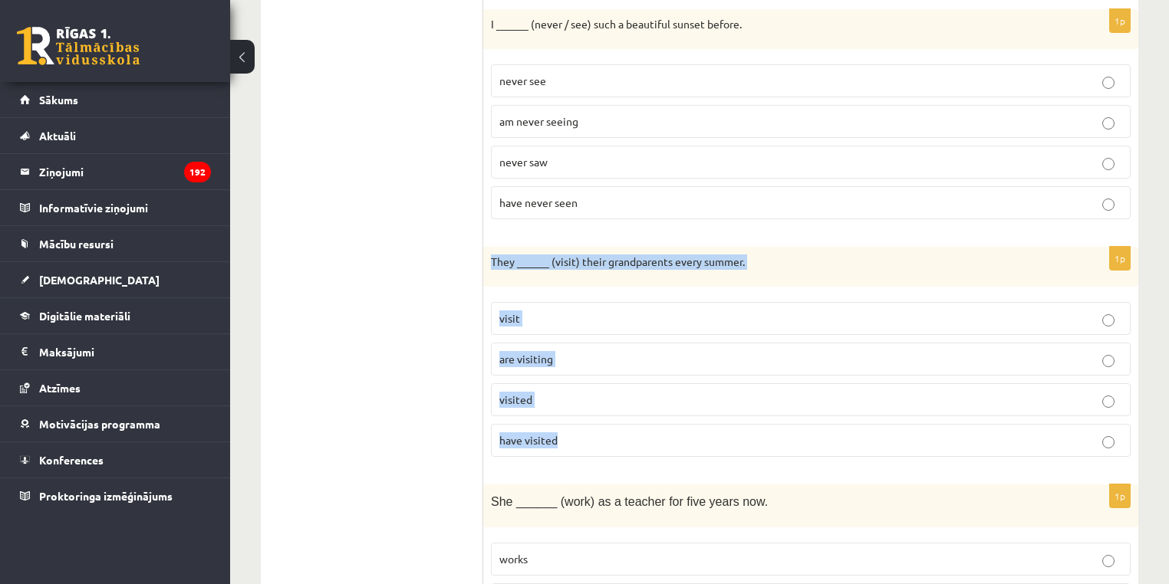
drag, startPoint x: 591, startPoint y: 423, endPoint x: 489, endPoint y: 255, distance: 196.9
click at [489, 255] on div "1p They ______ (visit) their grandparents every summer. visit are visiting visi…" at bounding box center [810, 358] width 655 height 222
click at [584, 394] on p "visited" at bounding box center [810, 400] width 623 height 16
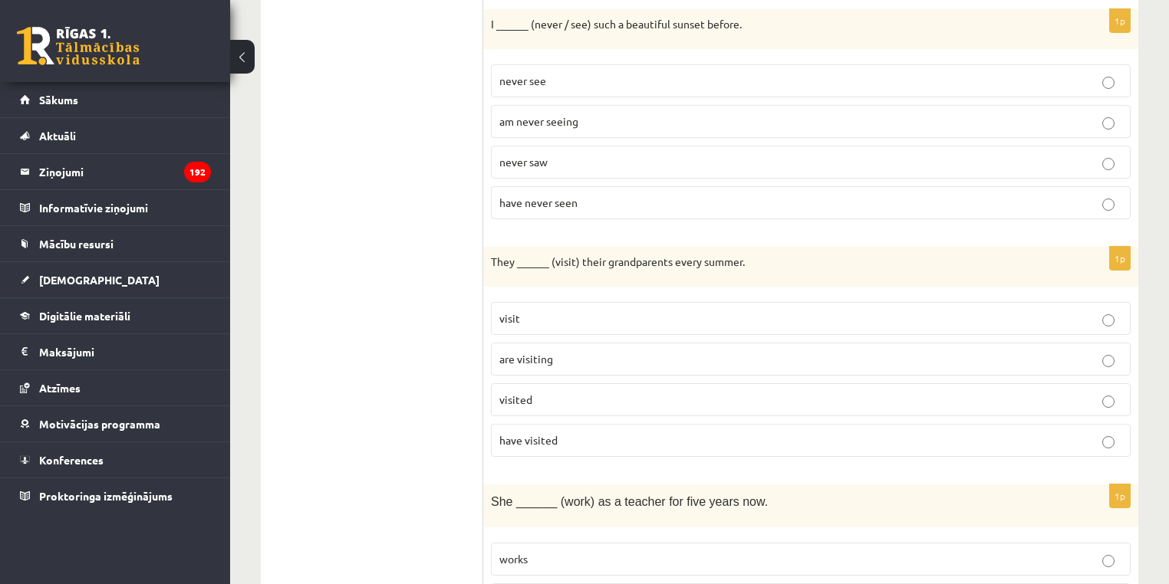
click at [561, 424] on label "have visited" at bounding box center [811, 440] width 640 height 33
click at [534, 328] on fieldset "visit are visiting visited have visited" at bounding box center [811, 377] width 640 height 167
click at [534, 322] on label "visit" at bounding box center [811, 318] width 640 height 33
click at [563, 365] on label "are visiting" at bounding box center [811, 359] width 640 height 33
click at [561, 354] on p "are visiting" at bounding box center [810, 359] width 623 height 16
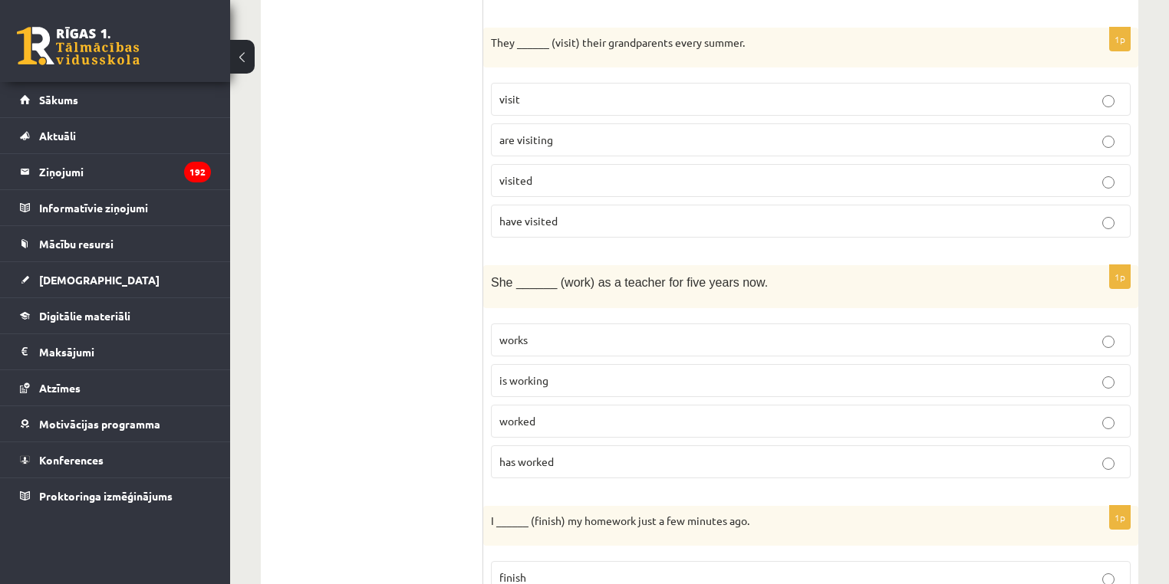
scroll to position [1209, 0]
click at [561, 411] on p "worked" at bounding box center [810, 419] width 623 height 16
click at [551, 314] on fieldset "works is working worked has worked" at bounding box center [811, 397] width 640 height 167
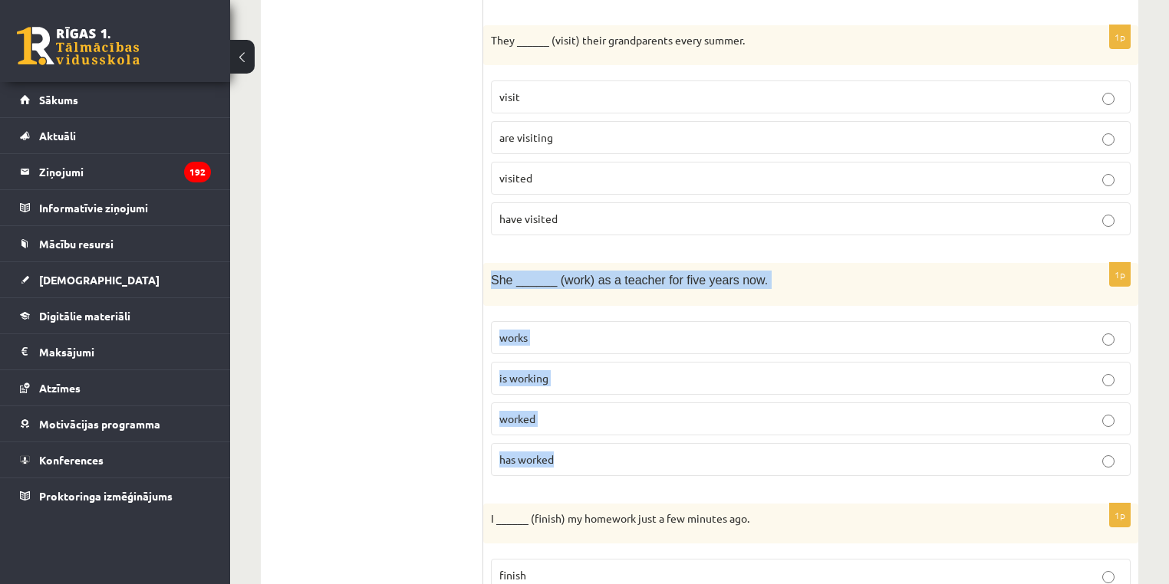
drag, startPoint x: 594, startPoint y: 439, endPoint x: 491, endPoint y: 278, distance: 191.7
click at [491, 278] on div "1p She ______ (work) as a teacher for five years now. works is working worked h…" at bounding box center [810, 375] width 655 height 225
click at [538, 452] on span "has worked" at bounding box center [526, 459] width 54 height 14
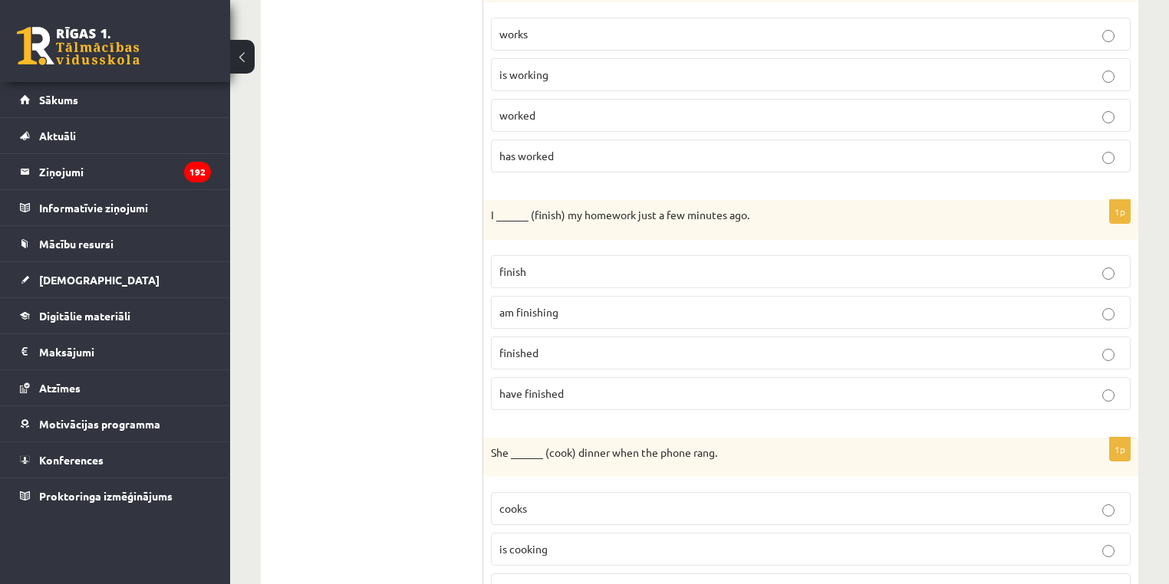
scroll to position [1516, 0]
click at [607, 383] on p "have finished" at bounding box center [810, 391] width 623 height 16
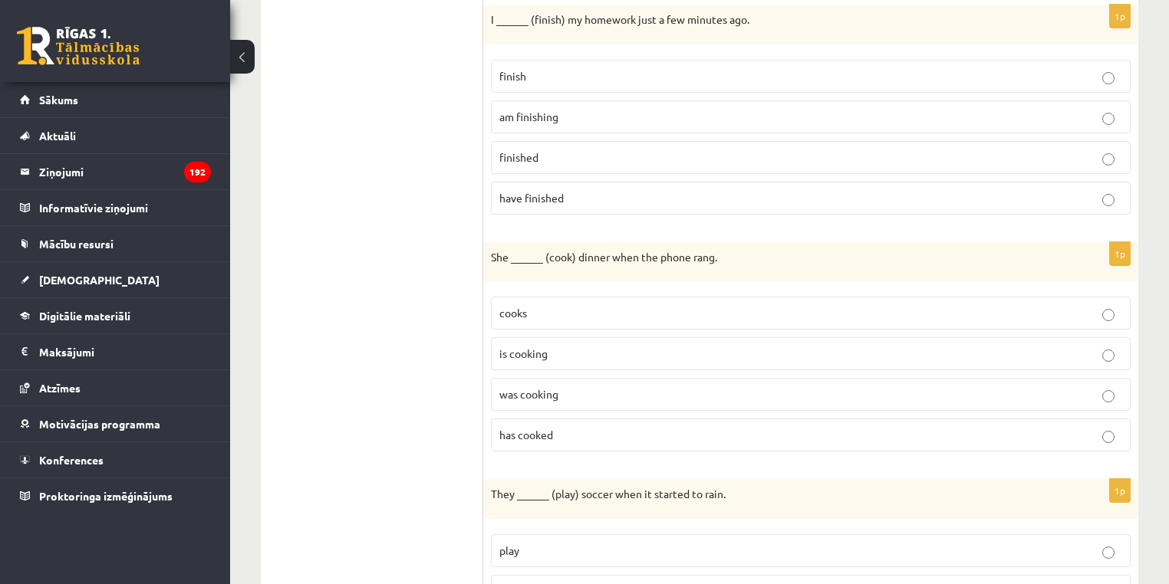
scroll to position [1724, 0]
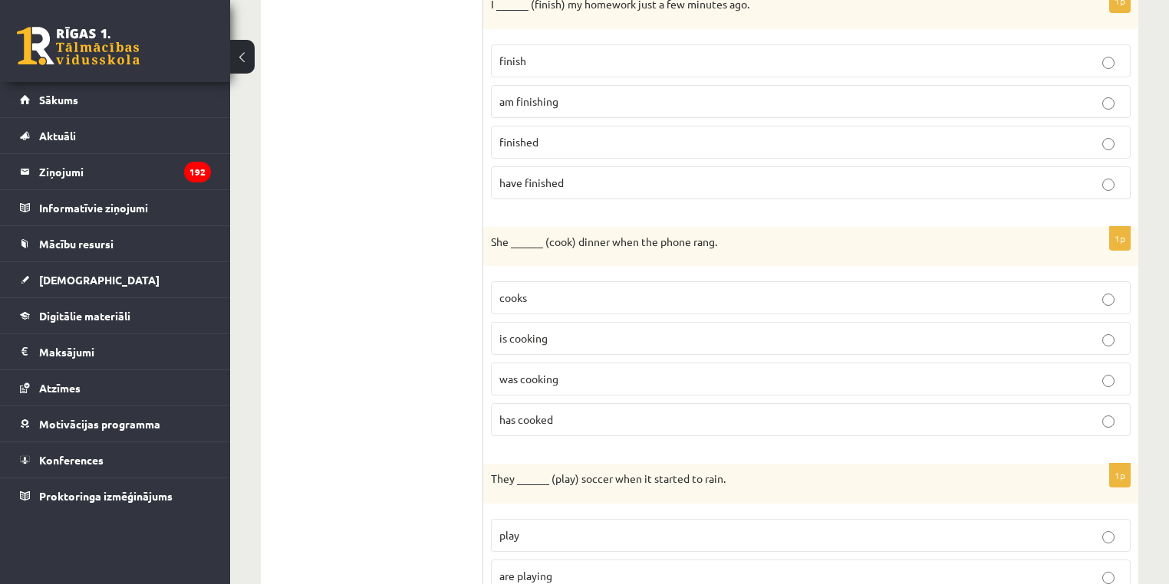
click at [548, 375] on label "was cooking" at bounding box center [811, 379] width 640 height 33
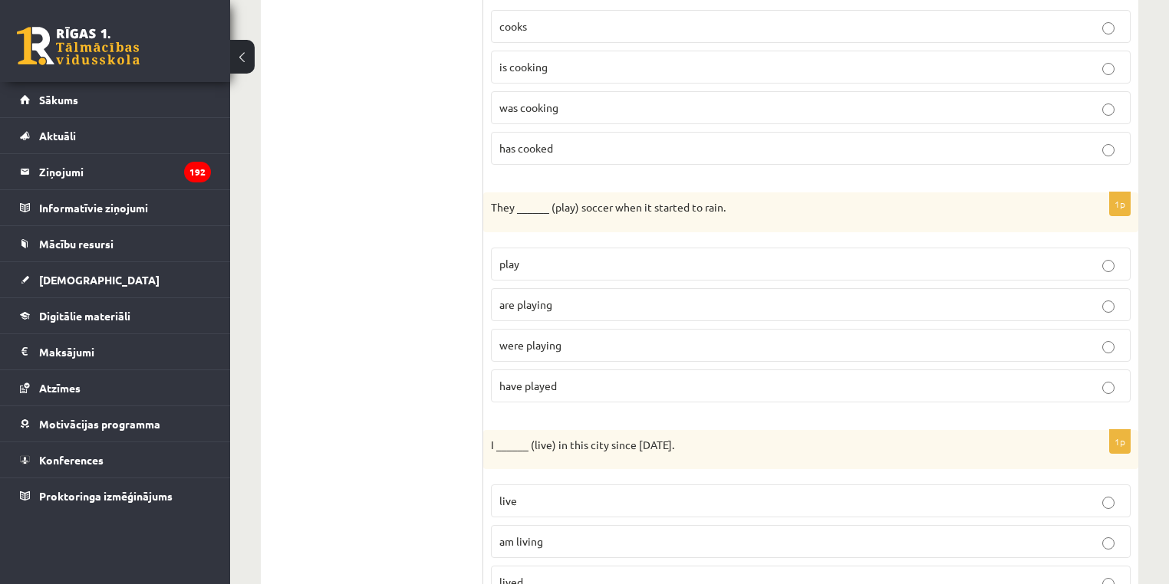
scroll to position [2001, 0]
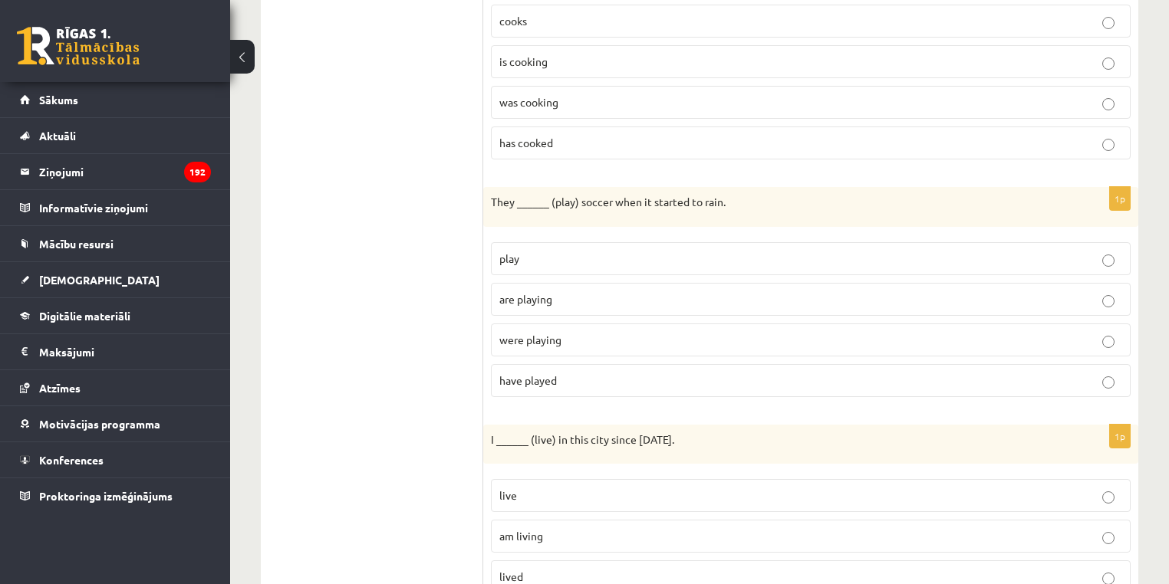
click at [577, 332] on p "were playing" at bounding box center [810, 340] width 623 height 16
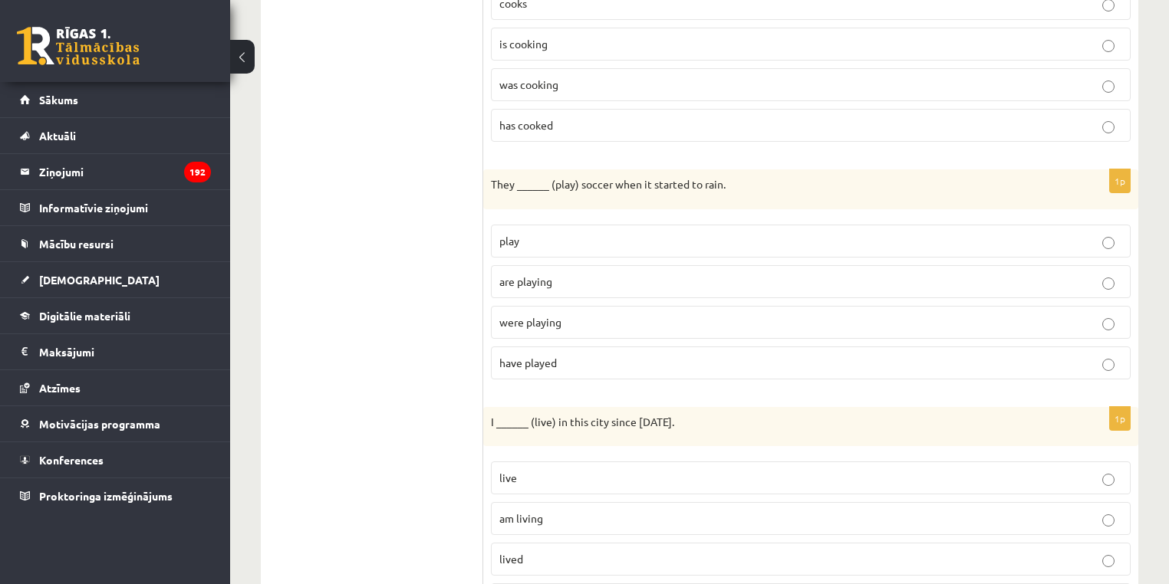
scroll to position [2094, 0]
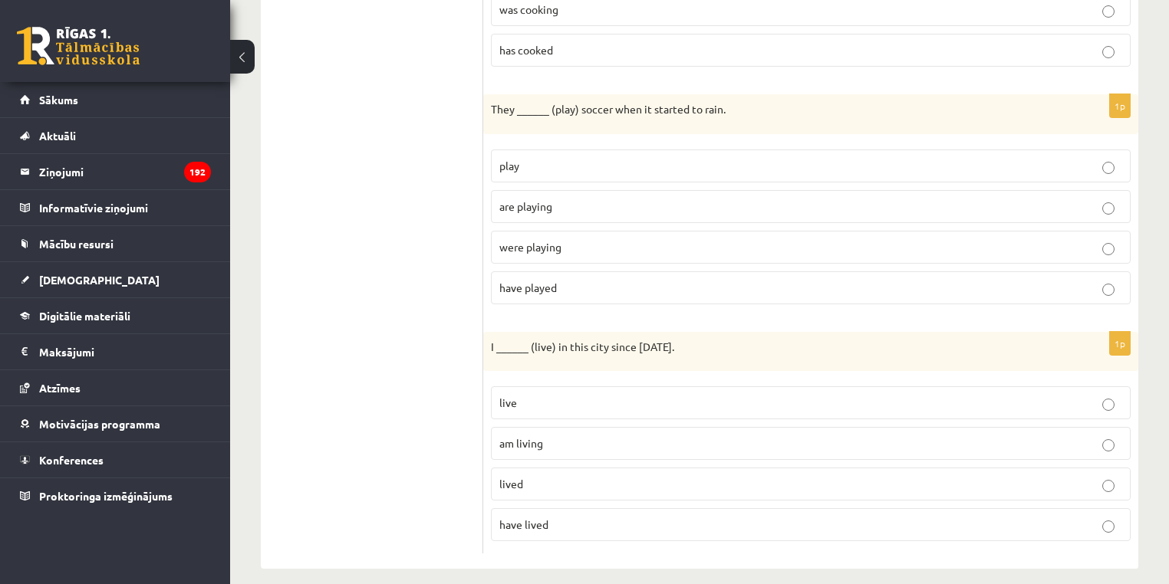
click at [577, 508] on label "have lived" at bounding box center [811, 524] width 640 height 33
click at [555, 483] on label "lived" at bounding box center [811, 484] width 640 height 33
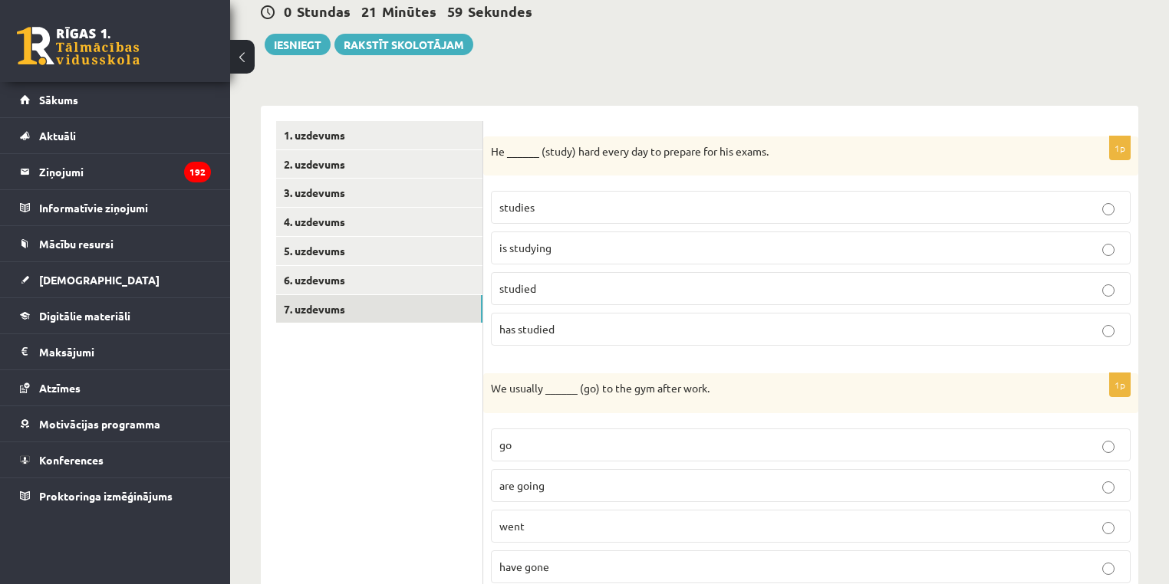
scroll to position [0, 0]
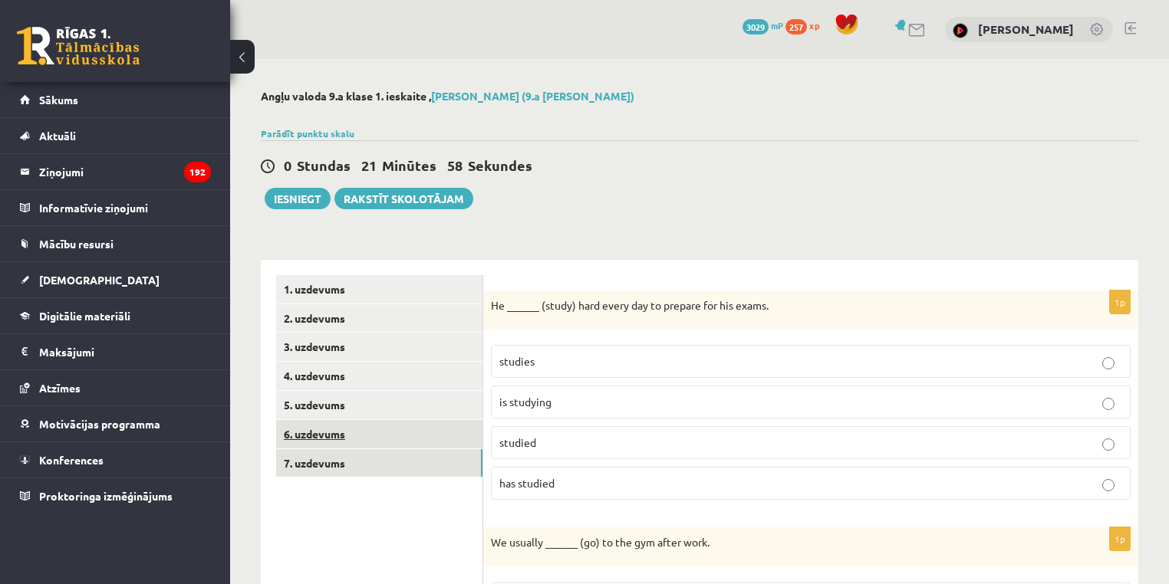
click at [324, 427] on link "6. uzdevums" at bounding box center [379, 434] width 206 height 28
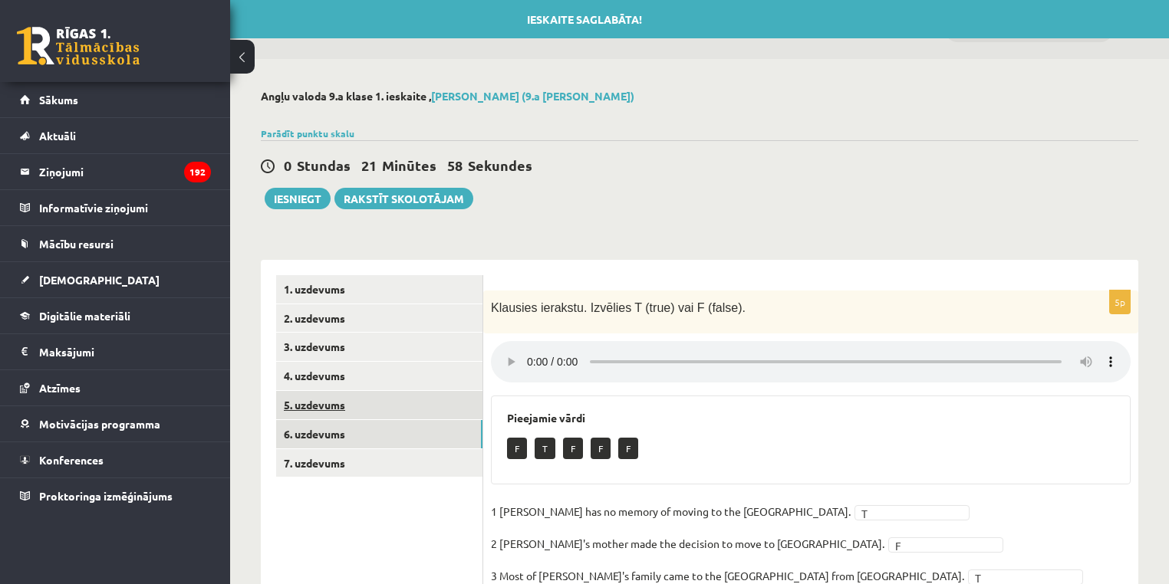
click at [318, 413] on link "5. uzdevums" at bounding box center [379, 405] width 206 height 28
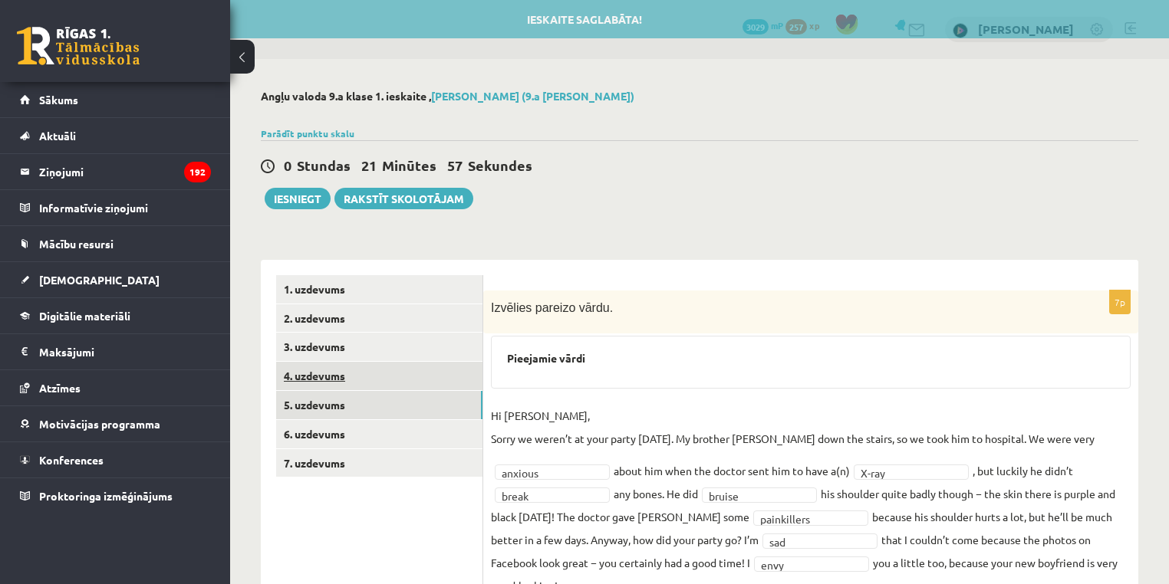
click at [317, 370] on link "4. uzdevums" at bounding box center [379, 376] width 206 height 28
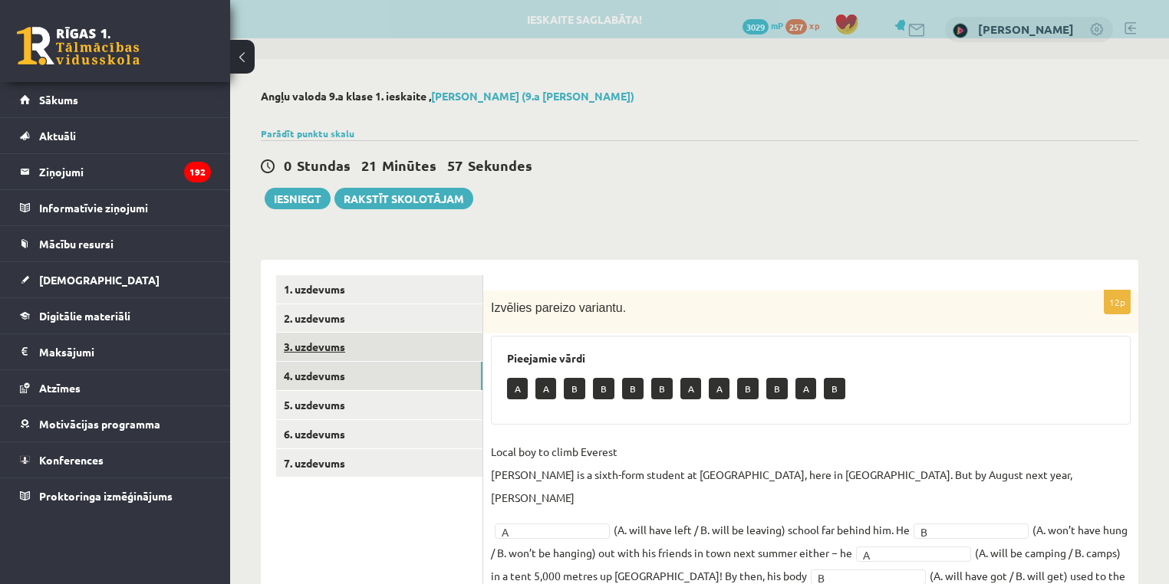
click at [319, 336] on link "3. uzdevums" at bounding box center [379, 347] width 206 height 28
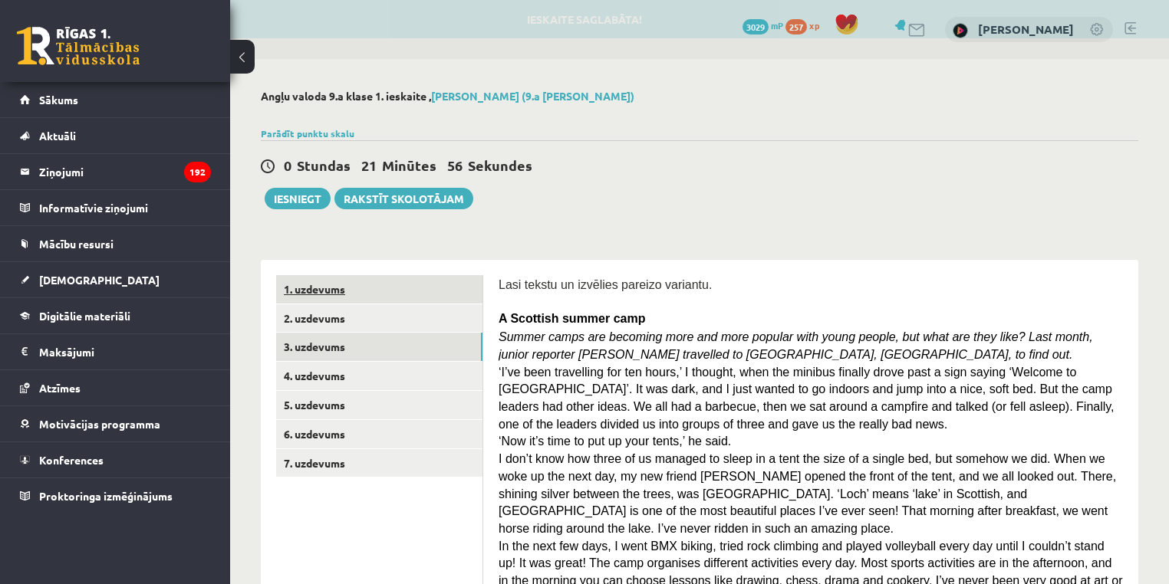
click at [321, 298] on link "1. uzdevums" at bounding box center [379, 289] width 206 height 28
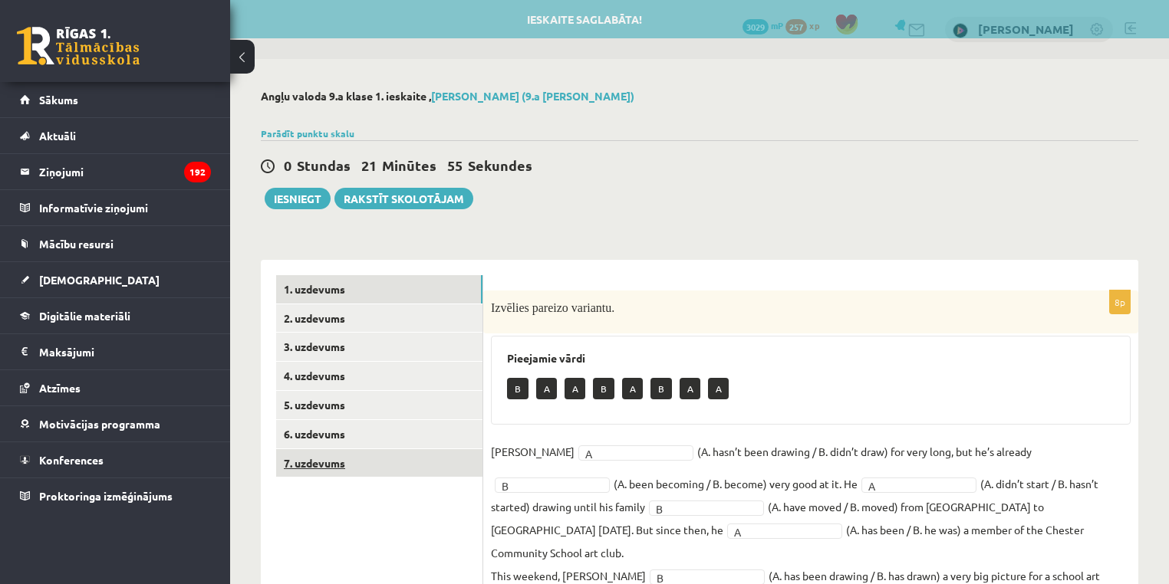
click at [302, 461] on link "7. uzdevums" at bounding box center [379, 463] width 206 height 28
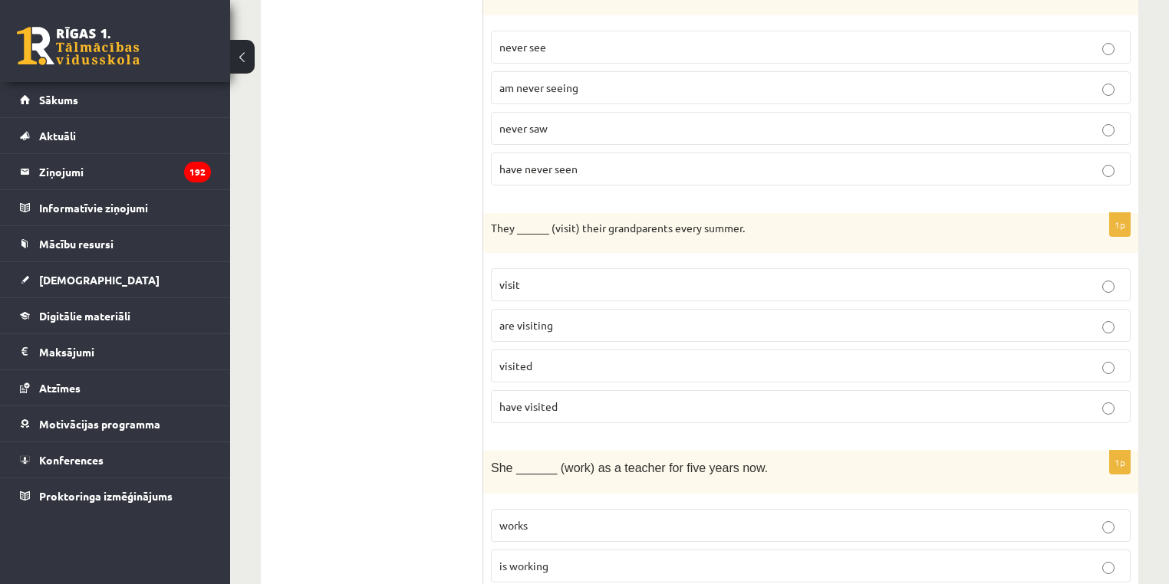
scroll to position [2094, 0]
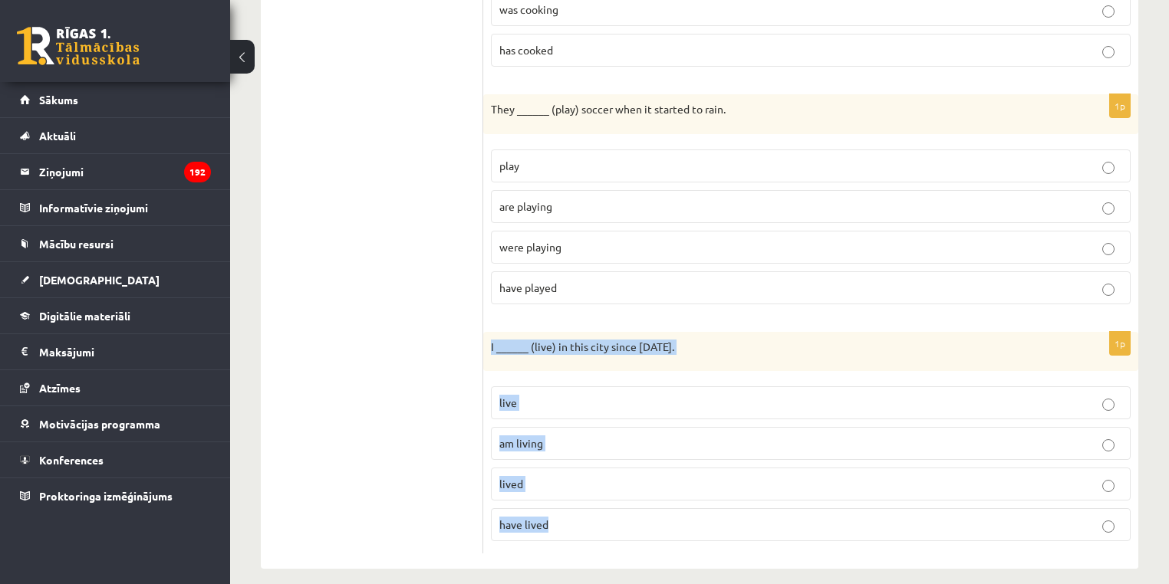
drag, startPoint x: 491, startPoint y: 372, endPoint x: 491, endPoint y: 330, distance: 42.2
click at [491, 332] on div "1p I ______ (live) in this city since 2010. live am living lived have lived" at bounding box center [810, 443] width 655 height 222
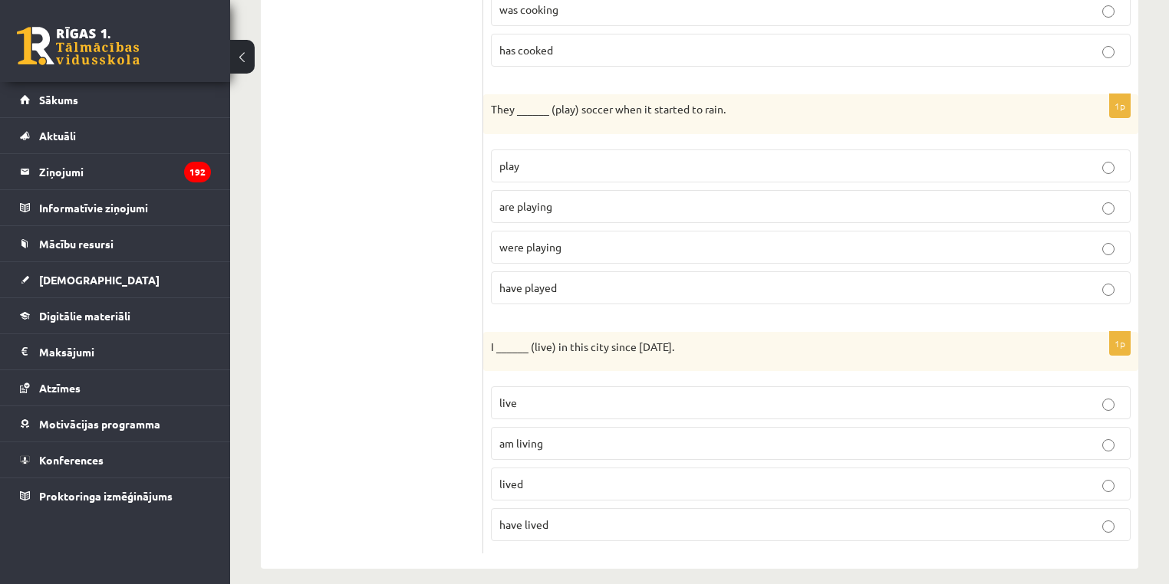
click at [550, 517] on p "have lived" at bounding box center [810, 525] width 623 height 16
drag, startPoint x: 574, startPoint y: 257, endPoint x: 487, endPoint y: 127, distance: 155.9
click at [487, 127] on div "1p They ______ (play) soccer when it started to rain. play are playing were pla…" at bounding box center [810, 205] width 655 height 222
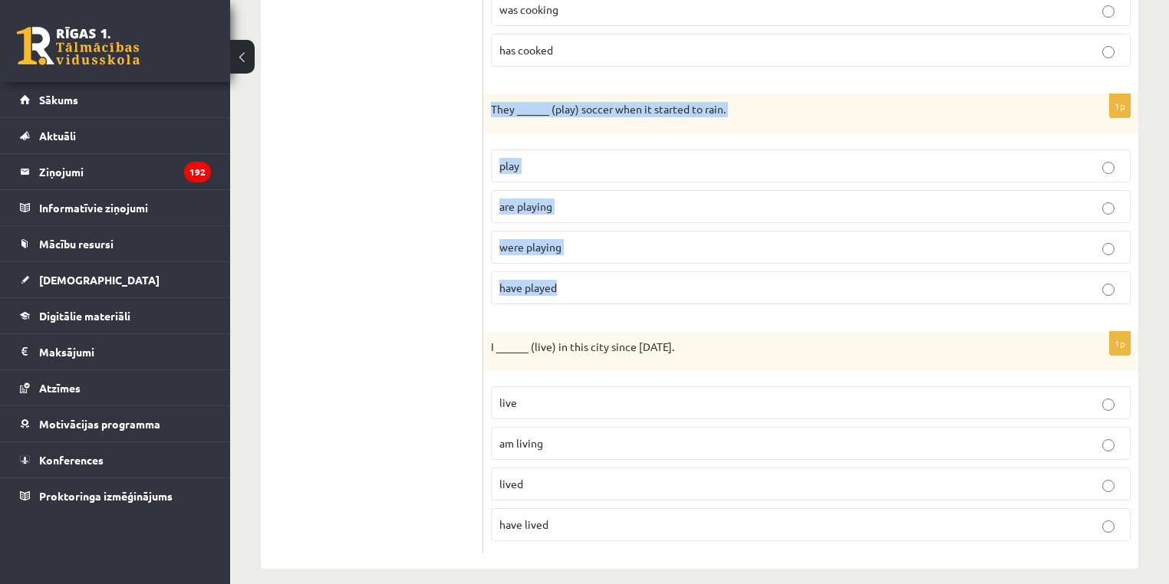
drag, startPoint x: 482, startPoint y: 95, endPoint x: 581, endPoint y: 268, distance: 198.5
click at [581, 268] on div "1p They ______ (play) soccer when it started to rain. play are playing were pla…" at bounding box center [810, 205] width 655 height 222
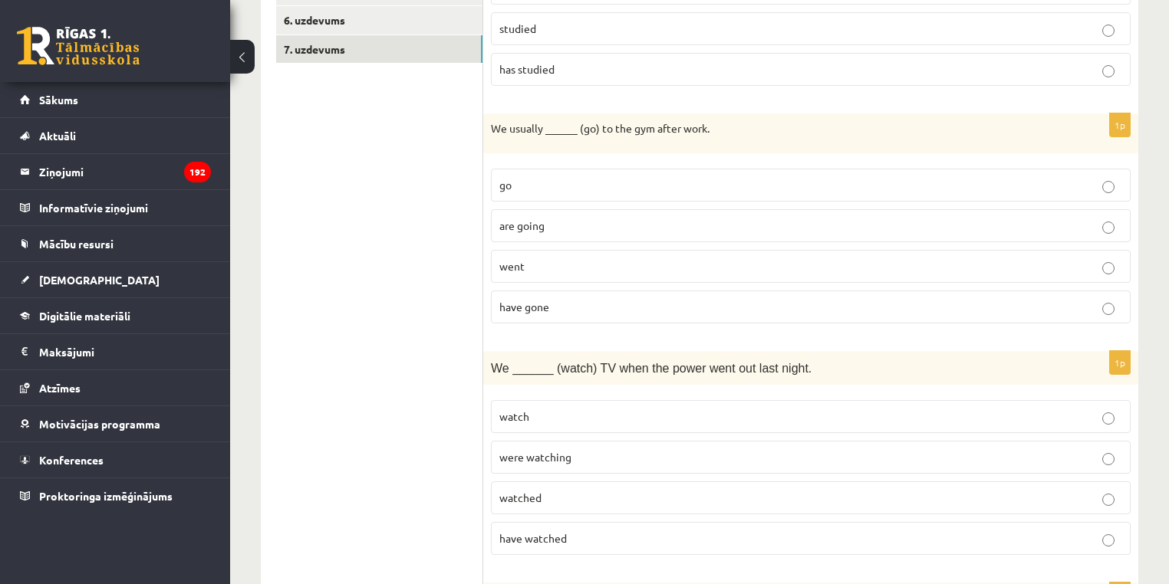
scroll to position [0, 0]
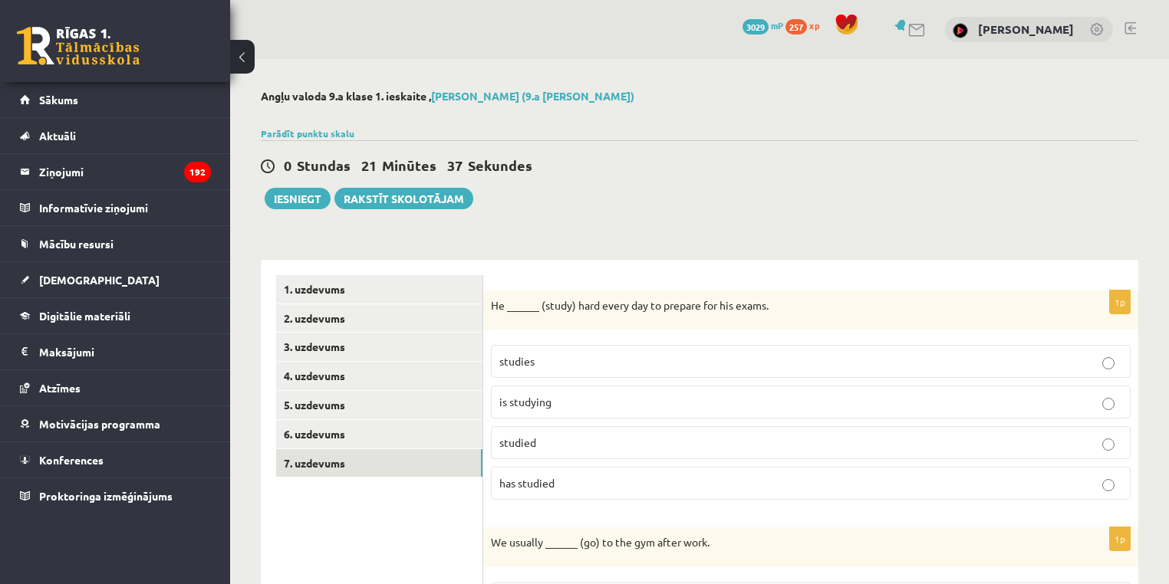
click at [324, 442] on link "6. uzdevums" at bounding box center [379, 434] width 206 height 28
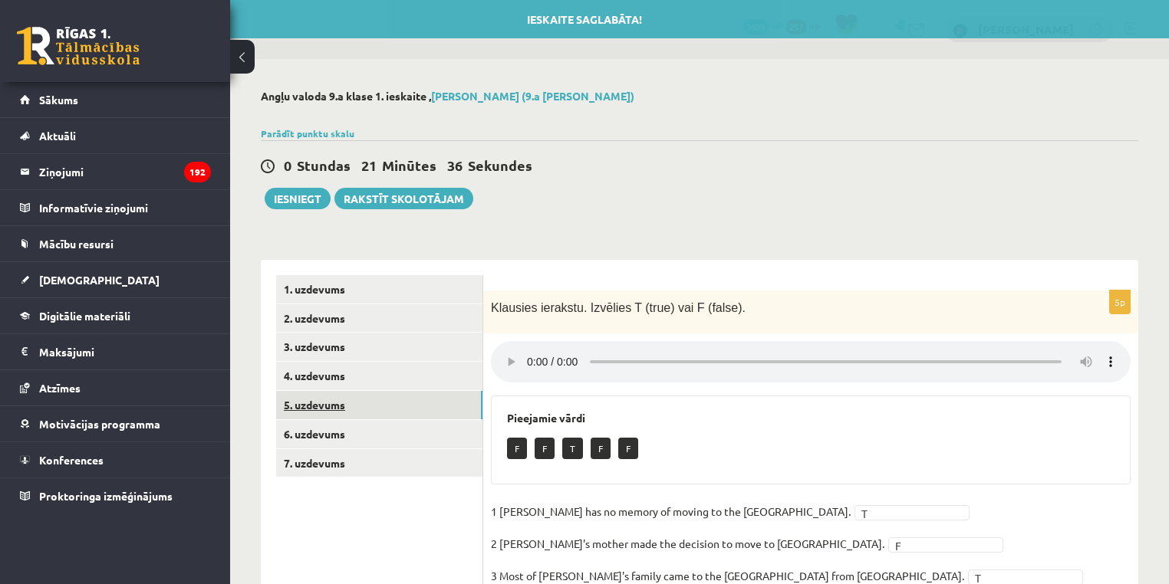
click at [334, 409] on link "5. uzdevums" at bounding box center [379, 405] width 206 height 28
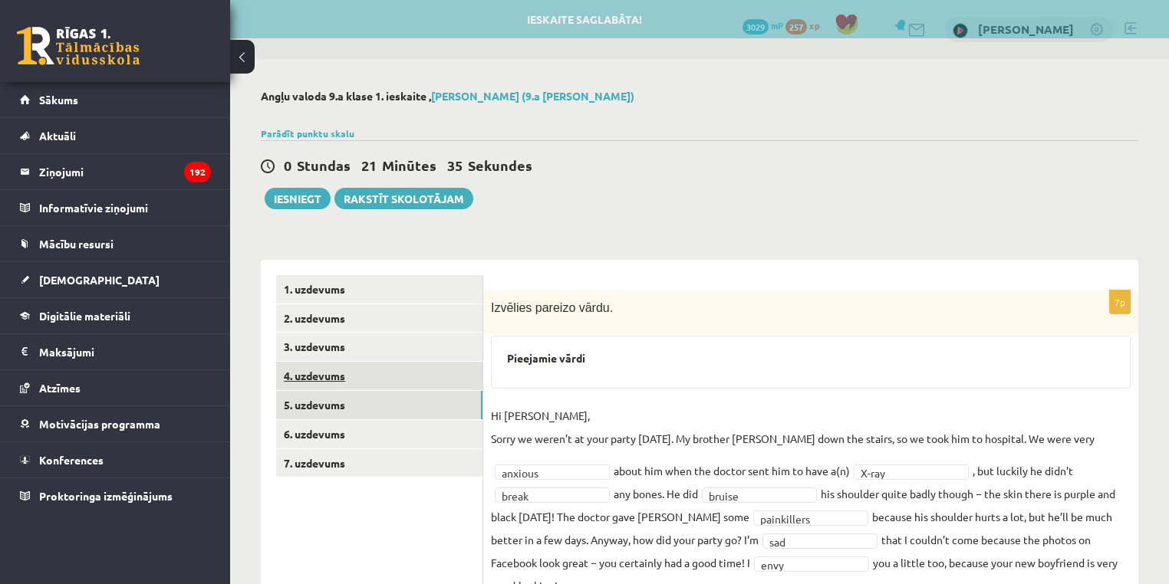
click at [324, 377] on link "4. uzdevums" at bounding box center [379, 376] width 206 height 28
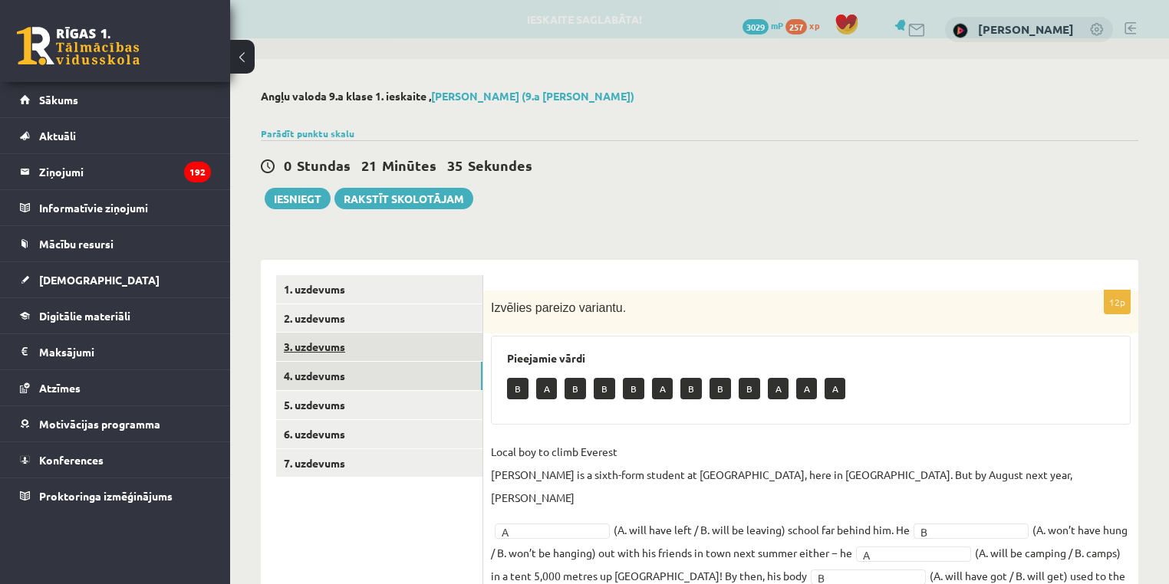
click at [323, 334] on link "3. uzdevums" at bounding box center [379, 347] width 206 height 28
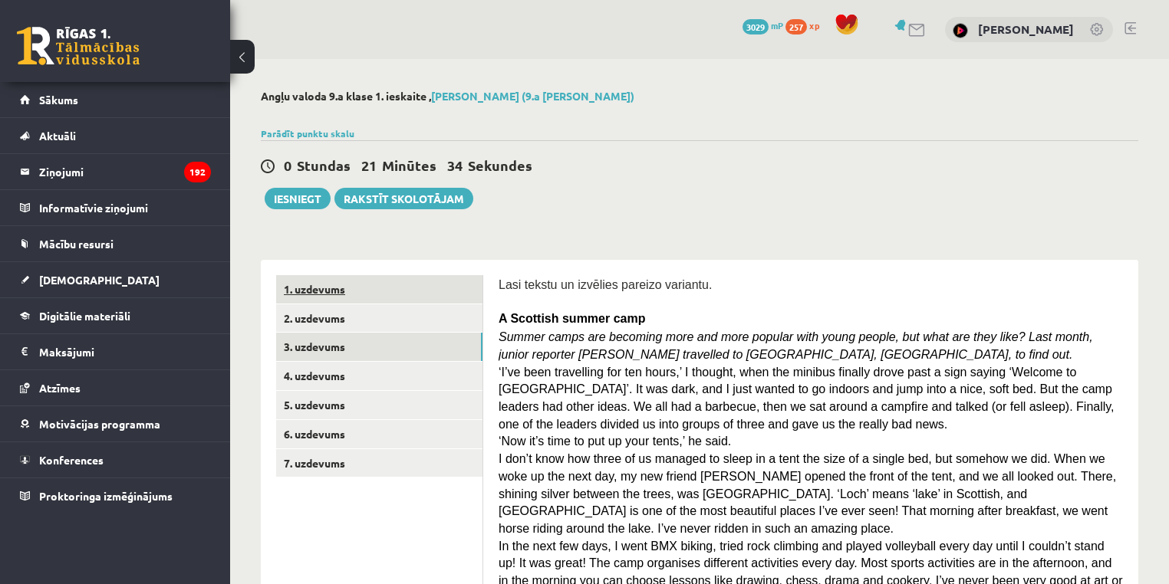
click at [331, 298] on link "1. uzdevums" at bounding box center [379, 289] width 206 height 28
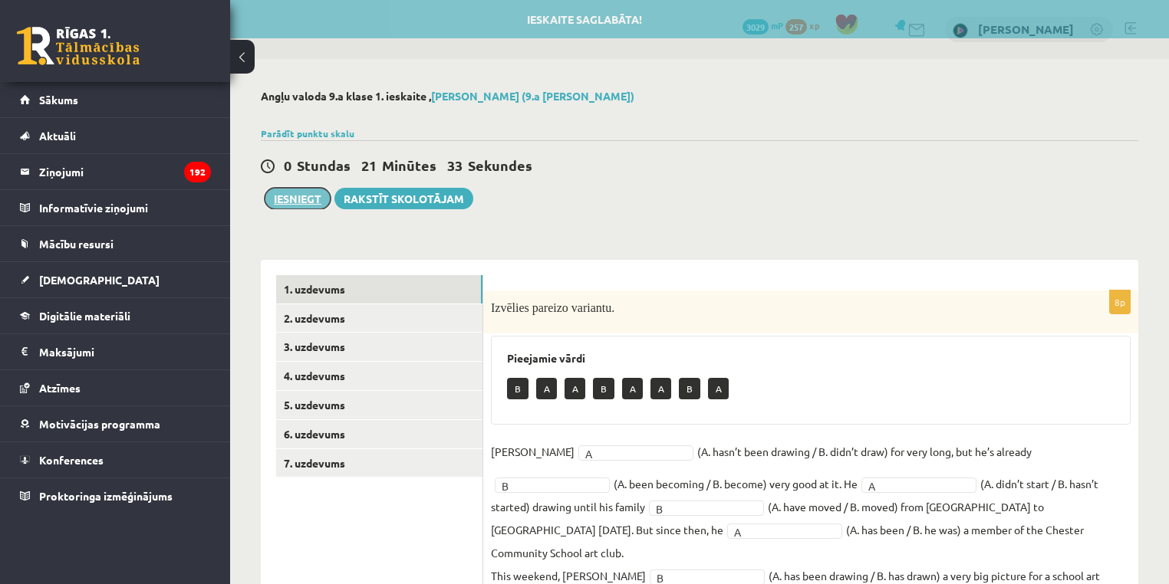
click at [298, 196] on button "Iesniegt" at bounding box center [298, 198] width 66 height 21
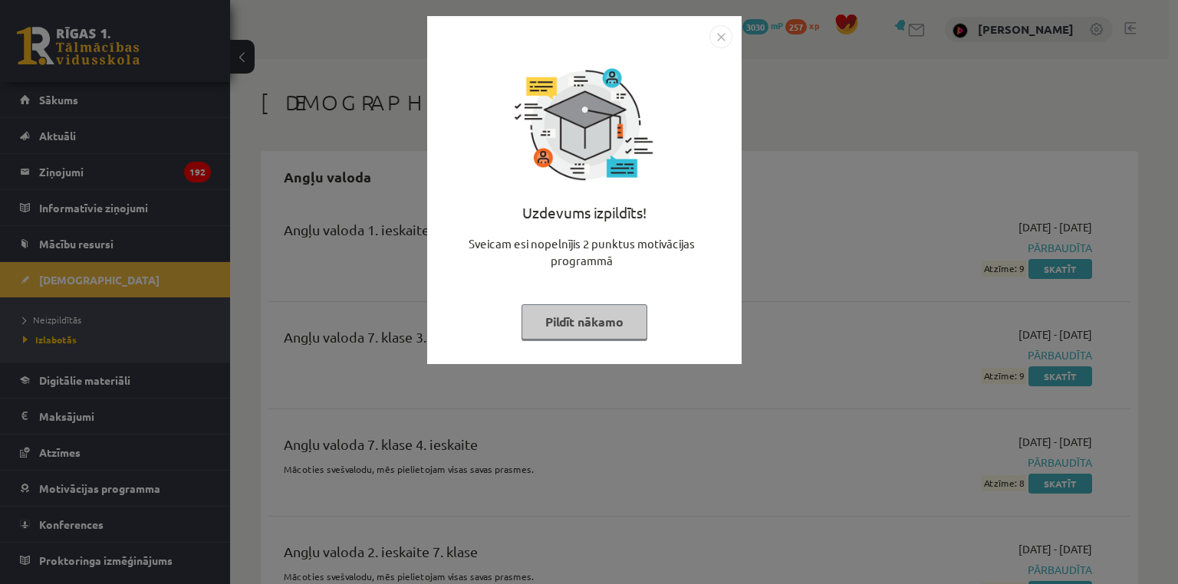
click at [589, 290] on div "Uzdevums izpildīts! Sveicam esi nopelnījis 2 punktus motivācijas programmā Pild…" at bounding box center [584, 201] width 296 height 307
click at [579, 345] on div "Uzdevums izpildīts! Sveicam esi nopelnījis 2 punktus motivācijas programmā Pild…" at bounding box center [584, 201] width 296 height 307
click at [598, 315] on button "Pildīt nākamo" at bounding box center [584, 321] width 126 height 35
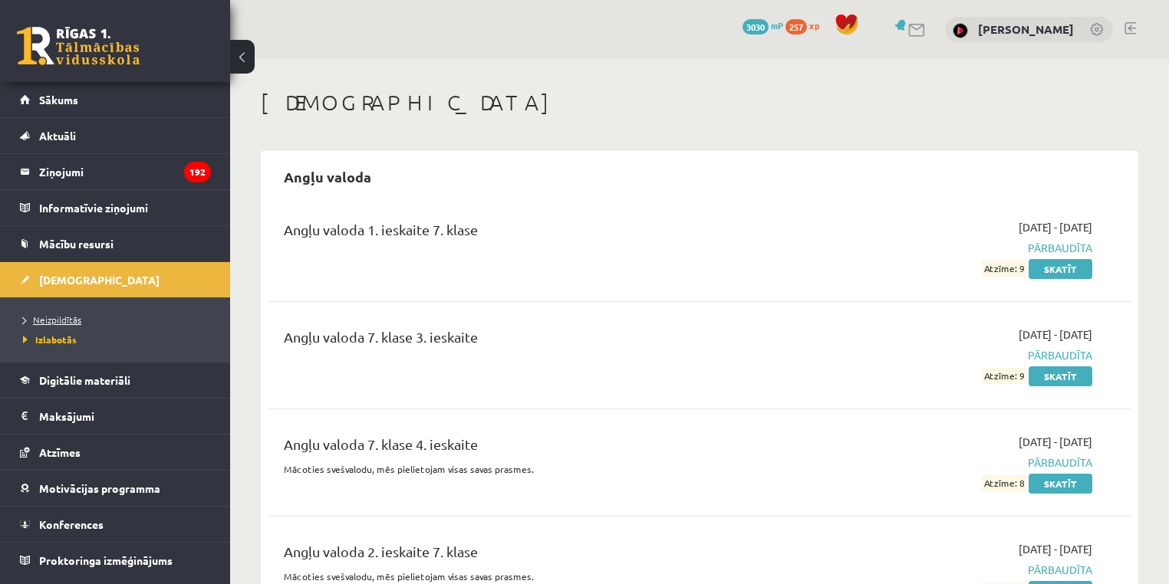
click at [74, 314] on span "Neizpildītās" at bounding box center [52, 320] width 58 height 12
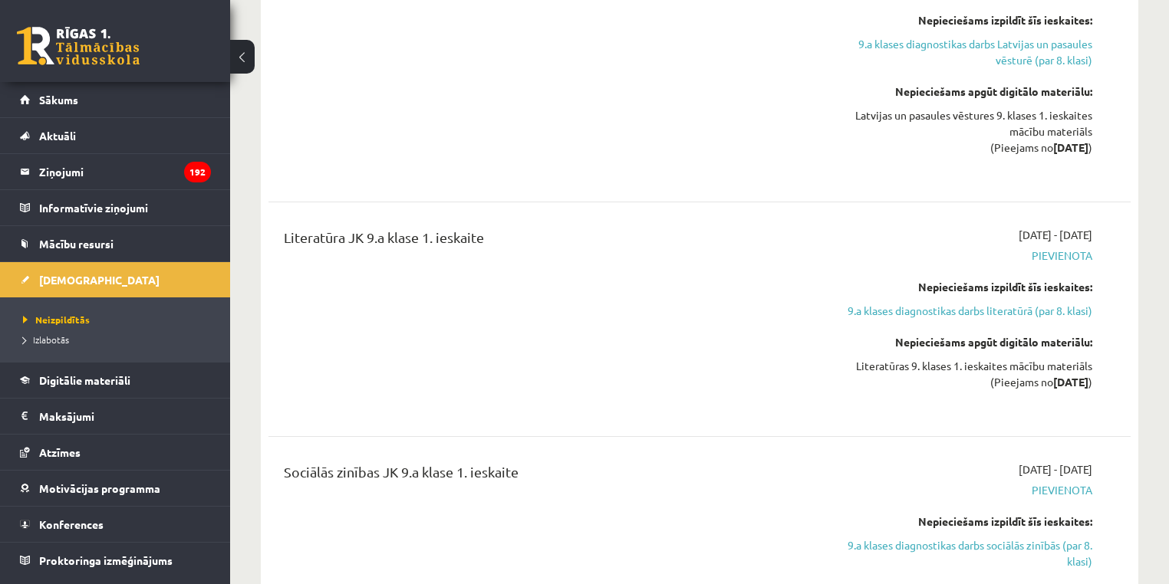
scroll to position [1819, 0]
